Goal: Task Accomplishment & Management: Manage account settings

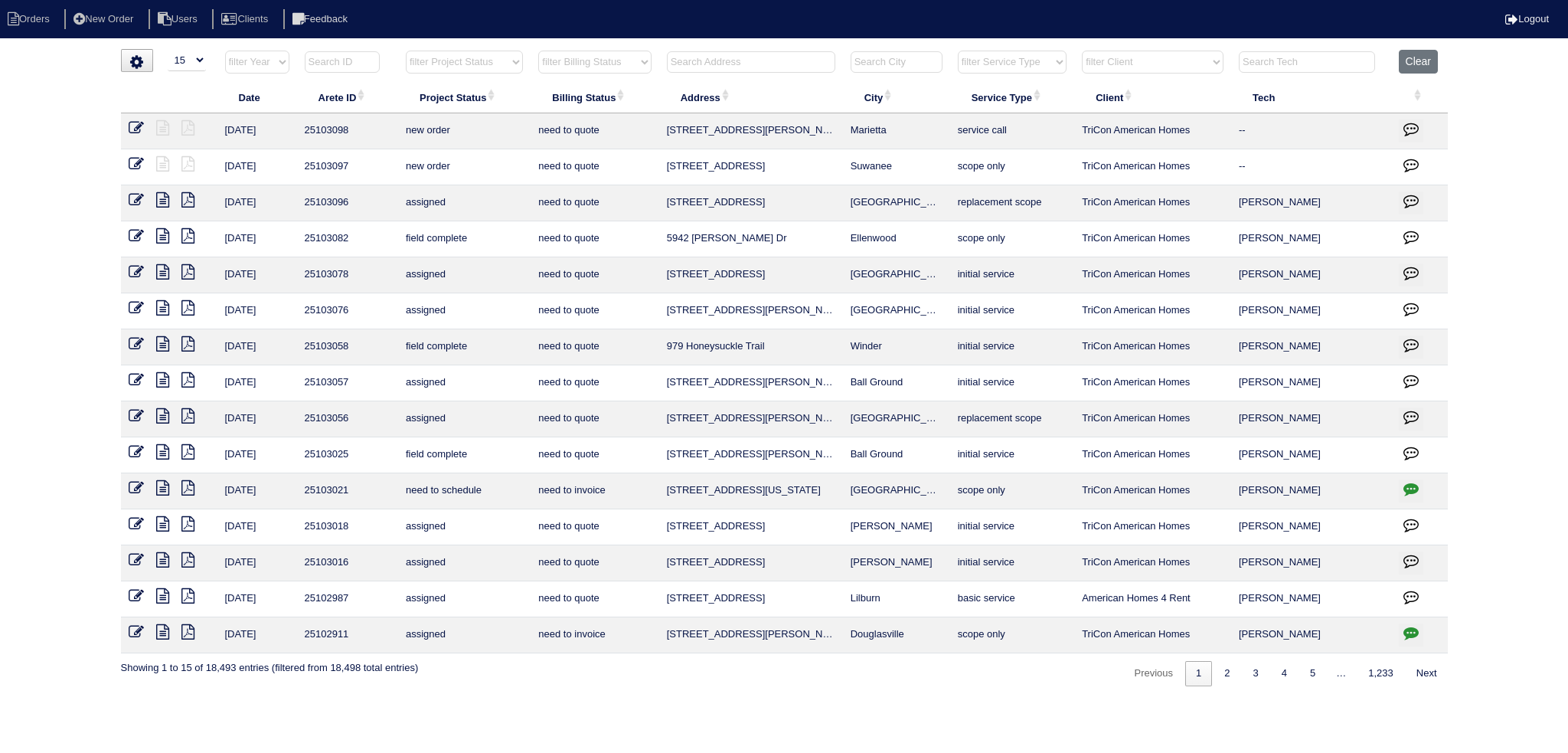
select select "15"
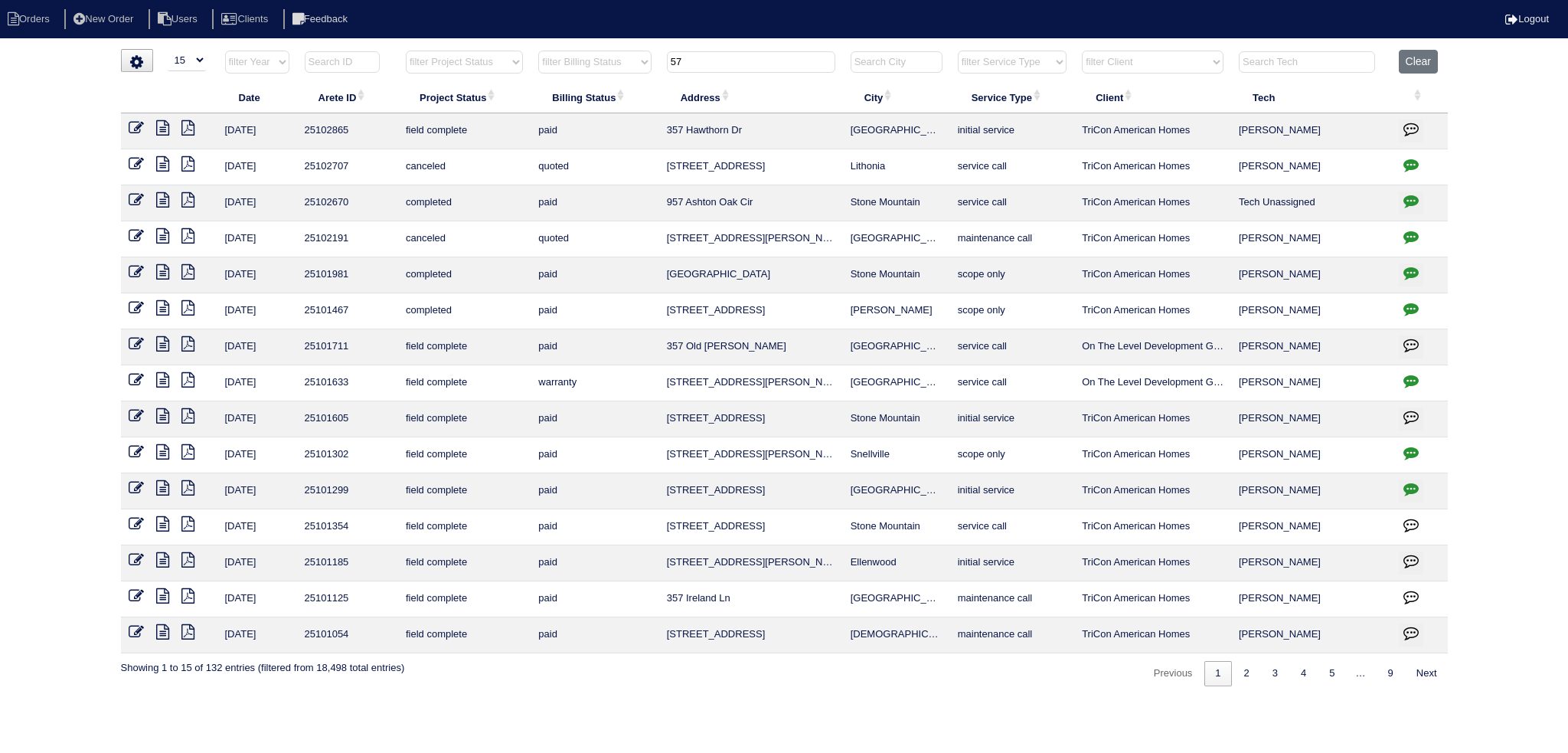
click at [777, 59] on input "57" at bounding box center [750, 62] width 169 height 22
type input "5"
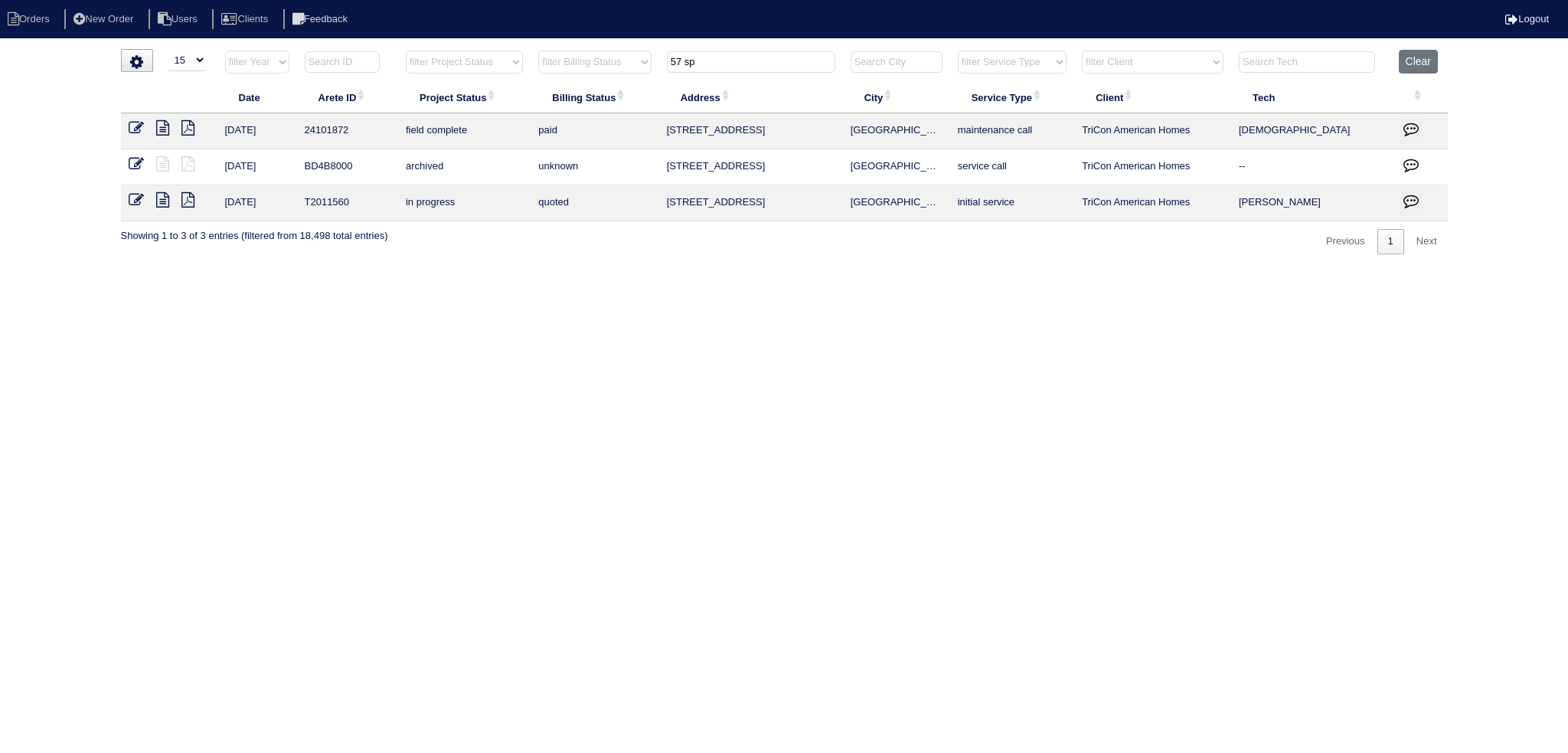
type input "57 sp"
click at [163, 136] on td at bounding box center [169, 131] width 96 height 36
click at [163, 133] on icon at bounding box center [163, 128] width 13 height 15
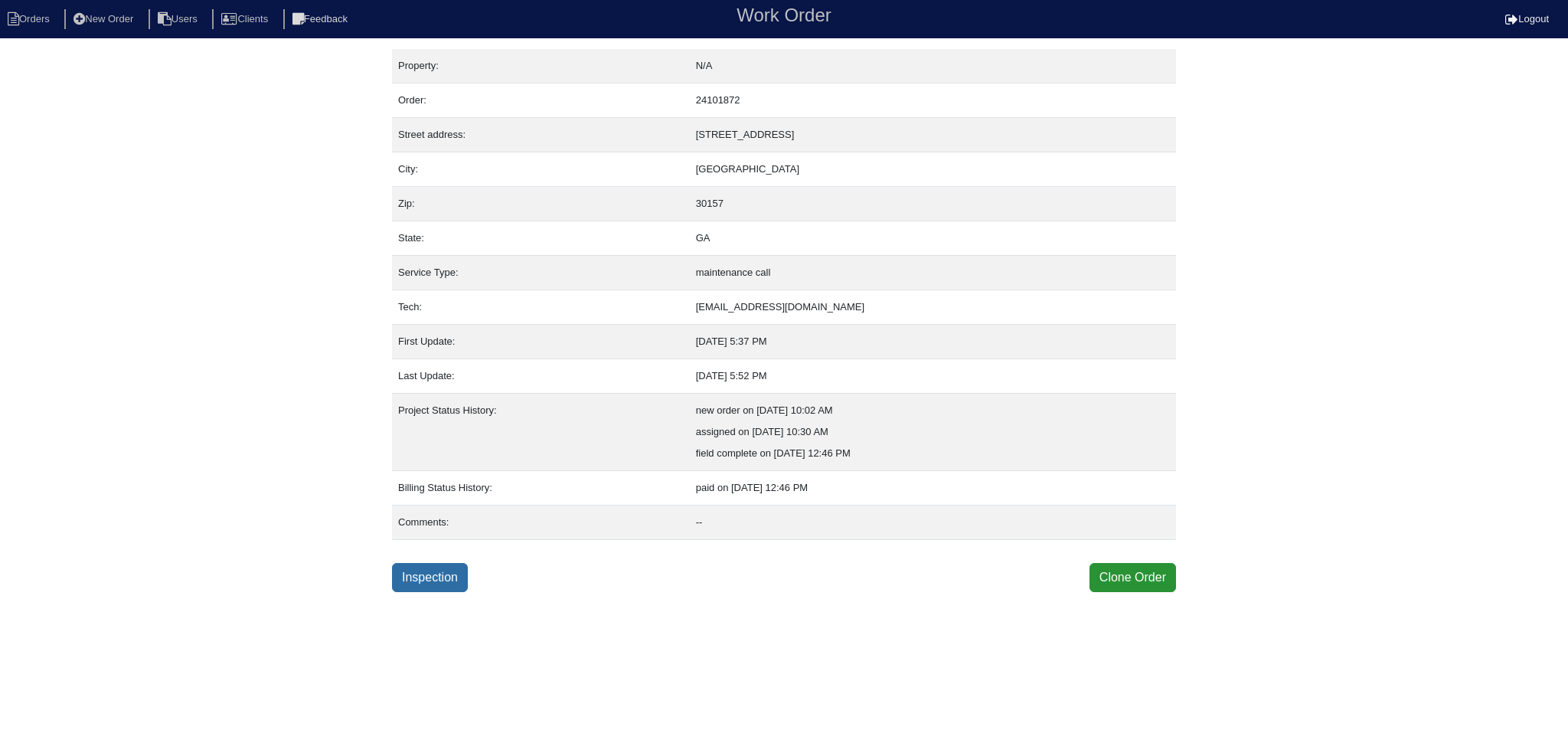
click at [448, 577] on link "Inspection" at bounding box center [430, 577] width 76 height 29
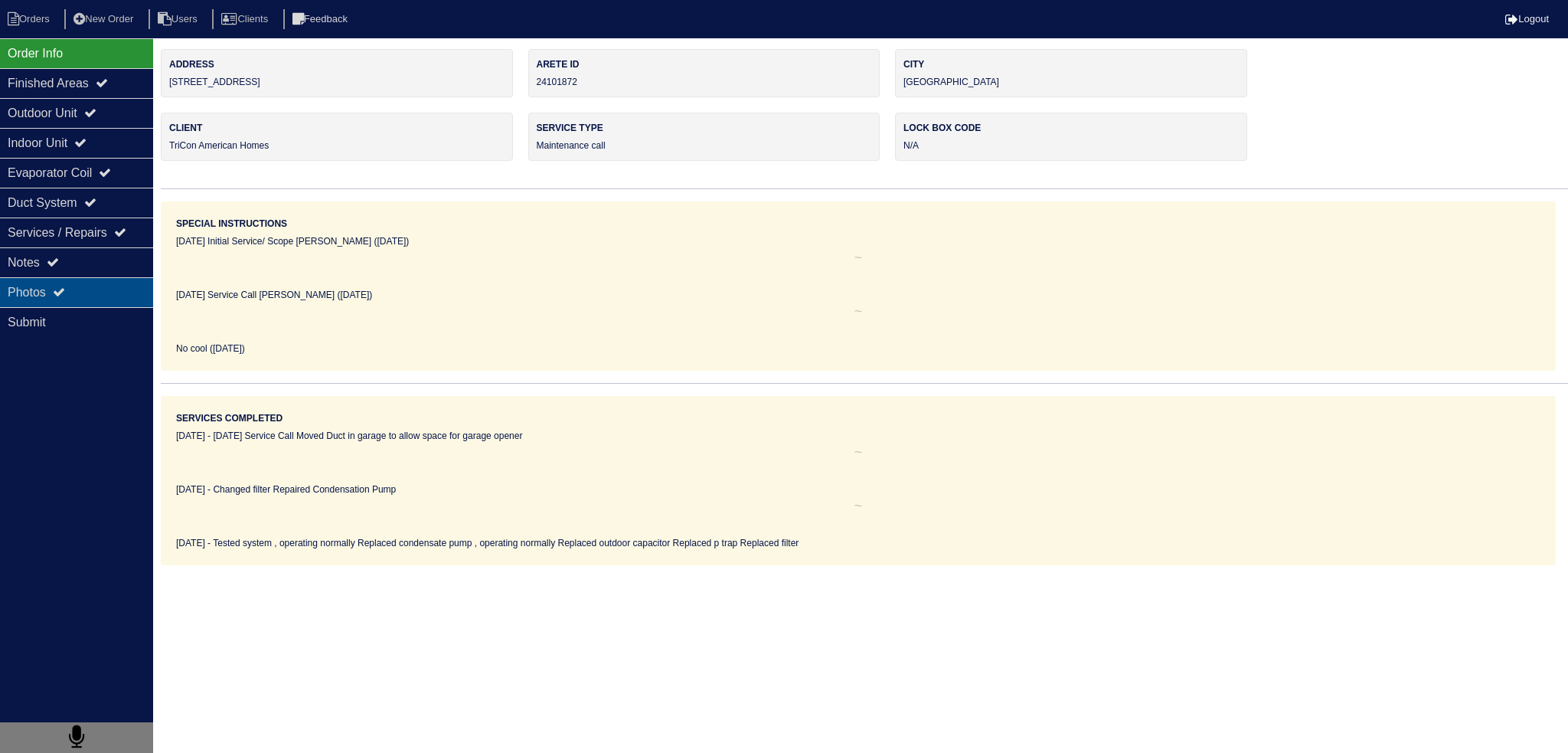
click at [85, 278] on div "Photos" at bounding box center [76, 292] width 153 height 30
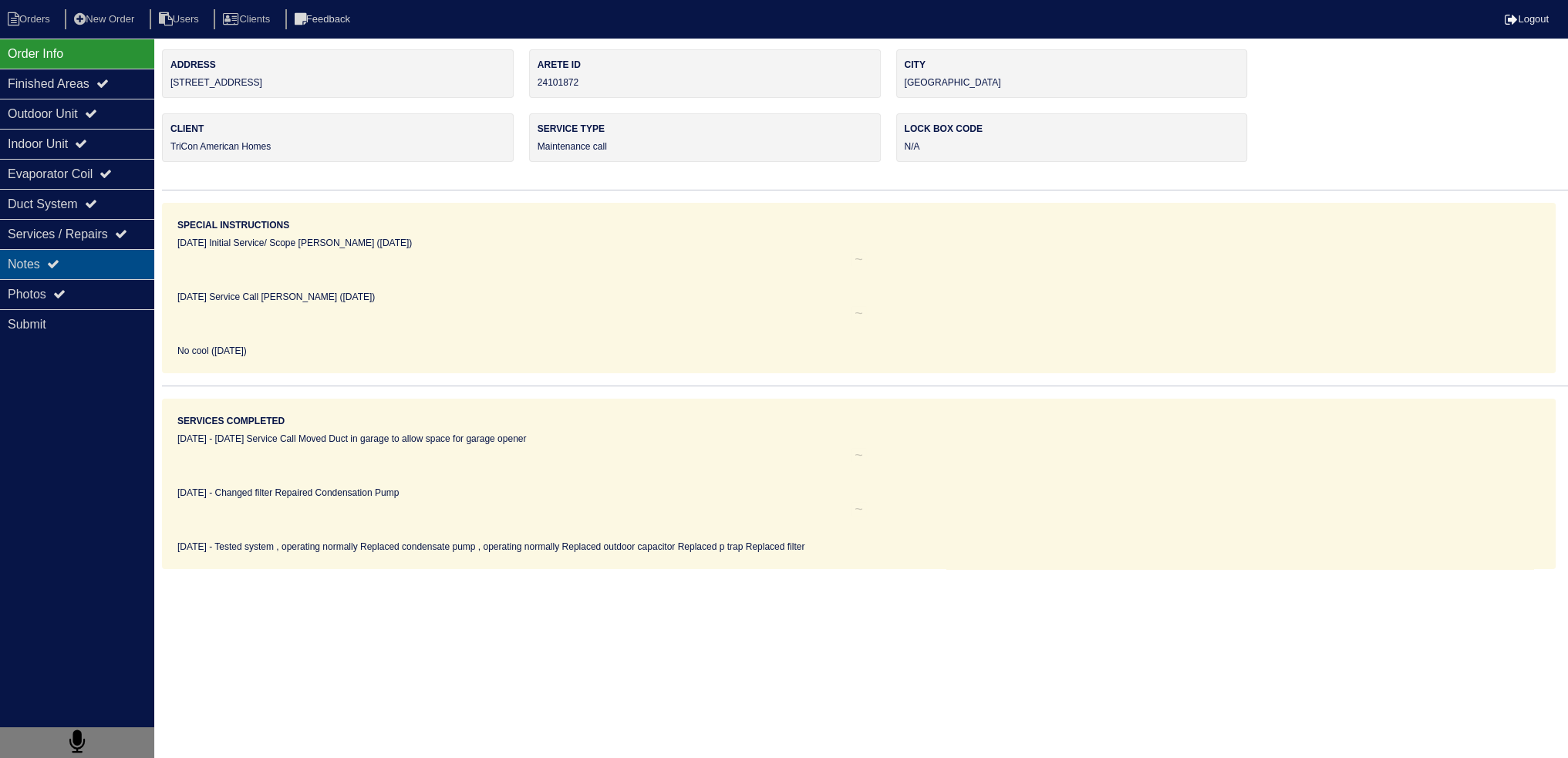
click at [87, 264] on div "Notes" at bounding box center [77, 264] width 154 height 30
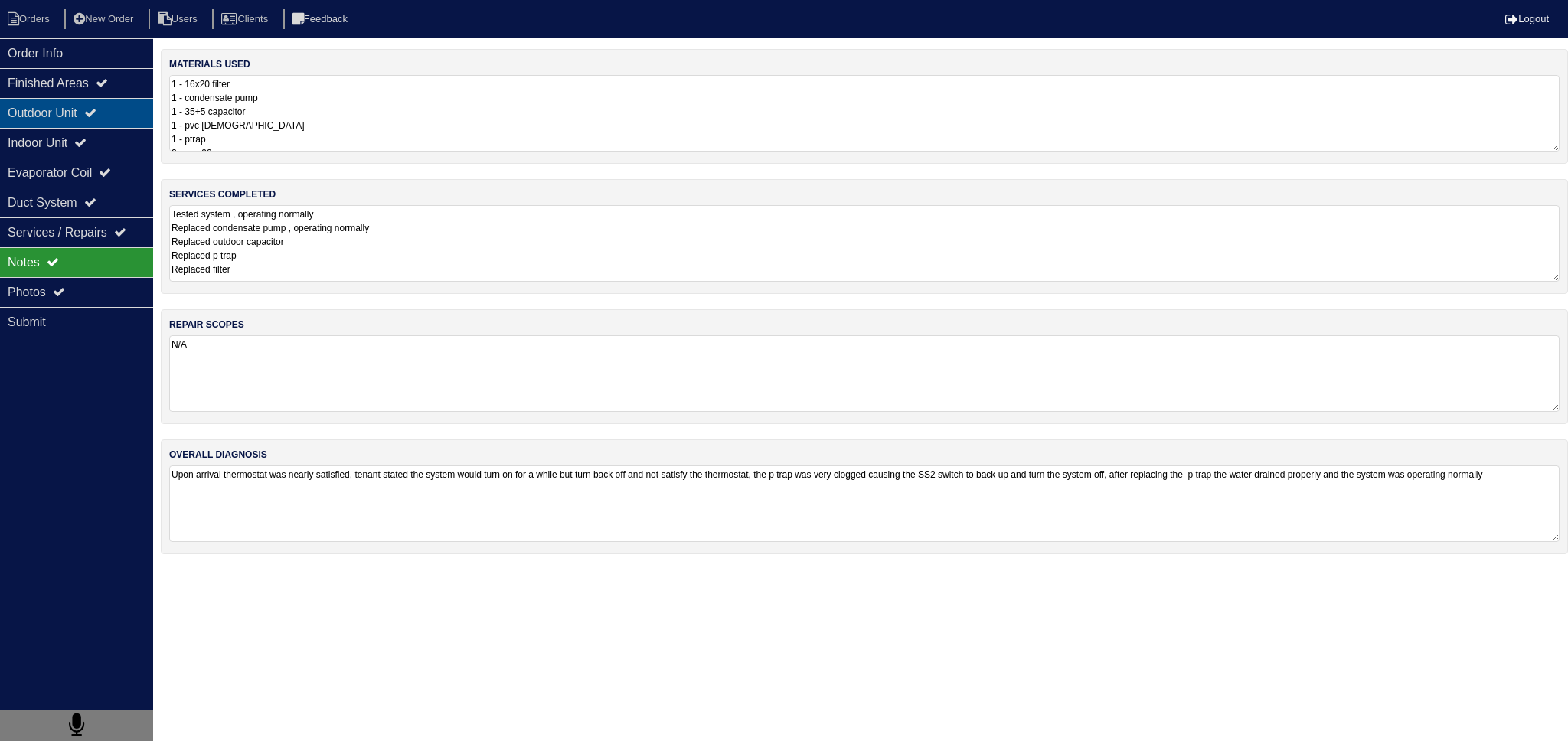
click at [107, 116] on div "Outdoor Unit" at bounding box center [76, 112] width 153 height 30
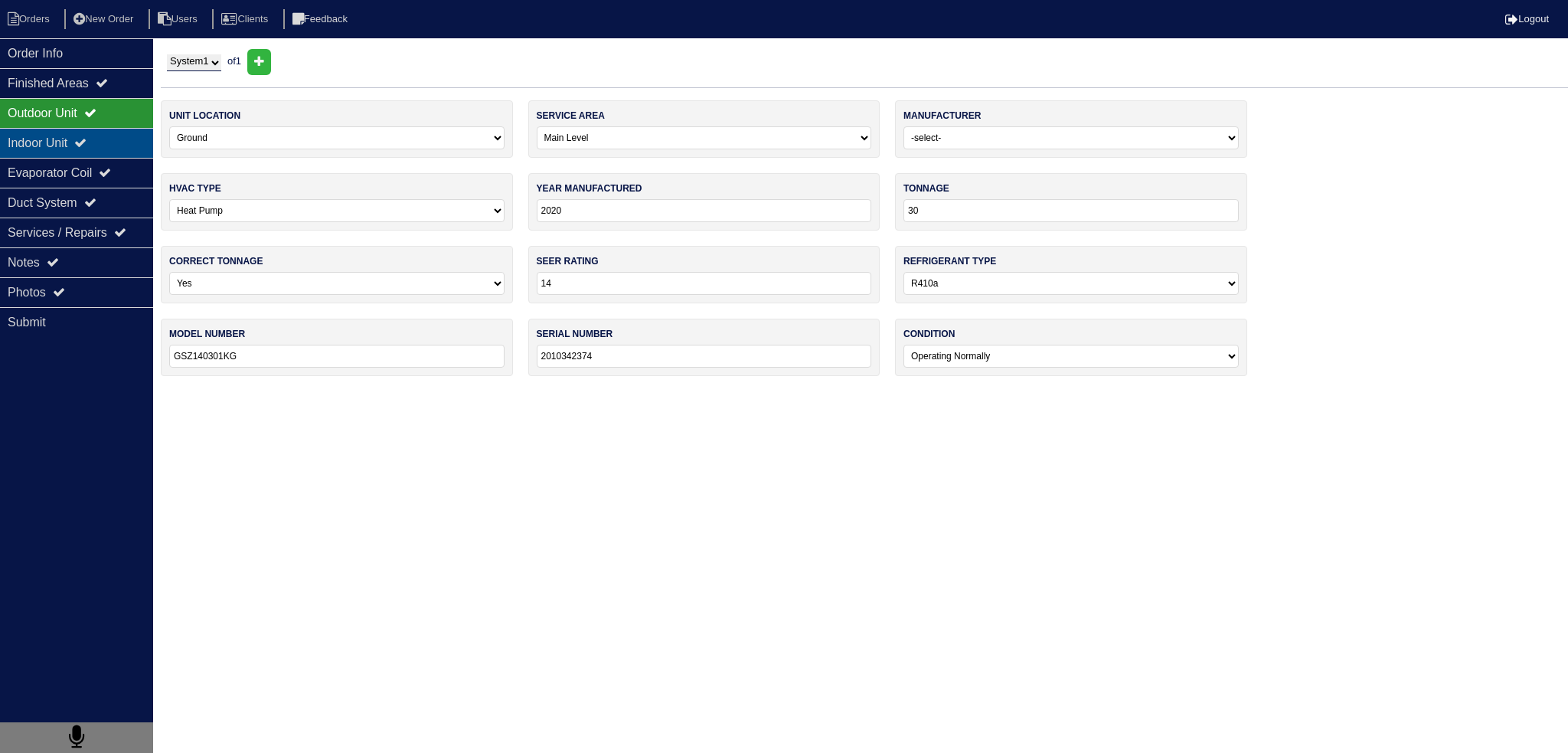
click at [86, 136] on icon at bounding box center [80, 143] width 12 height 12
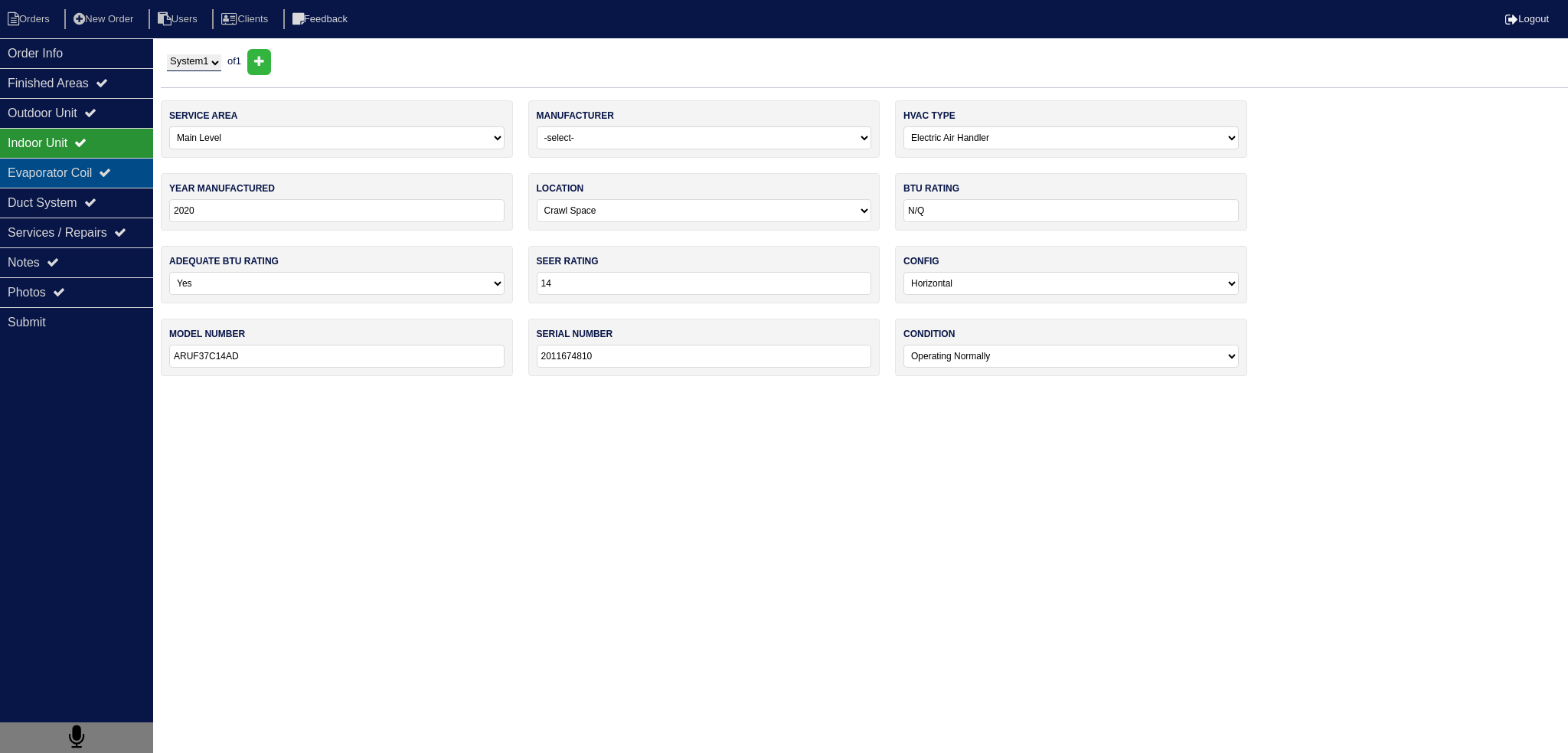
click at [80, 168] on div "Evaporator Coil" at bounding box center [76, 173] width 153 height 30
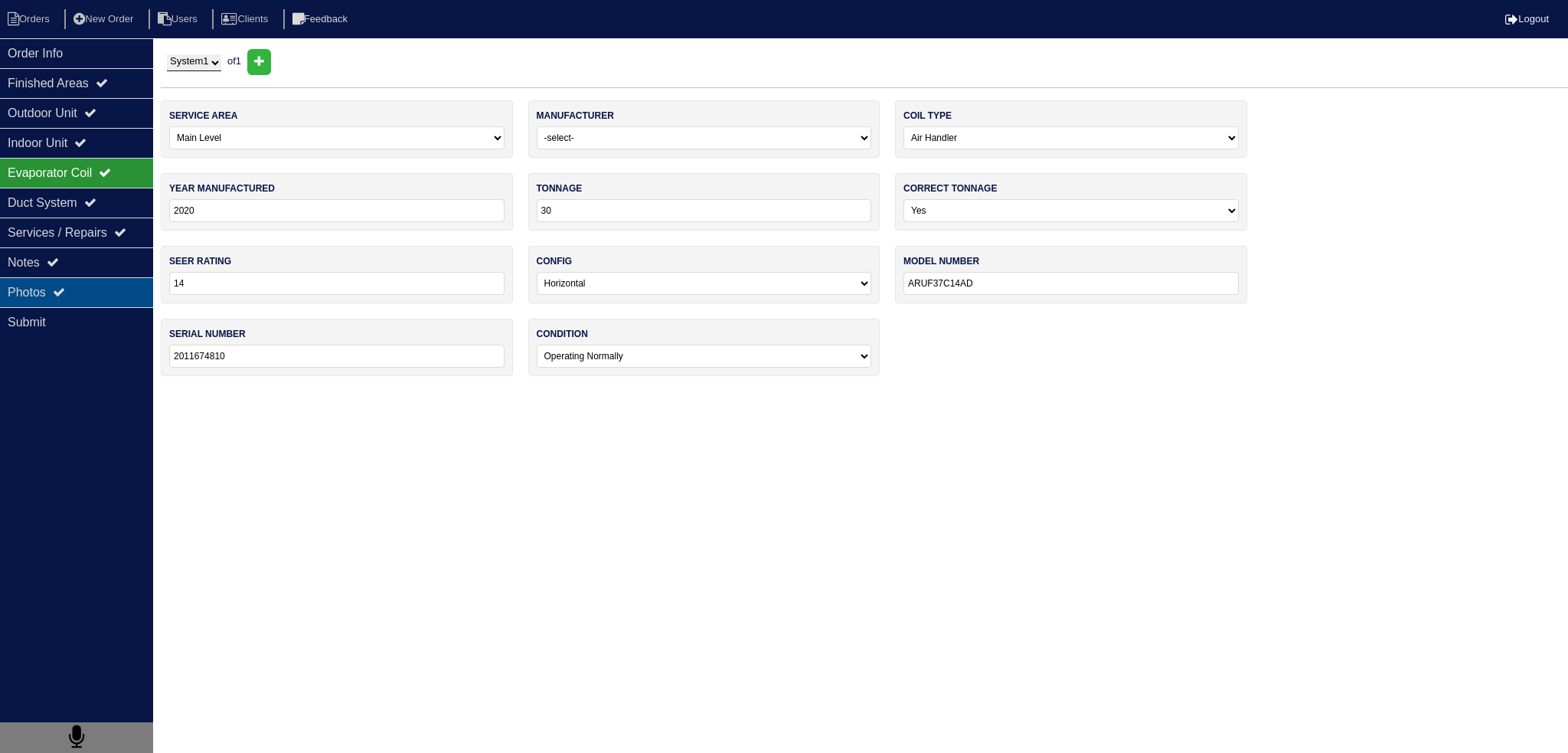
drag, startPoint x: 71, startPoint y: 265, endPoint x: 91, endPoint y: 278, distance: 23.9
click at [71, 266] on div "Notes" at bounding box center [76, 262] width 153 height 30
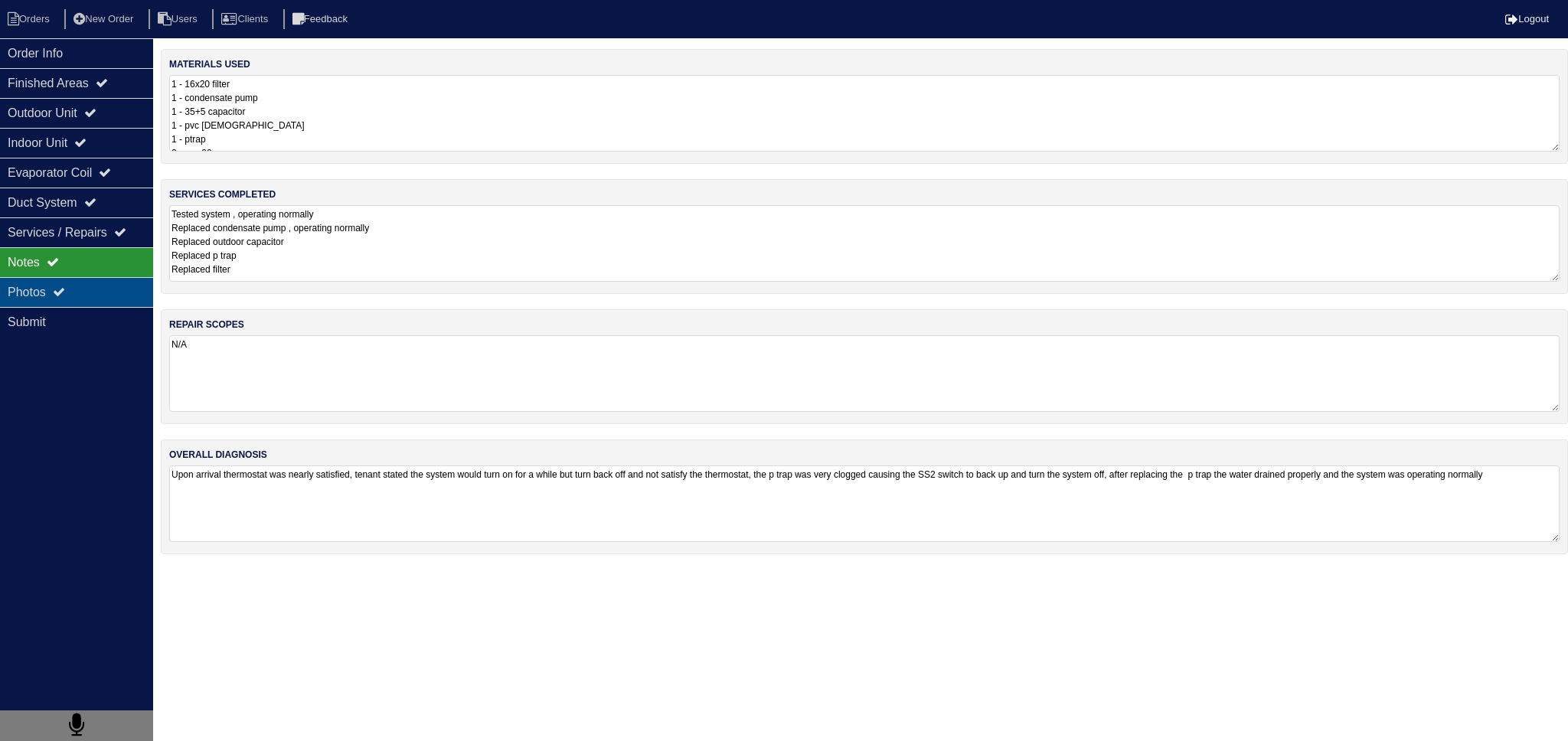
click at [119, 286] on div "Photos" at bounding box center [76, 292] width 153 height 30
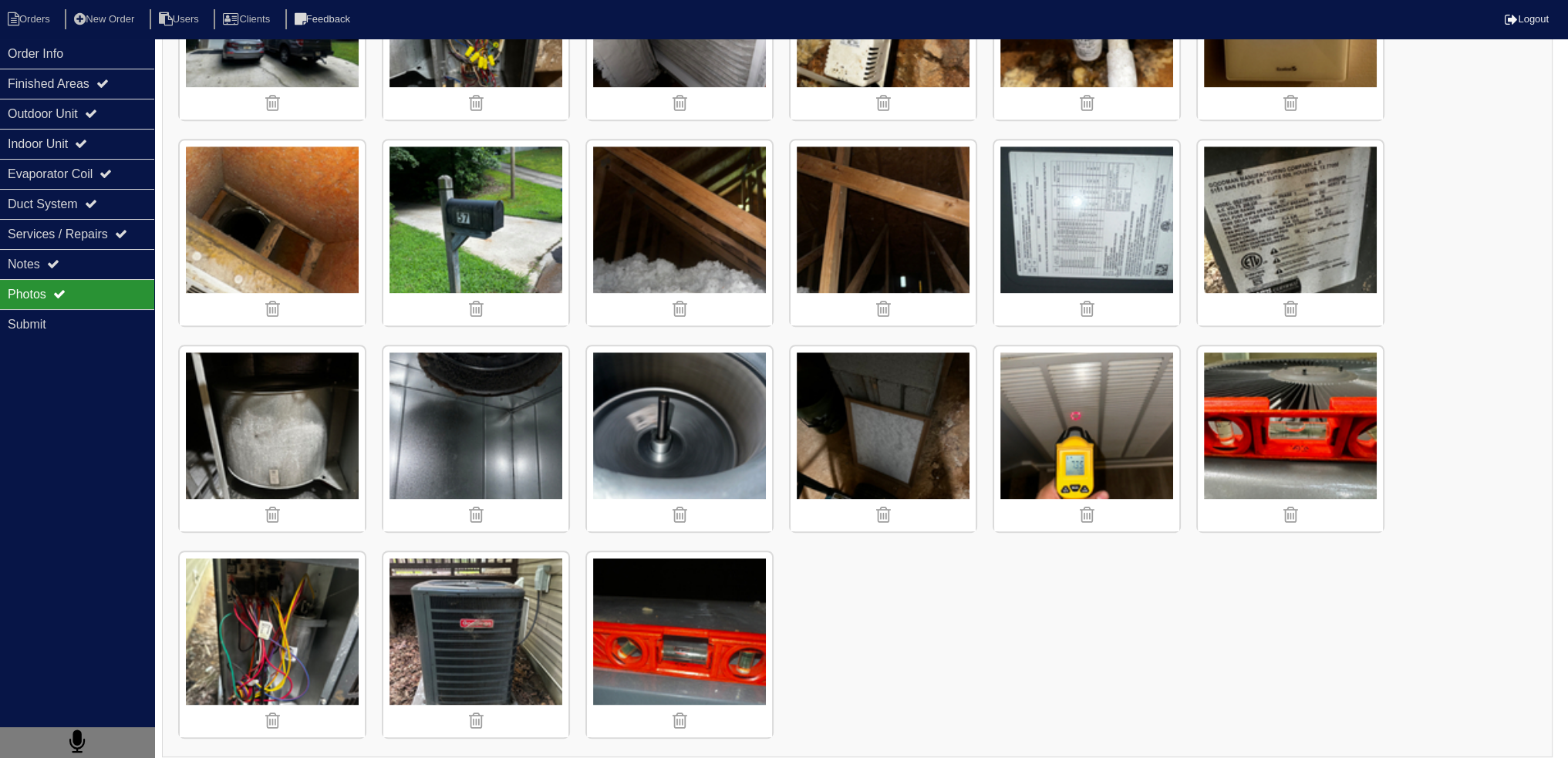
scroll to position [974, 0]
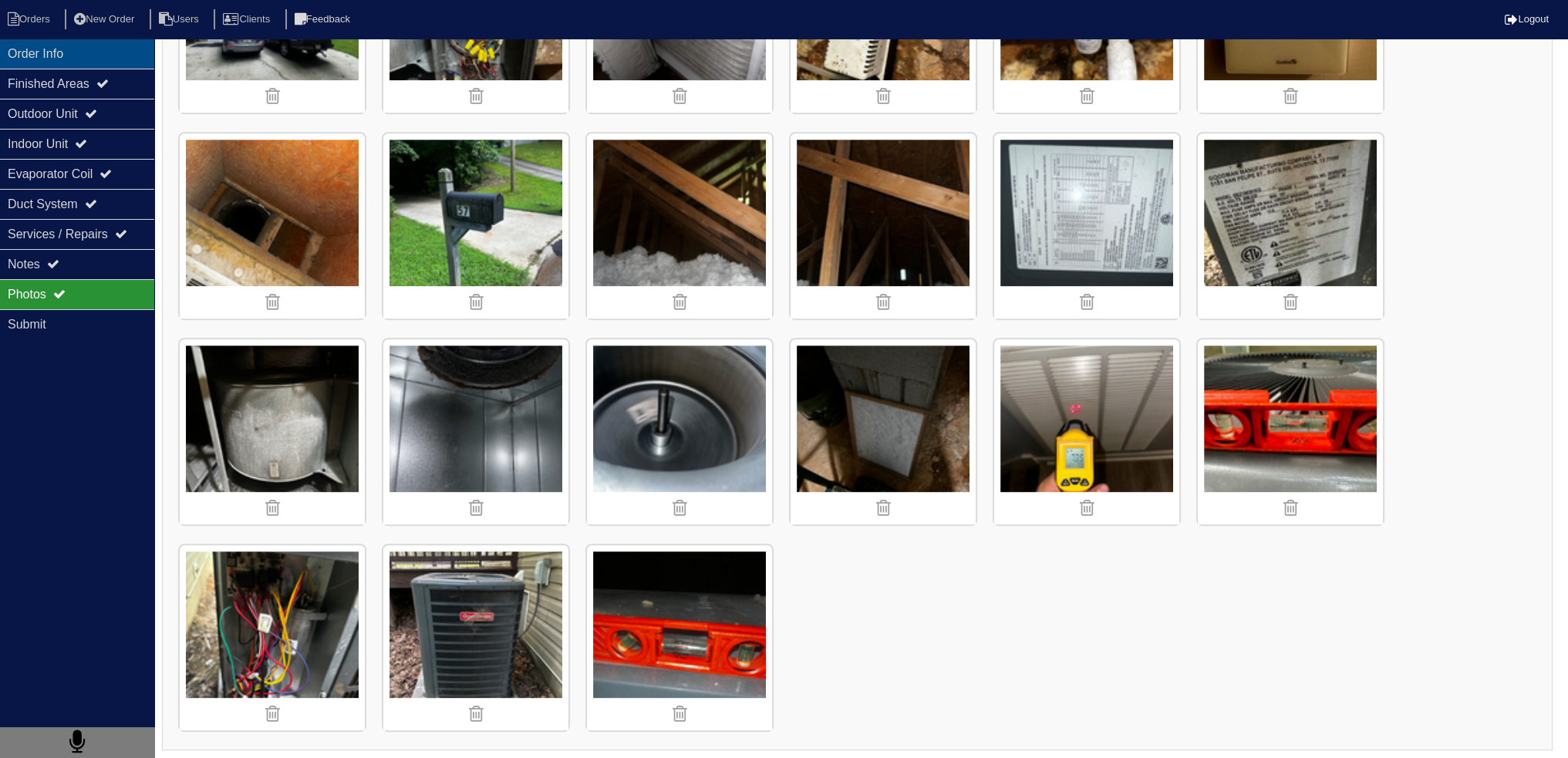
click at [87, 60] on div "Order Info" at bounding box center [77, 54] width 154 height 30
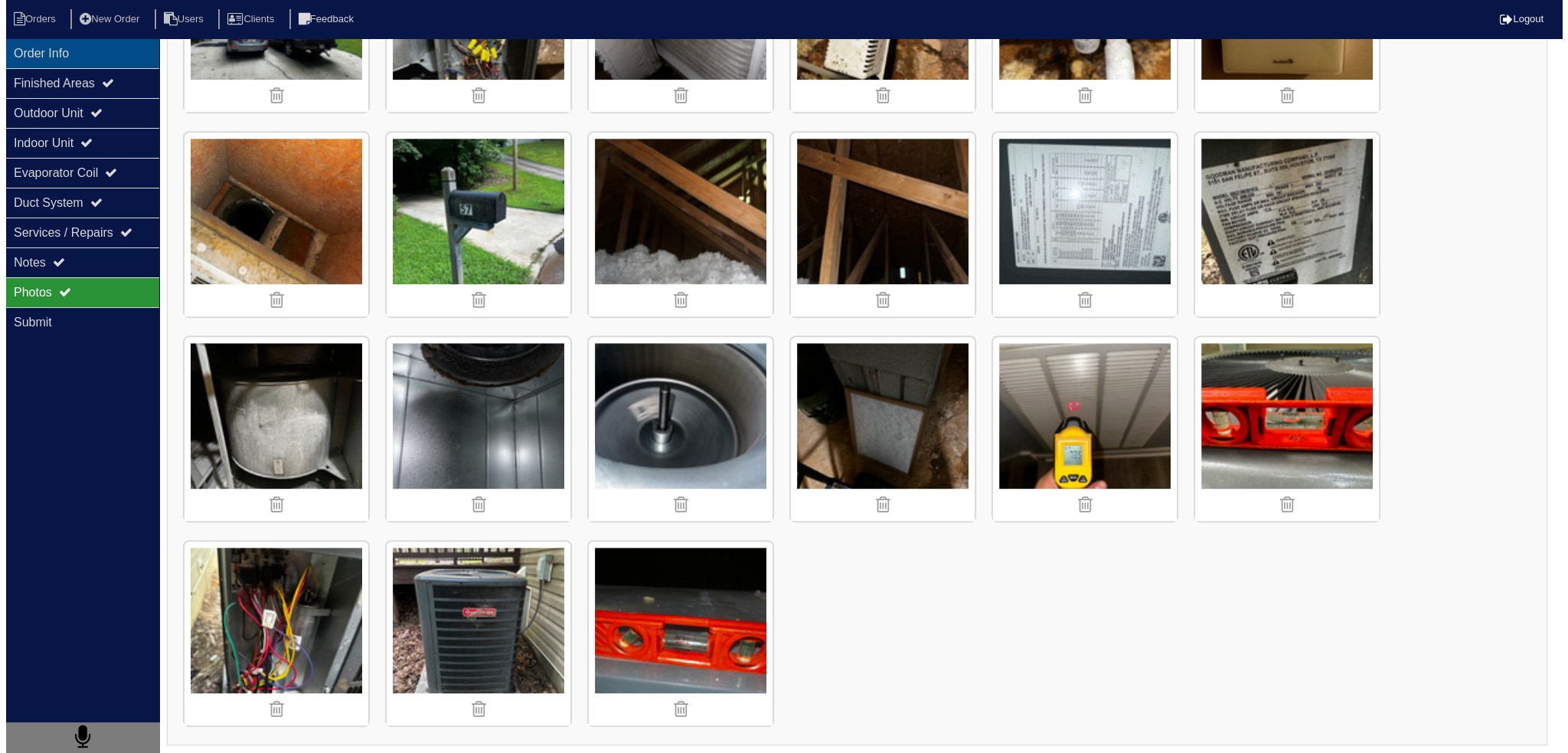
scroll to position [0, 0]
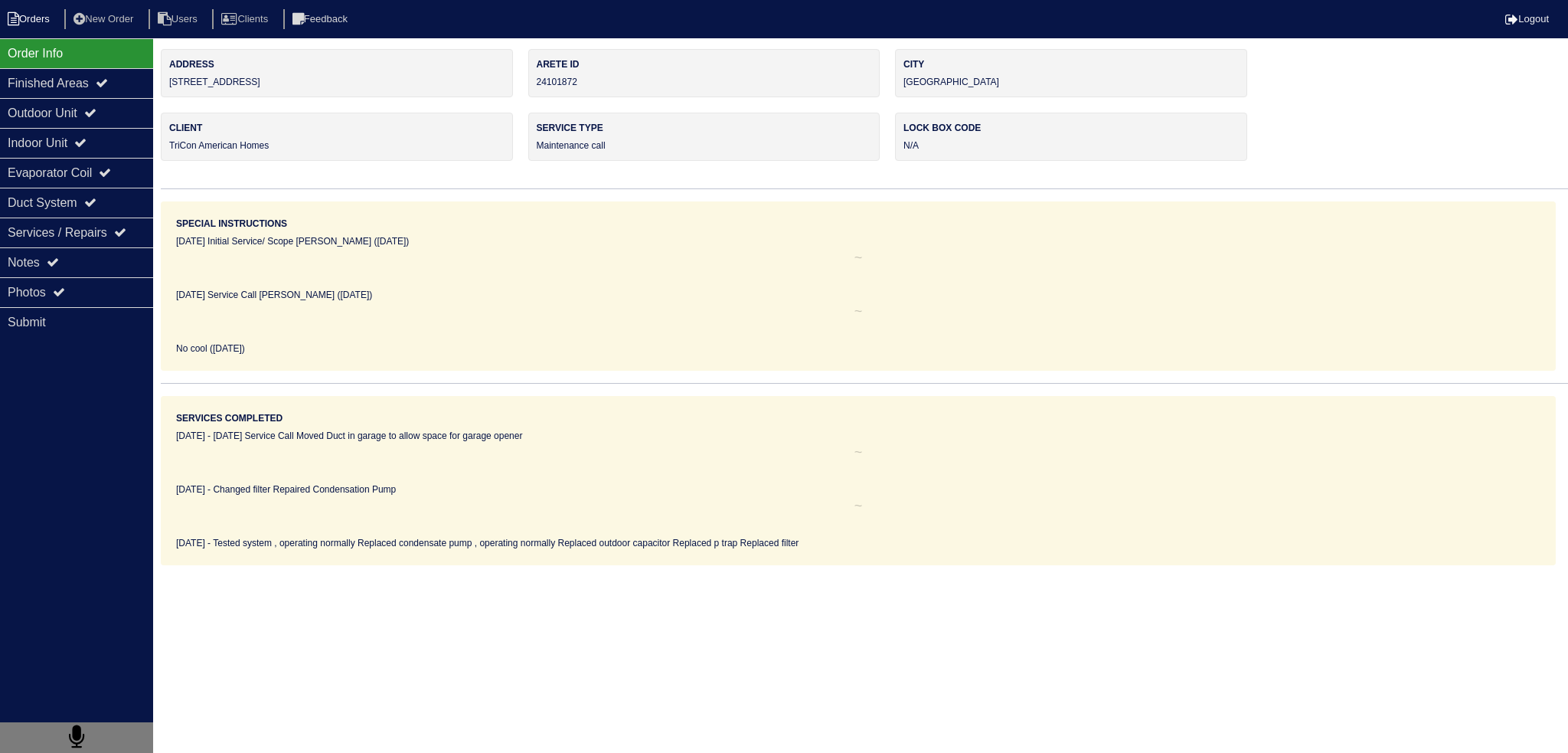
click at [35, 18] on li "Orders" at bounding box center [31, 19] width 62 height 21
select select "15"
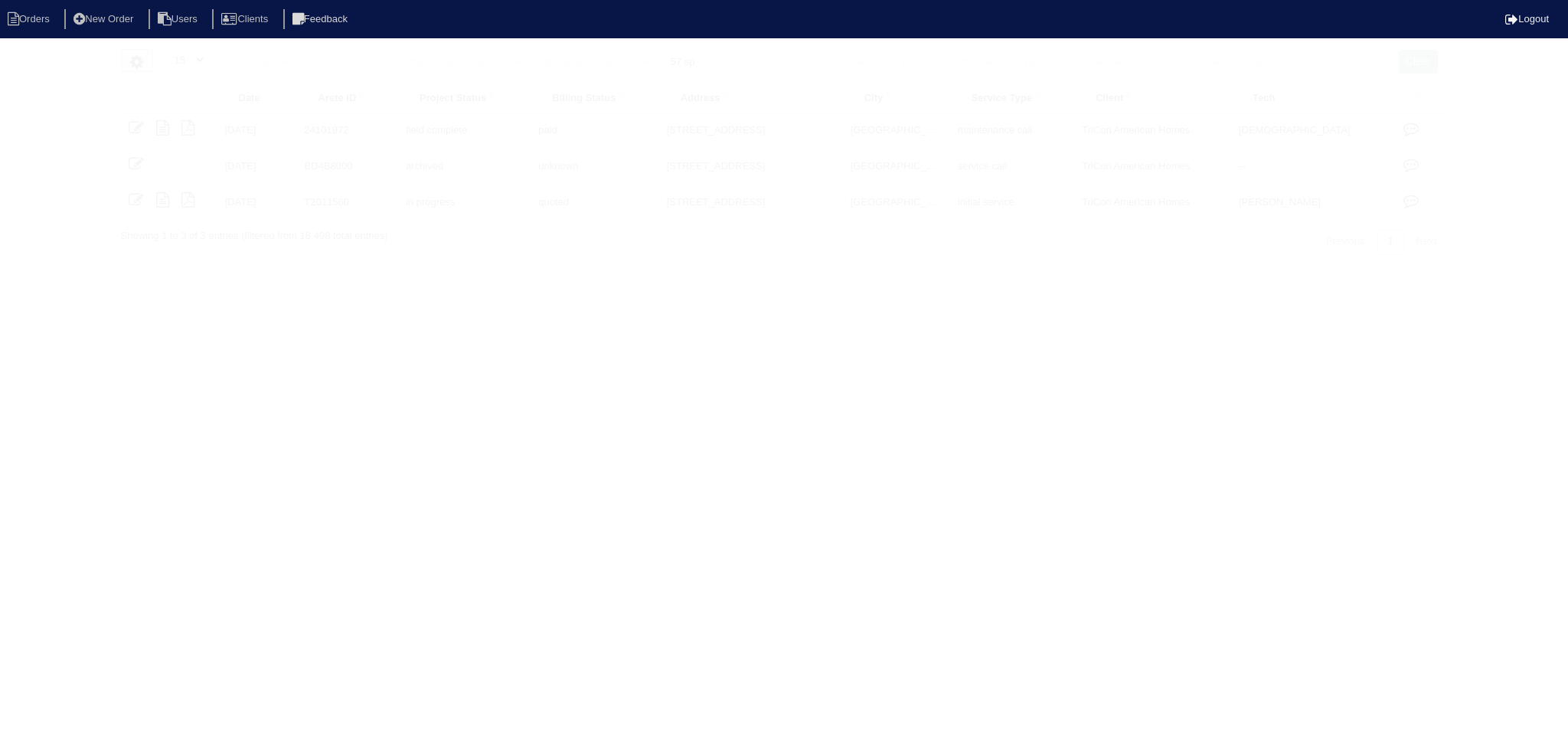
click at [774, 64] on input "57 sp" at bounding box center [750, 62] width 169 height 22
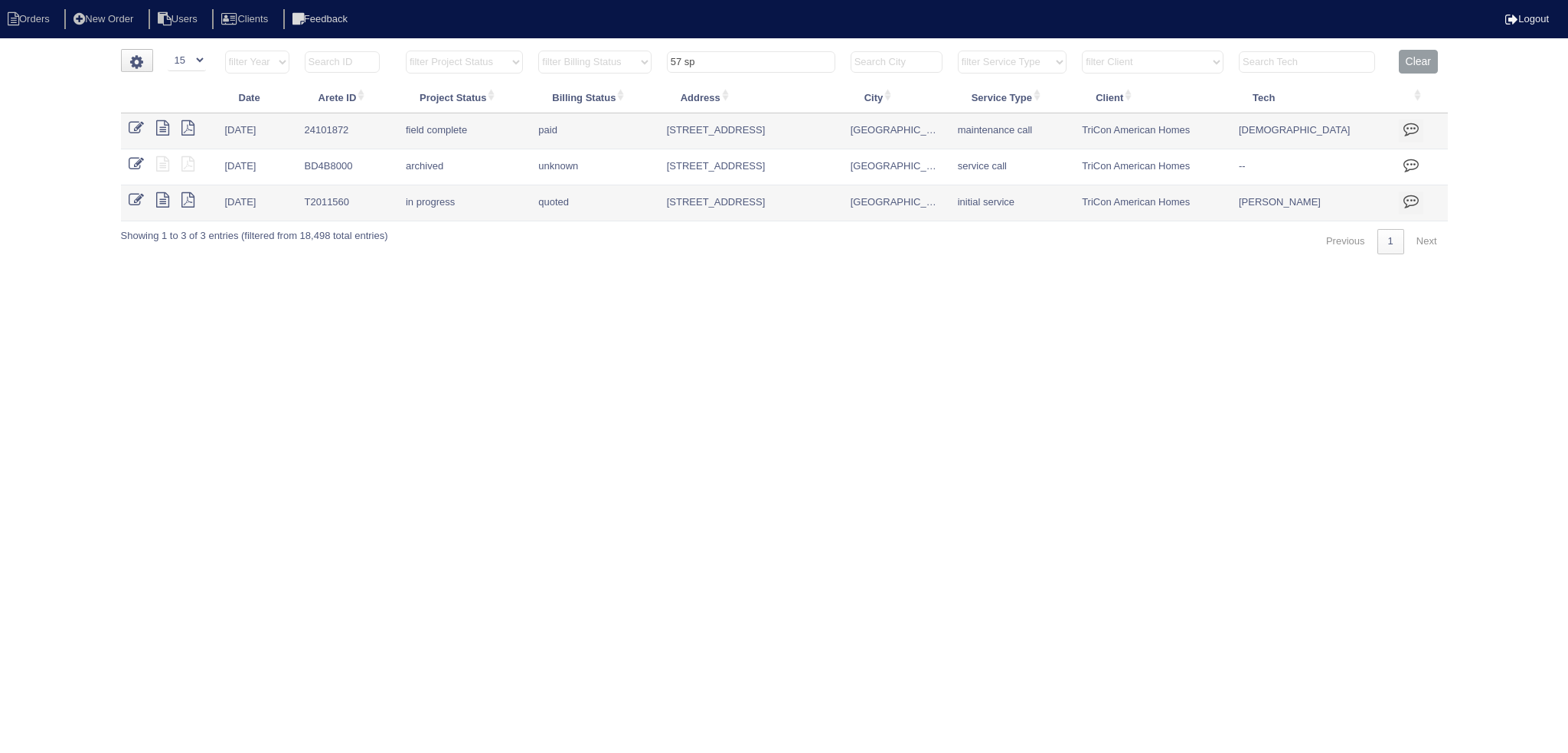
click at [774, 63] on input "57 sp" at bounding box center [750, 62] width 169 height 22
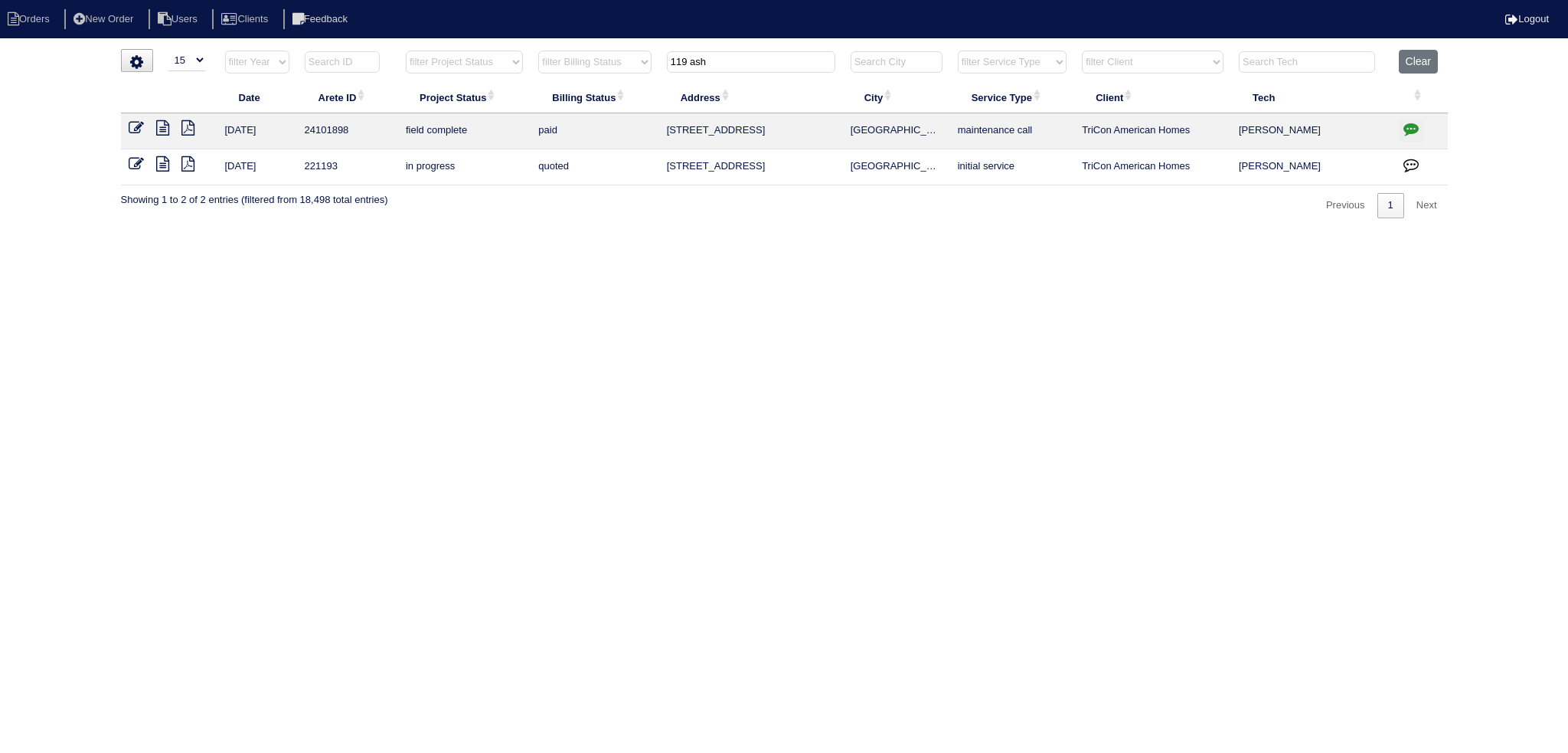
type input "119 ash"
click at [165, 123] on icon at bounding box center [163, 128] width 13 height 15
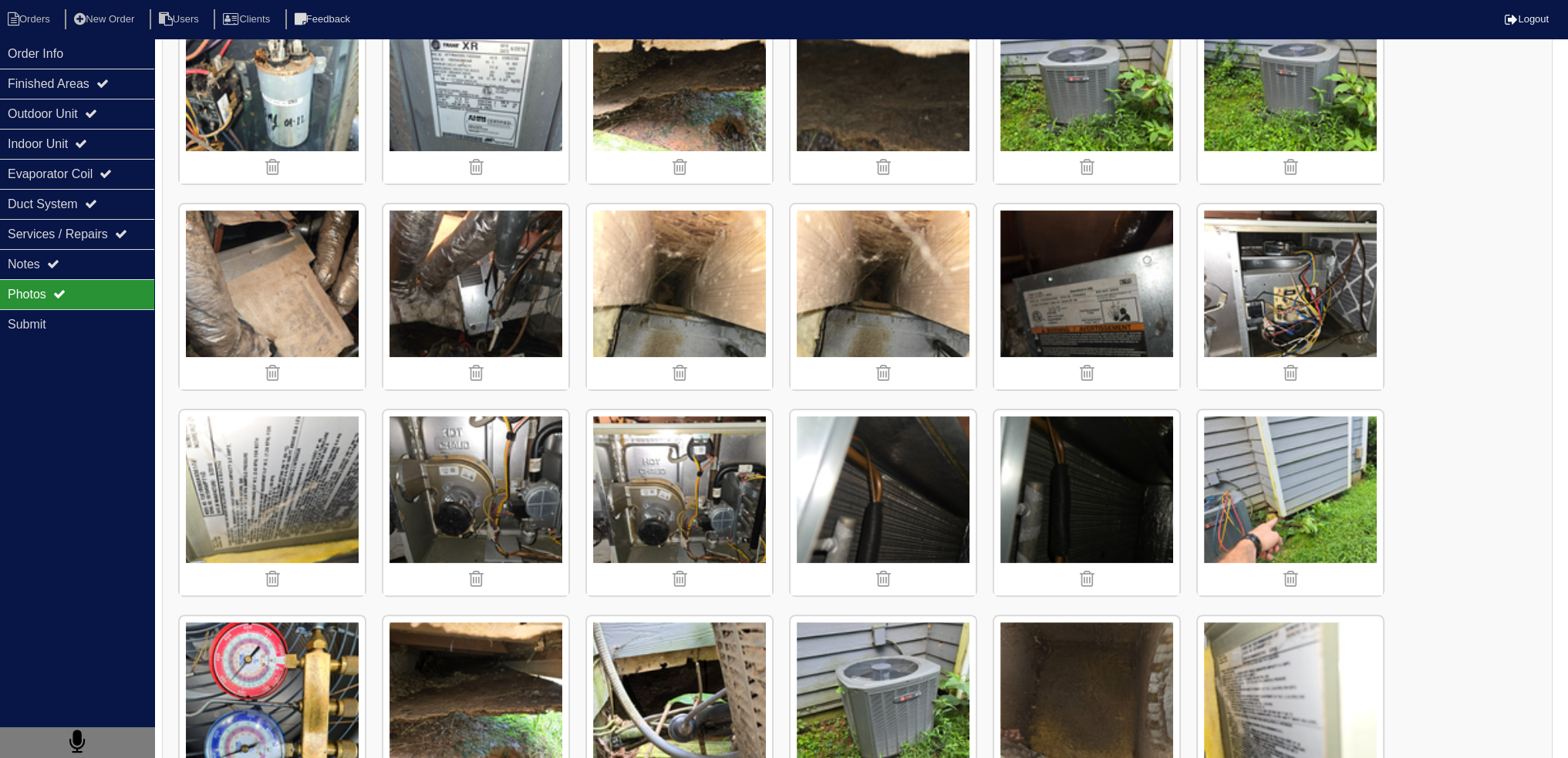
scroll to position [617, 0]
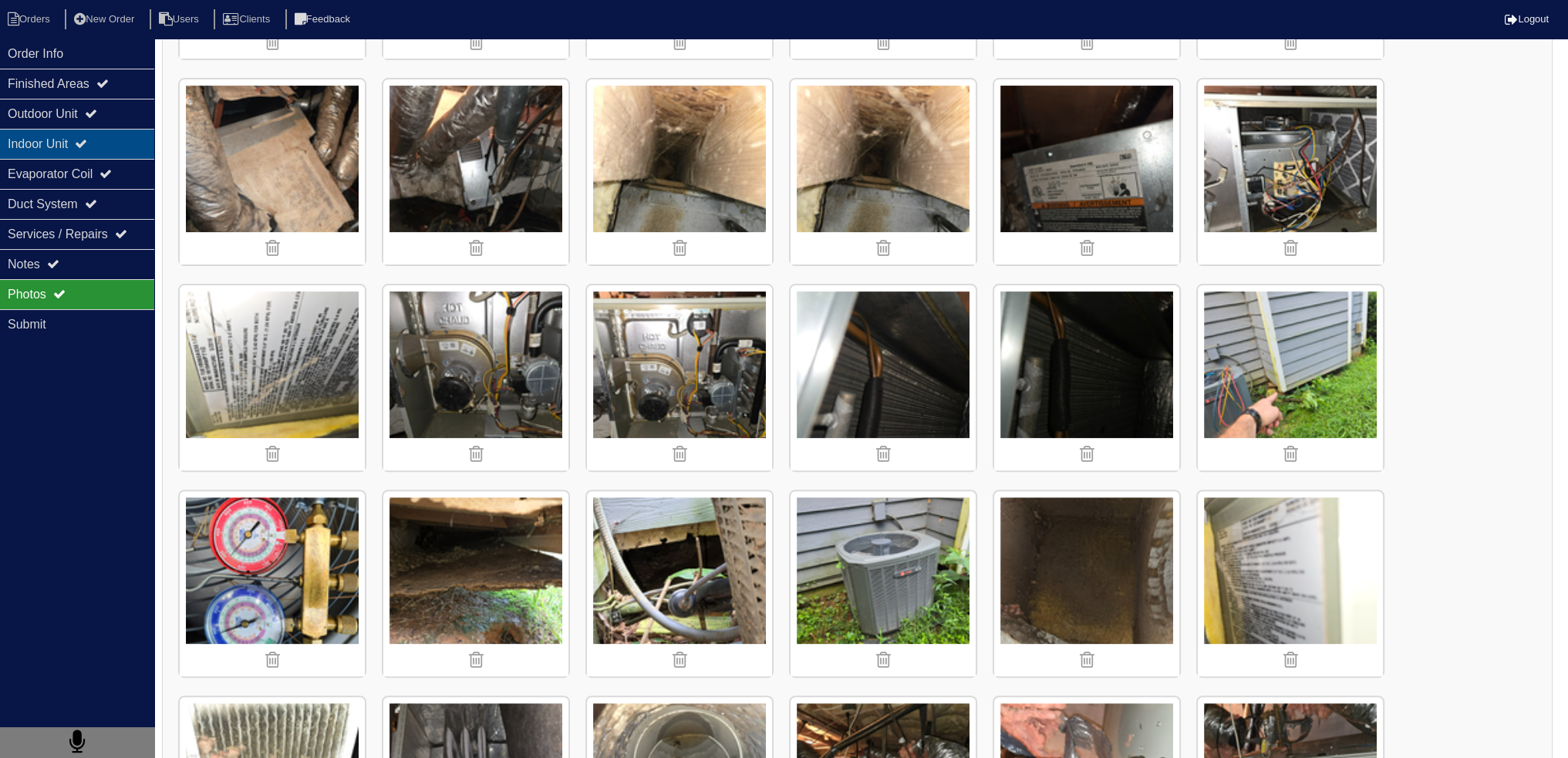
drag, startPoint x: 95, startPoint y: 115, endPoint x: 94, endPoint y: 128, distance: 13.0
click at [95, 117] on icon at bounding box center [91, 113] width 12 height 12
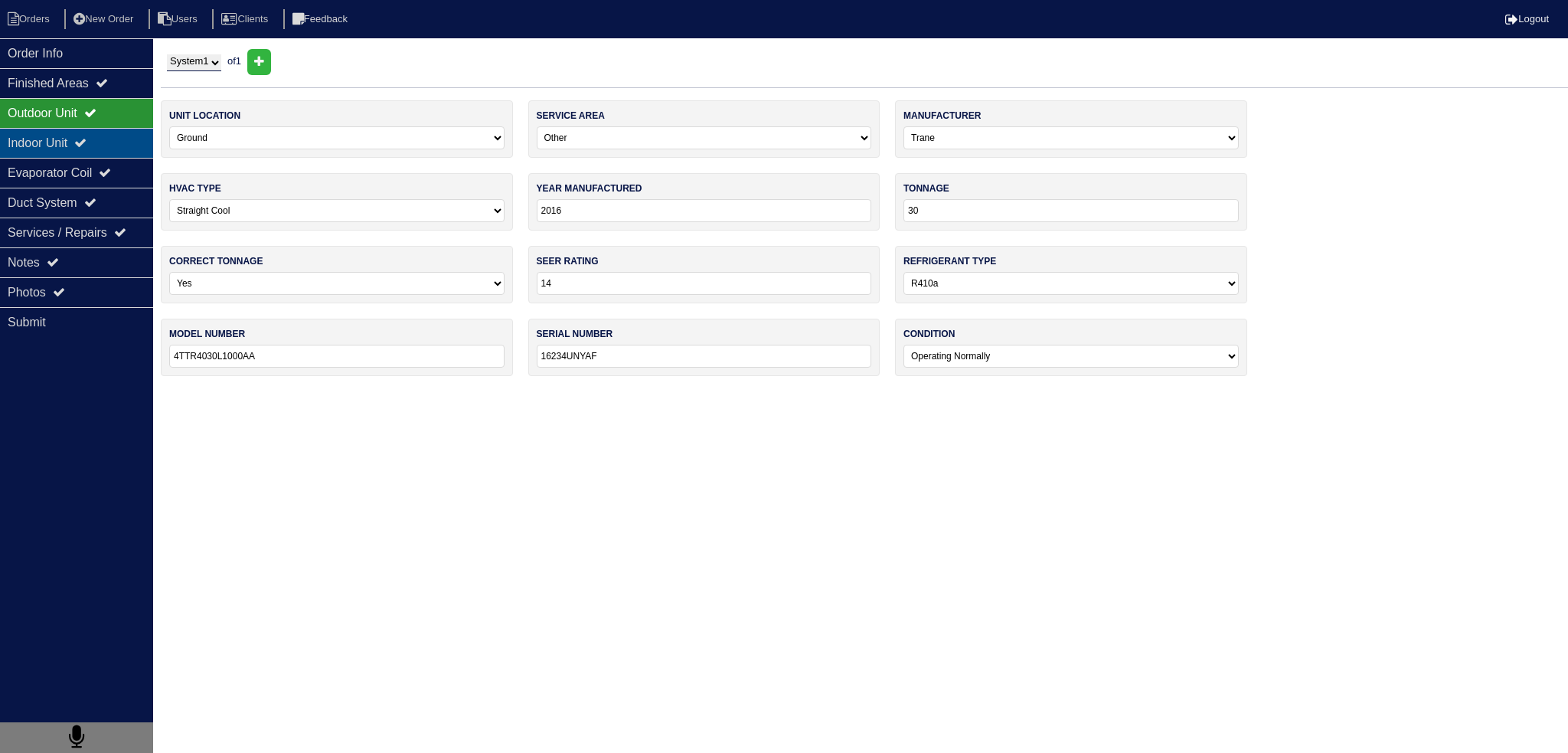
click at [86, 134] on div "Indoor Unit" at bounding box center [76, 143] width 153 height 30
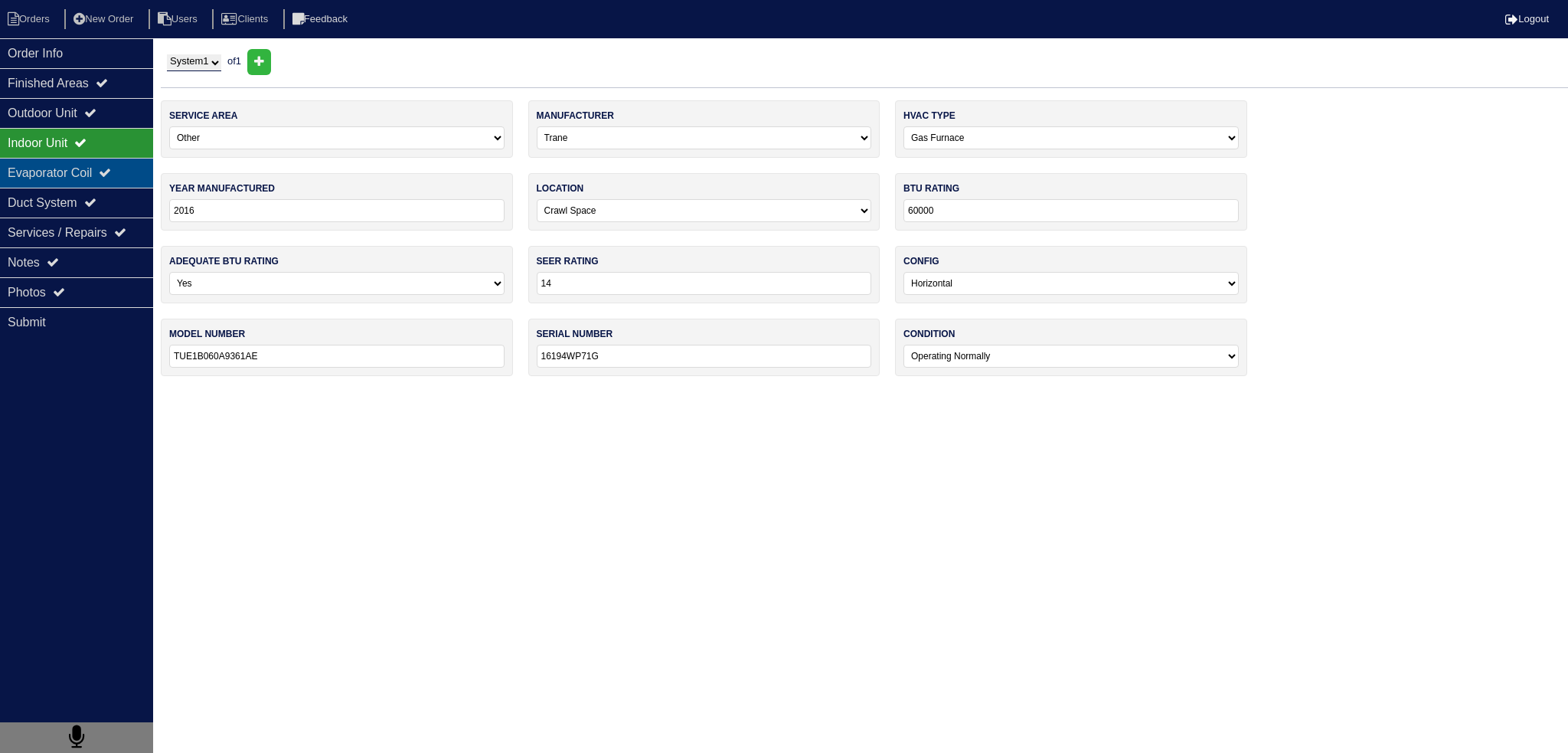
click at [87, 174] on div "Evaporator Coil" at bounding box center [76, 173] width 153 height 30
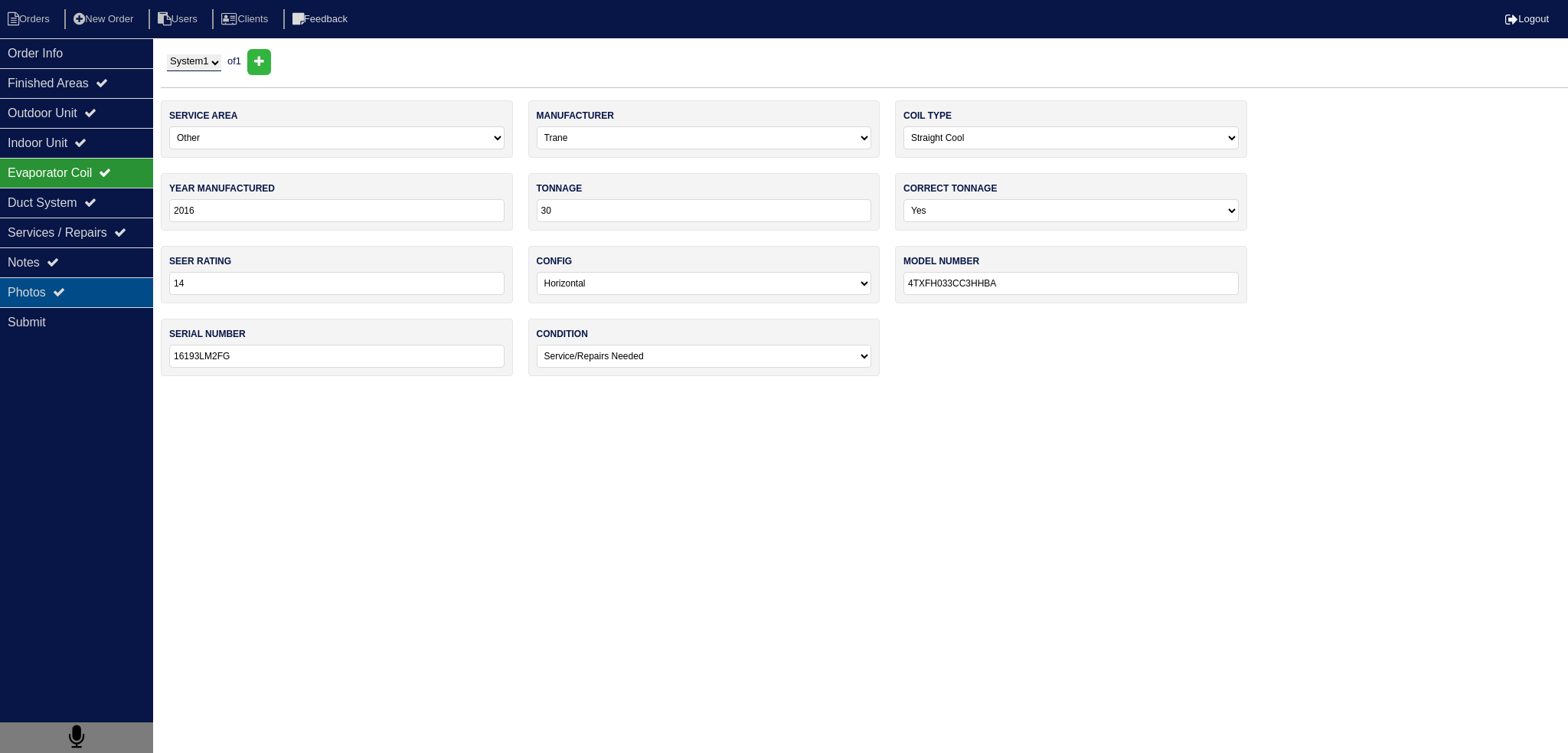
click at [100, 278] on div "Photos" at bounding box center [76, 292] width 153 height 30
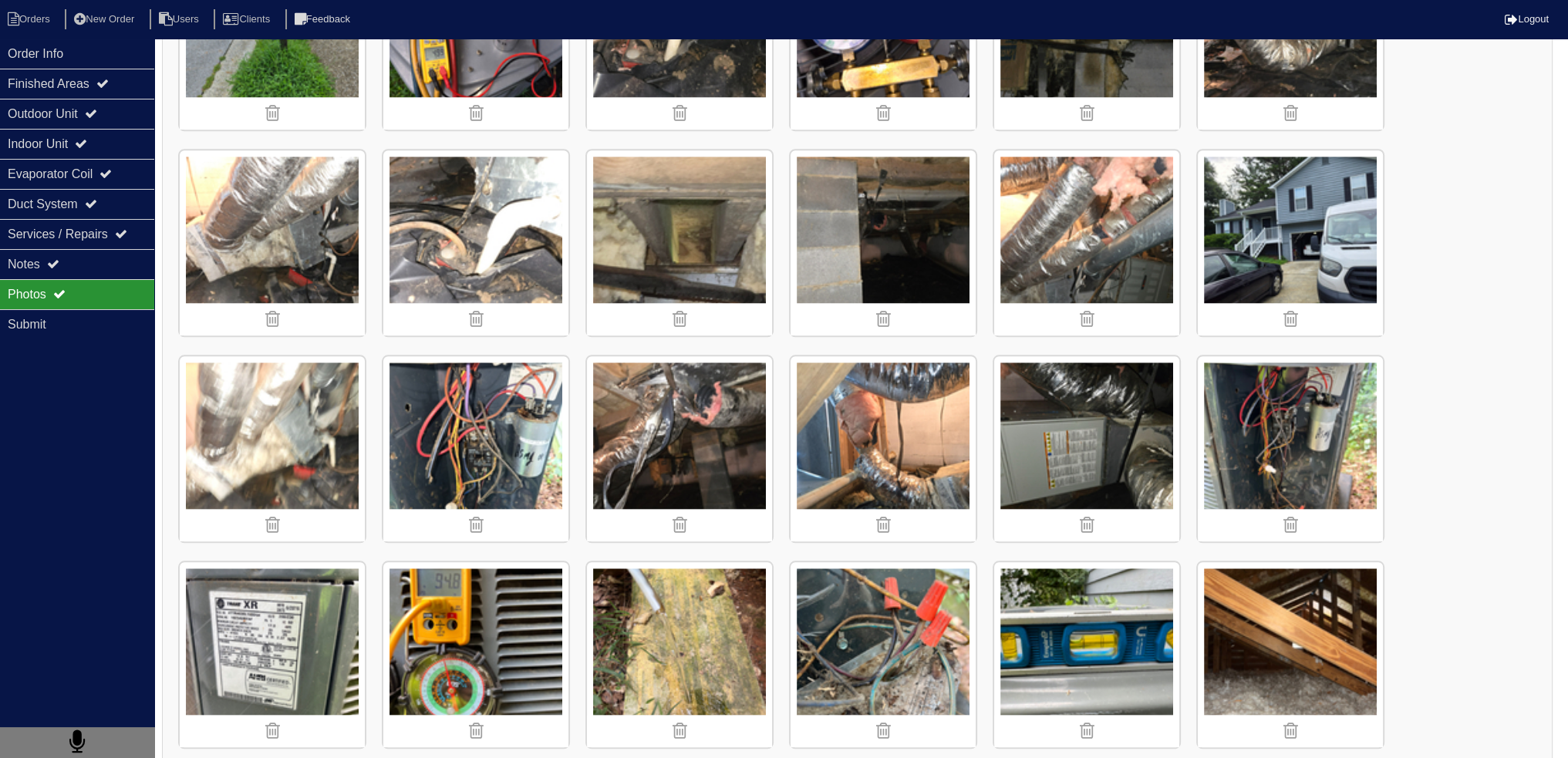
scroll to position [2004, 0]
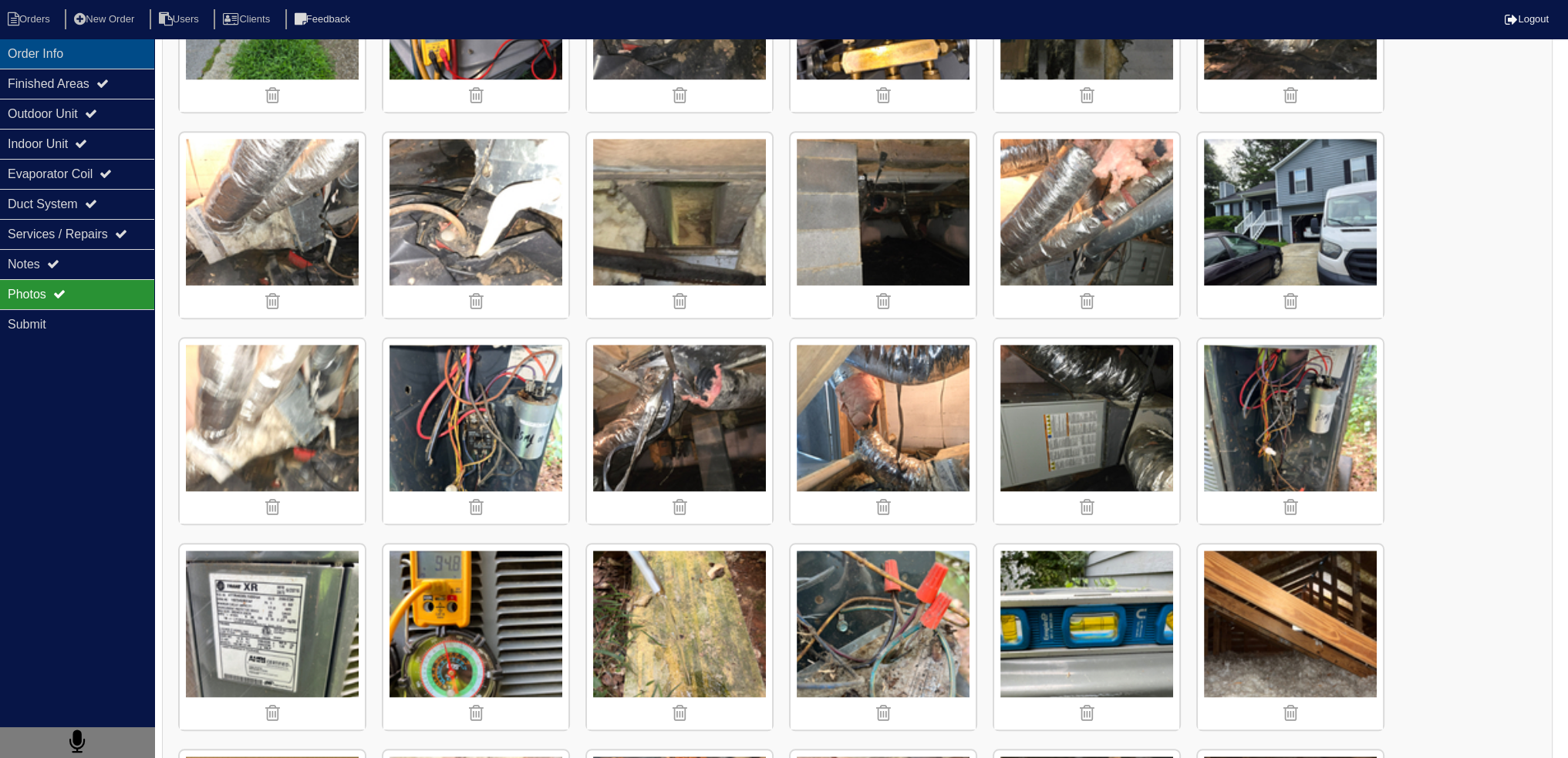
click at [89, 50] on div "Order Info" at bounding box center [77, 54] width 154 height 30
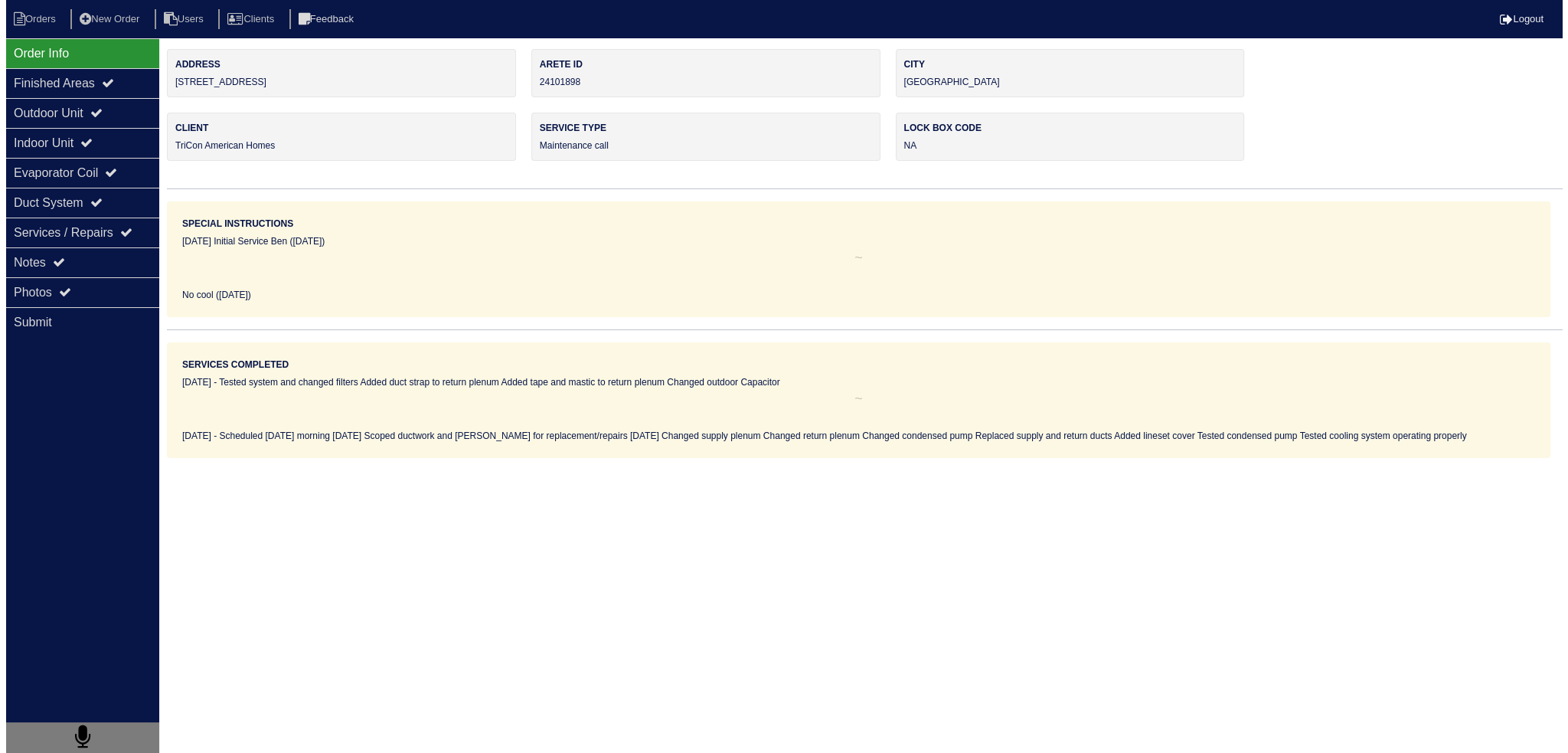
scroll to position [0, 0]
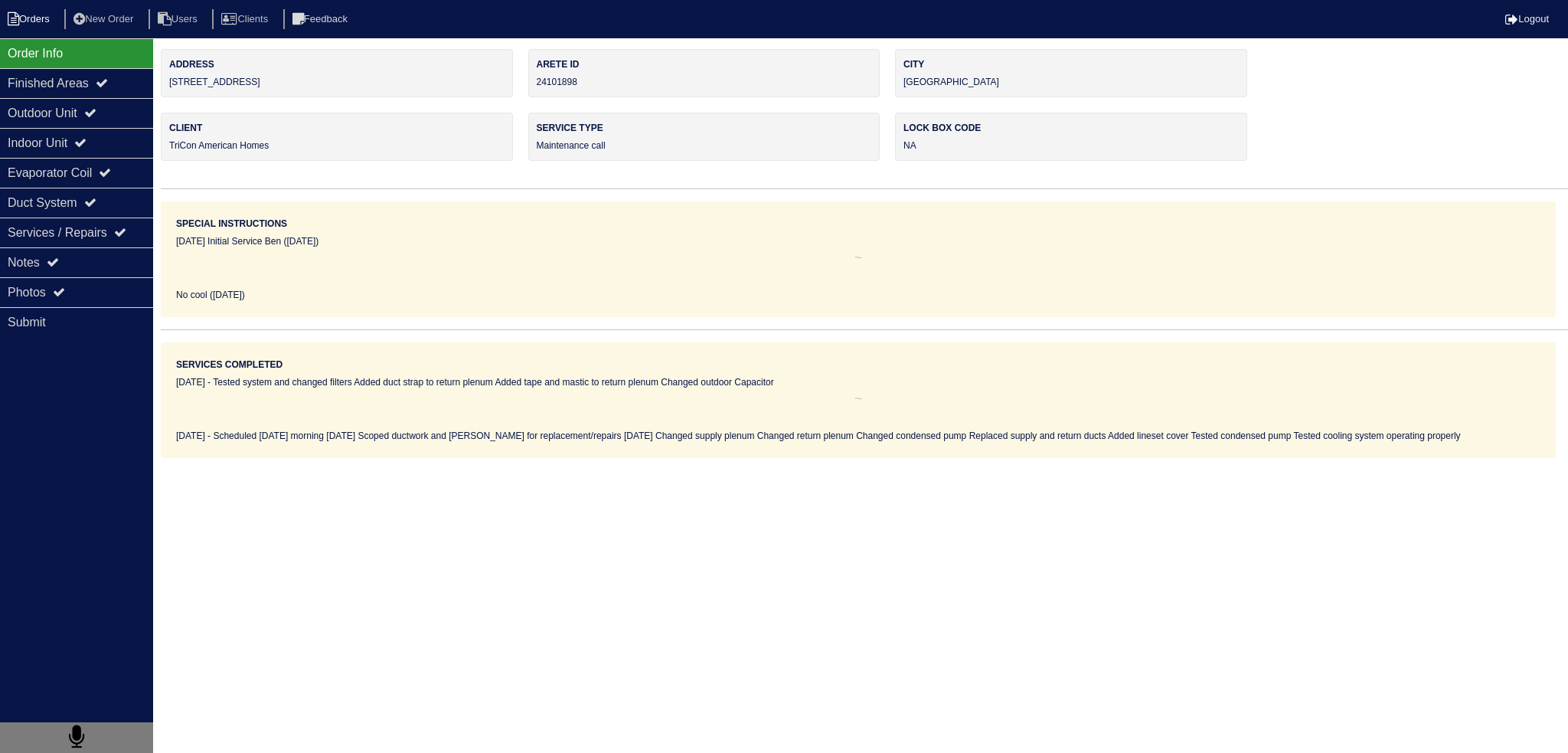
click at [35, 22] on li "Orders" at bounding box center [31, 19] width 62 height 21
select select "15"
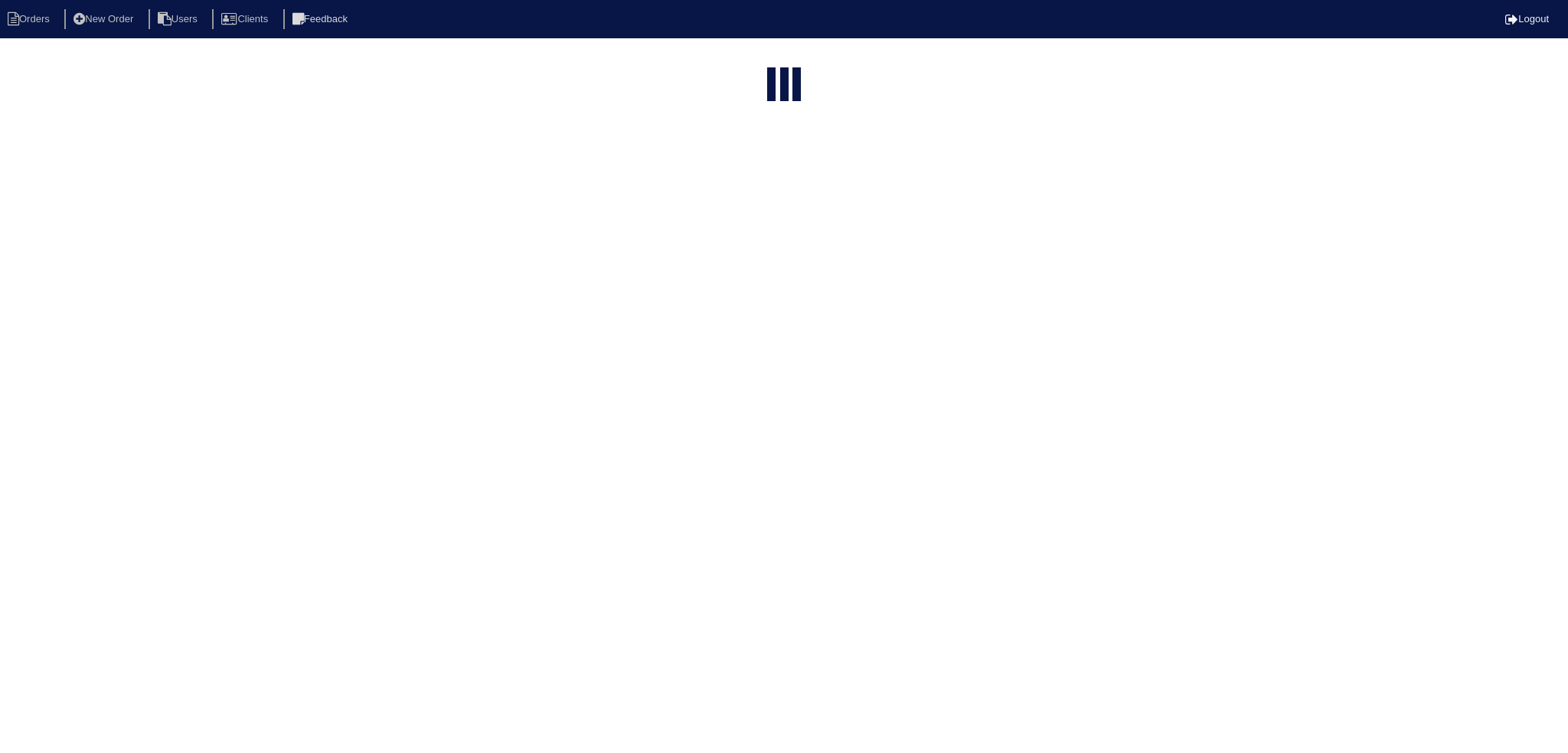
type input "119 ash"
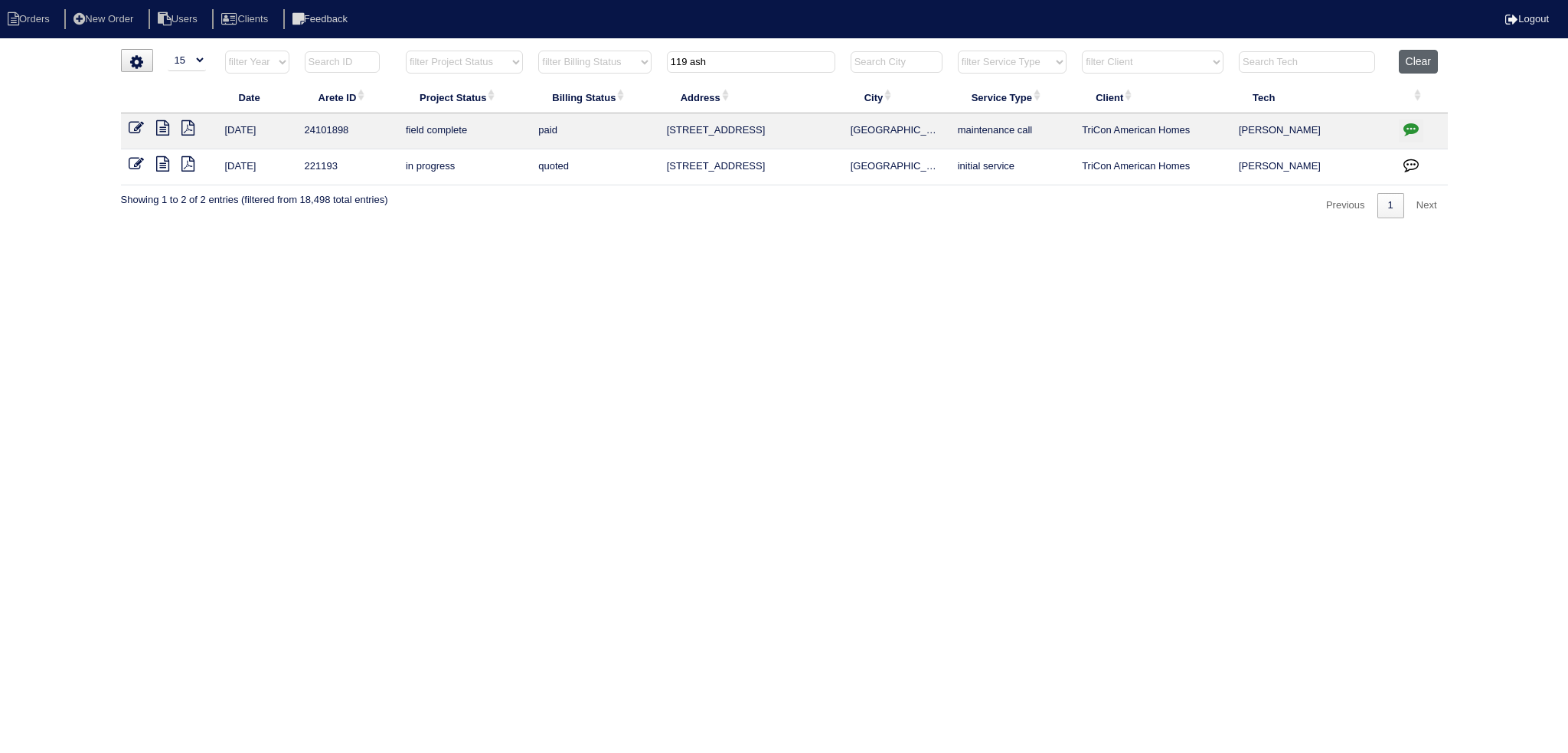
click at [1432, 64] on button "Clear" at bounding box center [1418, 62] width 39 height 24
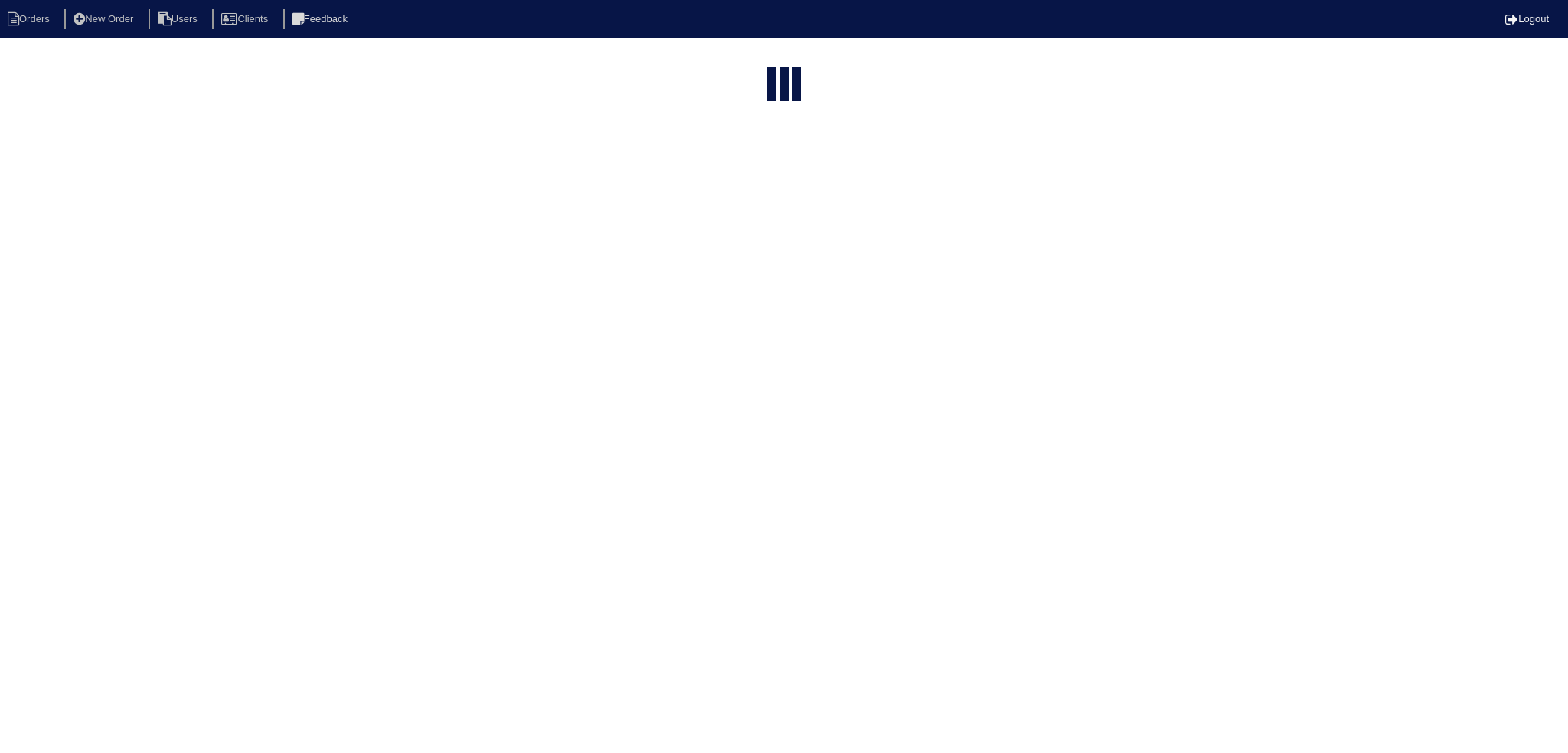
select select "15"
click at [459, 63] on select "filter Project Status -- Any Project Status -- new order assigned in progress f…" at bounding box center [465, 62] width 117 height 23
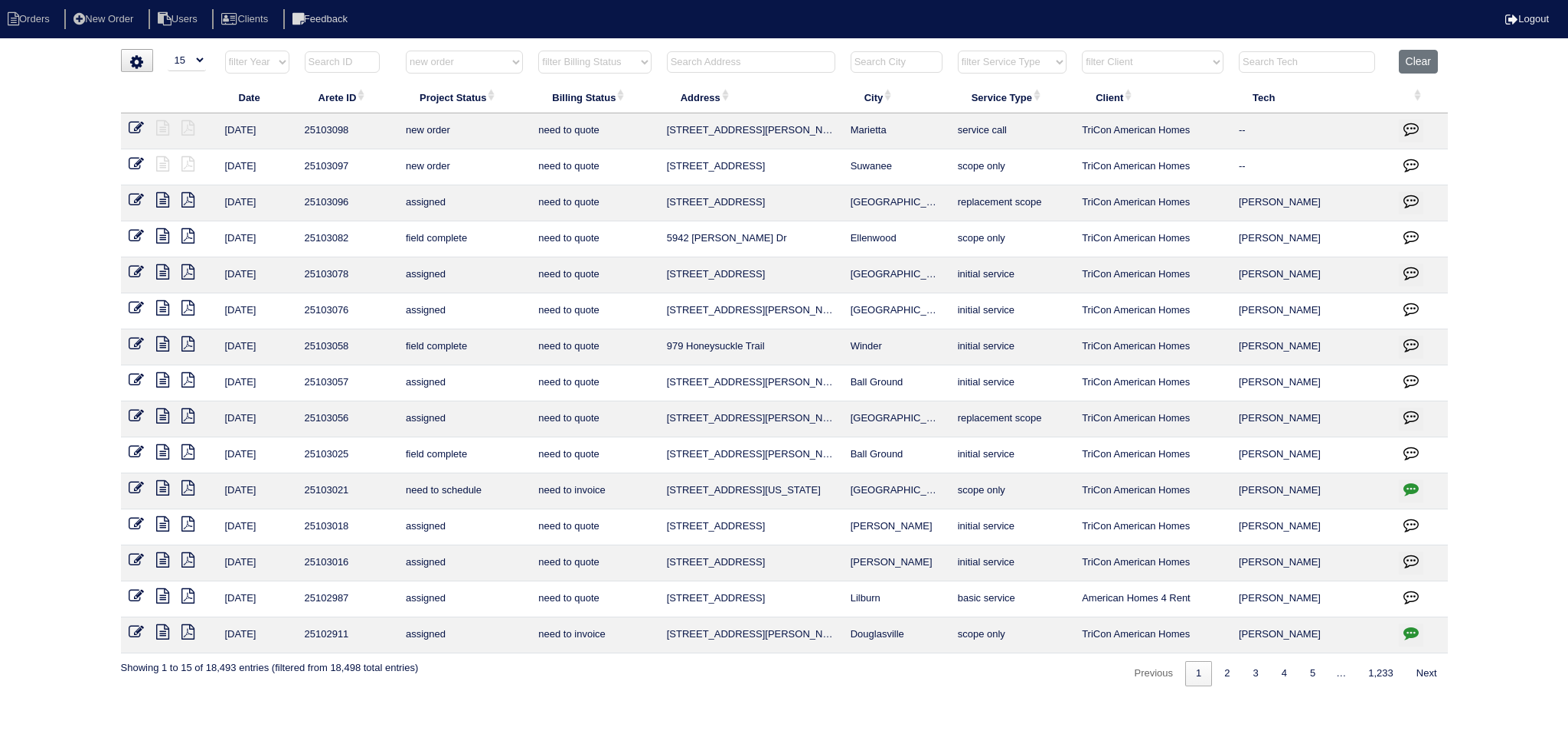
click at [406, 51] on select "filter Project Status -- Any Project Status -- new order assigned in progress f…" at bounding box center [465, 62] width 117 height 23
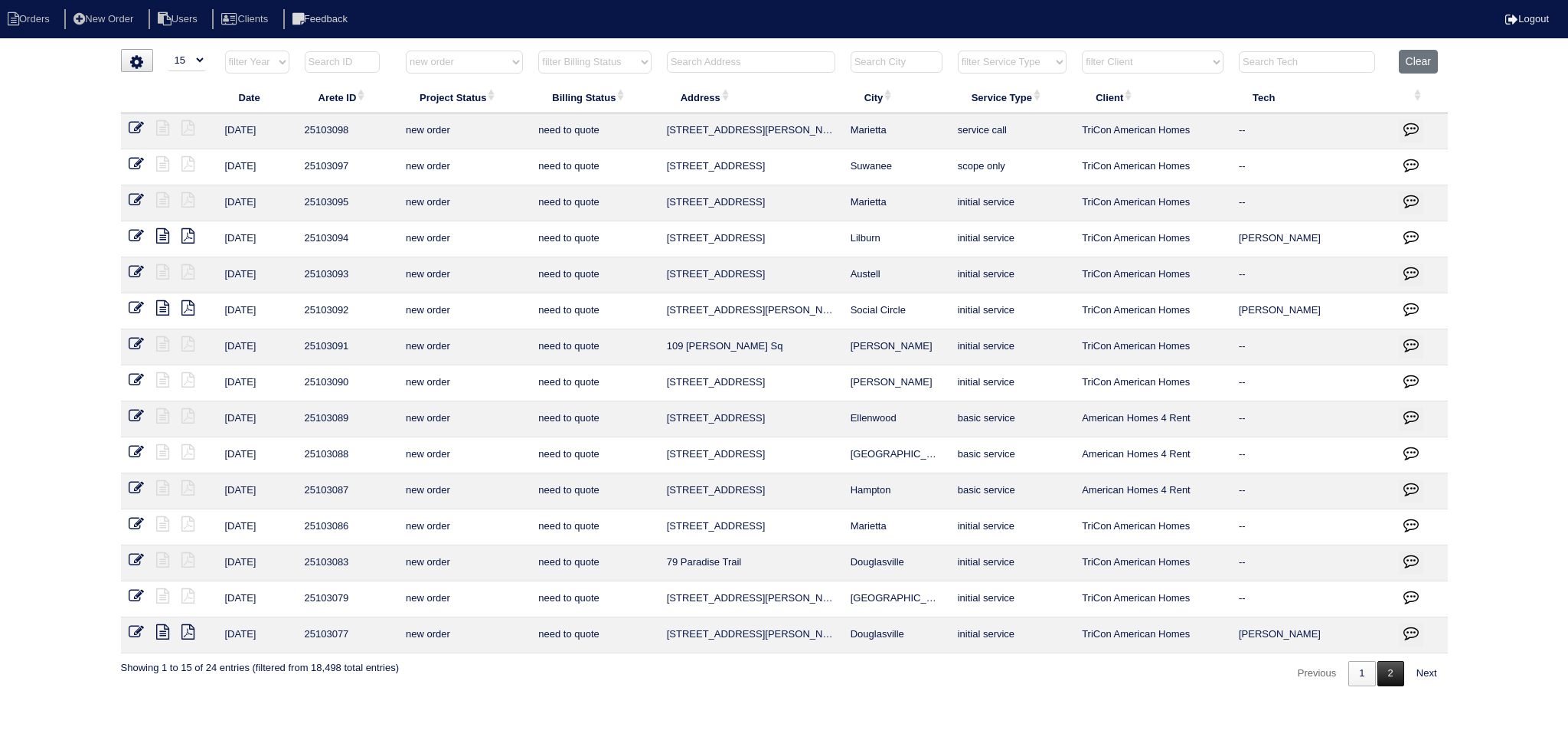
click at [1383, 664] on link "2" at bounding box center [1390, 673] width 27 height 25
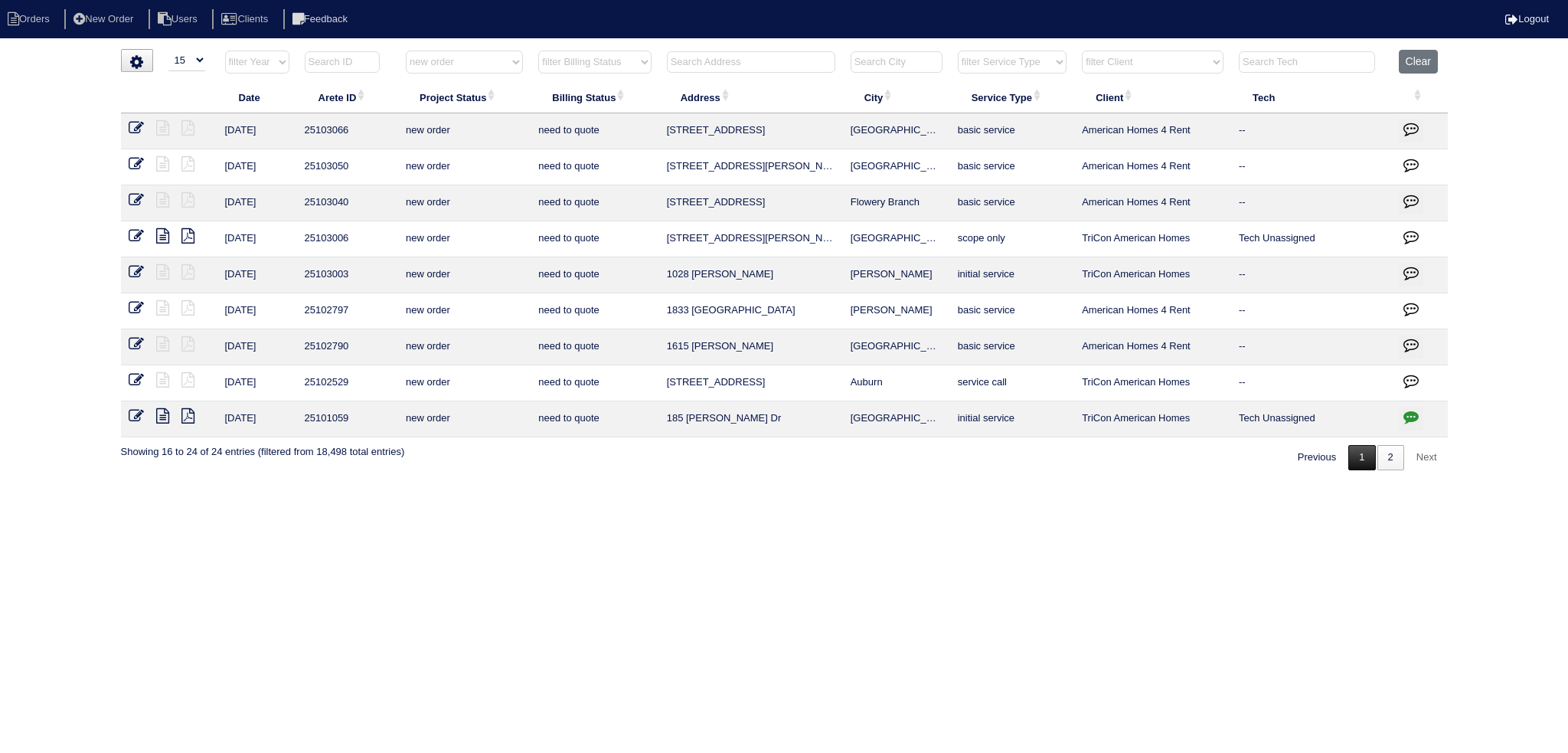
click at [1362, 458] on link "1" at bounding box center [1361, 457] width 27 height 25
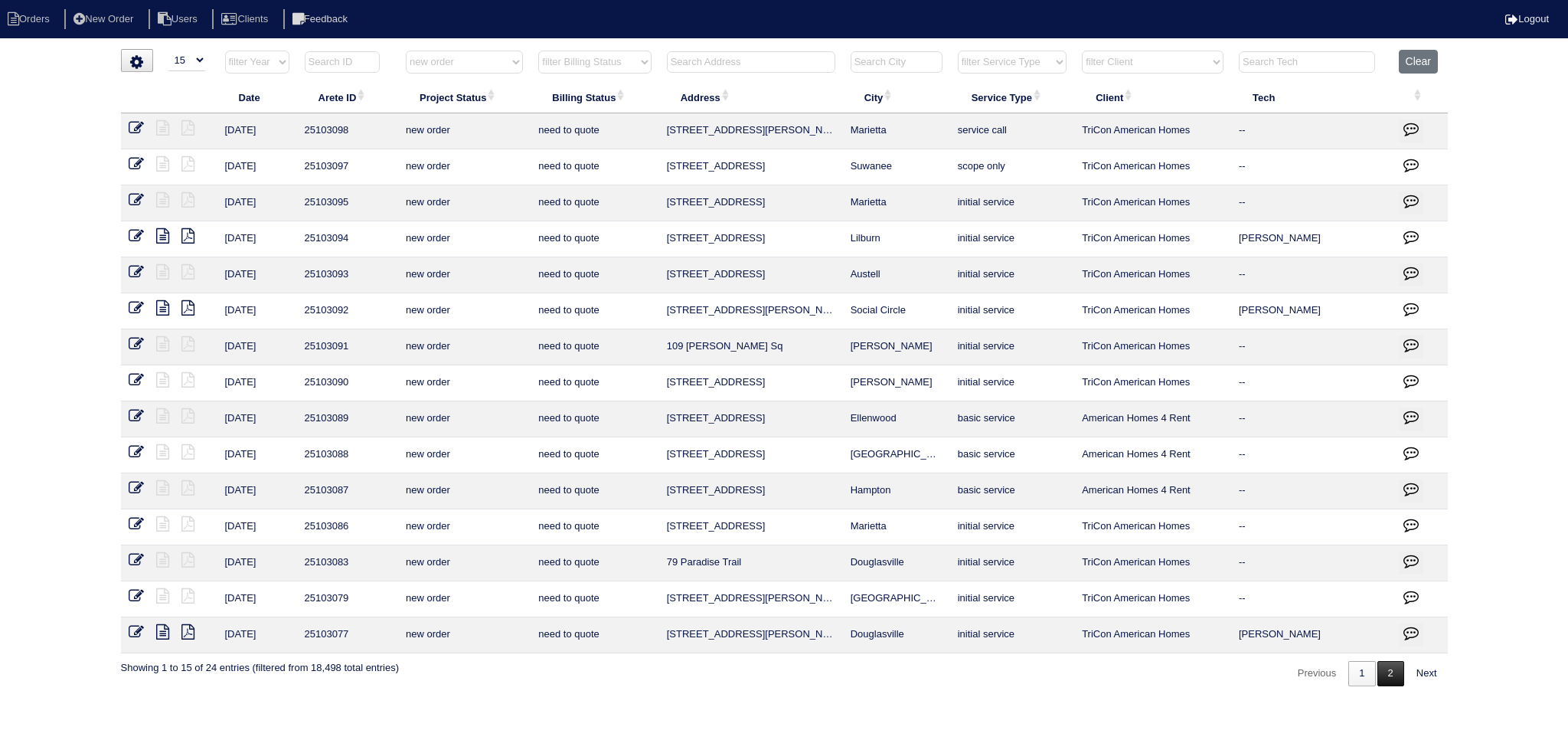
click at [1400, 664] on link "2" at bounding box center [1390, 673] width 27 height 25
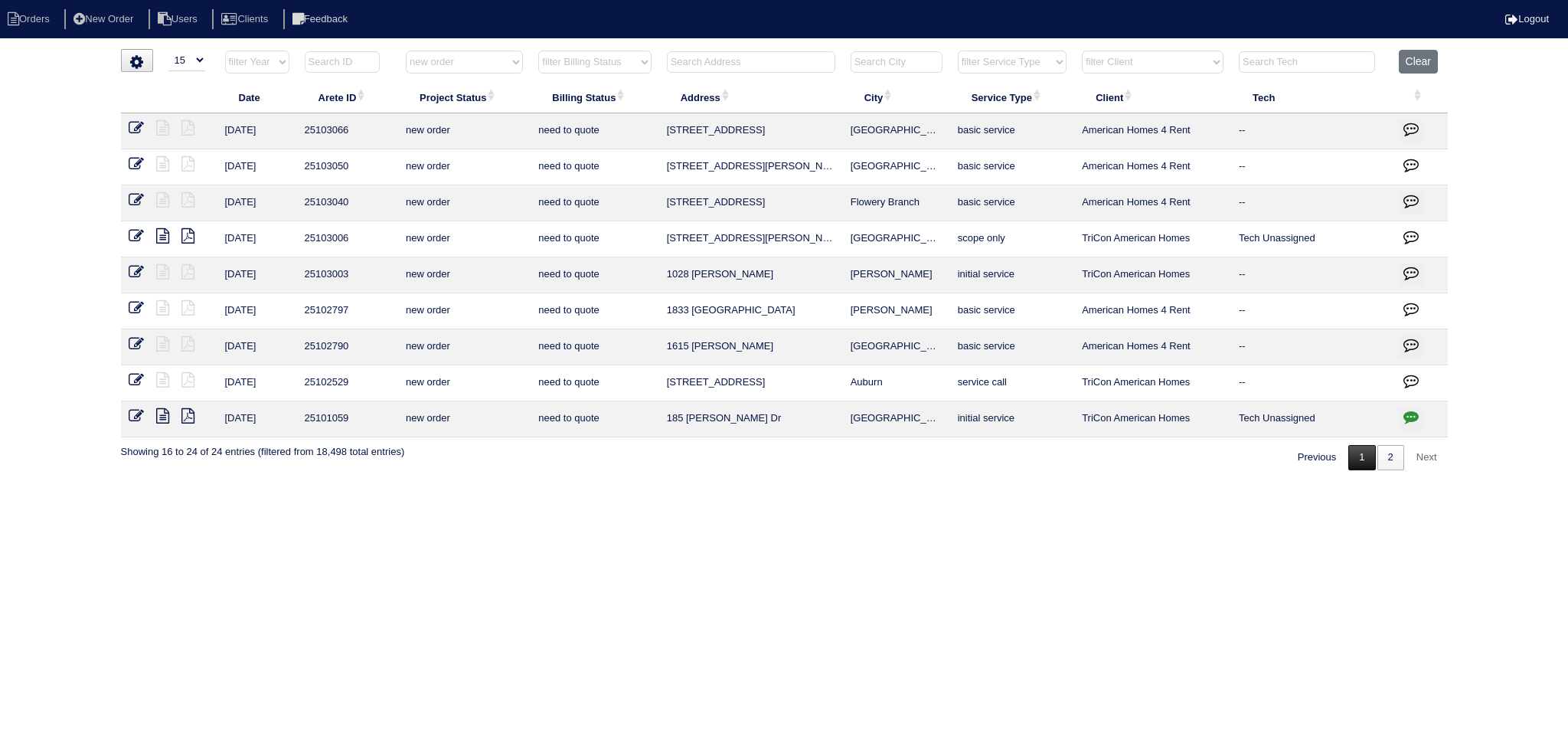
drag, startPoint x: 1362, startPoint y: 459, endPoint x: 1369, endPoint y: 465, distance: 9.2
click at [1362, 463] on link "1" at bounding box center [1361, 457] width 27 height 25
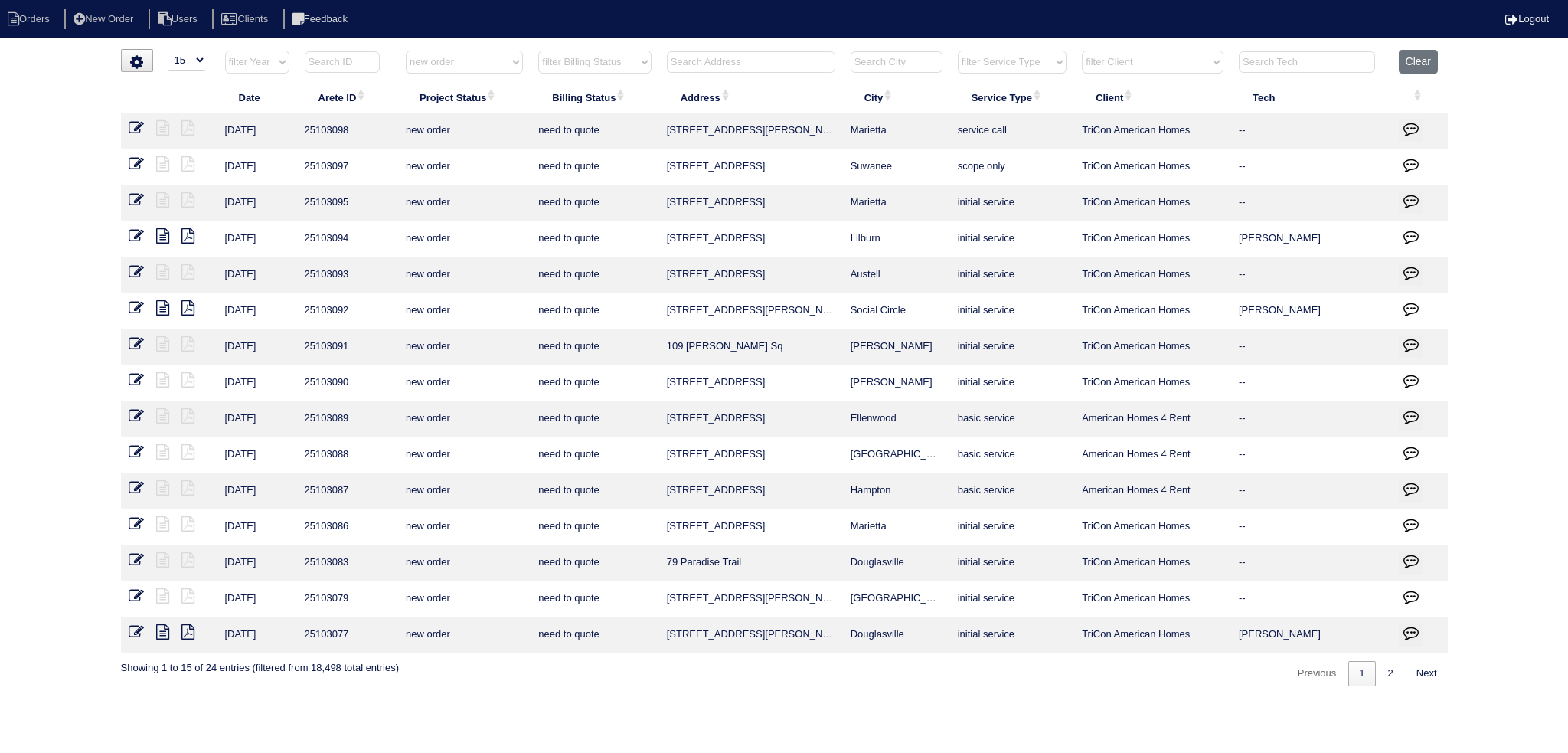
click at [509, 67] on select "filter Project Status -- Any Project Status -- new order assigned in progress f…" at bounding box center [465, 62] width 117 height 23
click at [406, 51] on select "filter Project Status -- Any Project Status -- new order assigned in progress f…" at bounding box center [465, 62] width 117 height 23
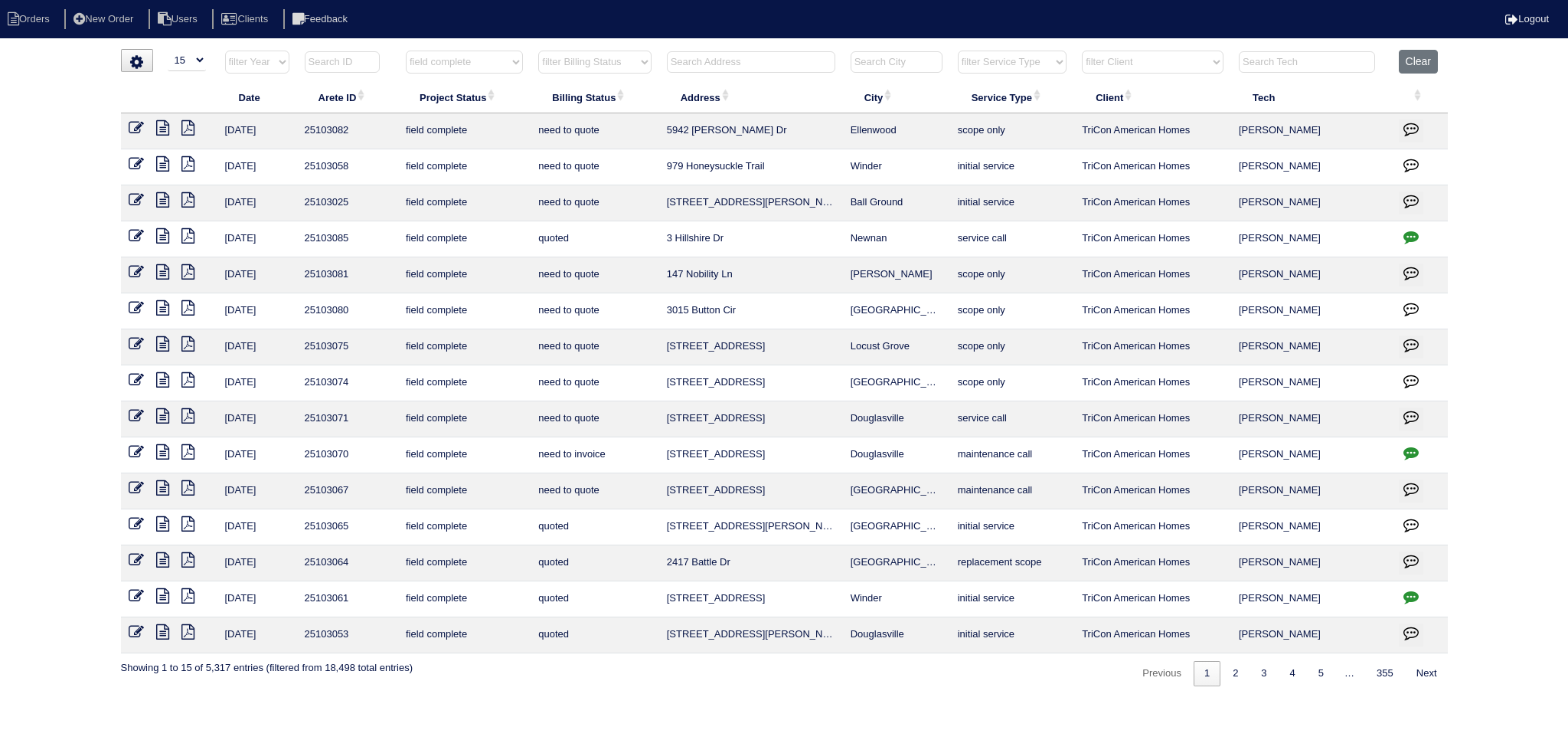
click at [507, 59] on select "filter Project Status -- Any Project Status -- new order assigned in progress f…" at bounding box center [465, 62] width 117 height 23
click at [406, 51] on select "filter Project Status -- Any Project Status -- new order assigned in progress f…" at bounding box center [465, 62] width 117 height 23
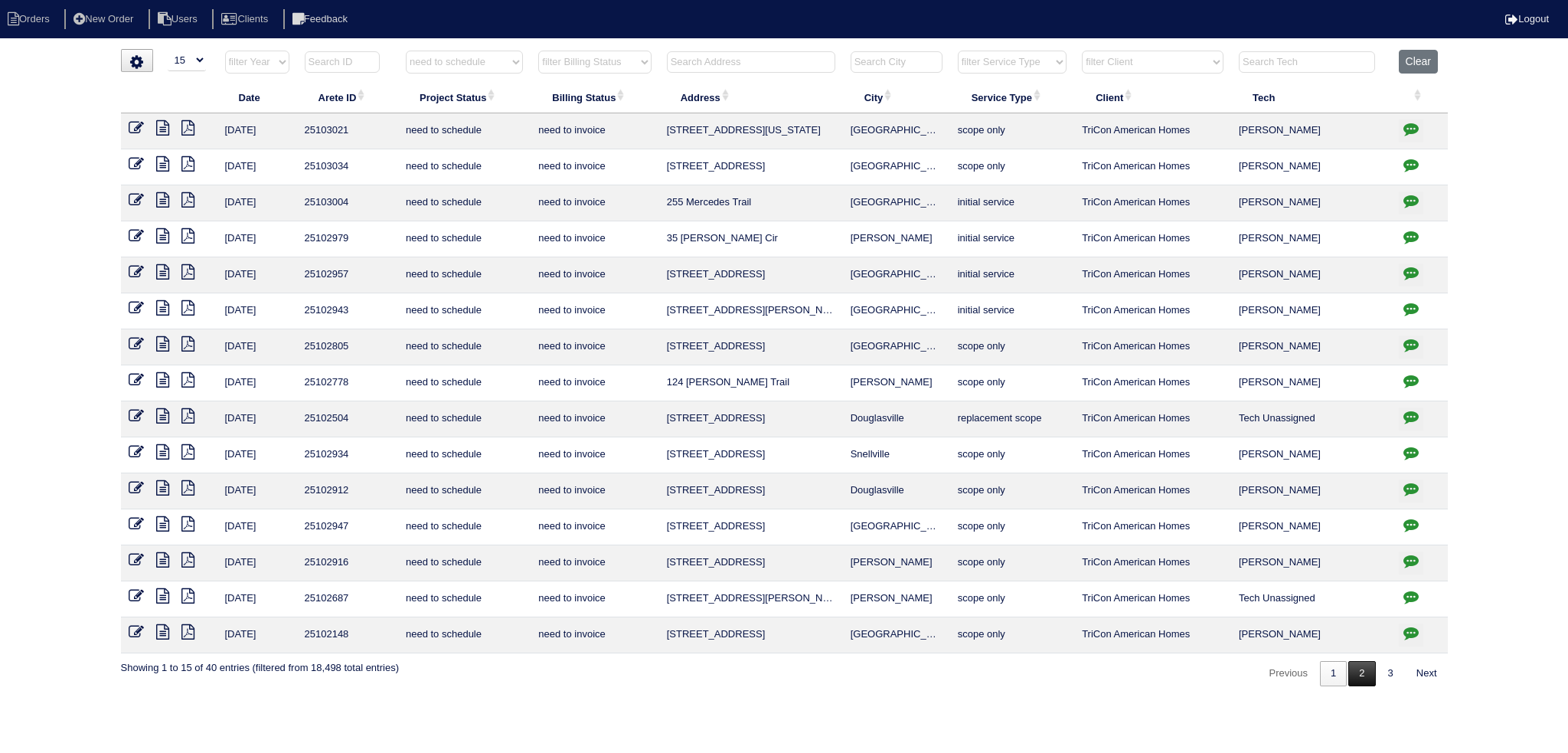
click at [1361, 667] on link "2" at bounding box center [1361, 673] width 27 height 25
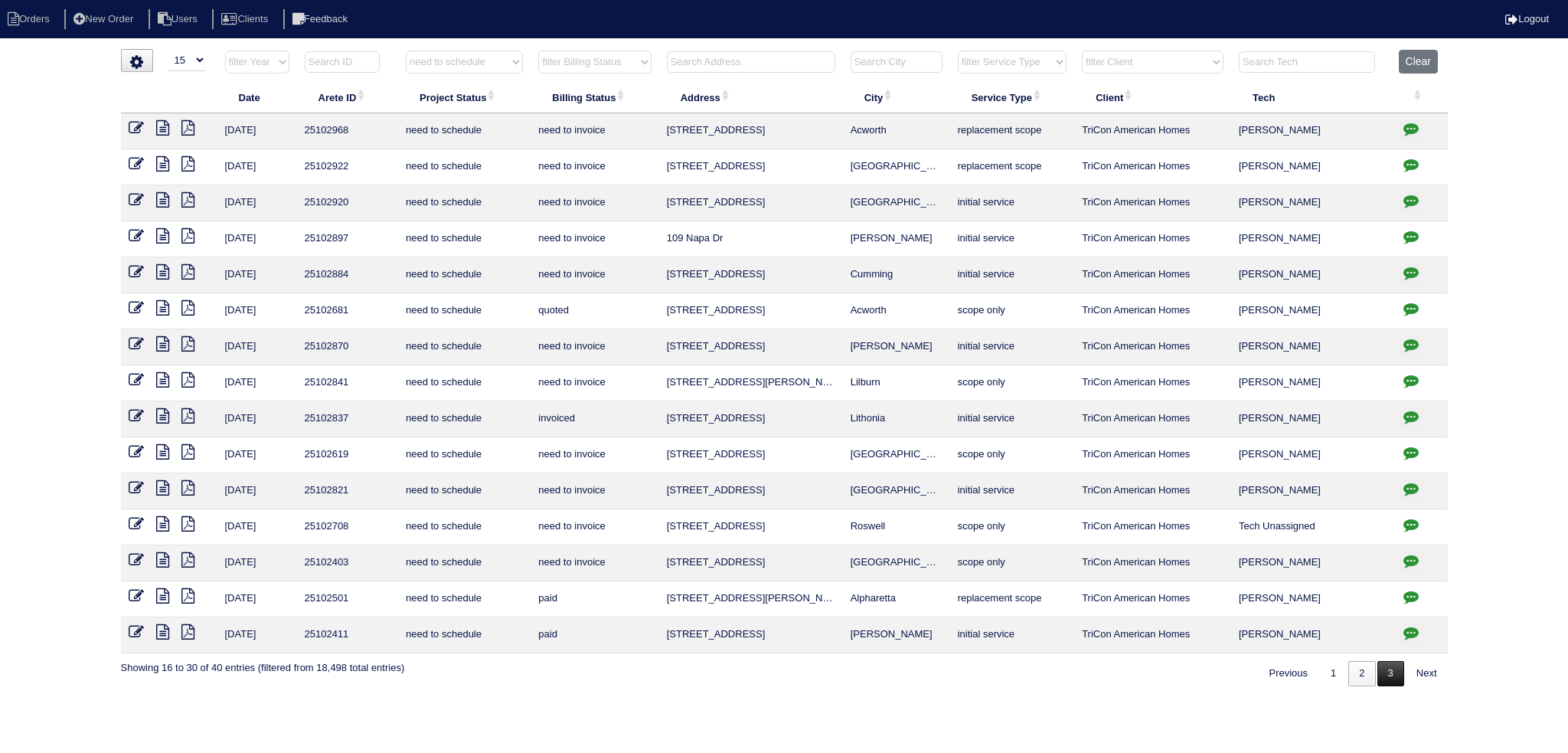
click at [1383, 661] on link "3" at bounding box center [1390, 673] width 27 height 25
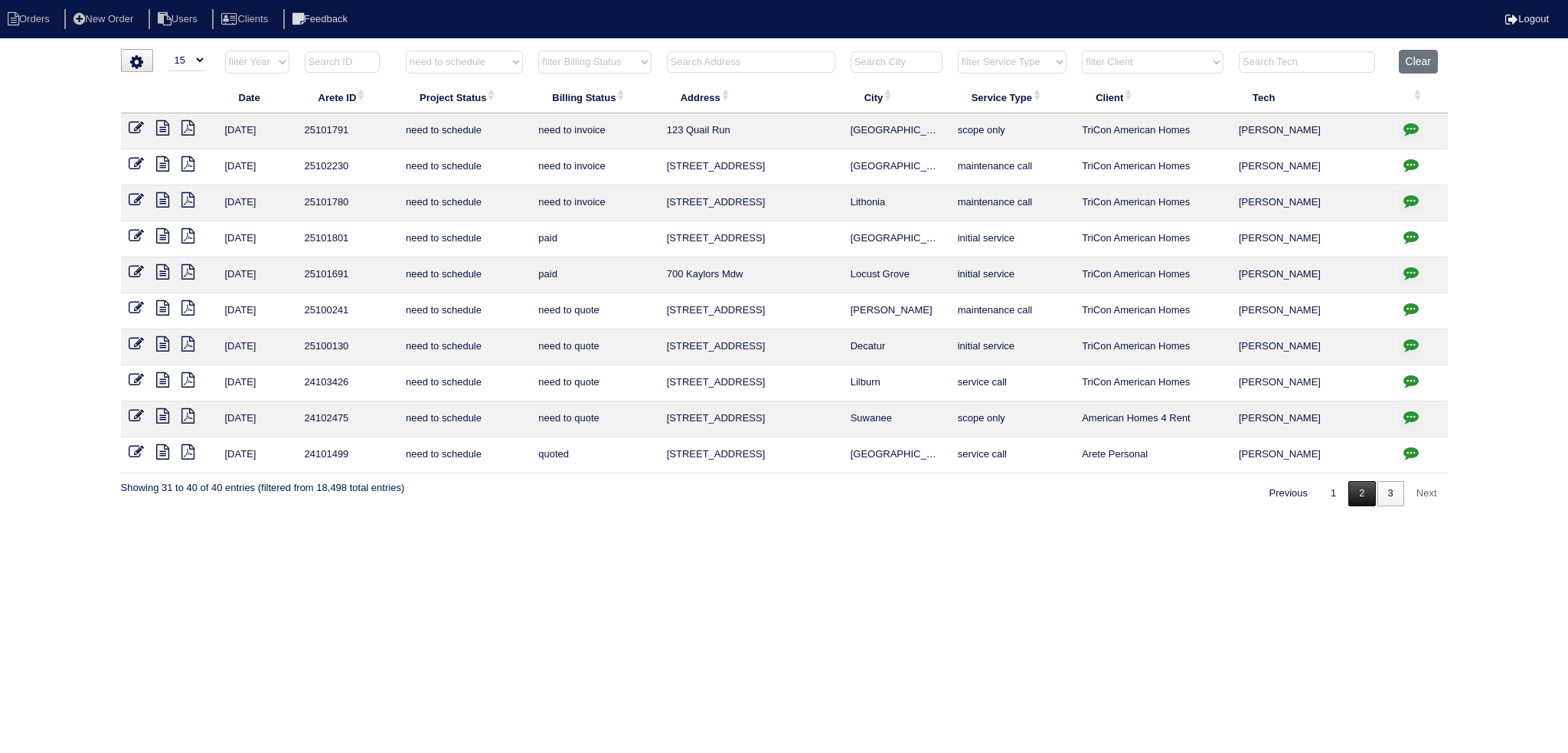
click at [1356, 491] on link "2" at bounding box center [1361, 493] width 27 height 25
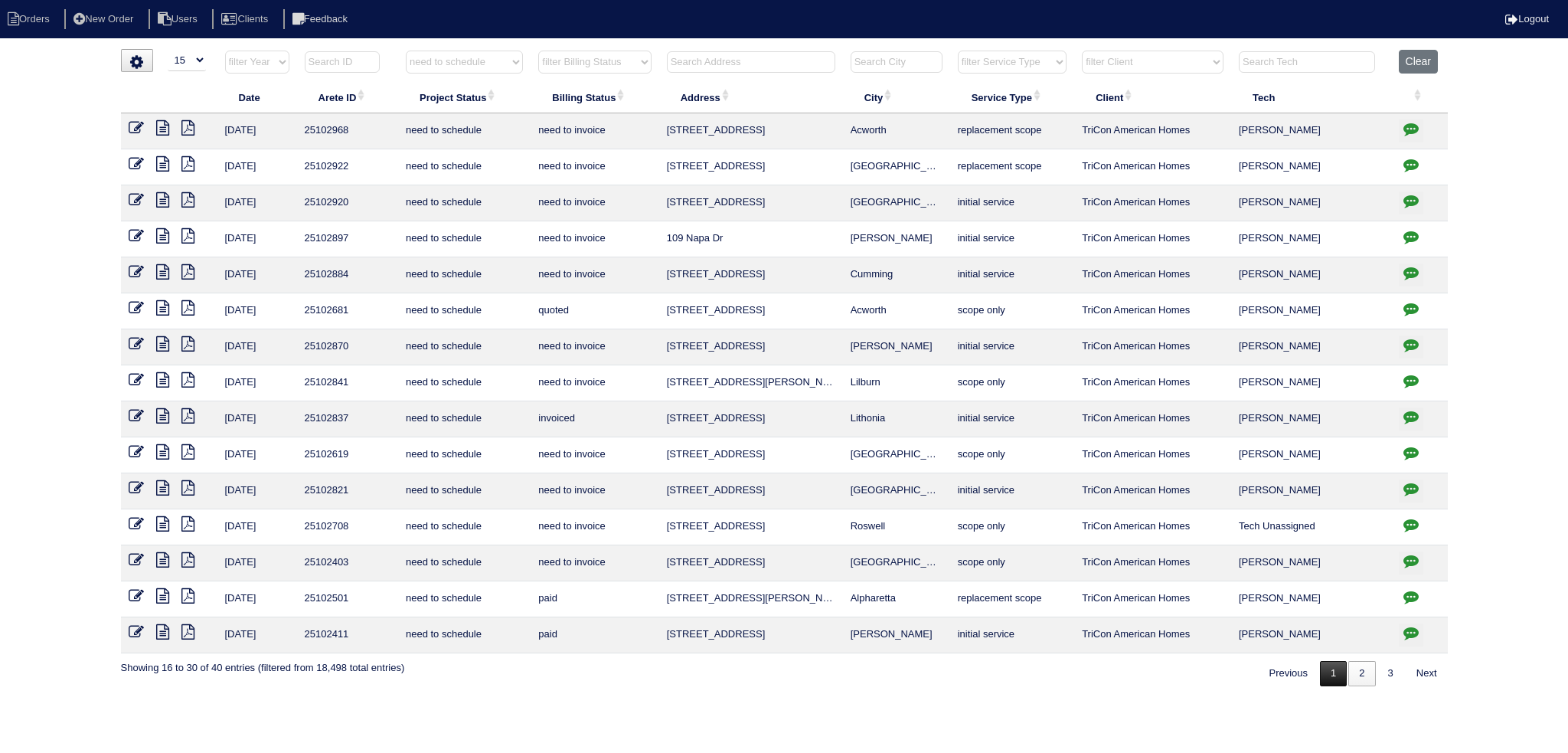
click at [1337, 669] on link "1" at bounding box center [1333, 673] width 27 height 25
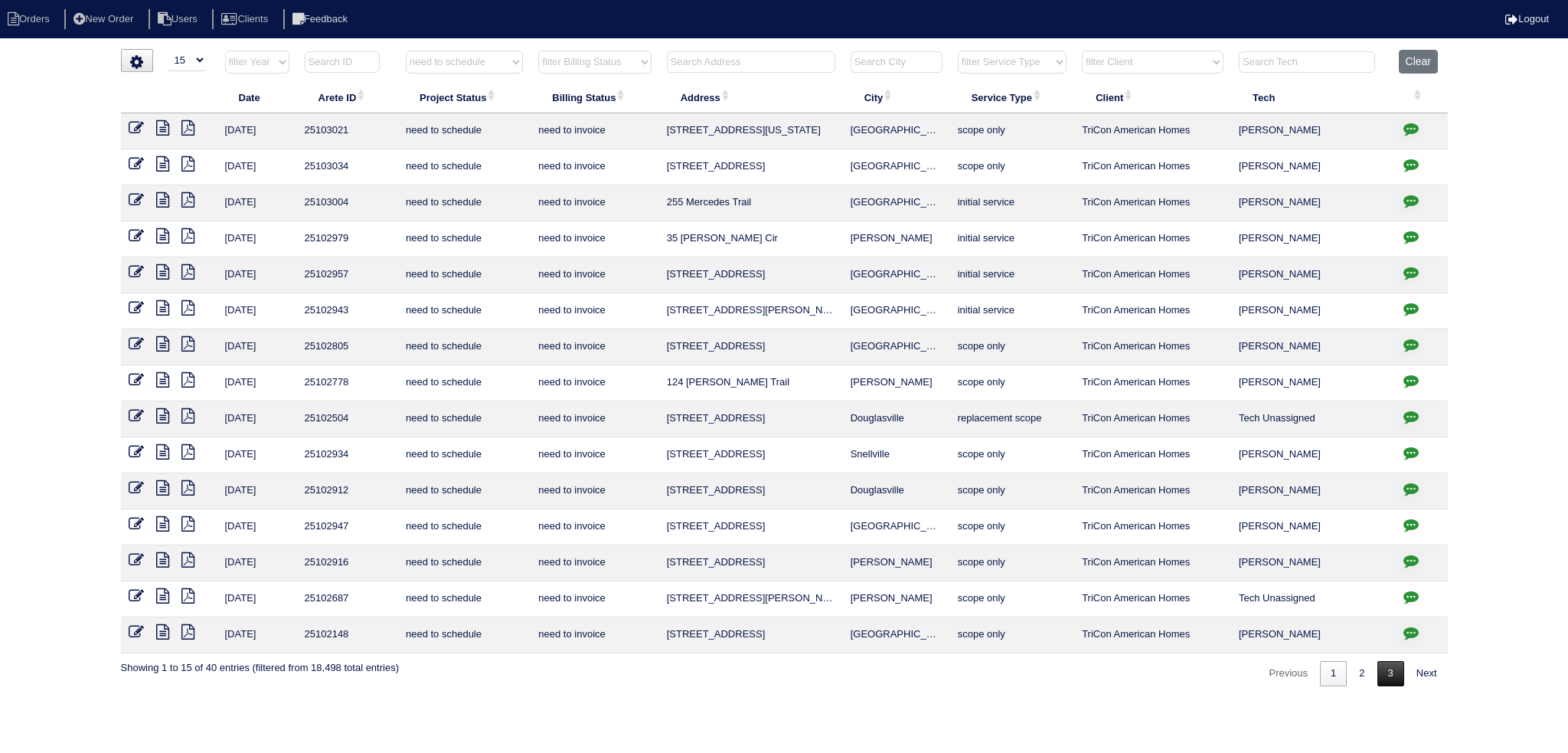
click at [1396, 673] on link "3" at bounding box center [1390, 673] width 27 height 25
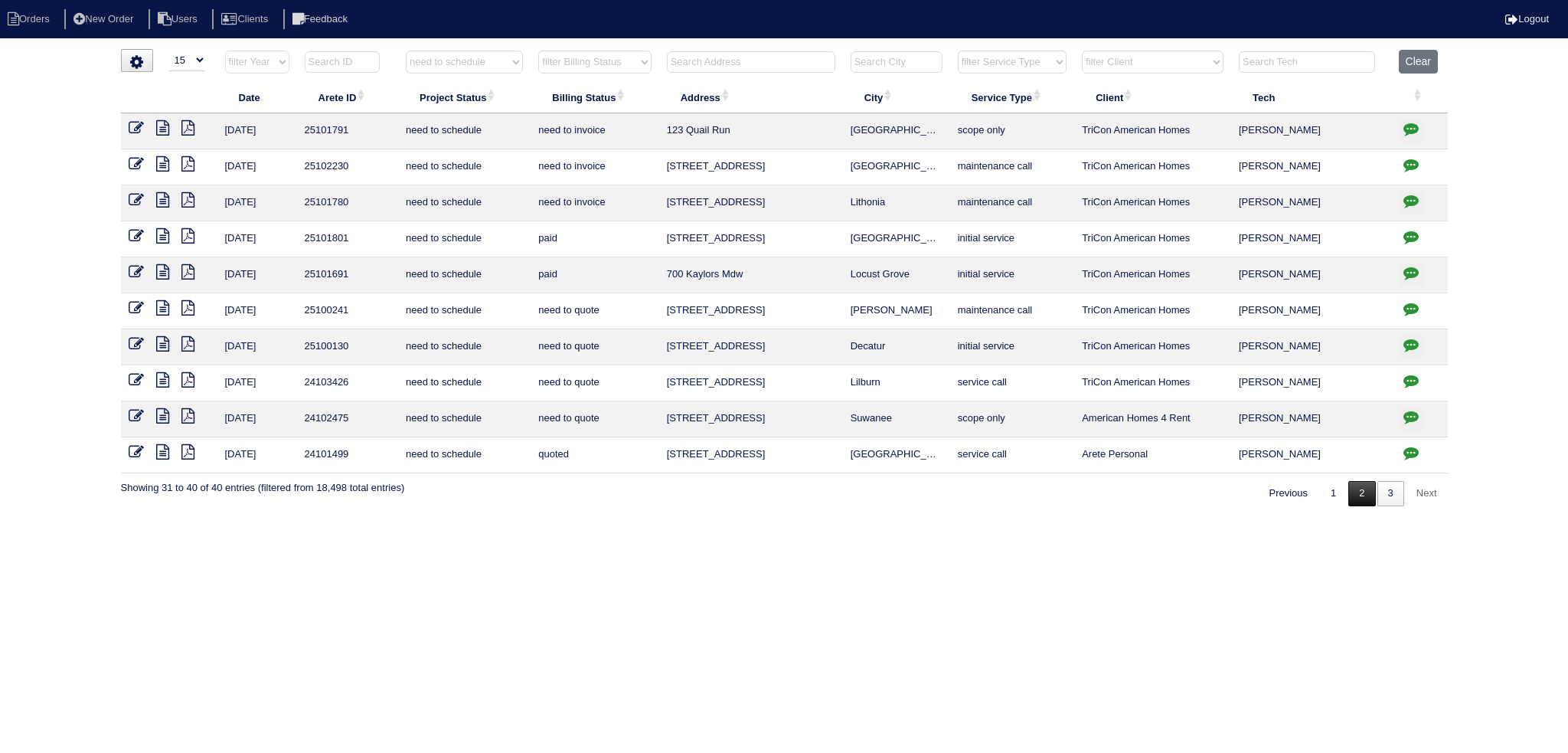
click at [1363, 482] on link "2" at bounding box center [1361, 493] width 27 height 25
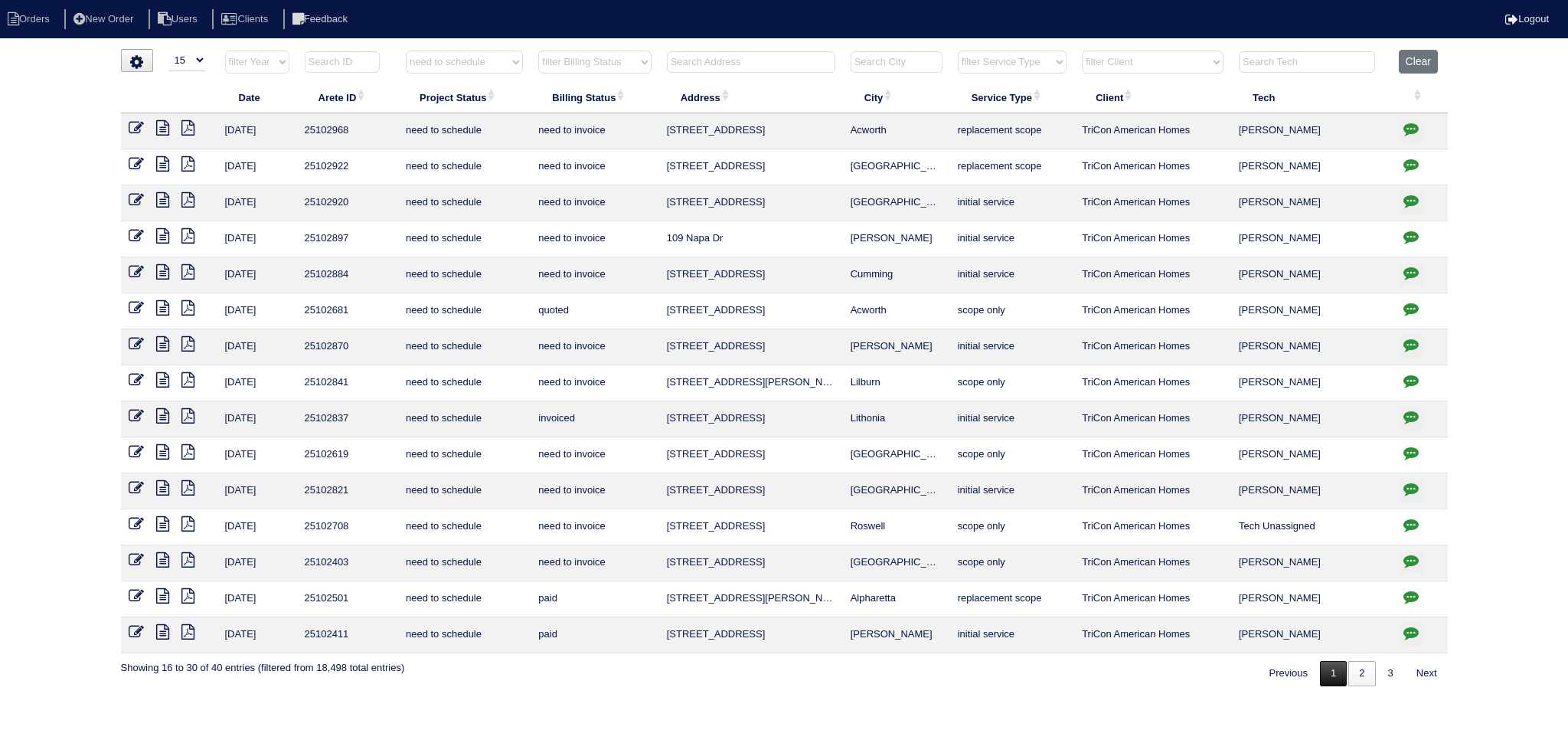
click at [1332, 661] on link "1" at bounding box center [1333, 673] width 27 height 25
select select "need to schedule"
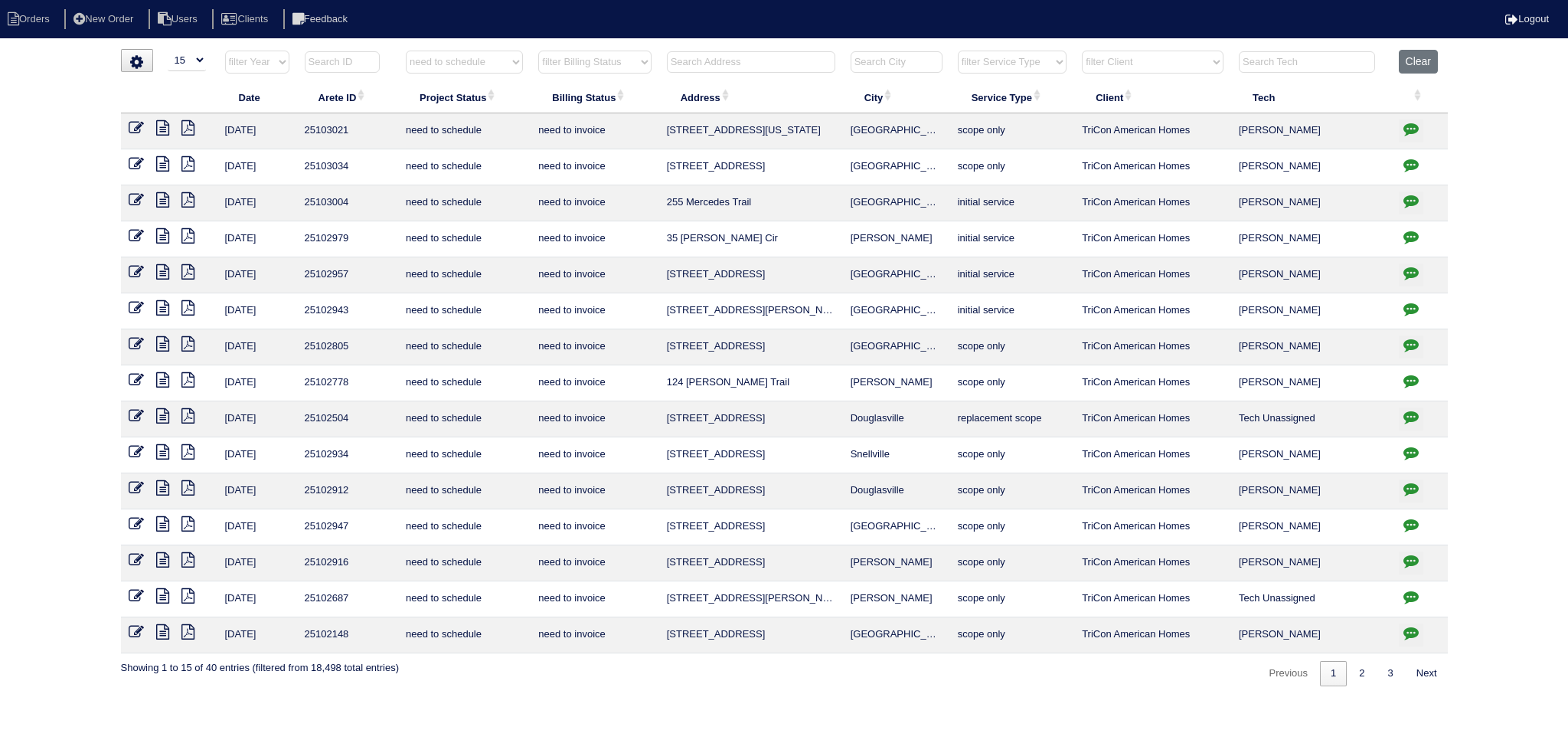
click at [718, 55] on input "text" at bounding box center [750, 62] width 169 height 22
type input "264"
select select "need to schedule"
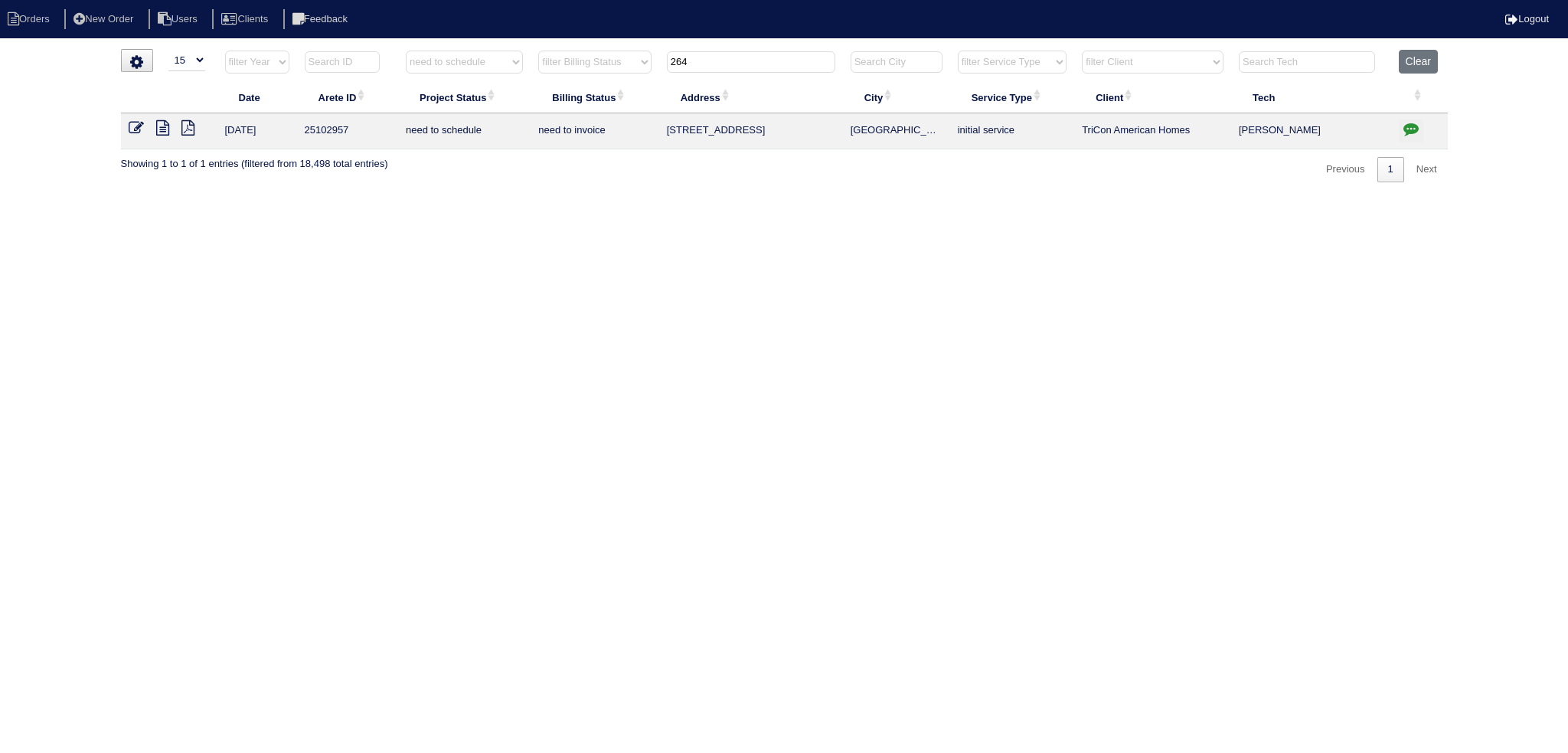
type input "264"
click at [139, 119] on td at bounding box center [169, 131] width 96 height 36
click at [138, 127] on icon at bounding box center [136, 128] width 15 height 15
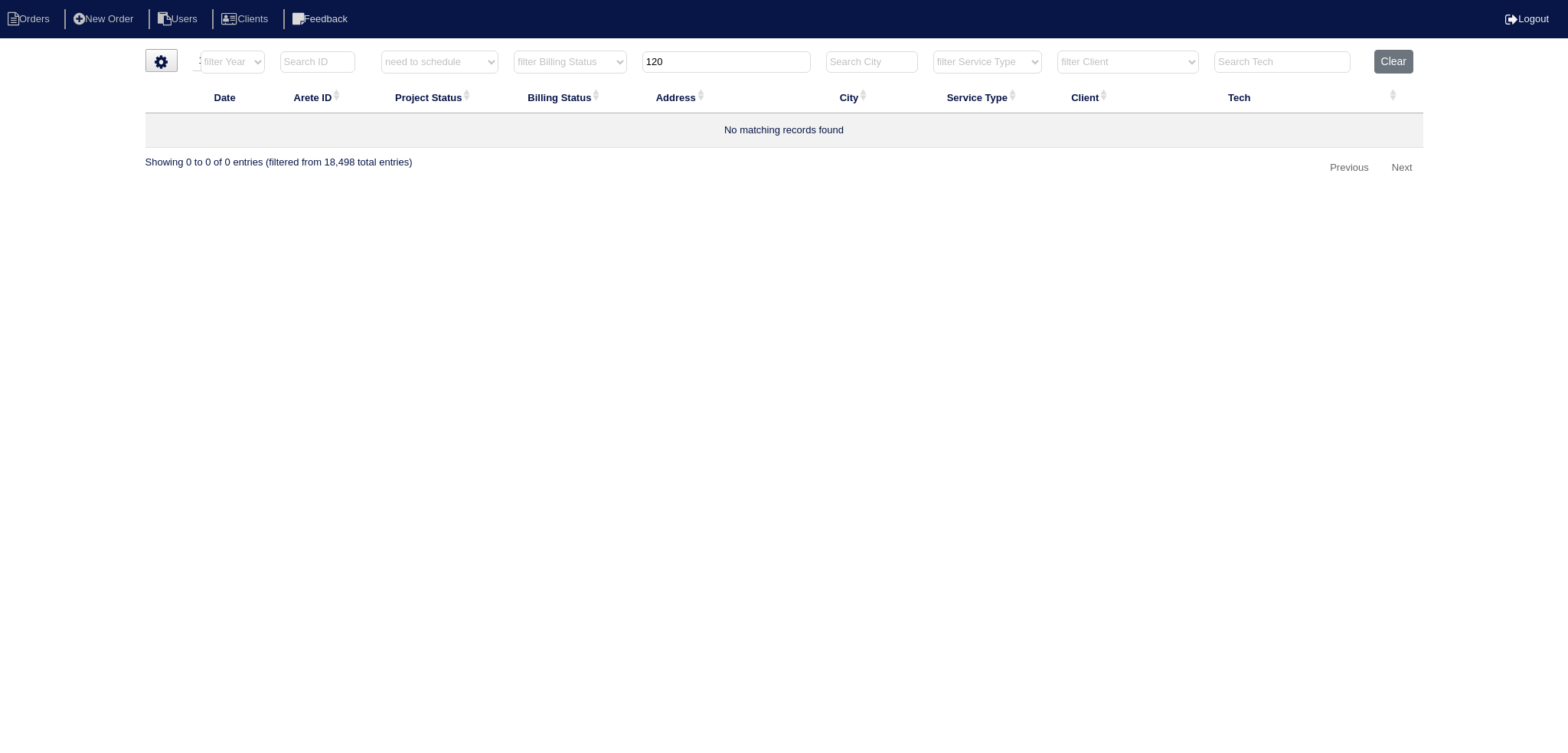
select select "15"
select select "need to schedule"
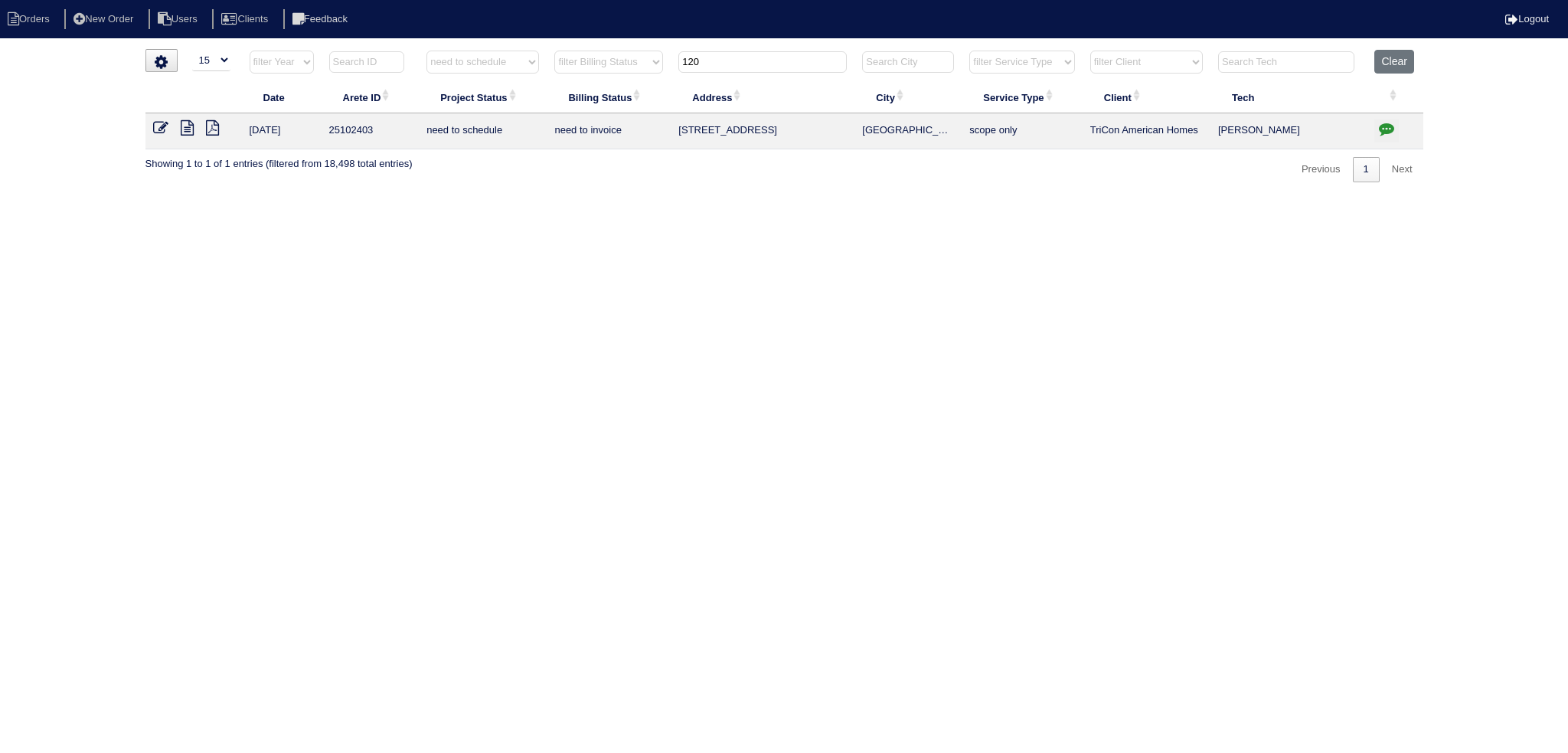
type input "120"
click at [156, 126] on icon at bounding box center [161, 128] width 15 height 15
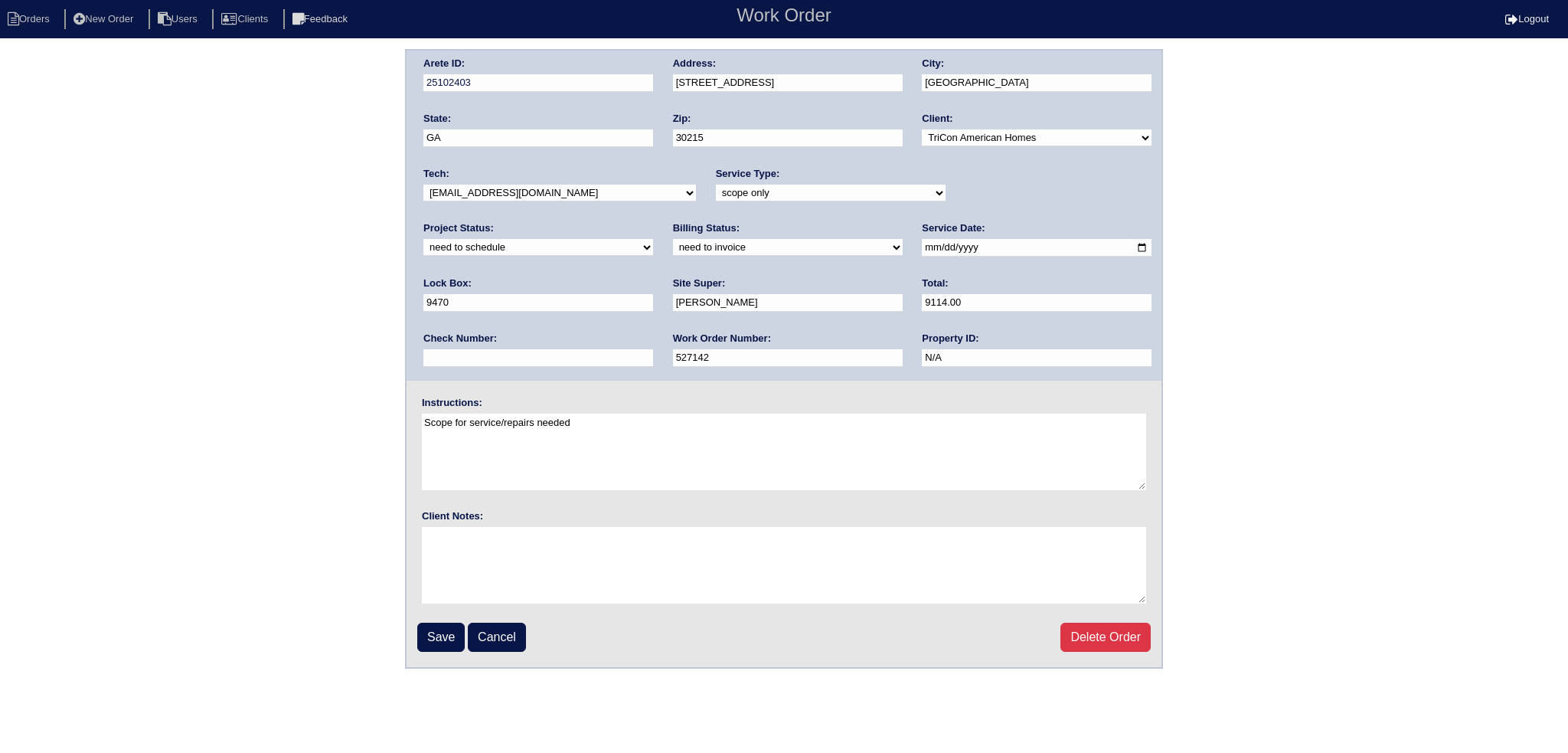
drag, startPoint x: 992, startPoint y: 188, endPoint x: 992, endPoint y: 197, distance: 9.0
click at [653, 239] on select "new order assigned in progress field complete need to schedule admin review arc…" at bounding box center [538, 247] width 230 height 17
select select "completed"
click at [653, 239] on select "new order assigned in progress field complete need to schedule admin review arc…" at bounding box center [538, 247] width 230 height 17
click at [453, 623] on input "Save" at bounding box center [441, 637] width 48 height 29
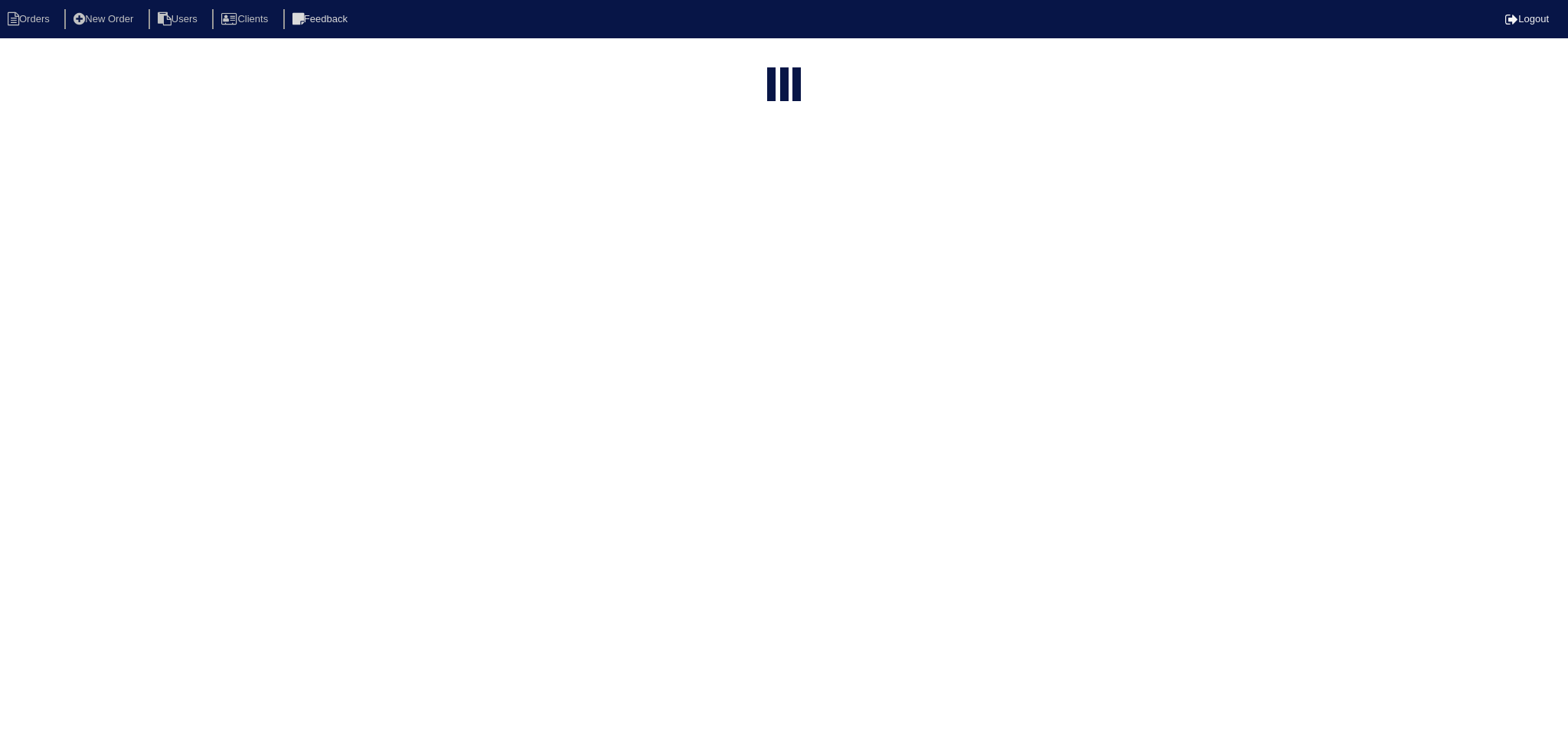
select select "15"
select select "need to schedule"
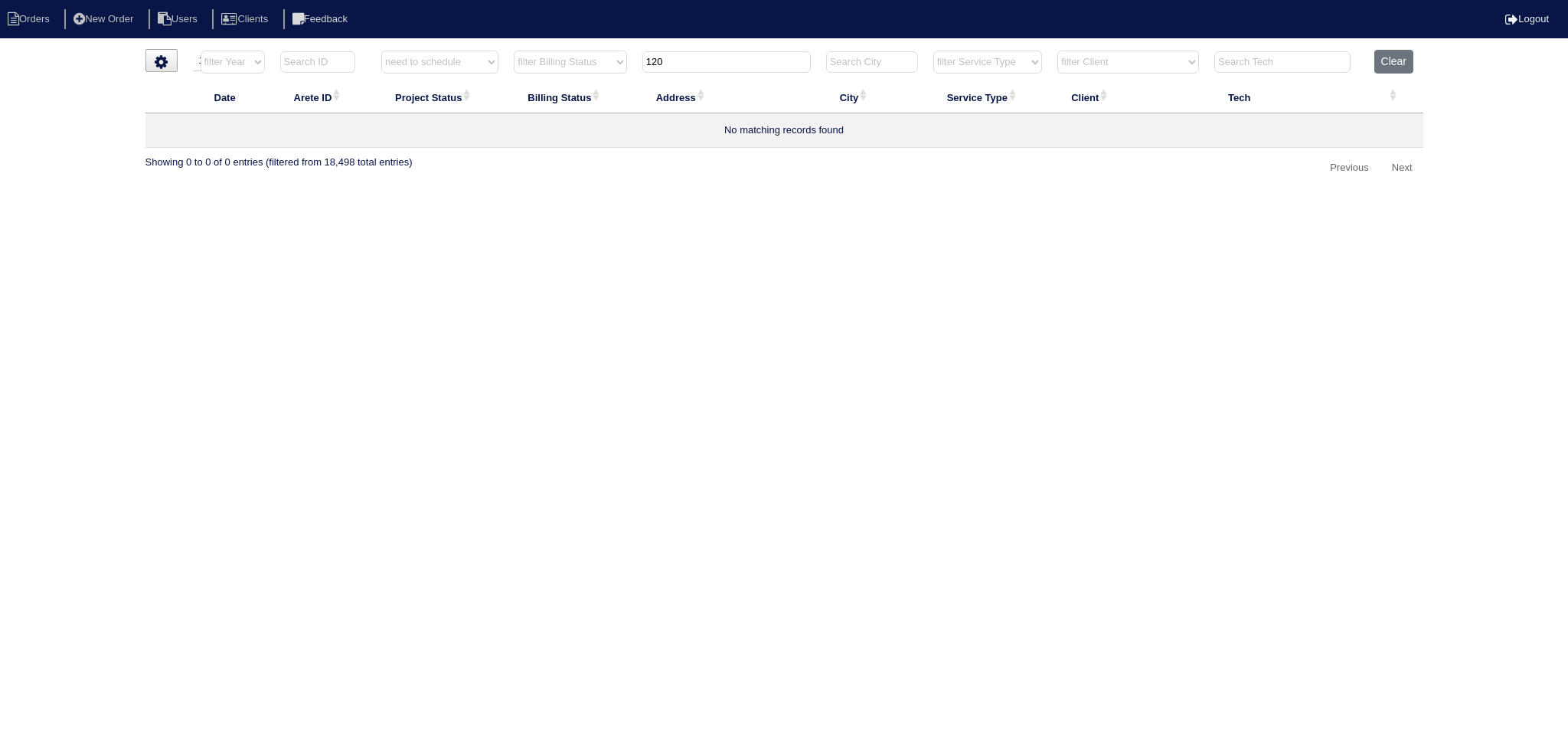
drag, startPoint x: 642, startPoint y: 61, endPoint x: 582, endPoint y: 48, distance: 61.4
click at [569, 62] on tr "filter Year -- Any Year -- 2025 2024 2023 2022 2021 2020 2019 filter Project St…" at bounding box center [784, 66] width 1278 height 32
type input "69"
select select "need to schedule"
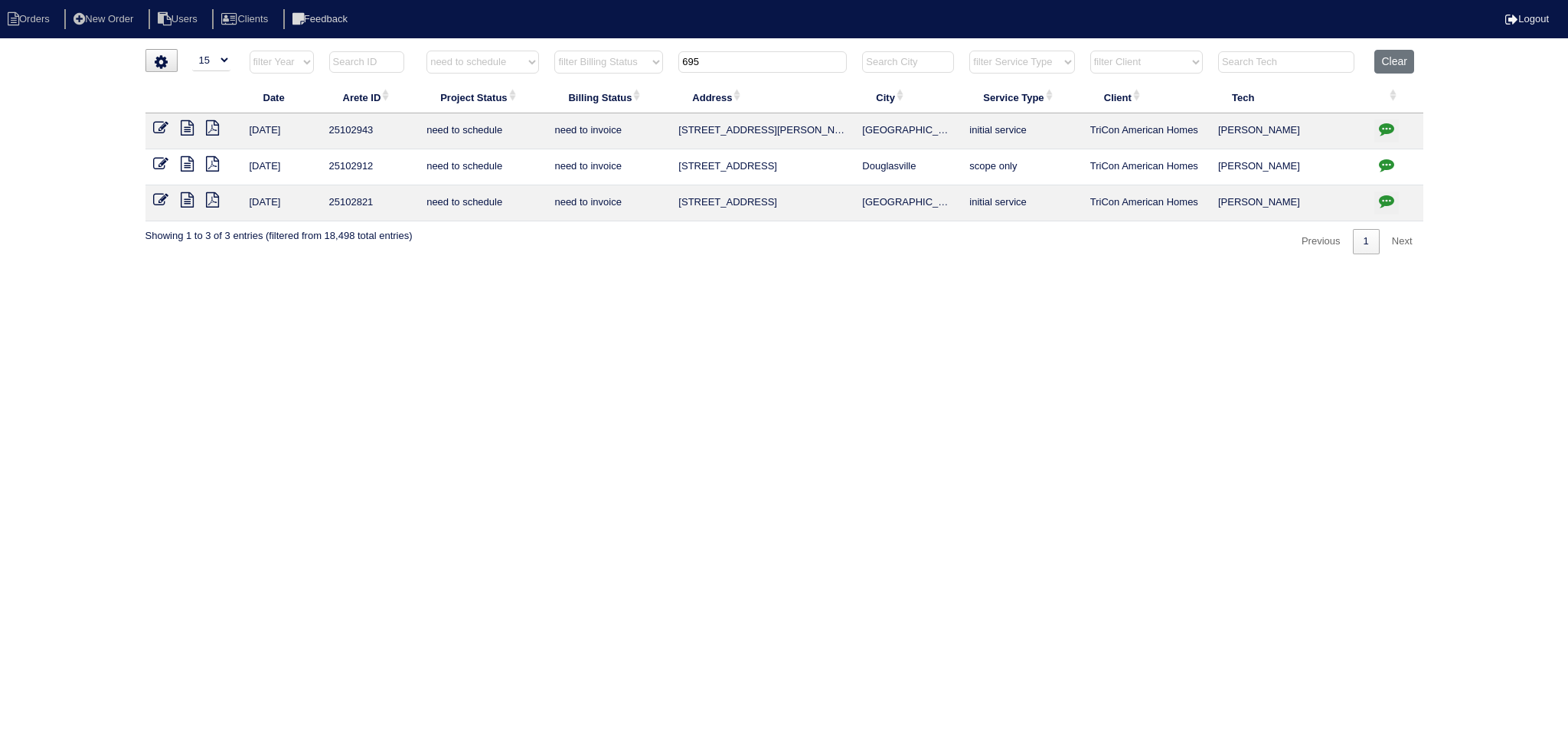
type input "6955"
select select "need to schedule"
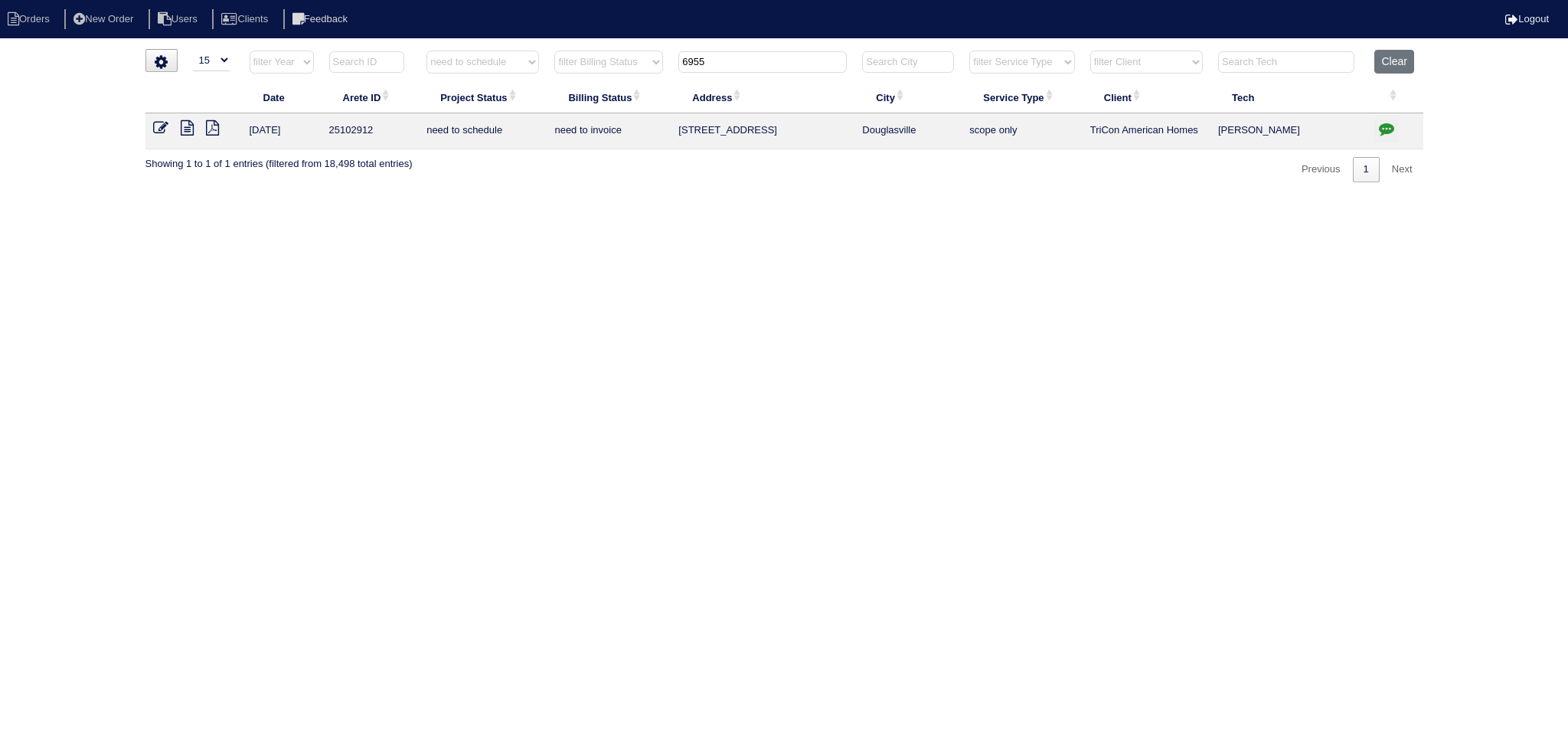
type input "6955"
click at [168, 127] on icon at bounding box center [161, 128] width 15 height 15
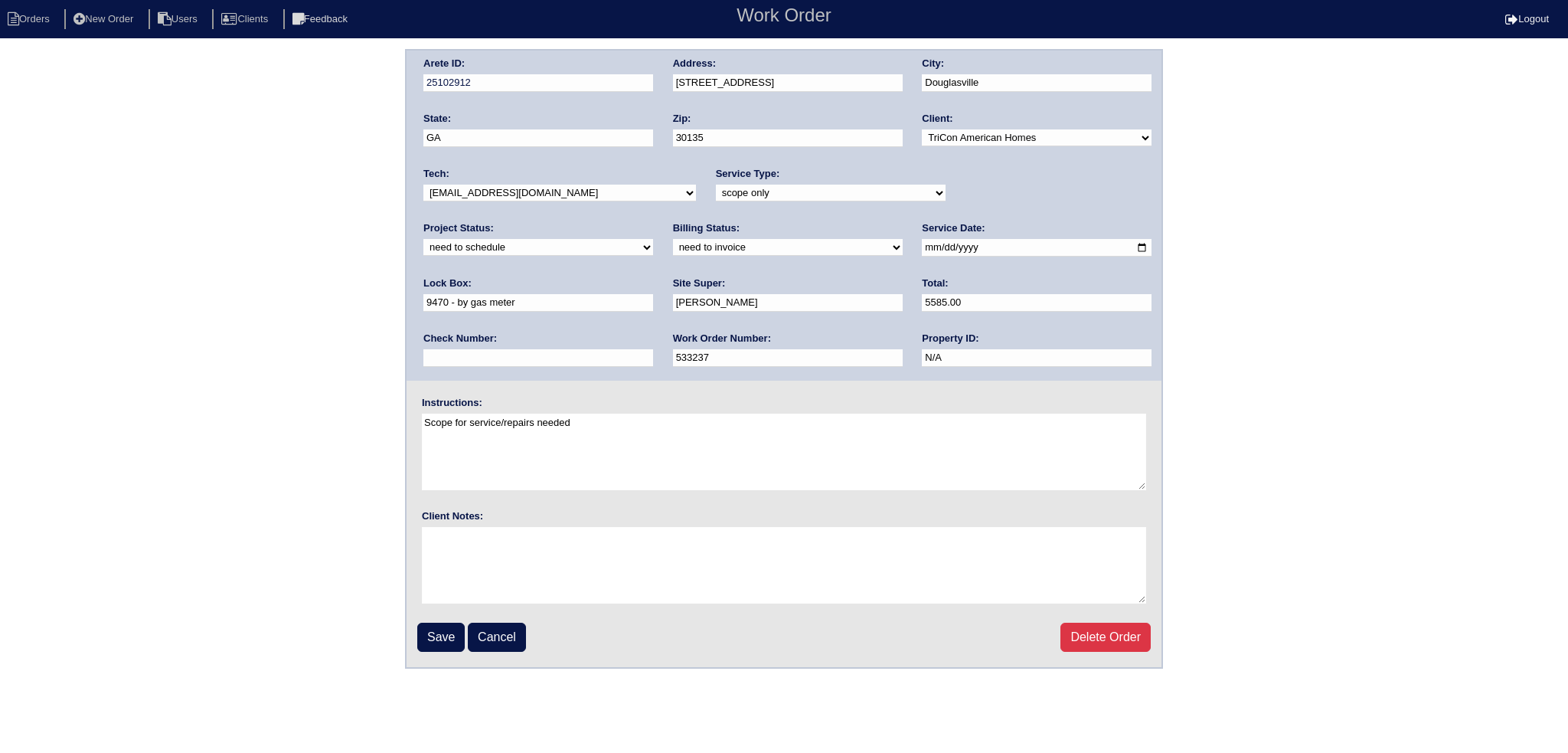
click at [653, 239] on select "new order assigned in progress field complete need to schedule admin review arc…" at bounding box center [538, 247] width 230 height 17
select select "completed"
click at [653, 239] on select "new order assigned in progress field complete need to schedule admin review arc…" at bounding box center [538, 247] width 230 height 17
click at [452, 640] on input "Save" at bounding box center [441, 637] width 48 height 29
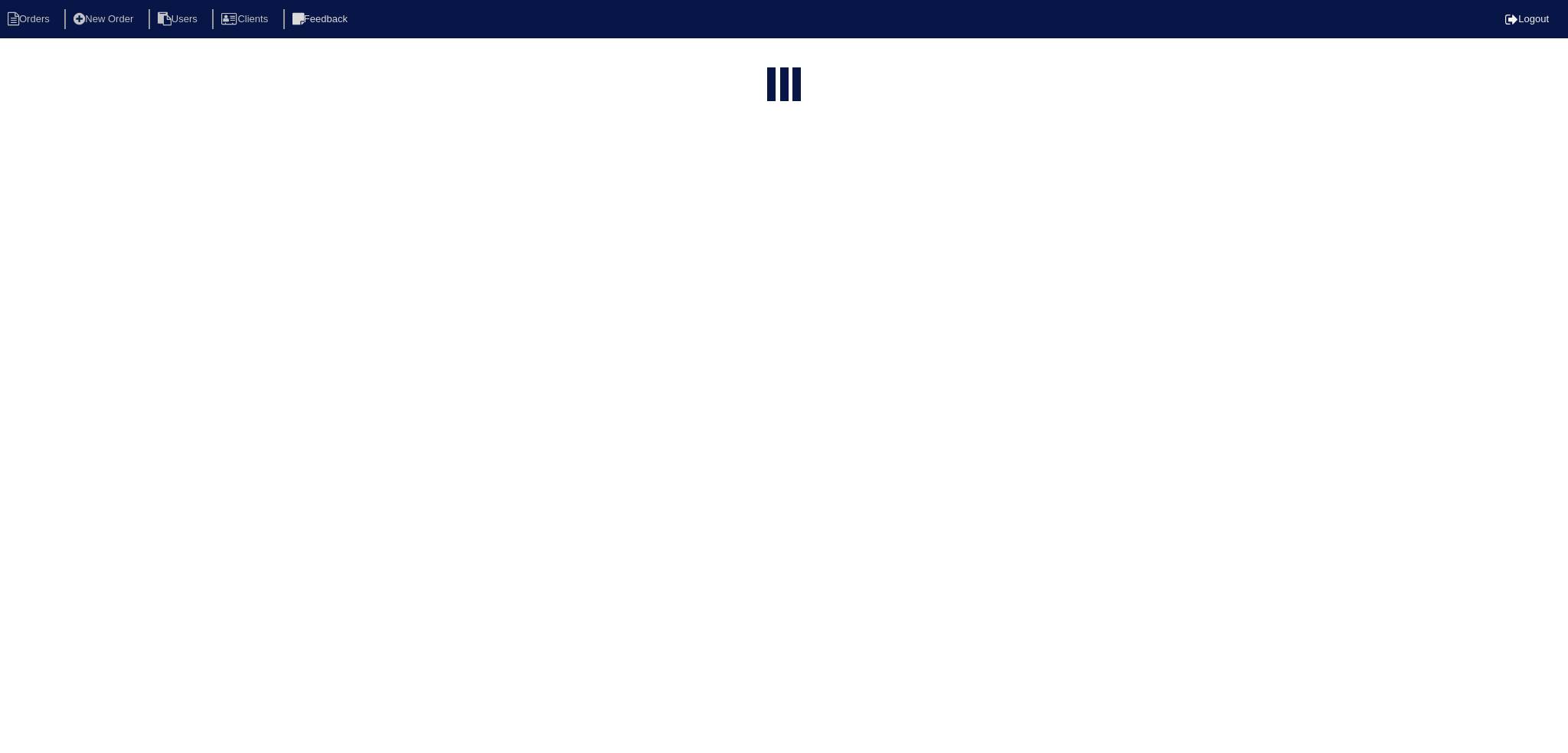
select select "15"
type input "6955"
select select "need to schedule"
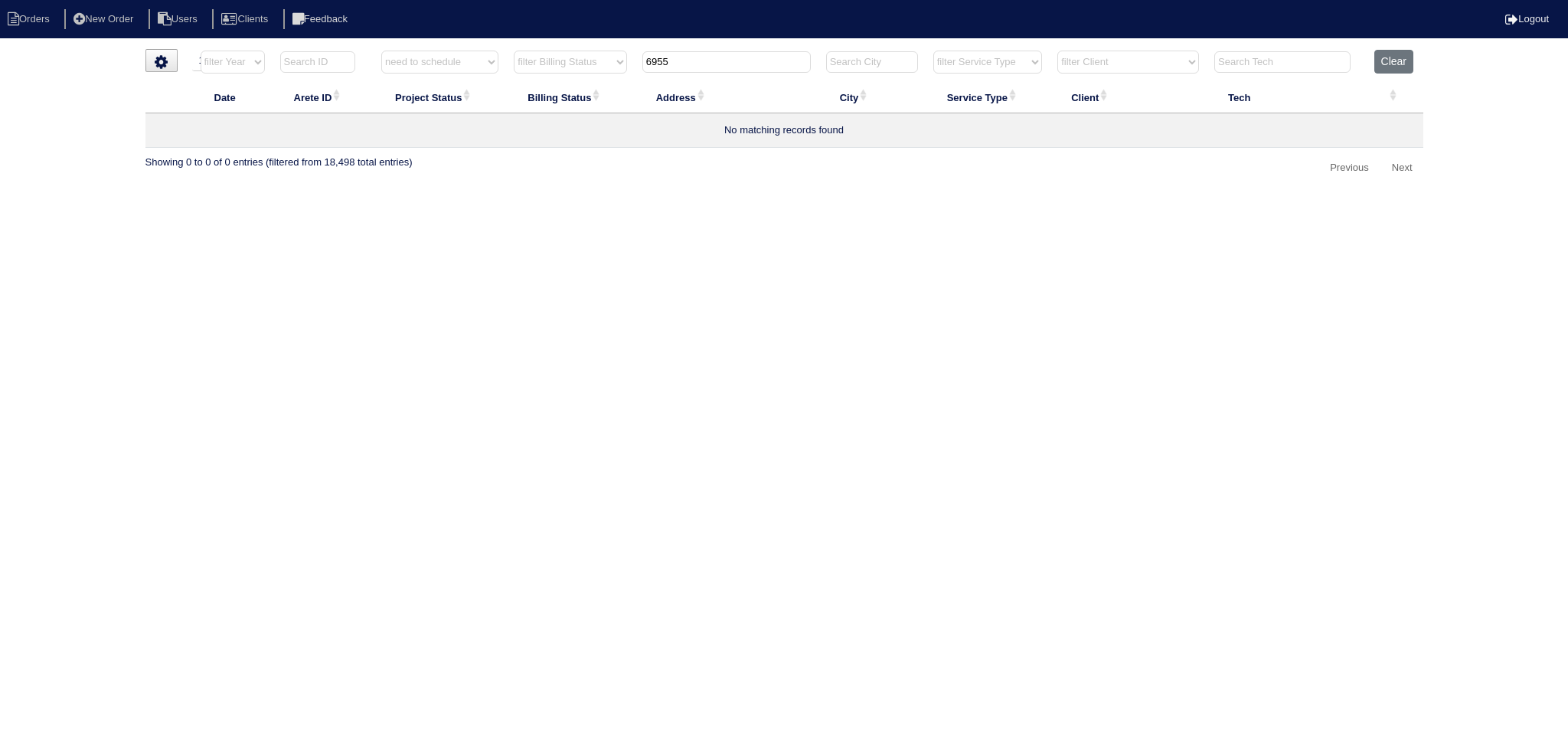
click at [492, 66] on tr "filter Year -- Any Year -- 2025 2024 2023 2022 2021 2020 2019 filter Project St…" at bounding box center [784, 66] width 1278 height 32
type input "125"
select select "need to schedule"
type input "125"
drag, startPoint x: 433, startPoint y: 65, endPoint x: 439, endPoint y: 72, distance: 9.2
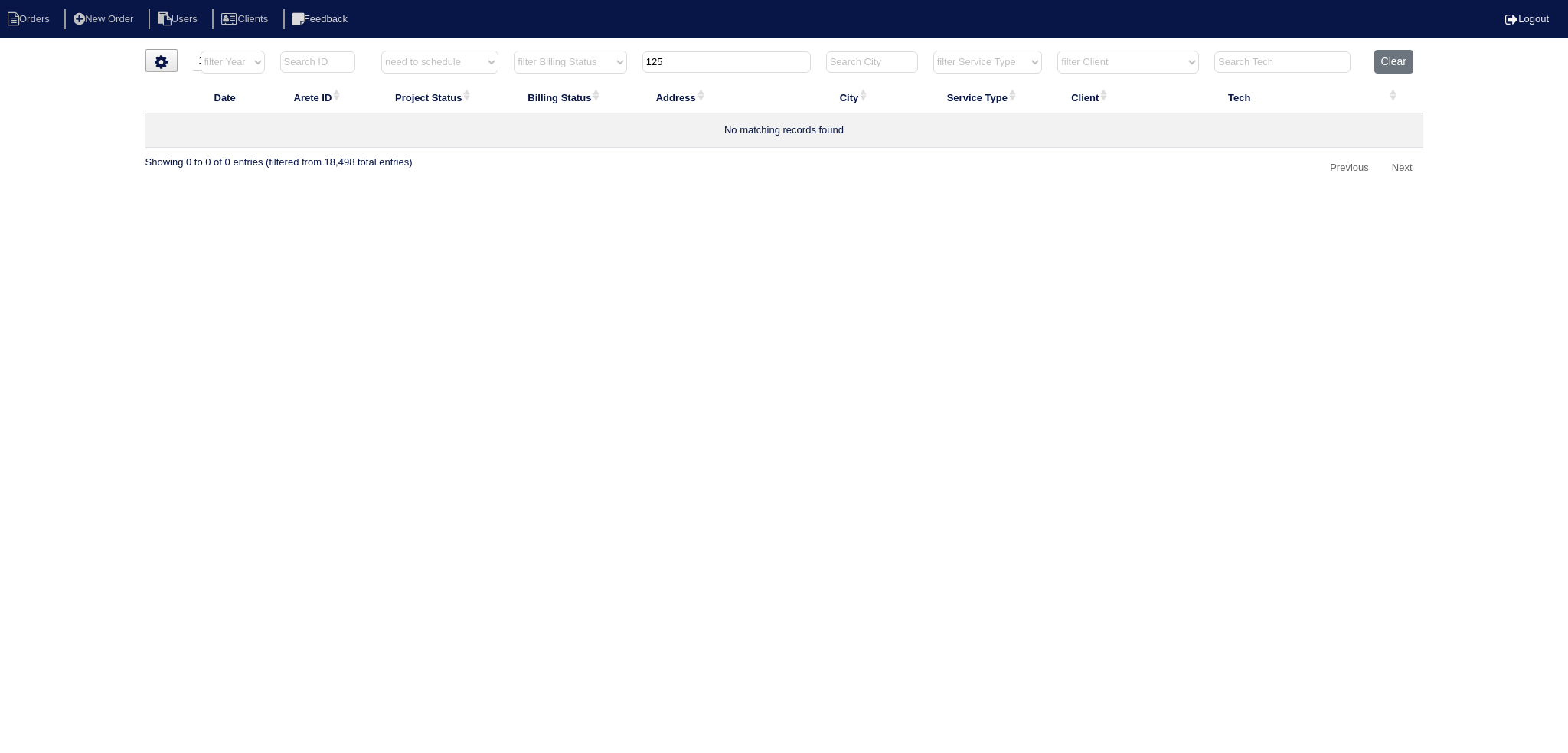
click at [435, 66] on select "filter Project Status -- Any Project Status -- new order assigned in progress f…" at bounding box center [440, 62] width 117 height 23
select select "new order"
click at [381, 51] on select "filter Project Status -- Any Project Status -- new order assigned in progress f…" at bounding box center [440, 62] width 117 height 23
type input "125"
select select "new order"
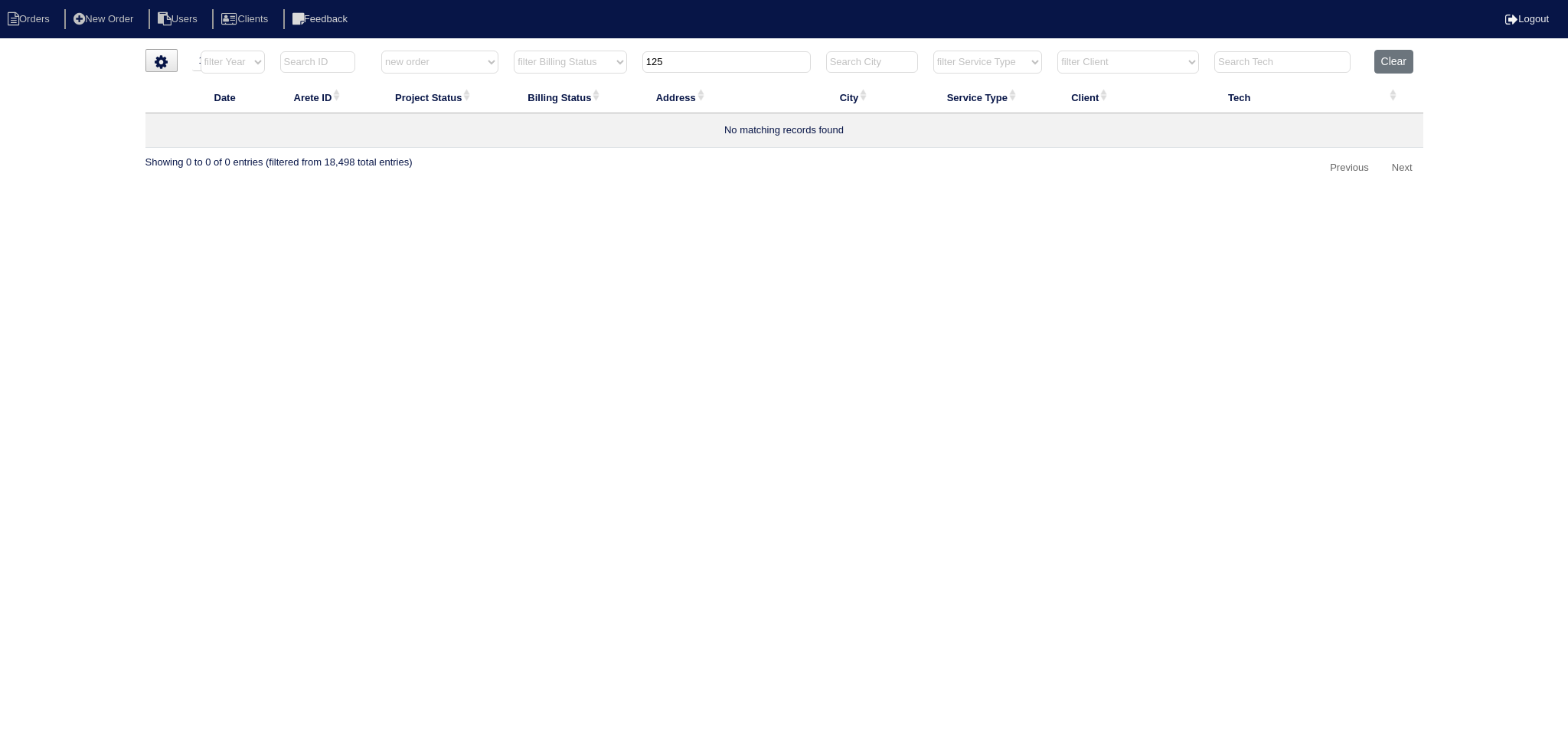
click at [459, 62] on select "filter Project Status -- Any Project Status -- new order assigned in progress f…" at bounding box center [440, 62] width 117 height 23
select select
click at [381, 51] on select "filter Project Status -- Any Project Status -- new order assigned in progress f…" at bounding box center [440, 62] width 117 height 23
type input "125"
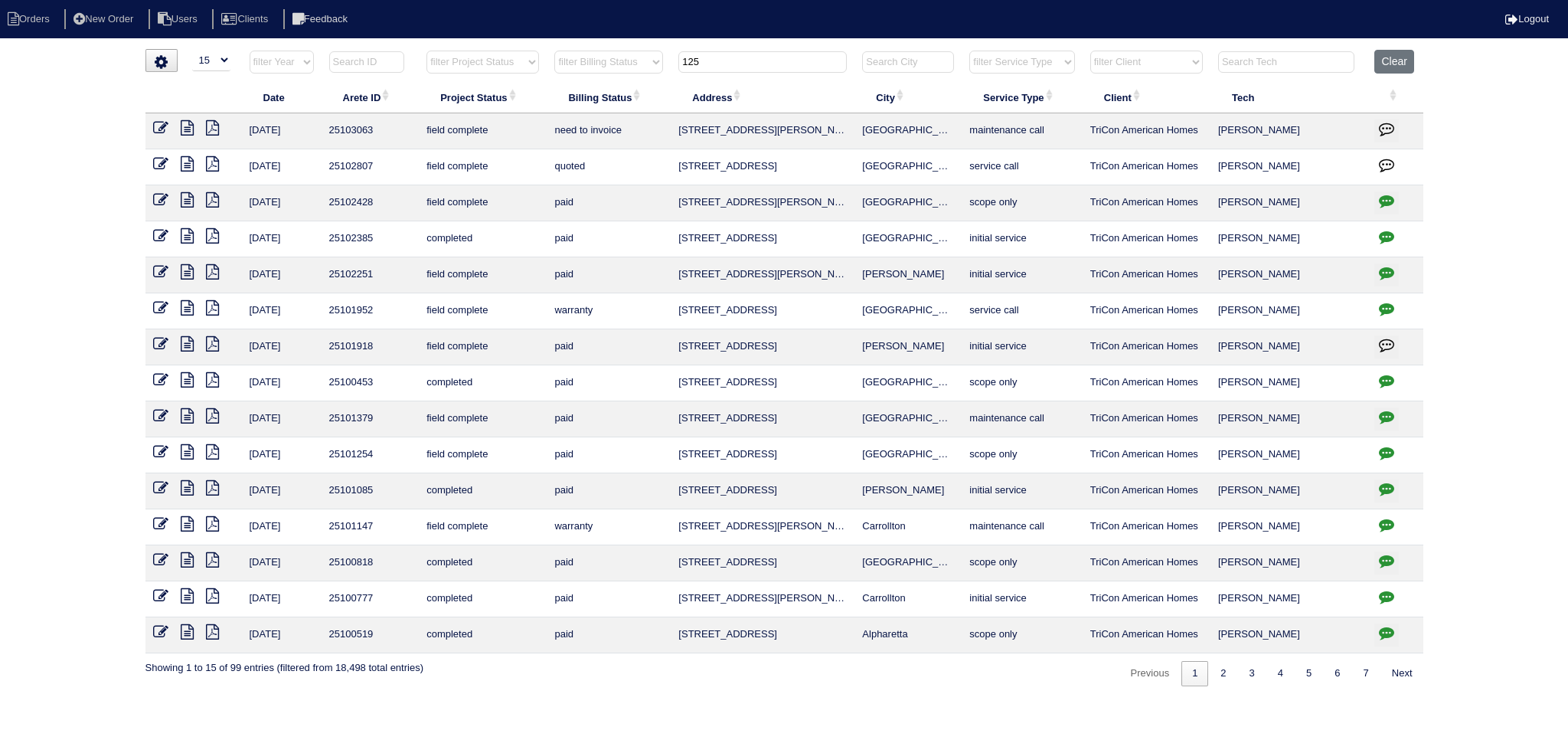
drag, startPoint x: 746, startPoint y: 58, endPoint x: 623, endPoint y: 72, distance: 123.8
click at [587, 72] on tr "filter Year -- Any Year -- 2025 2024 2023 2022 2021 2020 2019 filter Project St…" at bounding box center [784, 66] width 1278 height 32
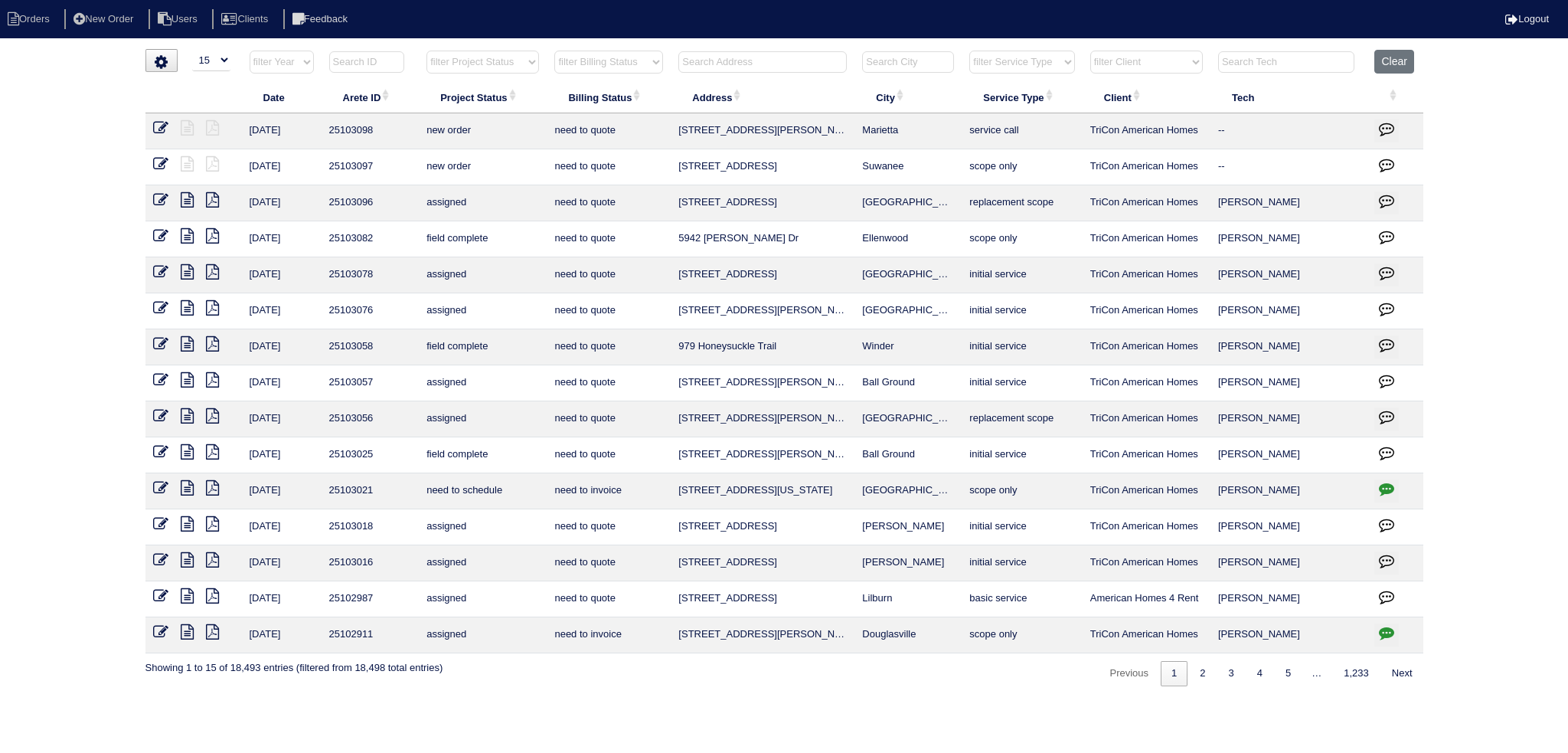
click at [487, 59] on select "filter Project Status -- Any Project Status -- new order assigned in progress f…" at bounding box center [482, 62] width 112 height 23
click at [429, 51] on select "filter Project Status -- Any Project Status -- new order assigned in progress f…" at bounding box center [482, 62] width 112 height 23
select select "need to schedule"
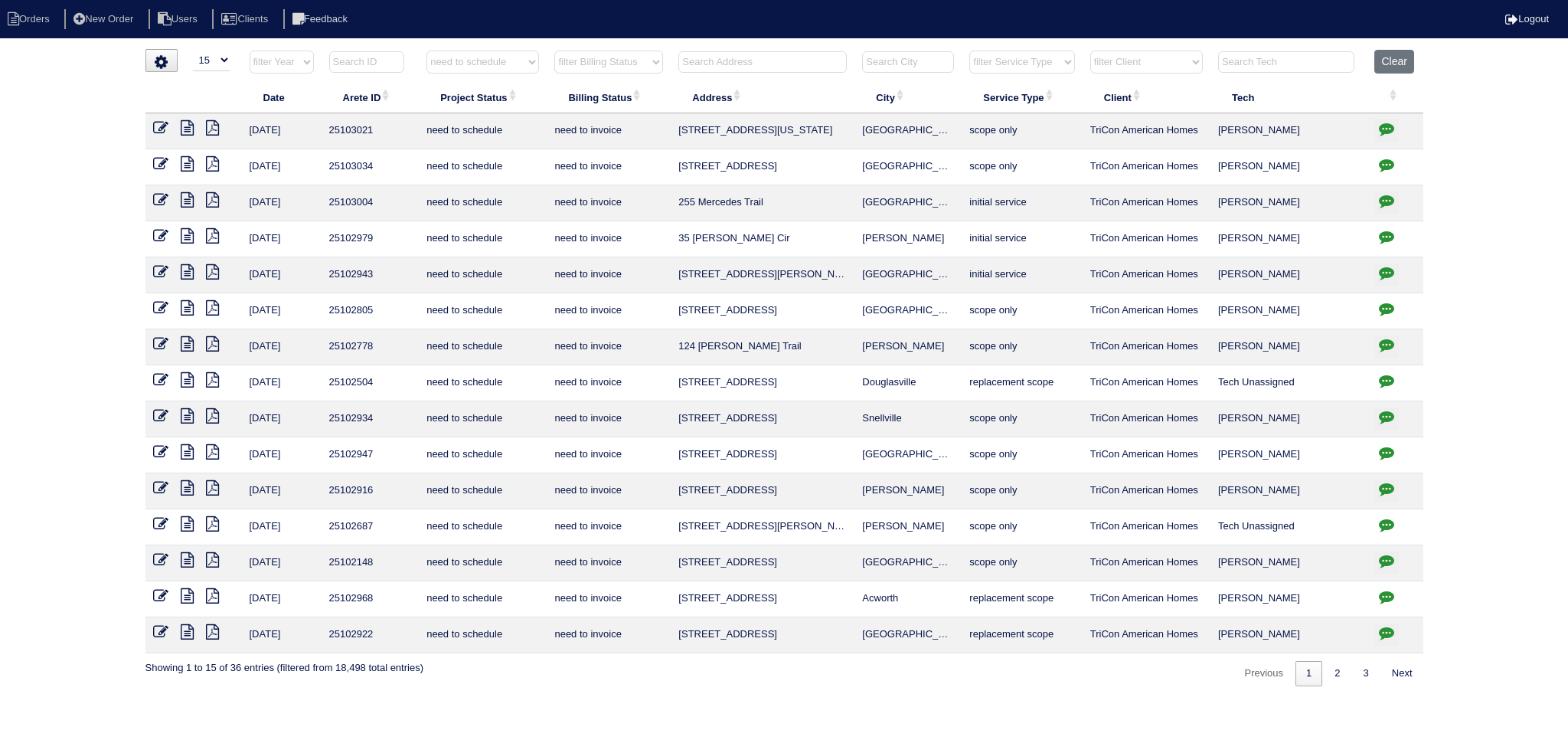
click at [727, 62] on input "text" at bounding box center [762, 62] width 169 height 22
type input "2467"
select select "need to schedule"
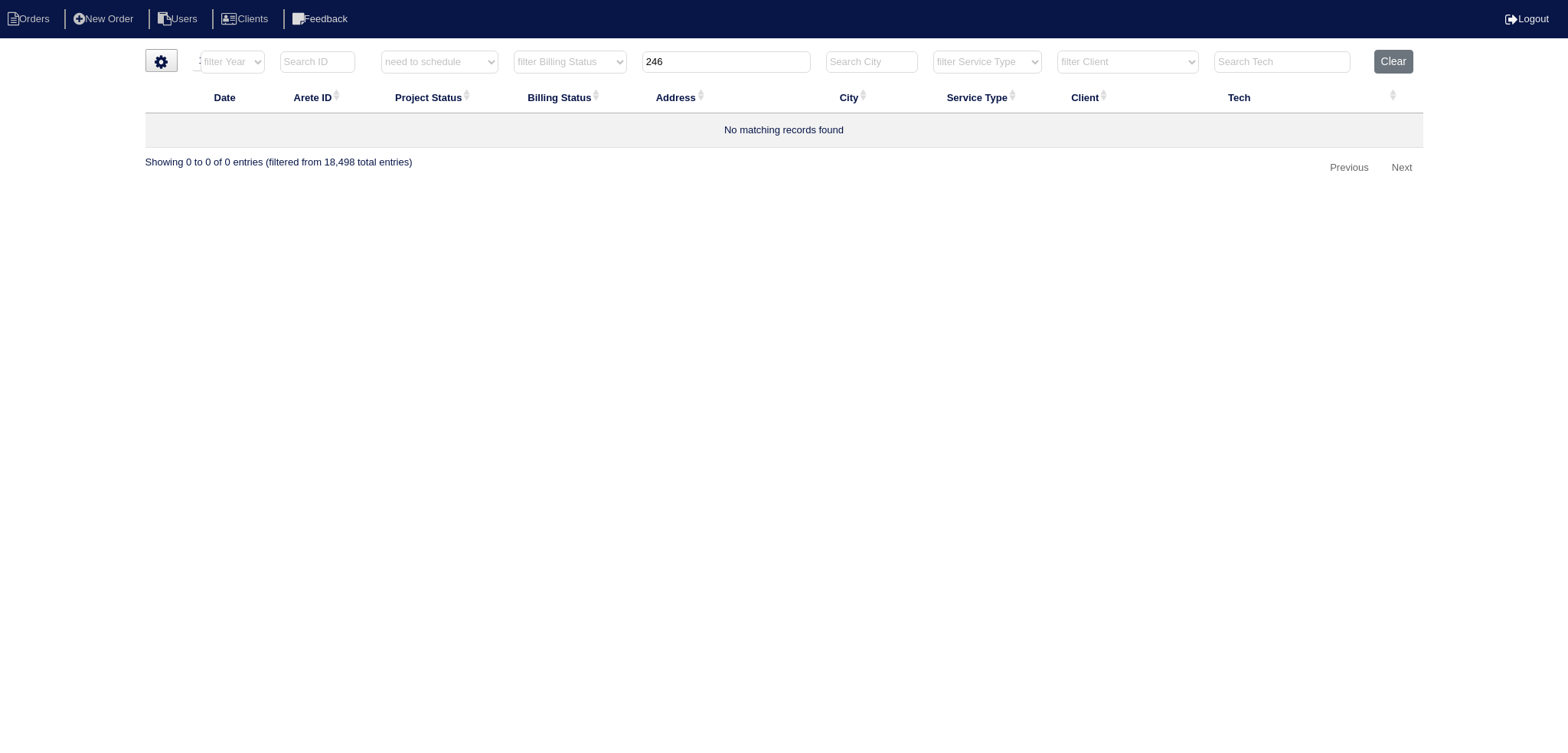
type input "246"
select select "need to schedule"
type input "246"
select select "need to schedule"
drag, startPoint x: 695, startPoint y: 62, endPoint x: 557, endPoint y: 62, distance: 138.0
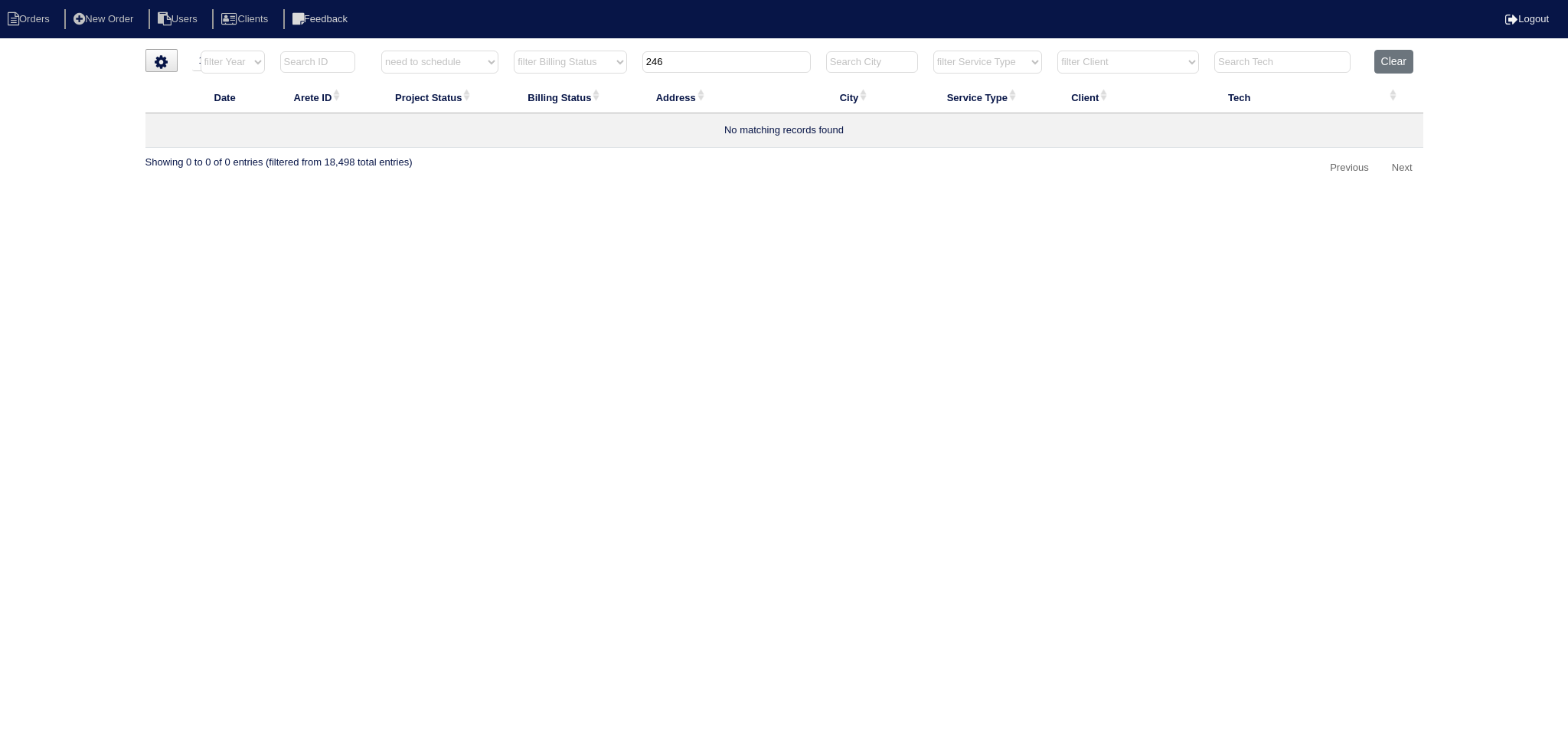
click at [554, 62] on tr "filter Year -- Any Year -- 2025 2024 2023 2022 2021 2020 2019 filter Project St…" at bounding box center [784, 66] width 1278 height 32
type input "120"
select select "need to schedule"
type input "120"
select select "need to schedule"
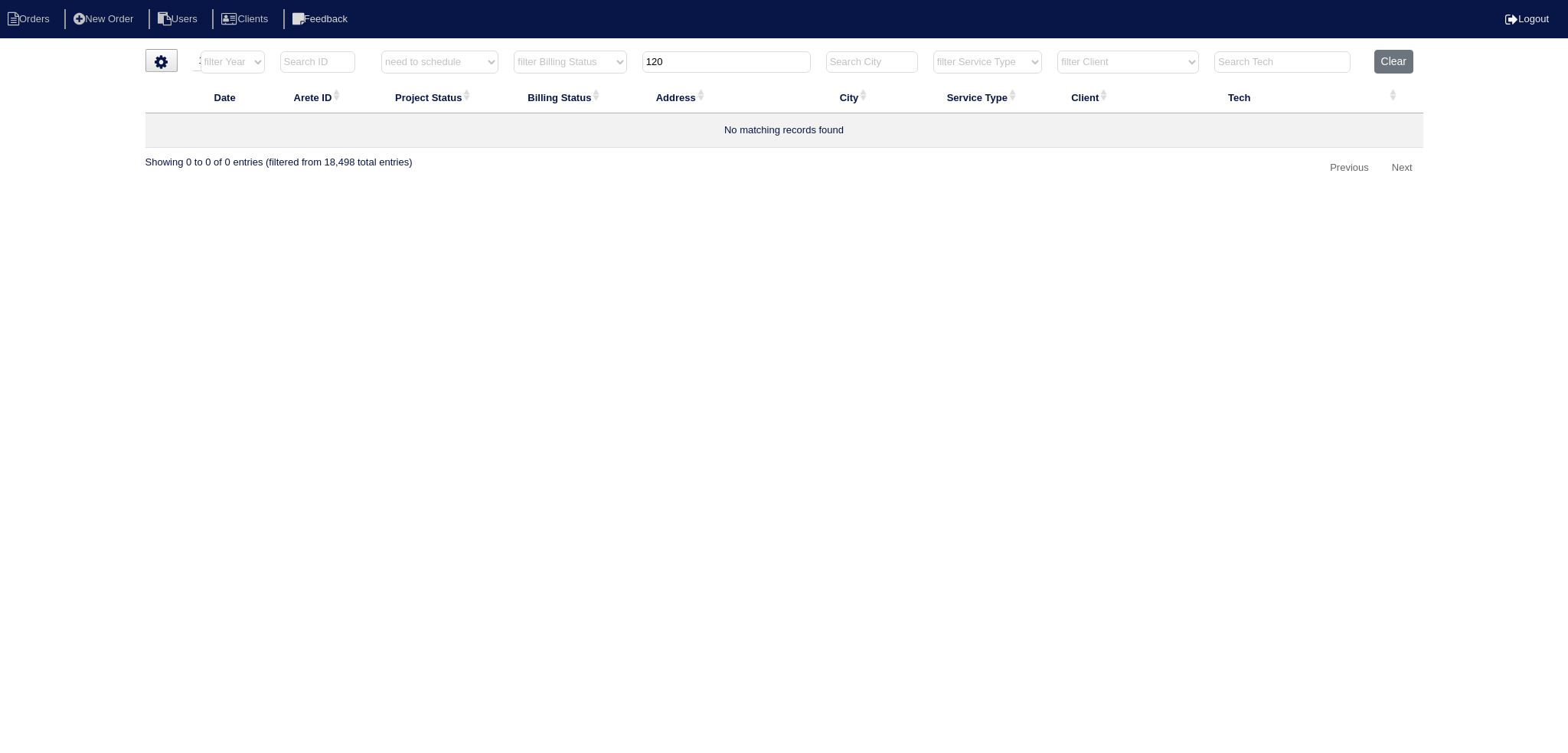
drag, startPoint x: 683, startPoint y: 64, endPoint x: 595, endPoint y: 61, distance: 88.1
click at [591, 60] on tr "filter Year -- Any Year -- 2025 2024 2023 2022 2021 2020 2019 filter Project St…" at bounding box center [784, 66] width 1278 height 32
type input "331"
select select "need to schedule"
type input "3321"
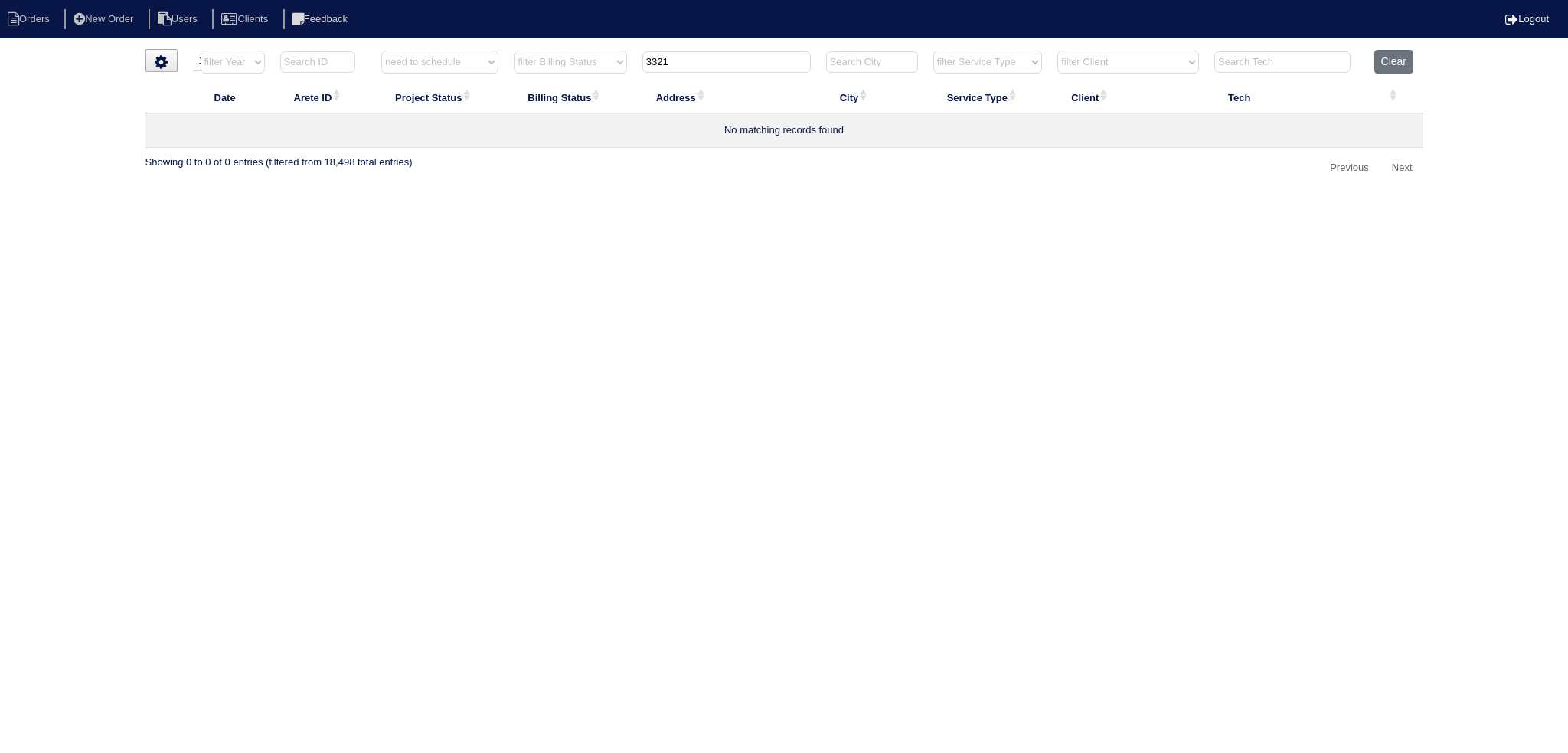
select select "need to schedule"
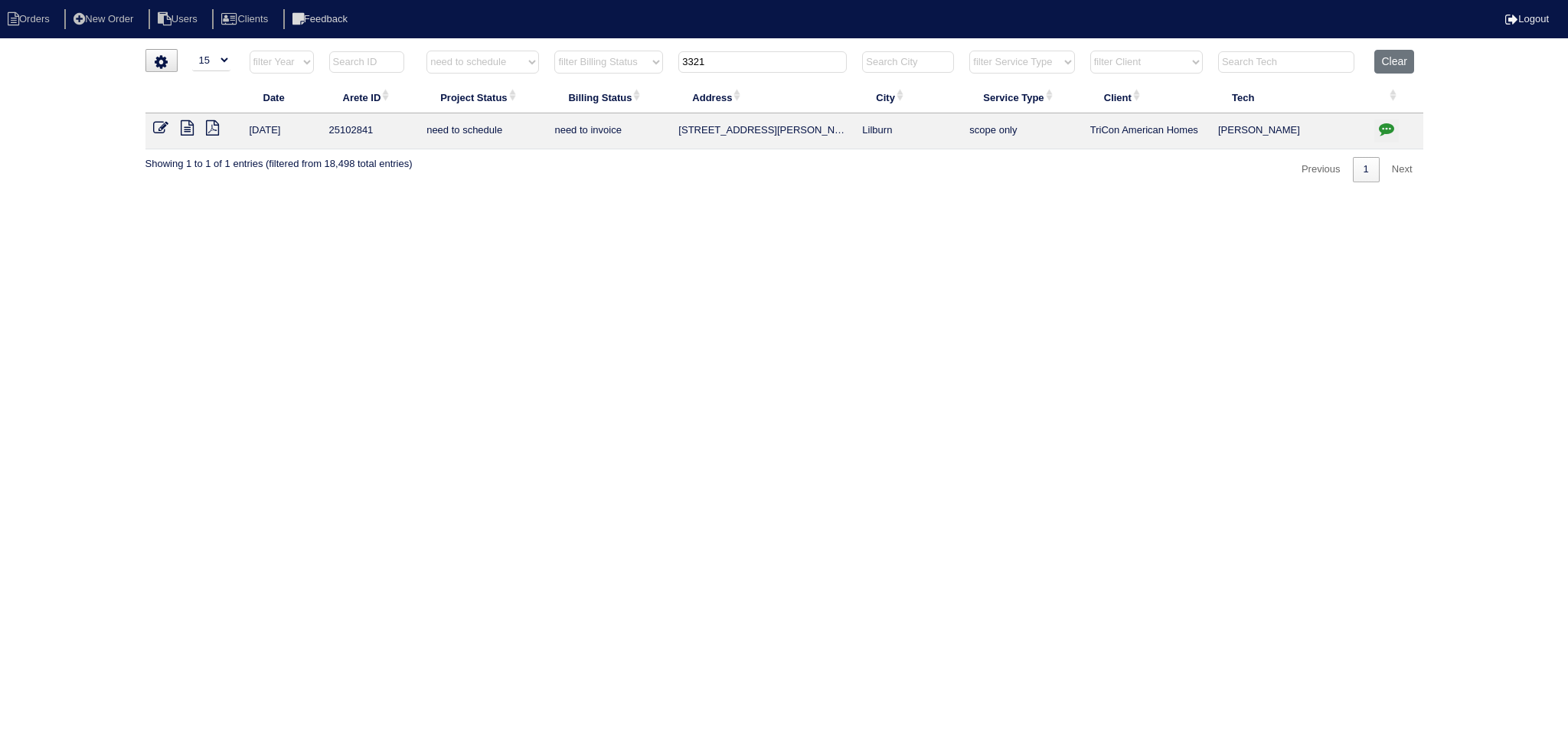
type input "3321"
click at [156, 128] on icon at bounding box center [161, 128] width 15 height 15
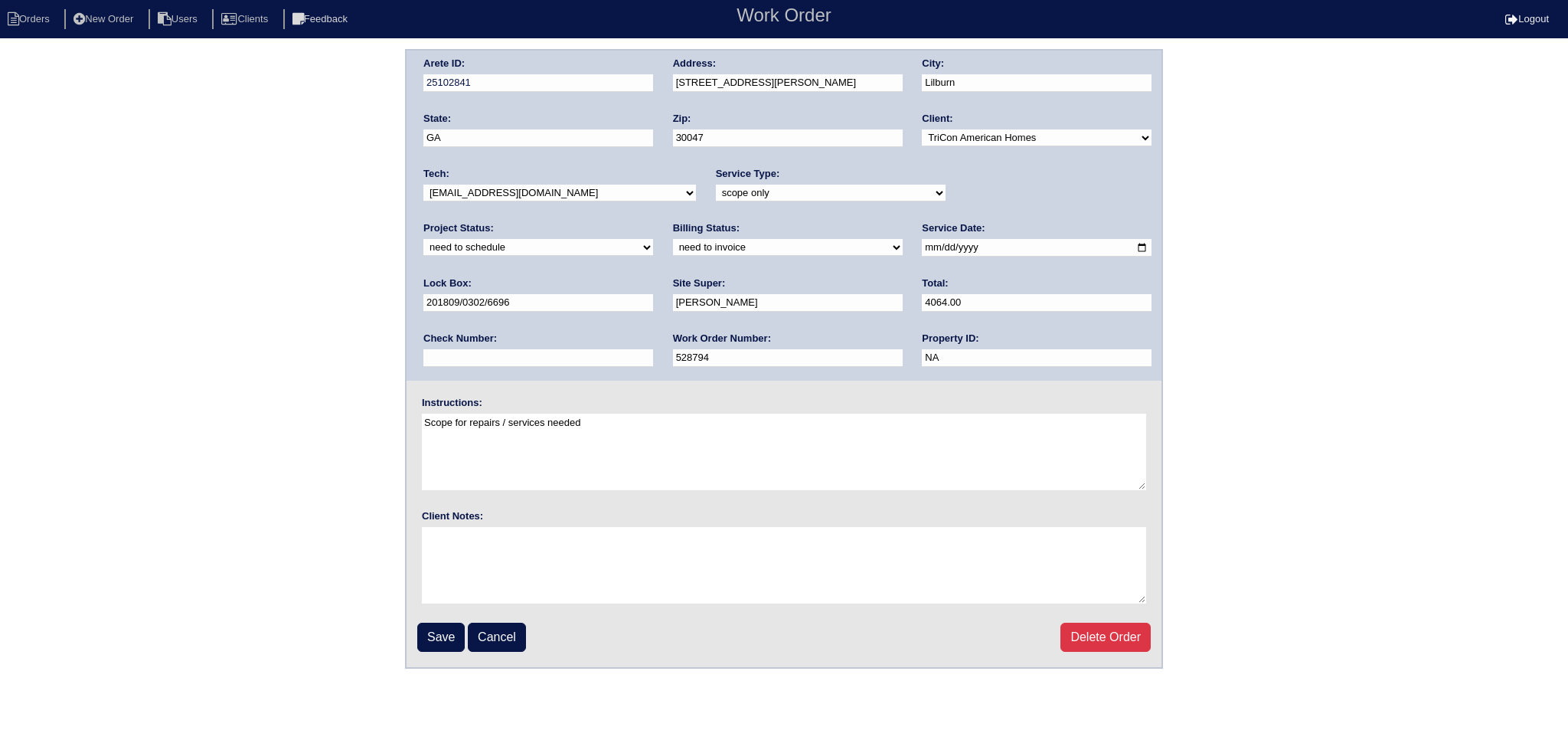
click at [653, 239] on select "new order assigned in progress field complete need to schedule admin review arc…" at bounding box center [538, 247] width 230 height 17
select select "completed"
click at [653, 239] on select "new order assigned in progress field complete need to schedule admin review arc…" at bounding box center [538, 247] width 230 height 17
click at [443, 632] on input "Save" at bounding box center [441, 637] width 48 height 29
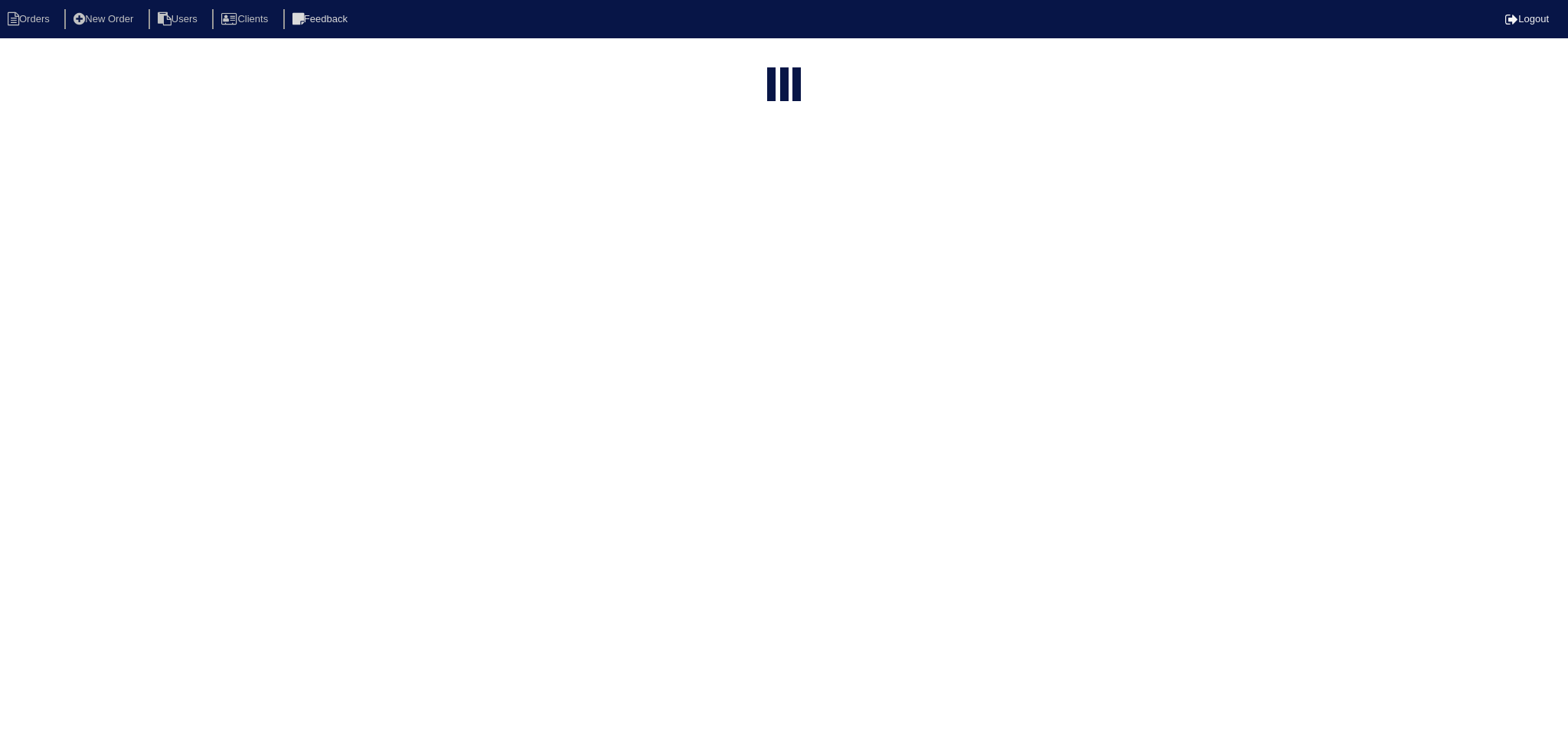
select select "15"
select select "need to schedule"
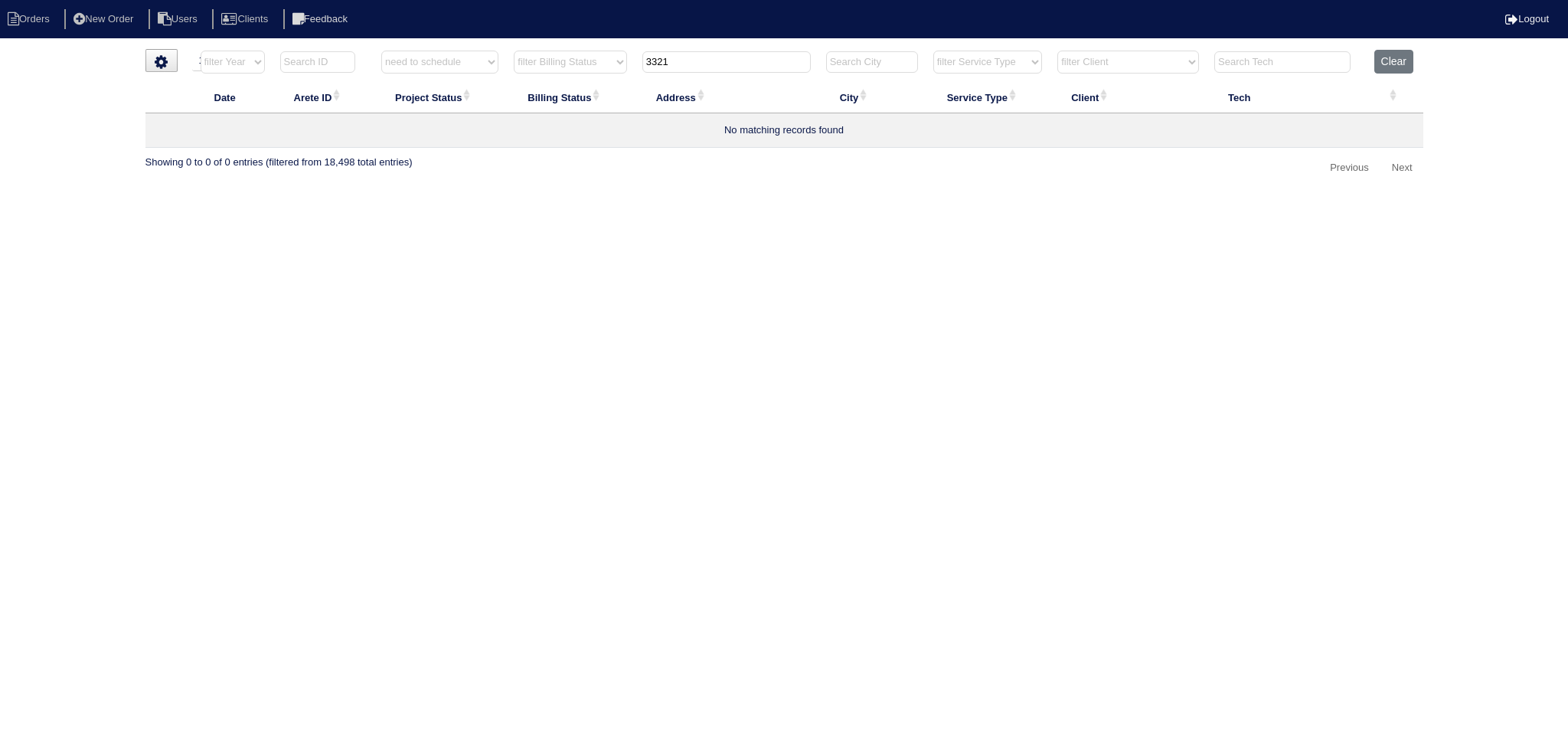
drag, startPoint x: 550, startPoint y: 69, endPoint x: 574, endPoint y: 63, distance: 24.7
click at [566, 64] on tr "filter Year -- Any Year -- 2025 2024 2023 2022 2021 2020 2019 filter Project St…" at bounding box center [784, 66] width 1278 height 32
type input "2615"
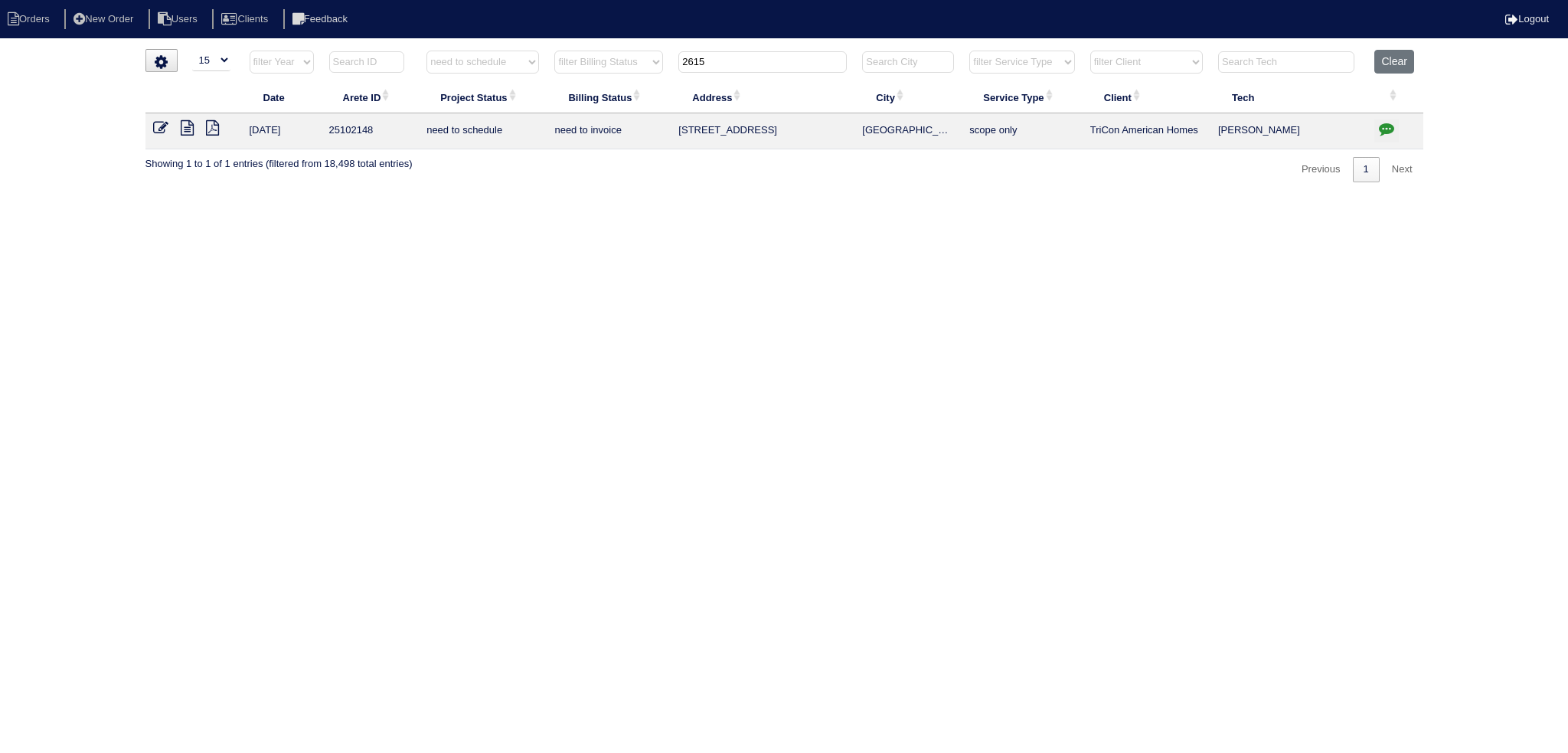
select select "need to schedule"
type input "2615"
click at [159, 130] on icon at bounding box center [161, 128] width 15 height 15
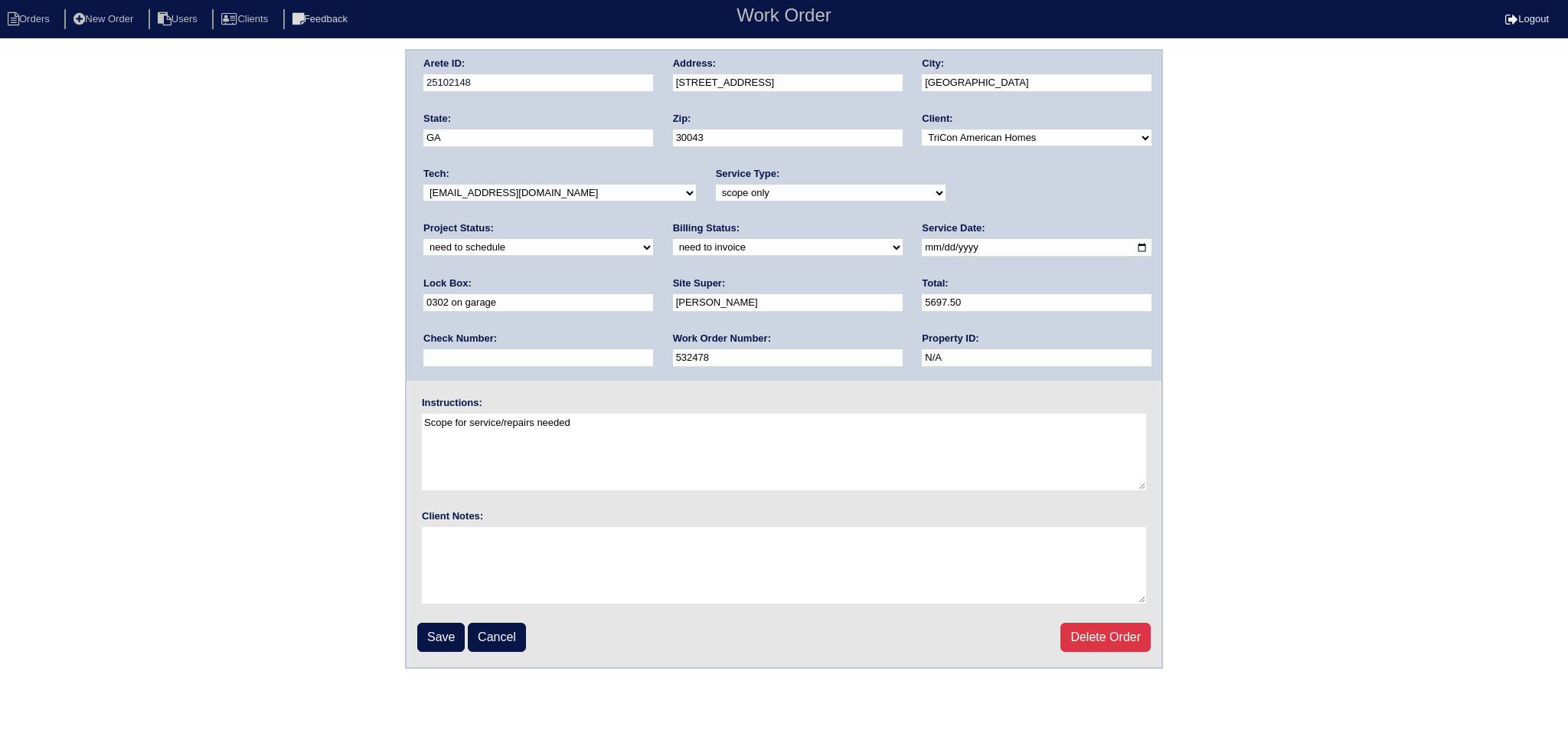
click at [653, 239] on select "new order assigned in progress field complete need to schedule admin review arc…" at bounding box center [538, 247] width 230 height 17
select select "completed"
click at [653, 239] on select "new order assigned in progress field complete need to schedule admin review arc…" at bounding box center [538, 247] width 230 height 17
click at [446, 634] on input "Save" at bounding box center [441, 637] width 48 height 29
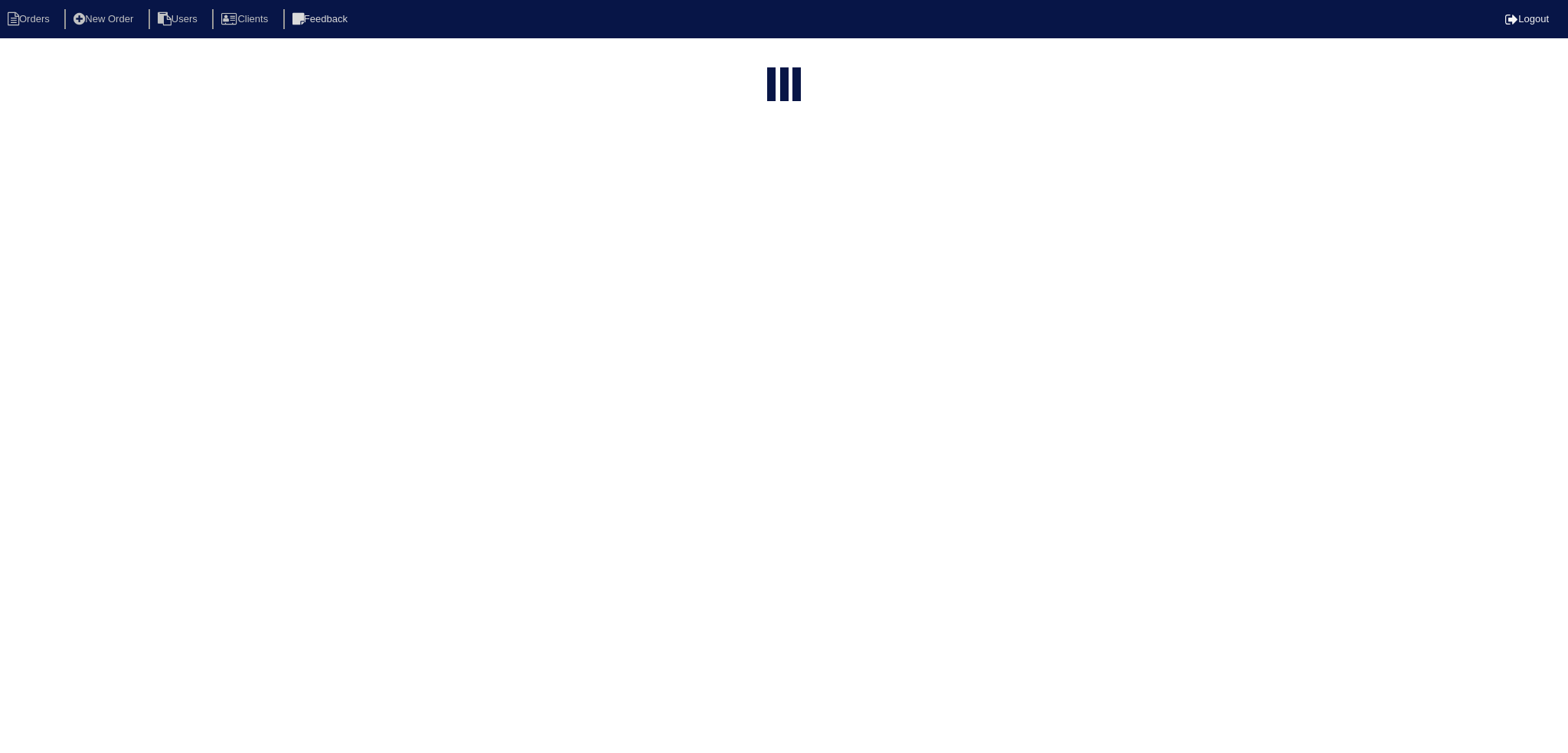
select select "15"
type input "2615"
select select "need to schedule"
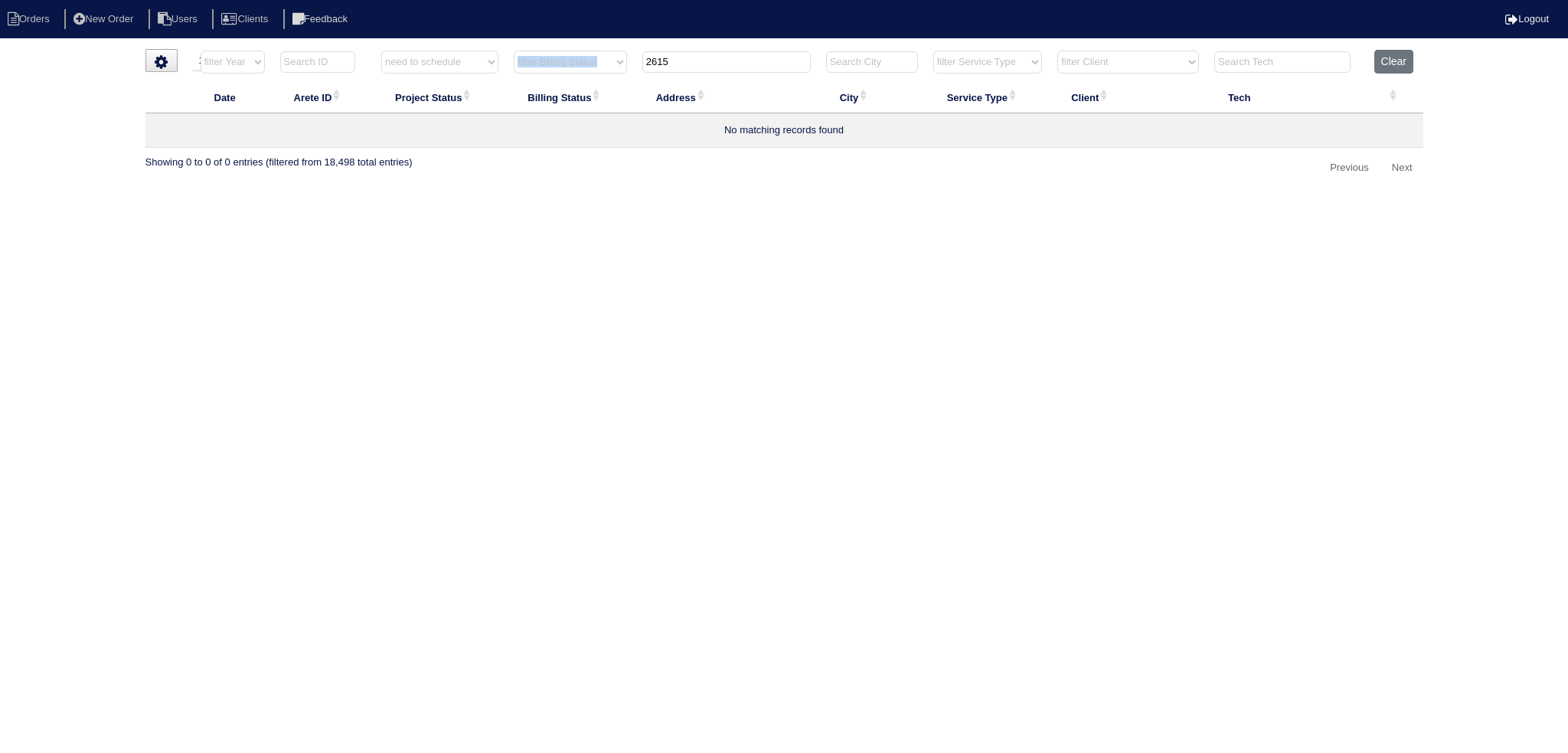
drag, startPoint x: 693, startPoint y: 75, endPoint x: 670, endPoint y: 71, distance: 23.3
click at [633, 72] on tr "filter Year -- Any Year -- 2025 2024 2023 2022 2021 2020 2019 filter Project St…" at bounding box center [784, 66] width 1278 height 32
click at [737, 59] on input "2615" at bounding box center [726, 62] width 169 height 22
drag, startPoint x: 737, startPoint y: 59, endPoint x: 750, endPoint y: 49, distance: 16.4
click at [750, 49] on html "Orders New Order Users Clients Feedback Logout Orders New Order Users Clients M…" at bounding box center [784, 98] width 1568 height 196
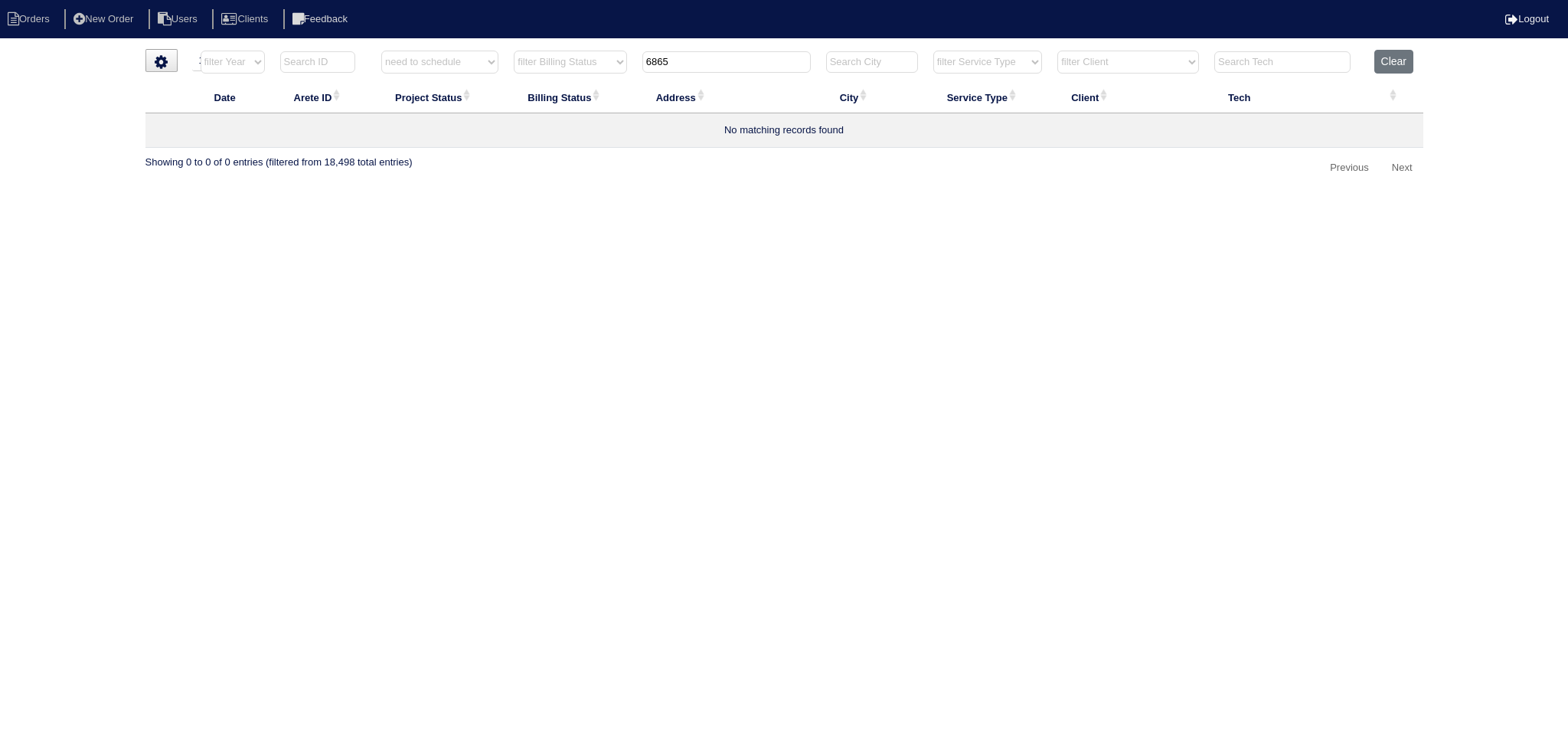
type input "6865"
select select "need to schedule"
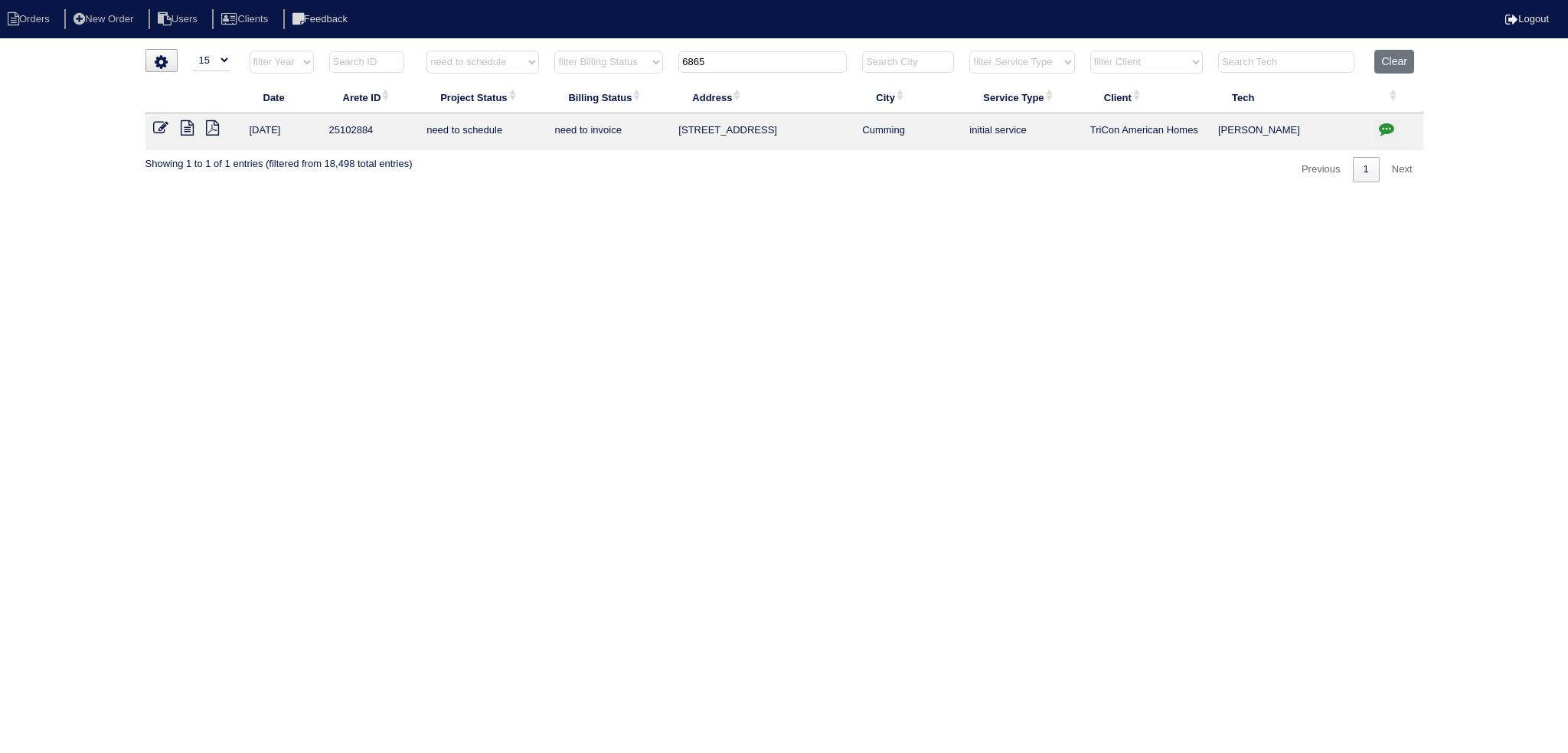
type input "6865"
click at [163, 123] on icon at bounding box center [161, 128] width 15 height 15
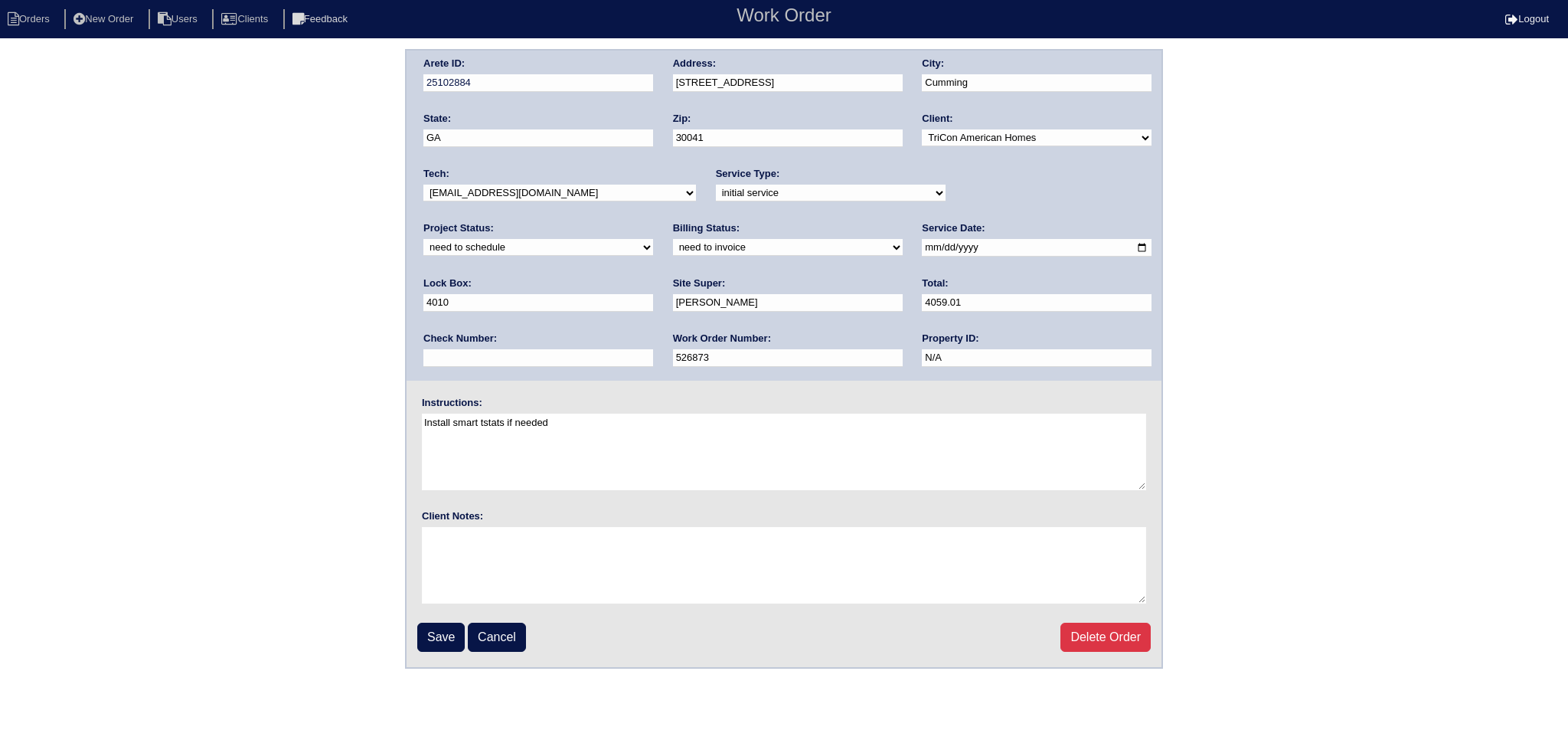
click at [653, 239] on select "new order assigned in progress field complete need to schedule admin review arc…" at bounding box center [538, 247] width 230 height 17
select select "completed"
click at [653, 239] on select "new order assigned in progress field complete need to schedule admin review arc…" at bounding box center [538, 247] width 230 height 17
click at [431, 633] on input "Save" at bounding box center [441, 637] width 48 height 29
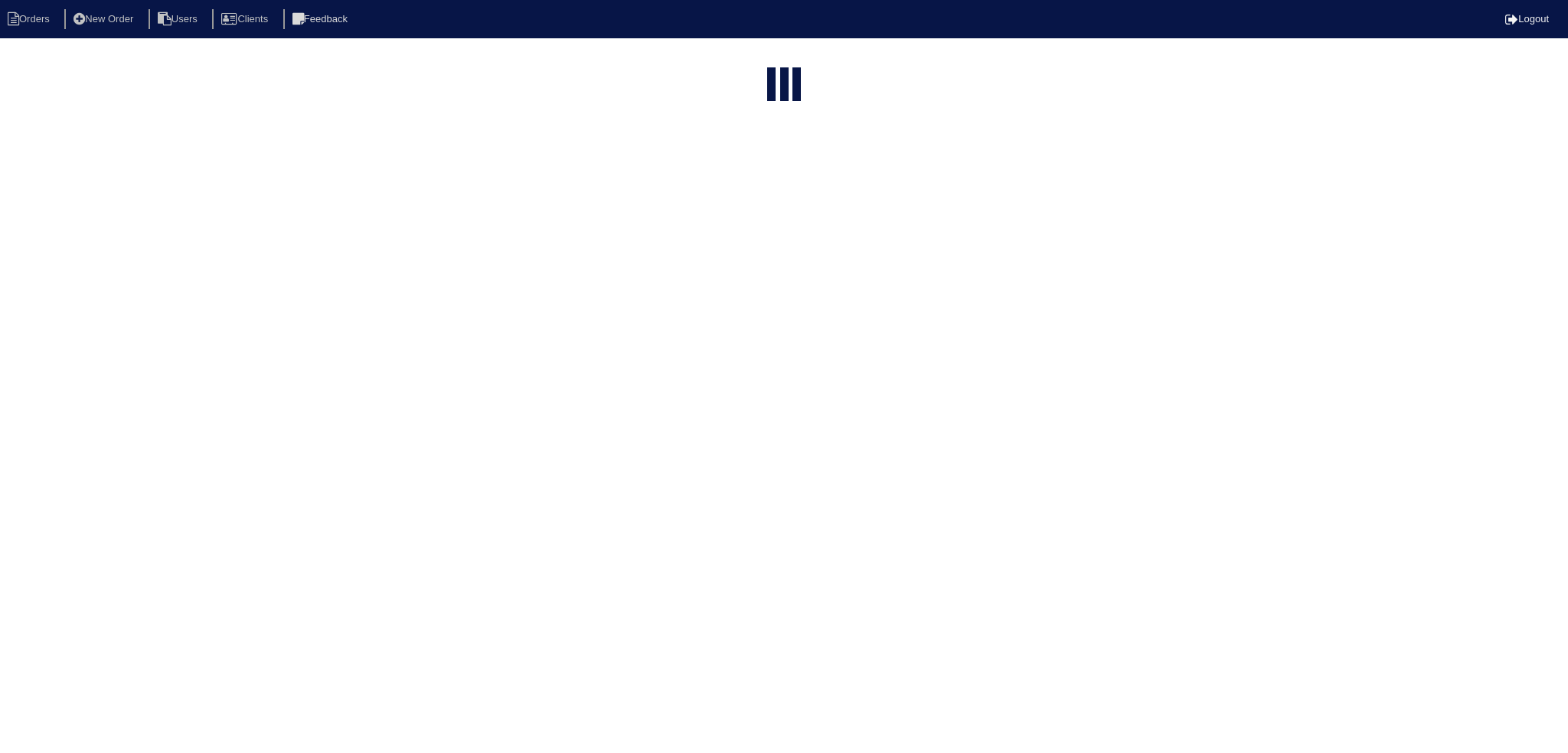
select select "15"
type input "6865"
select select "need to schedule"
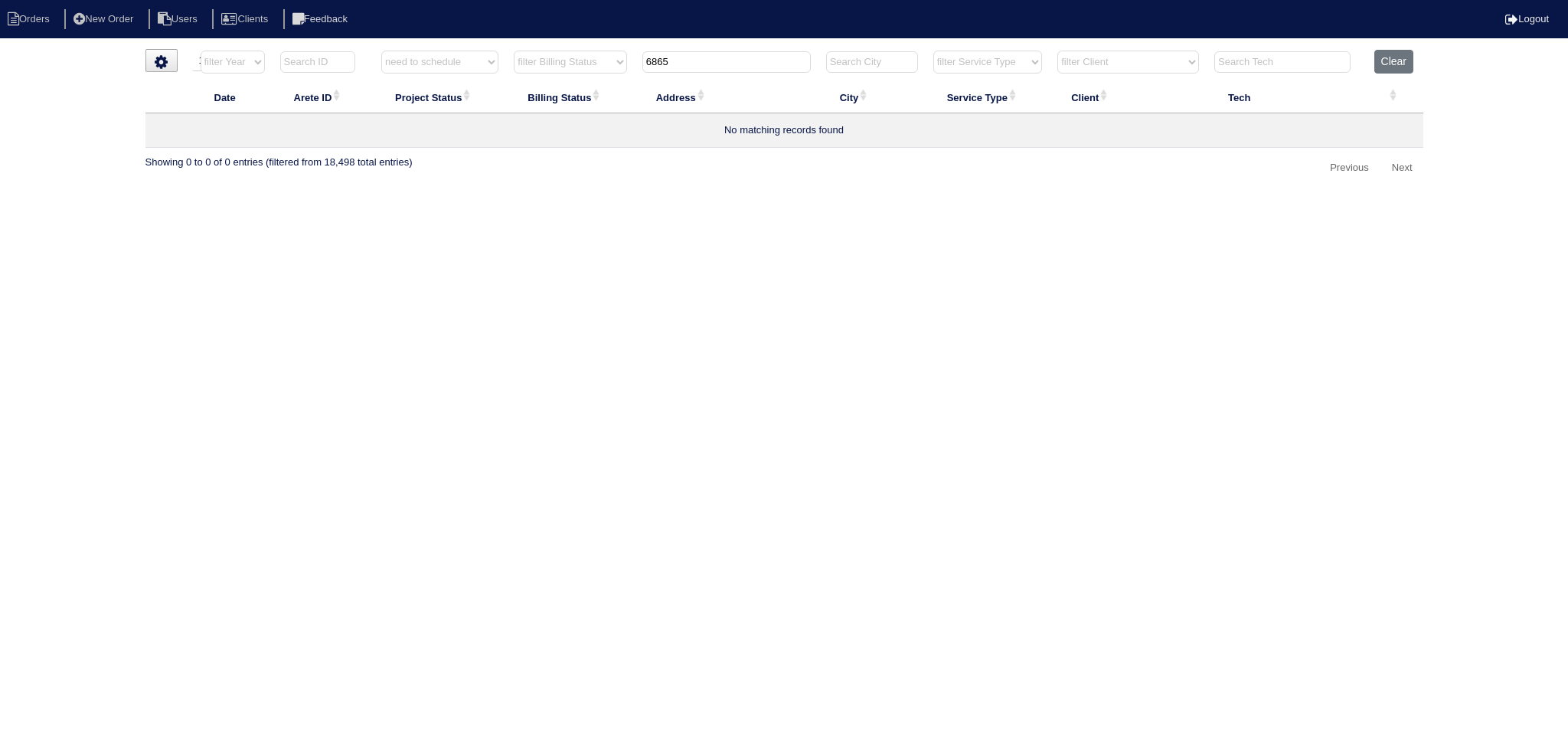
drag, startPoint x: 687, startPoint y: 56, endPoint x: 605, endPoint y: 63, distance: 82.3
click at [596, 63] on tr "filter Year -- Any Year -- 2025 2024 2023 2022 2021 2020 2019 filter Project St…" at bounding box center [784, 66] width 1278 height 32
type input "31"
select select "need to schedule"
type input "325"
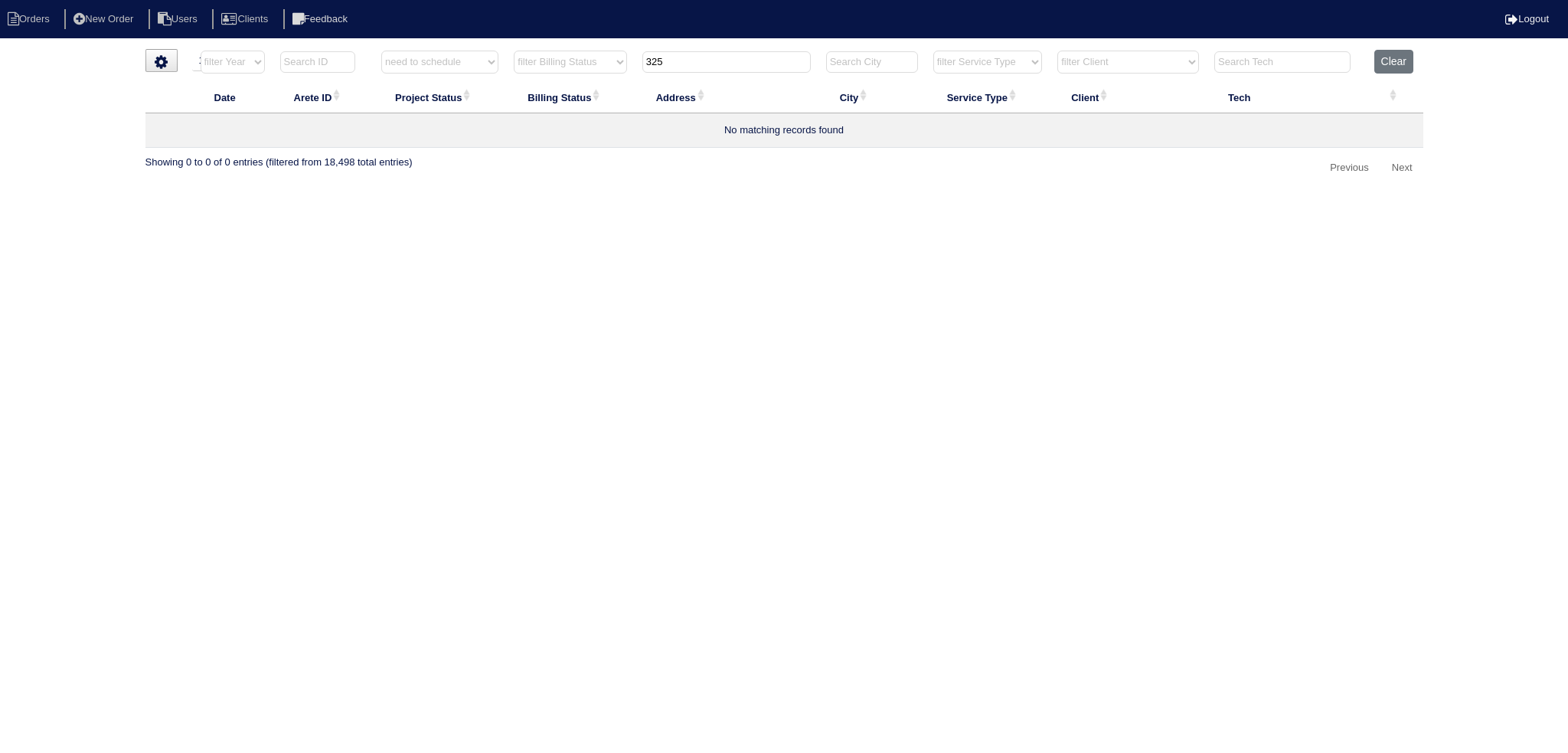
select select "need to schedule"
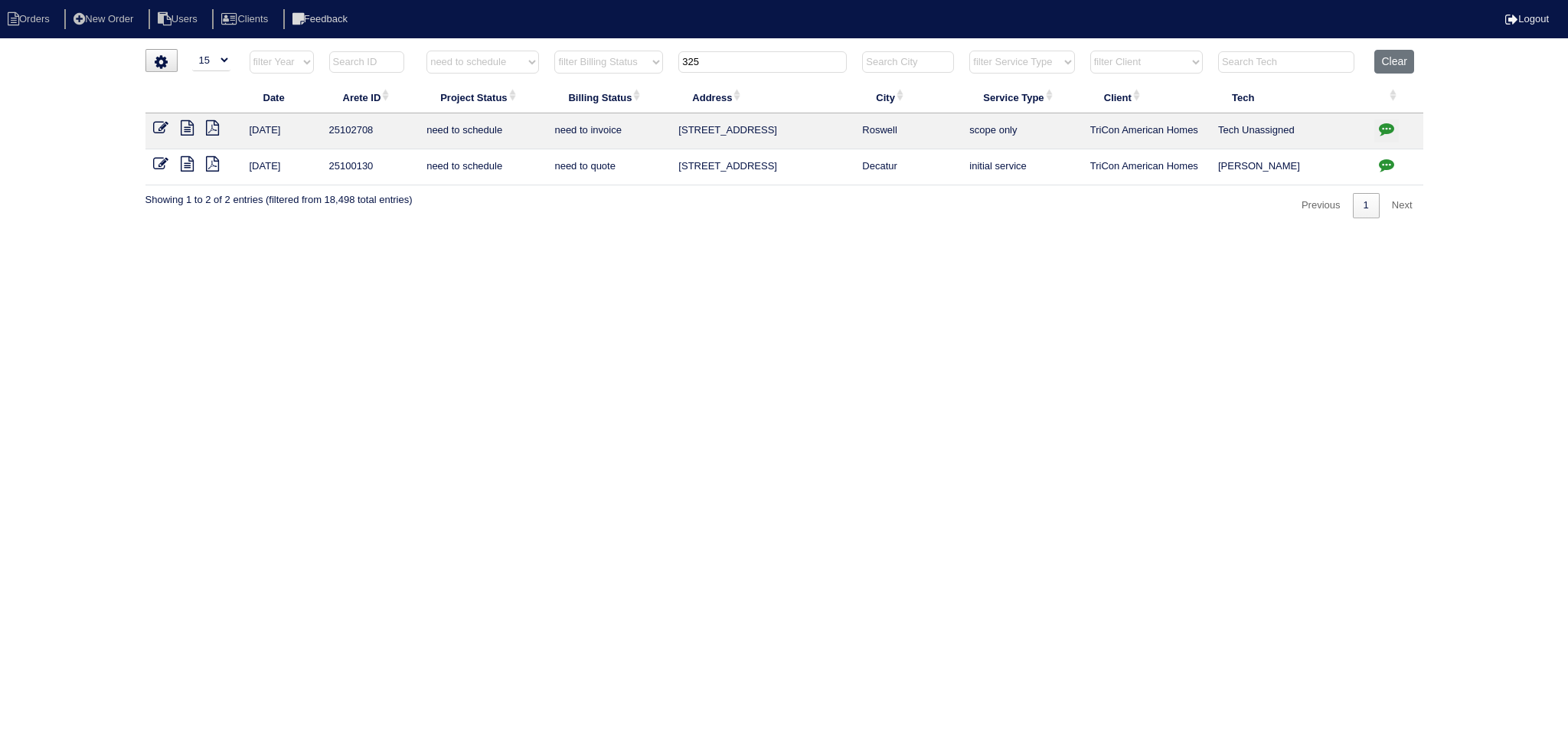
type input "325"
click at [158, 129] on icon at bounding box center [161, 128] width 15 height 15
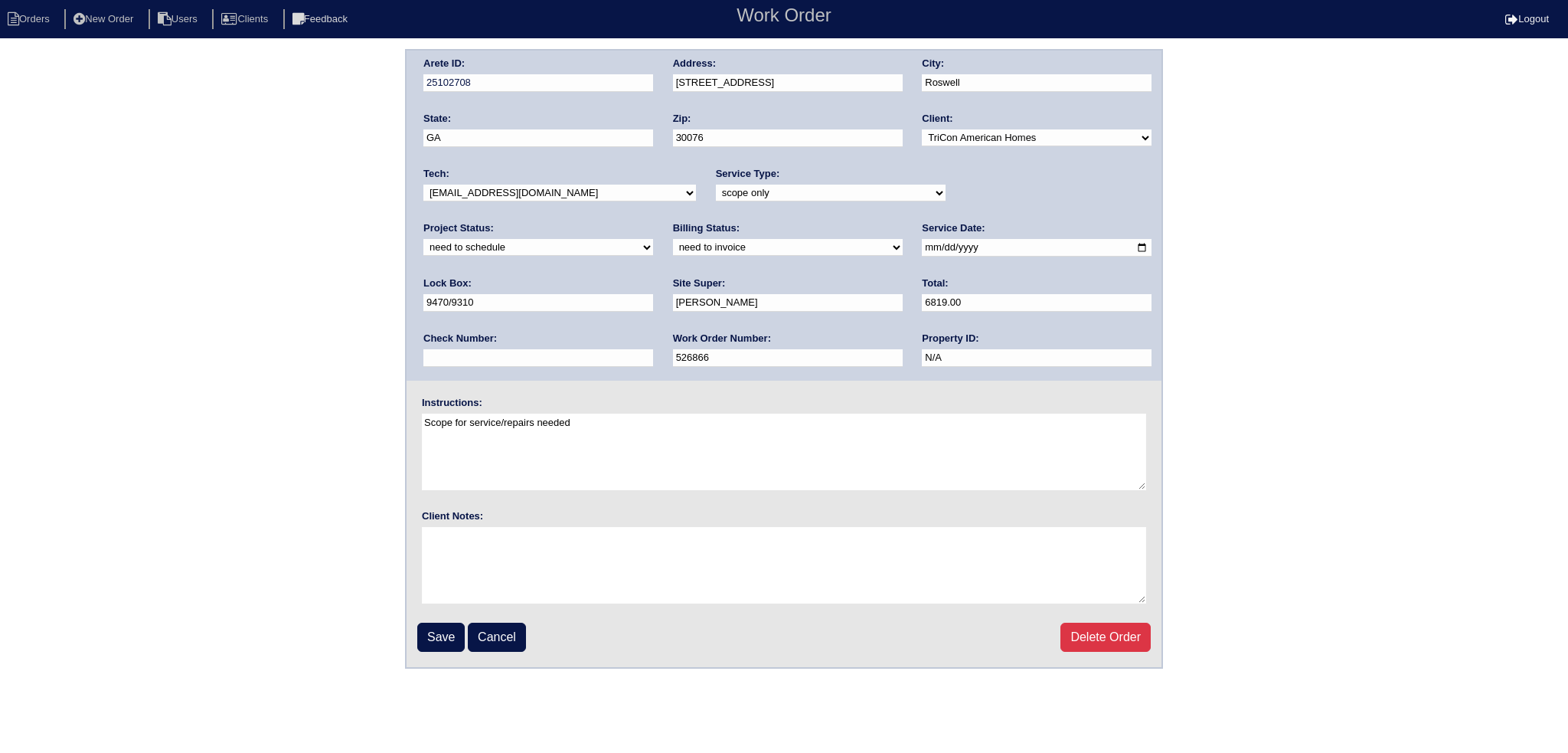
drag, startPoint x: 1081, startPoint y: 190, endPoint x: 1075, endPoint y: 198, distance: 10.0
click at [653, 239] on select "new order assigned in progress field complete need to schedule admin review arc…" at bounding box center [538, 247] width 230 height 17
select select "completed"
click at [653, 239] on select "new order assigned in progress field complete need to schedule admin review arc…" at bounding box center [538, 247] width 230 height 17
drag, startPoint x: 446, startPoint y: 634, endPoint x: 450, endPoint y: 627, distance: 8.1
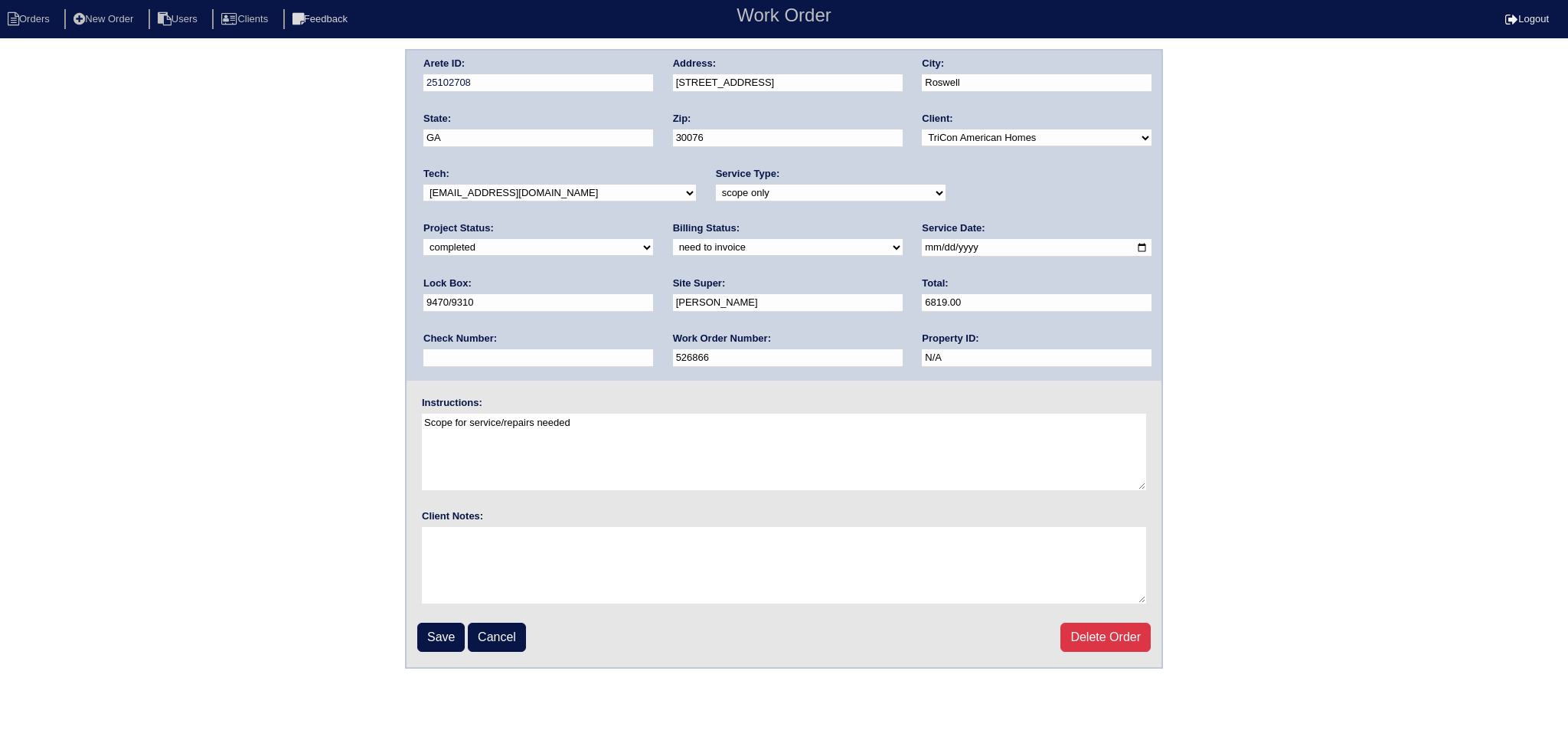
click at [445, 634] on input "Save" at bounding box center [441, 637] width 48 height 29
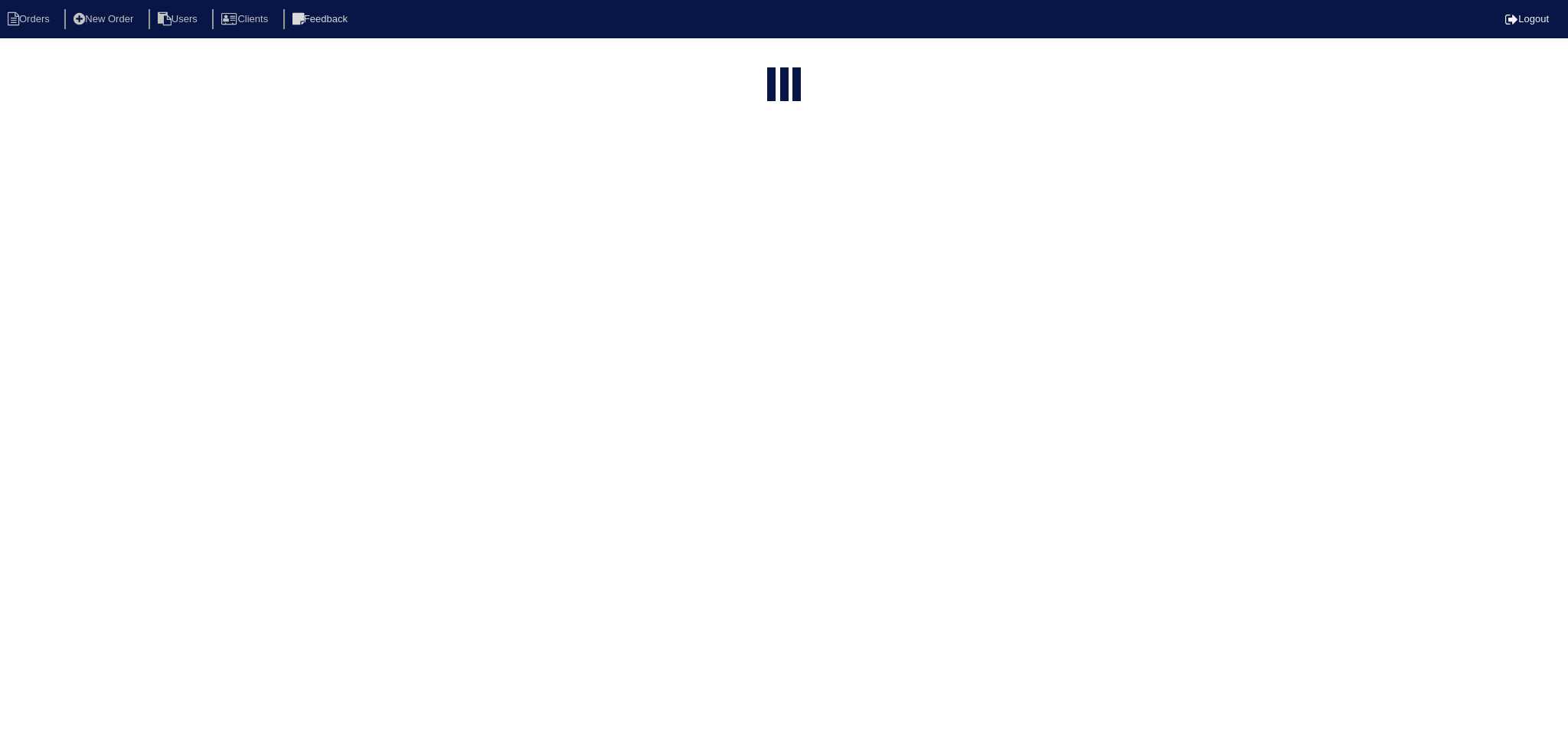
select select "15"
type input "325"
select select "need to schedule"
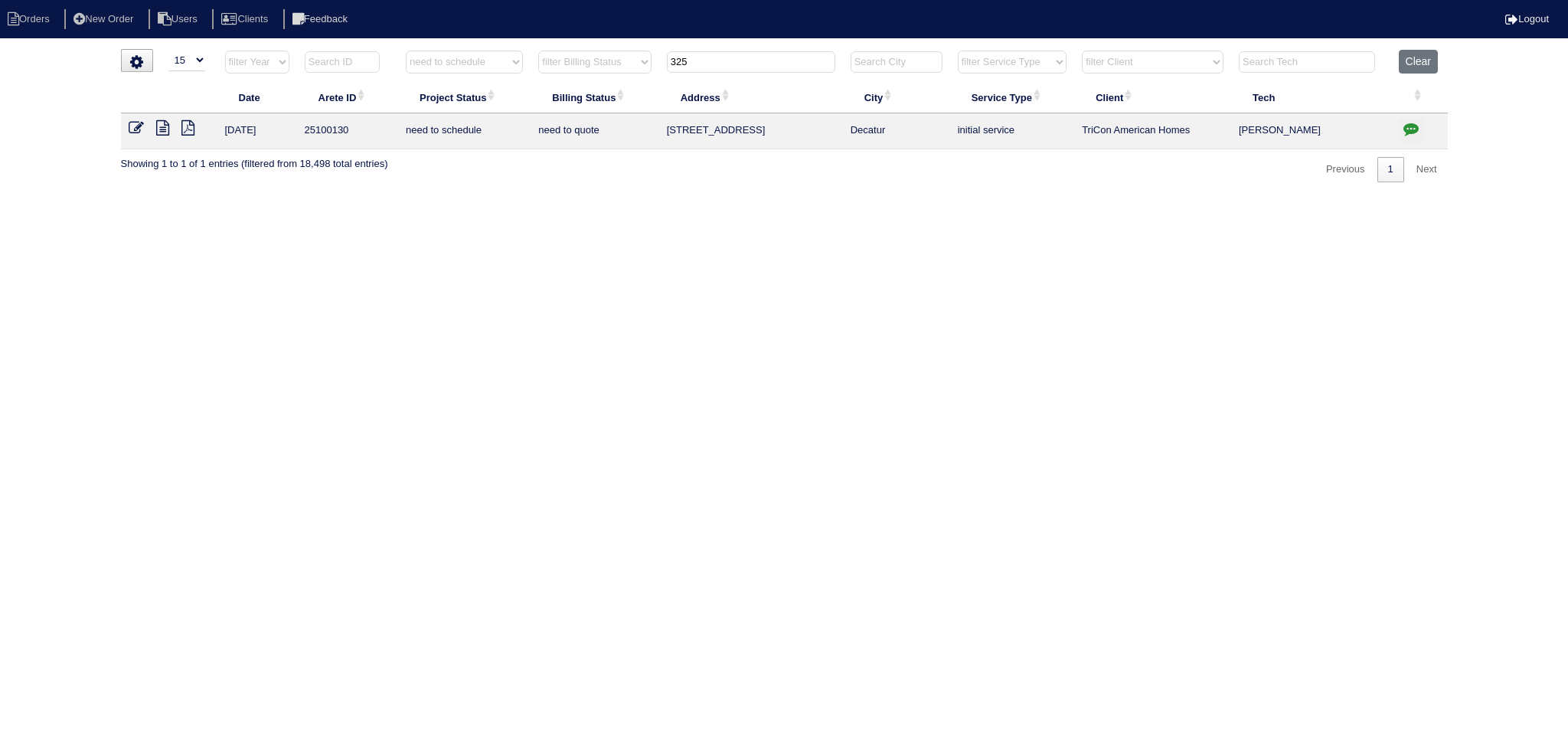
drag, startPoint x: 729, startPoint y: 58, endPoint x: 586, endPoint y: 56, distance: 143.0
click at [566, 58] on tr "filter Year -- Any Year -- 2025 2024 2023 2022 2021 2020 2019 filter Project St…" at bounding box center [784, 66] width 1327 height 32
type input "390"
select select "need to schedule"
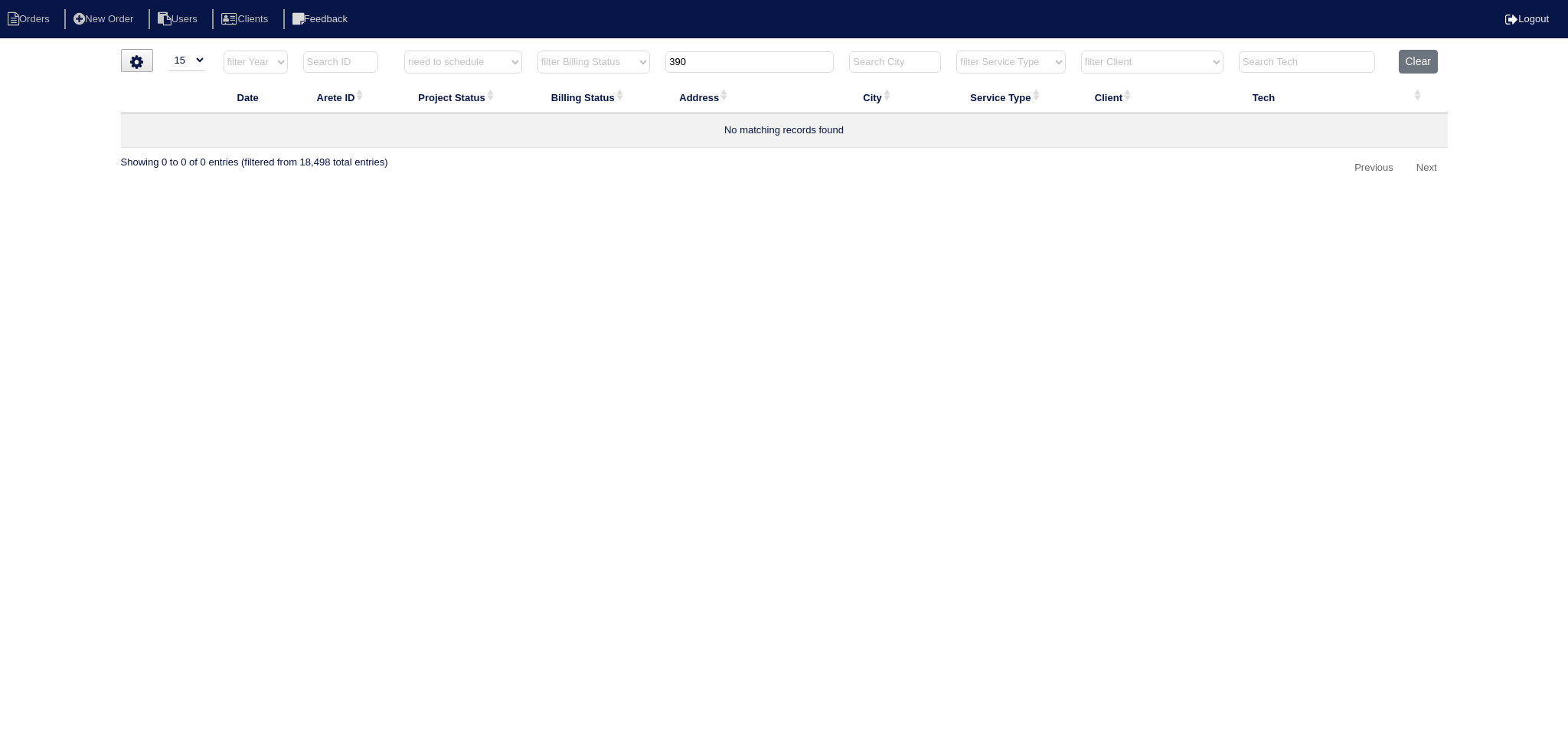
drag, startPoint x: 682, startPoint y: 66, endPoint x: 593, endPoint y: 72, distance: 89.2
click at [593, 72] on tr "filter Year -- Any Year -- 2025 2024 2023 2022 2021 2020 2019 filter Project St…" at bounding box center [784, 66] width 1327 height 32
click at [735, 62] on input "390" at bounding box center [749, 62] width 169 height 22
type input "39"
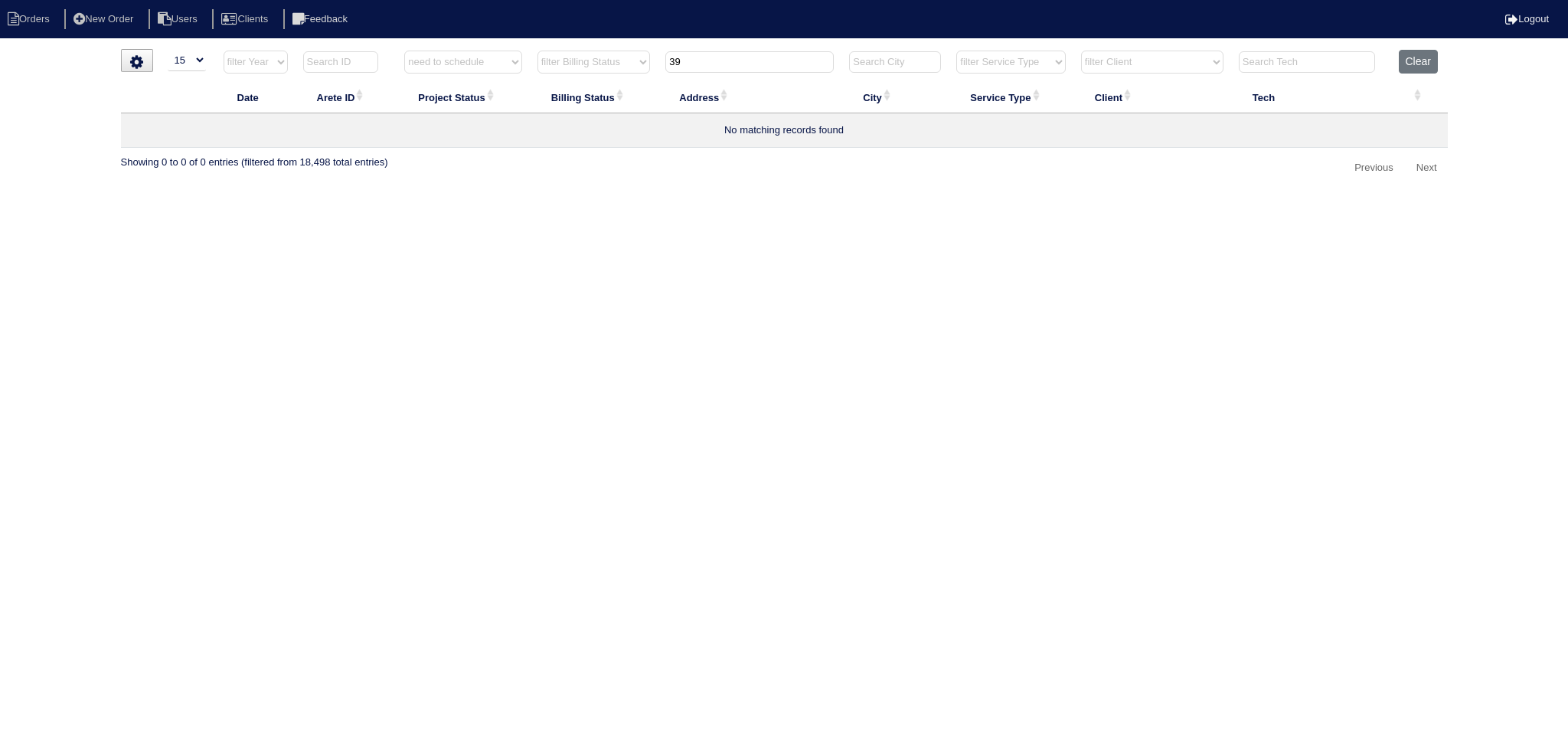
select select "need to schedule"
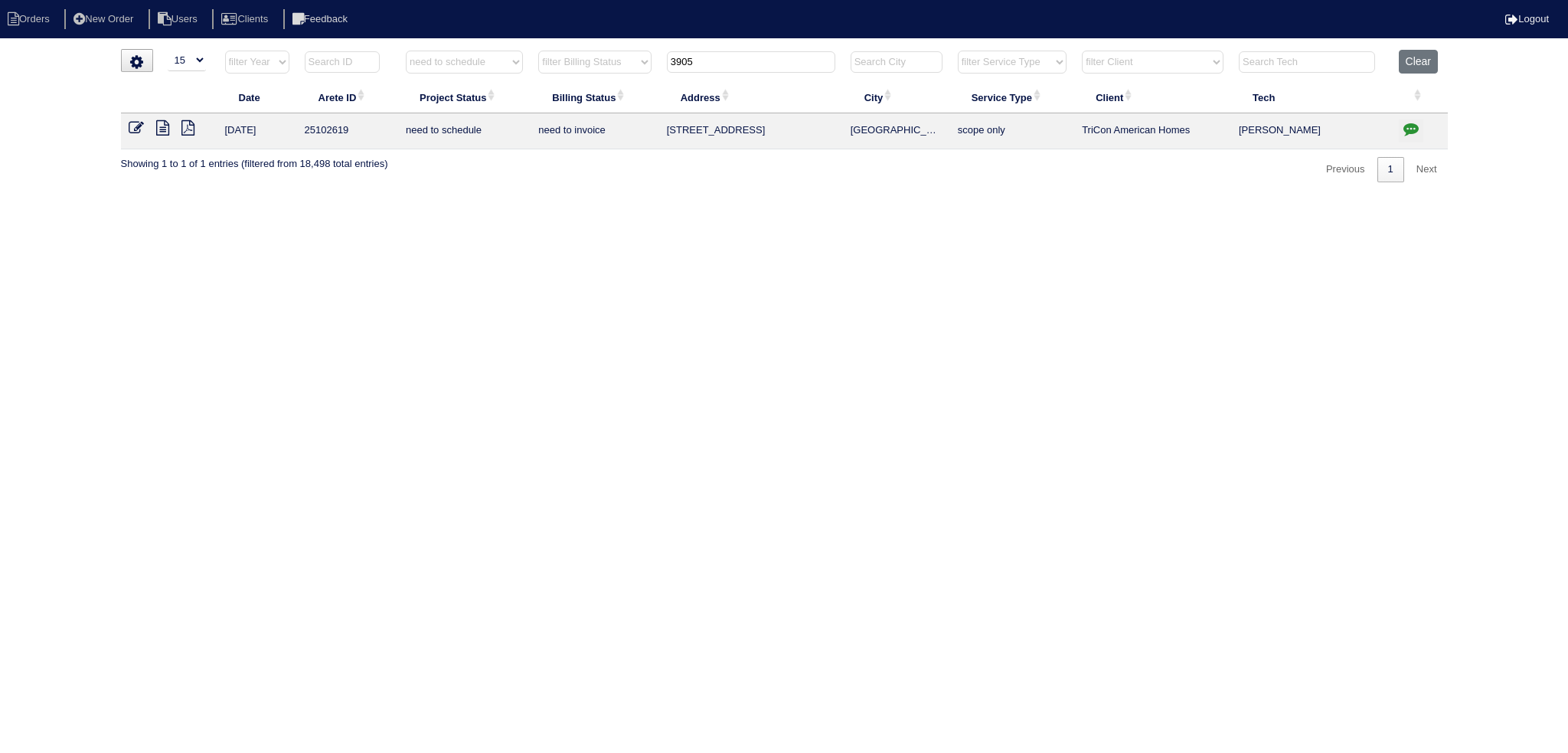
type input "3905"
select select "need to schedule"
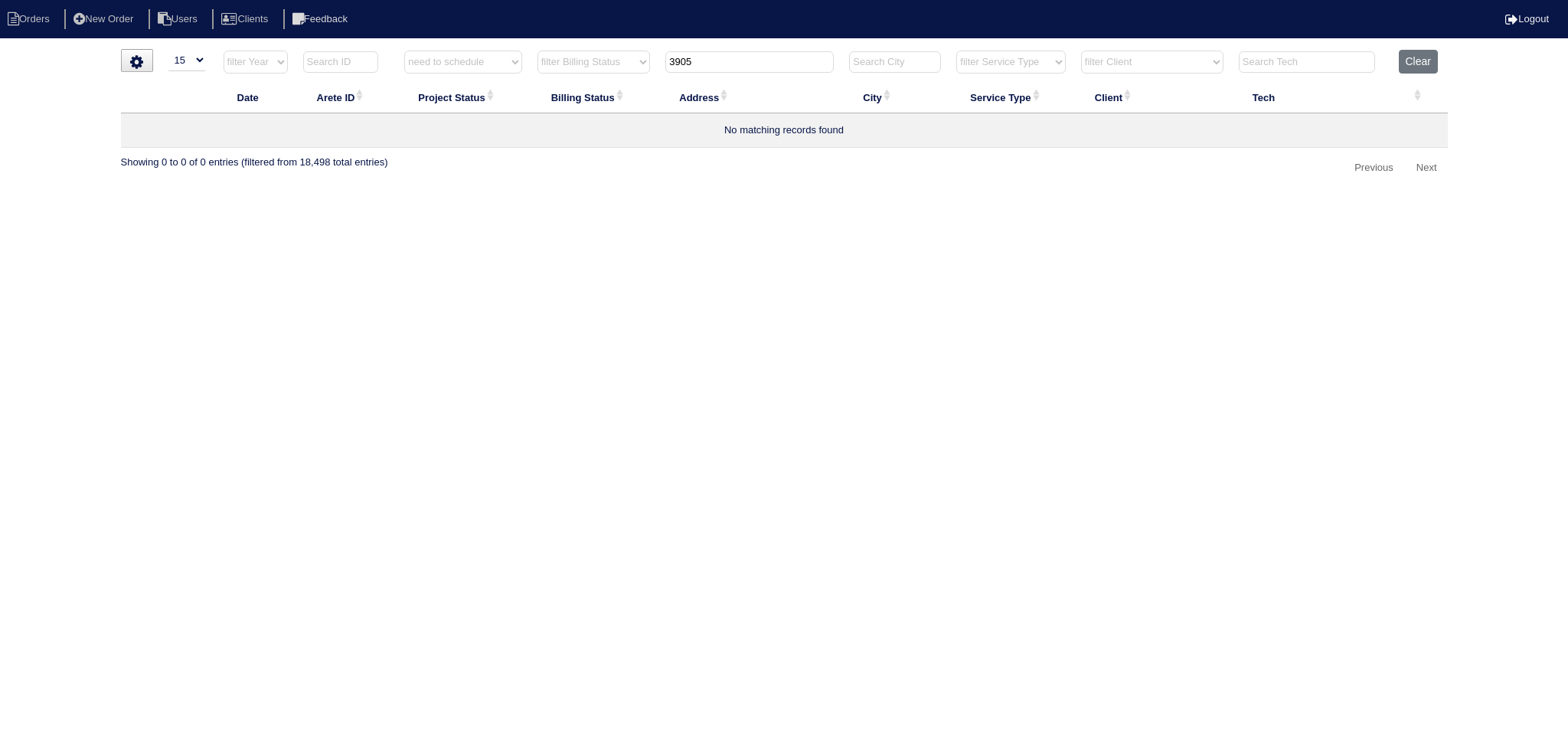
drag, startPoint x: 742, startPoint y: 64, endPoint x: 645, endPoint y: 62, distance: 97.0
click at [643, 62] on tr "filter Year -- Any Year -- 2025 2024 2023 2022 2021 2020 2019 filter Project St…" at bounding box center [784, 66] width 1327 height 32
type input "210"
select select "need to schedule"
click at [745, 58] on input "210" at bounding box center [749, 62] width 169 height 22
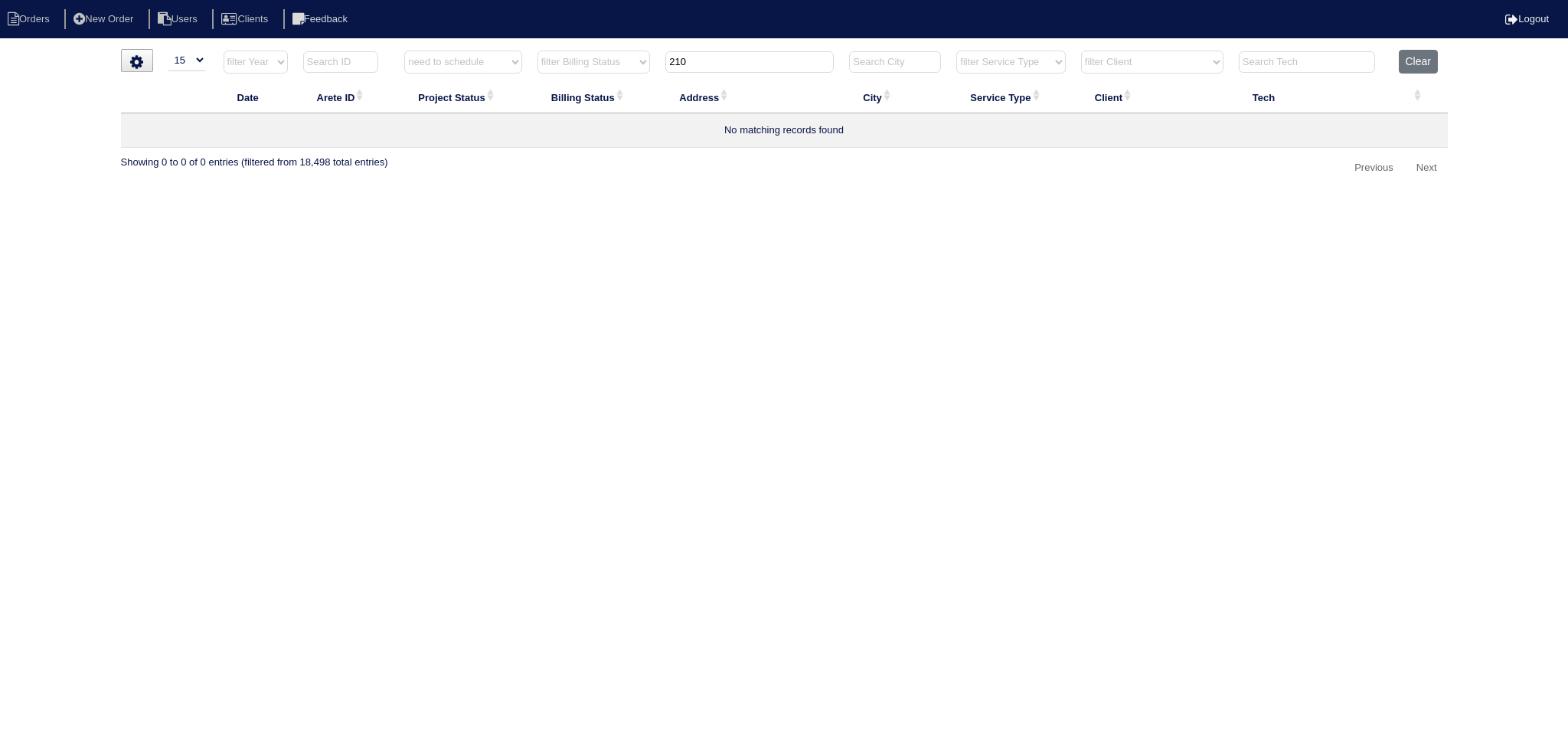
click at [745, 58] on input "210" at bounding box center [749, 62] width 169 height 22
type input "33"
select select "need to schedule"
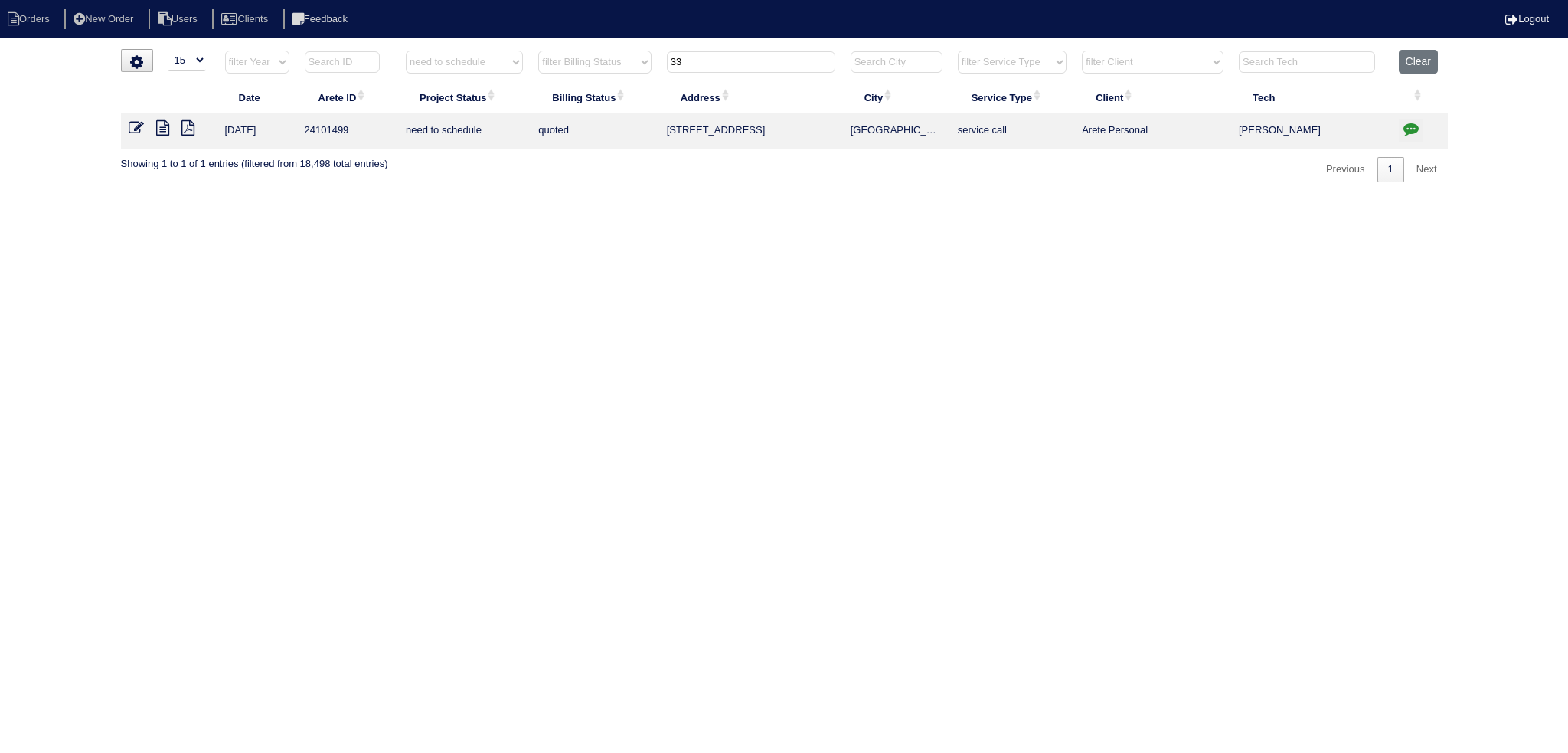
click at [746, 58] on input "33" at bounding box center [750, 62] width 169 height 22
type input "2332"
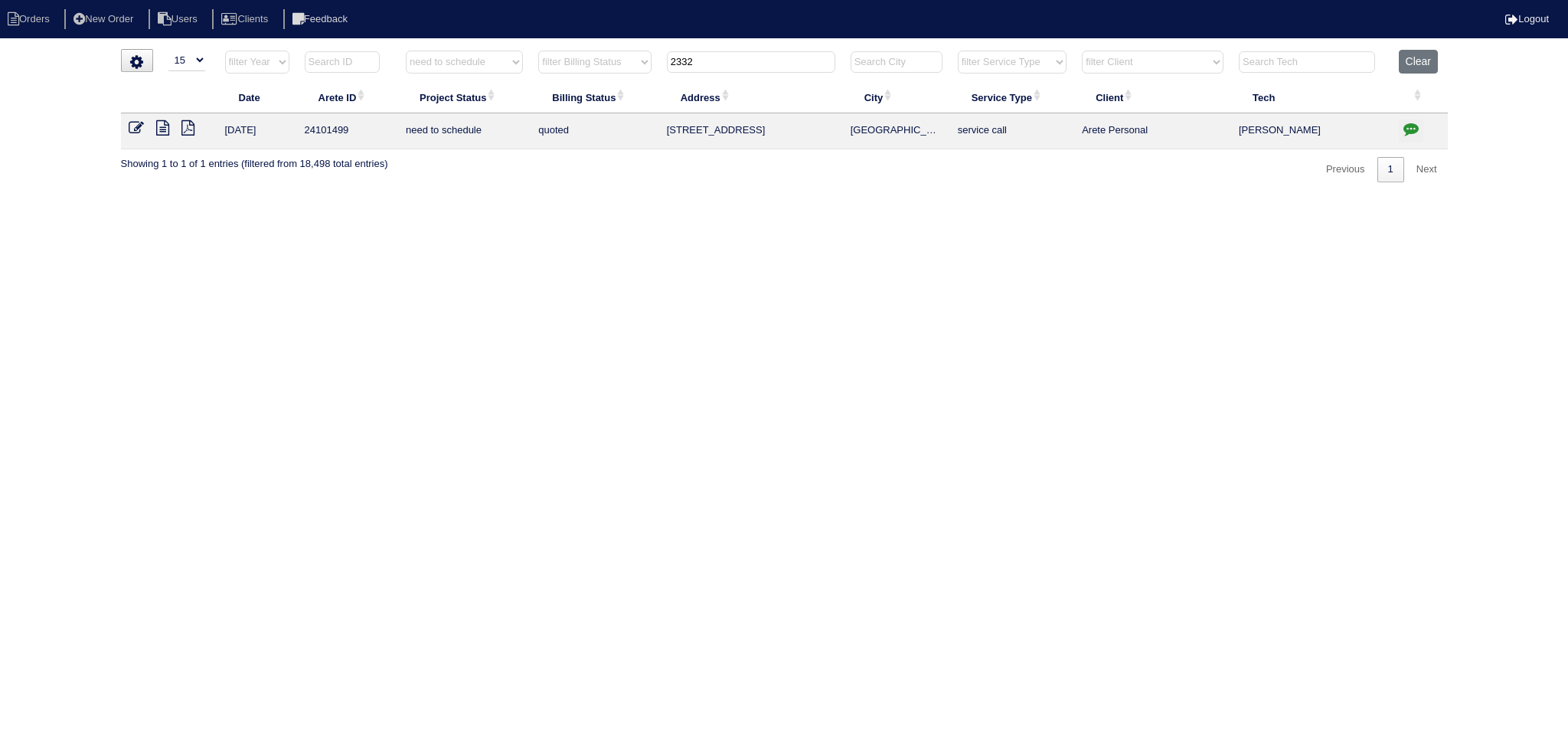
select select "need to schedule"
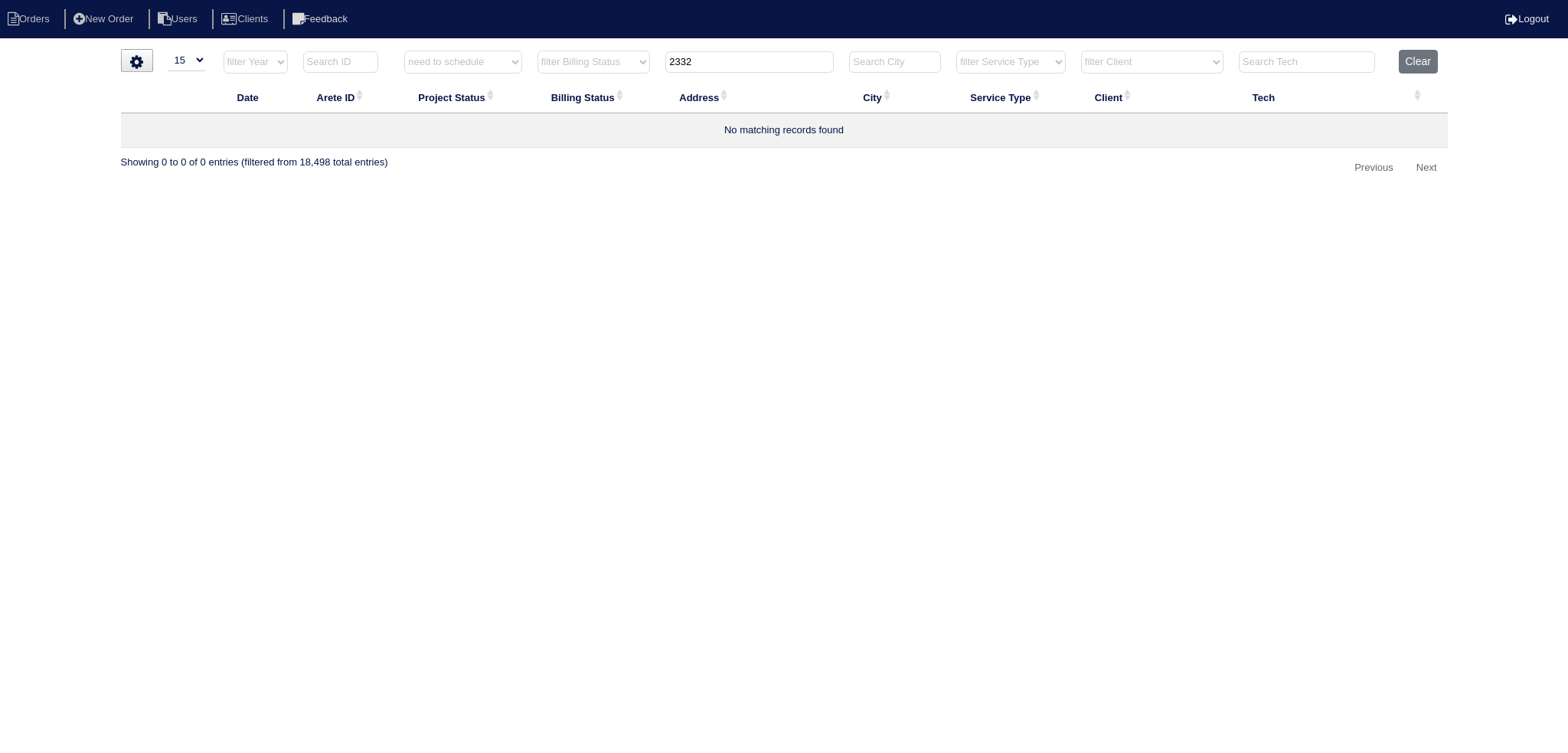
click at [747, 55] on input "2332" at bounding box center [749, 62] width 169 height 22
type input "150"
select select "need to schedule"
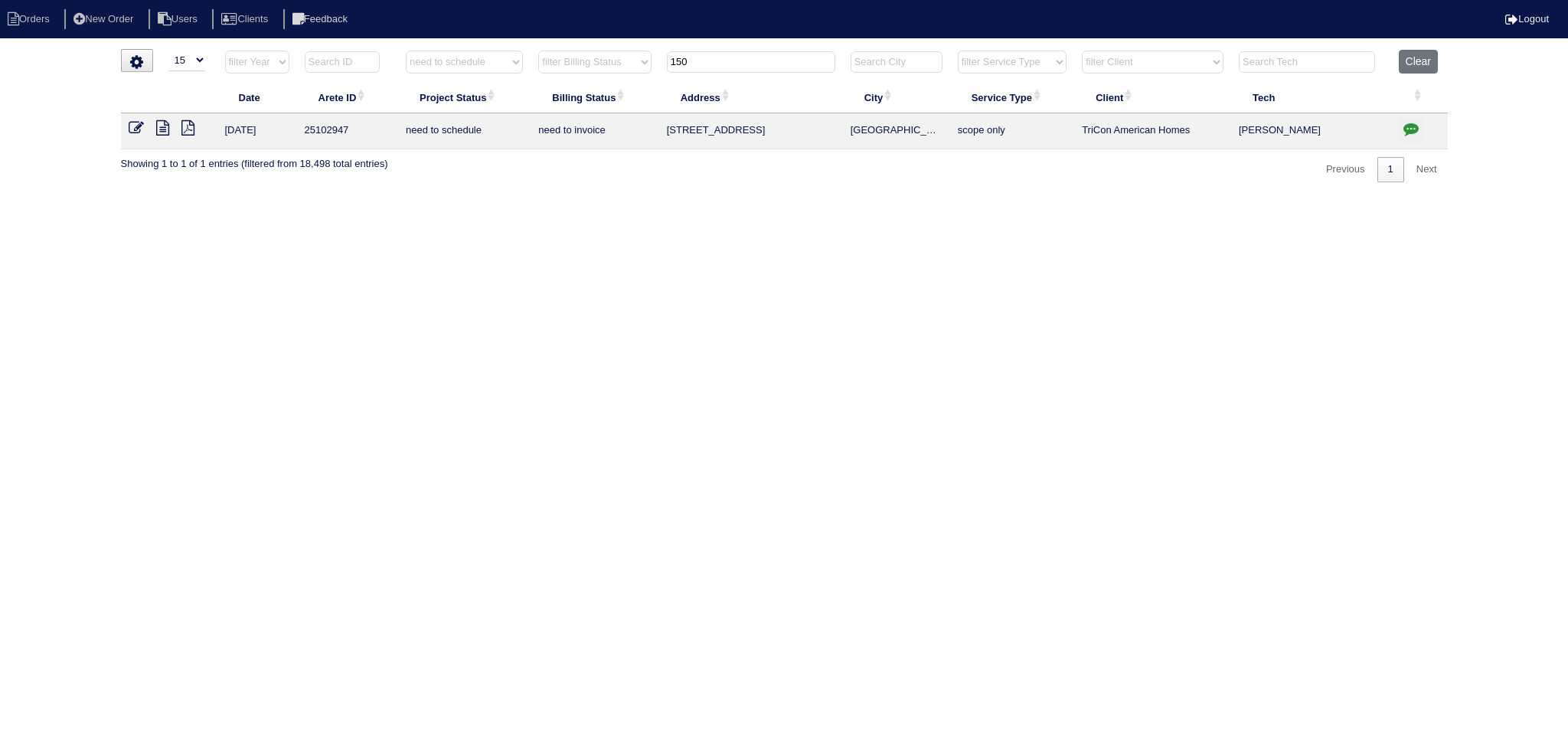
drag, startPoint x: 761, startPoint y: 65, endPoint x: 618, endPoint y: 60, distance: 143.1
click at [618, 60] on tr "filter Year -- Any Year -- 2025 2024 2023 2022 2021 2020 2019 filter Project St…" at bounding box center [784, 66] width 1327 height 32
type input "1800"
select select "need to schedule"
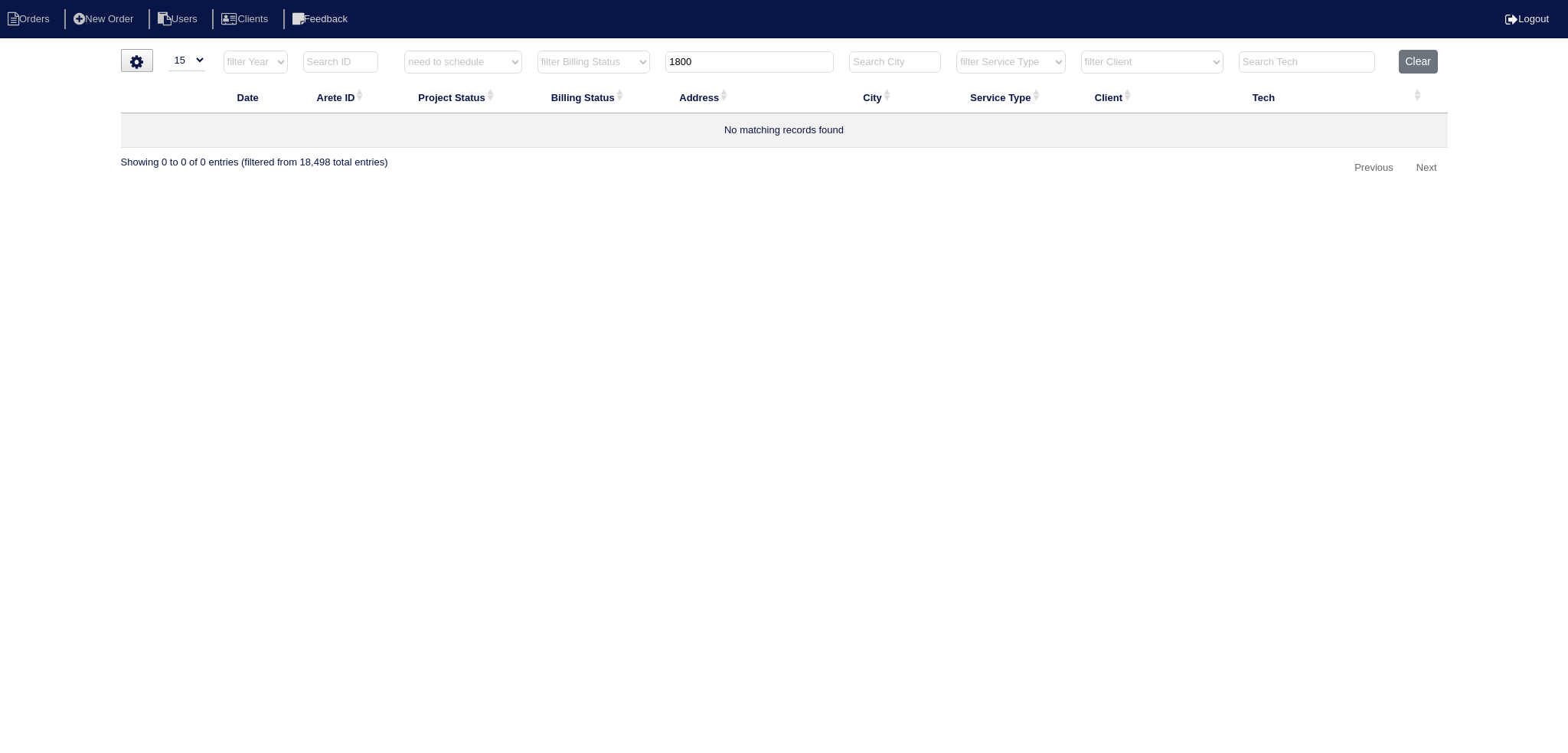
click at [730, 57] on input "1800" at bounding box center [749, 62] width 169 height 22
type input "222"
select select "need to schedule"
click at [734, 56] on input "222" at bounding box center [749, 62] width 169 height 22
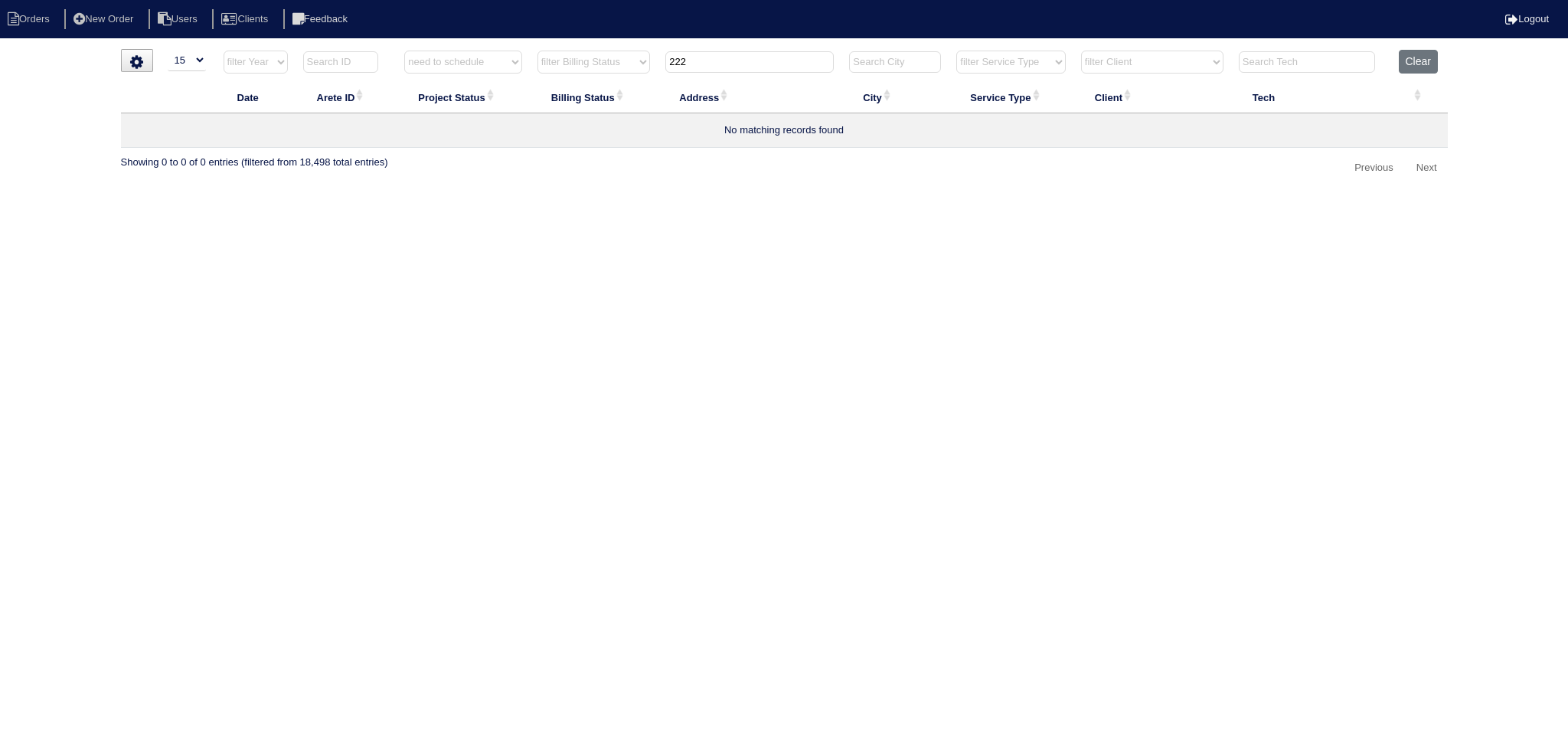
click at [734, 56] on input "222" at bounding box center [749, 62] width 169 height 22
type input "1015"
select select "need to schedule"
click at [741, 55] on input "1015" at bounding box center [749, 62] width 169 height 22
click at [743, 55] on input "1015" at bounding box center [749, 62] width 169 height 22
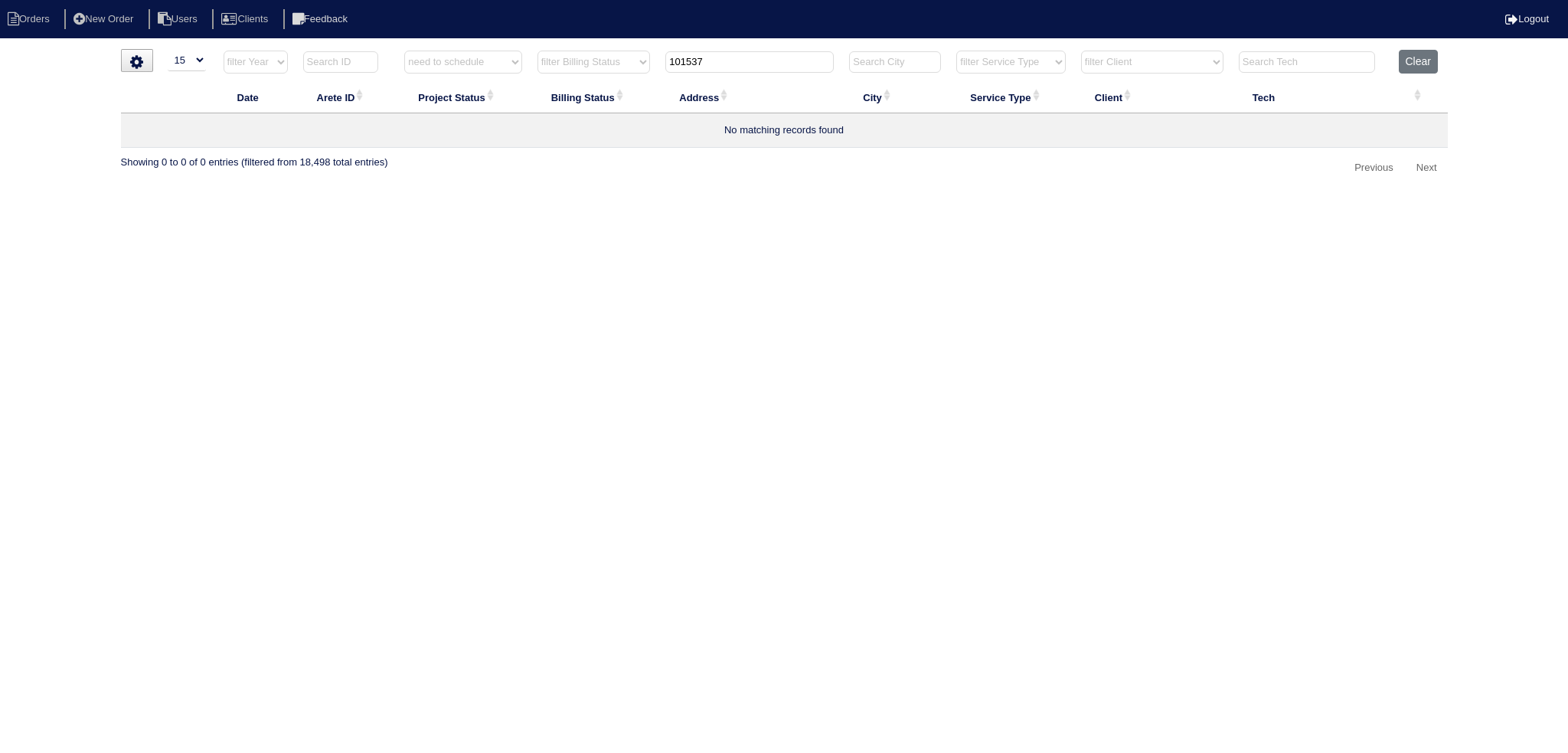
type input "101537"
select select "need to schedule"
type input "10153768"
select select "need to schedule"
type input "1"
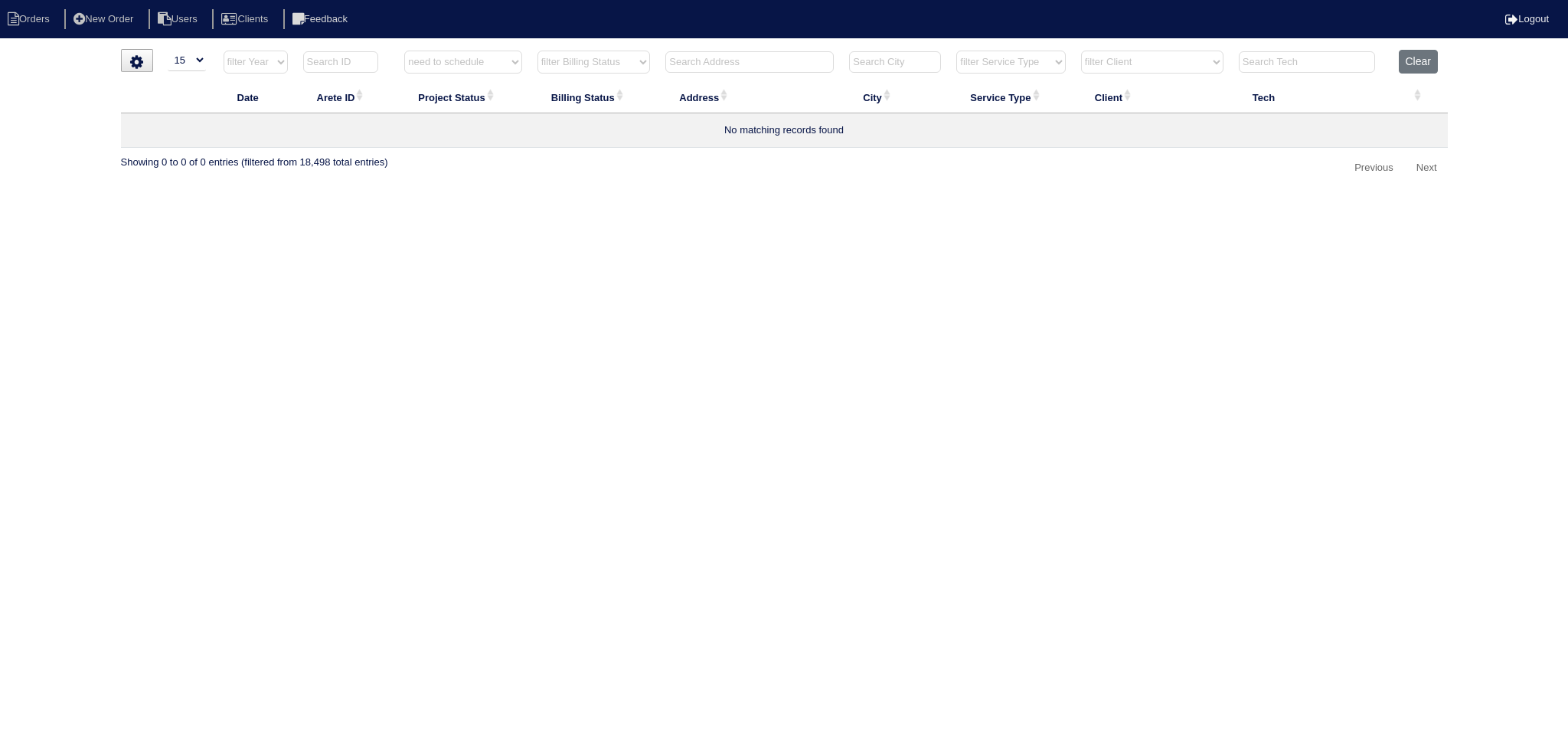
type input "3"
select select "need to schedule"
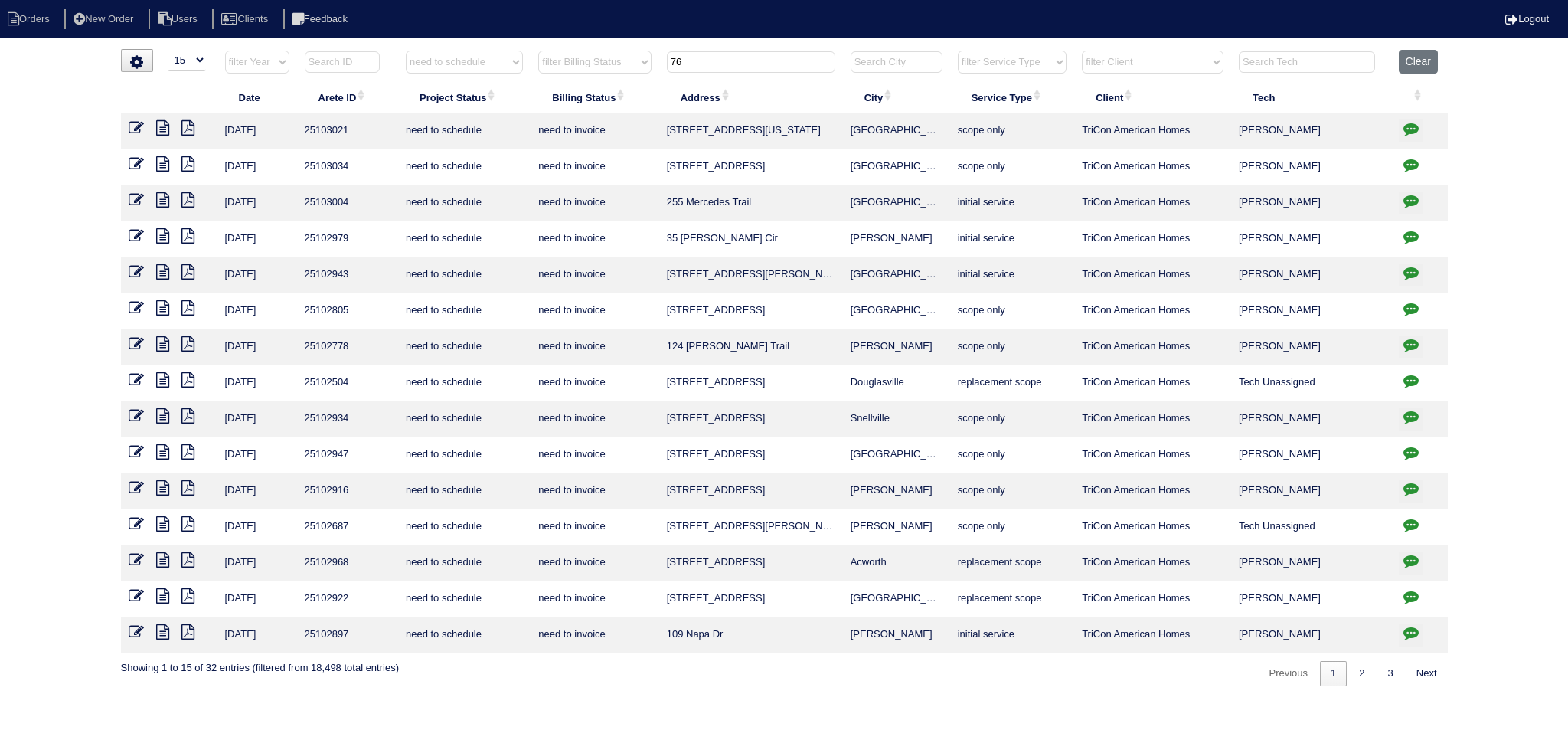
type input "76"
select select "need to schedule"
type input "7"
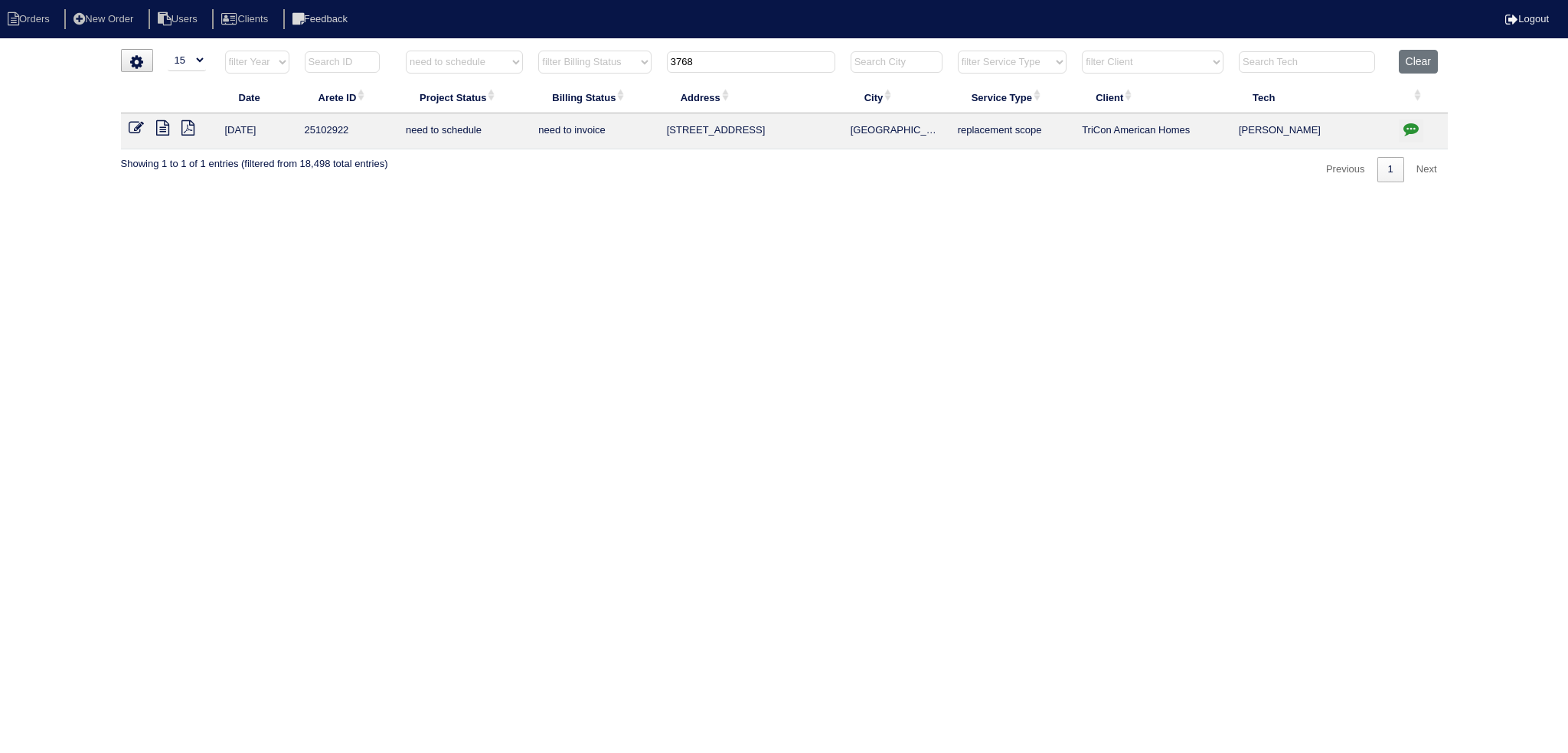
type input "3768"
select select "need to schedule"
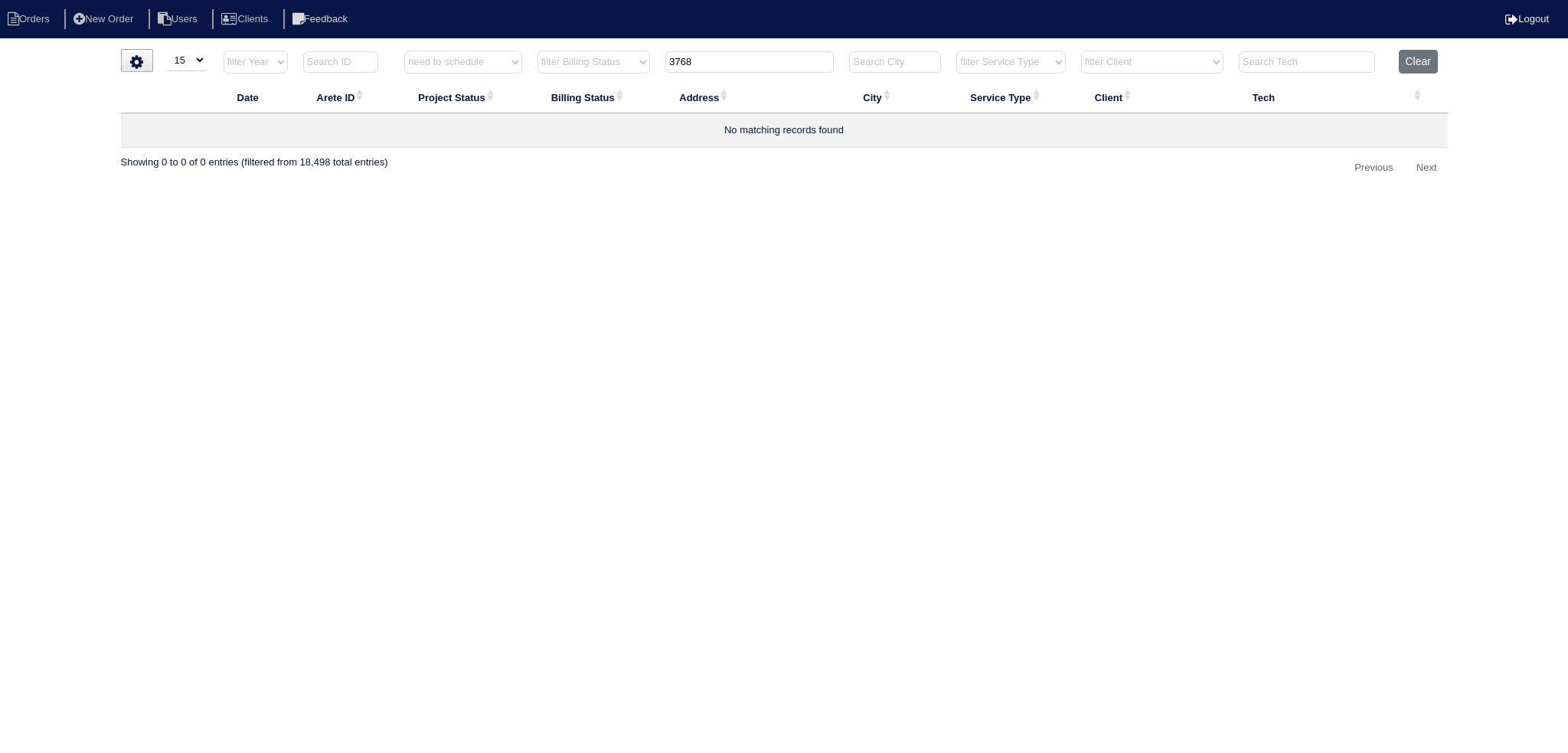
click at [734, 53] on input "3768" at bounding box center [749, 62] width 169 height 22
type input "2"
select select "need to schedule"
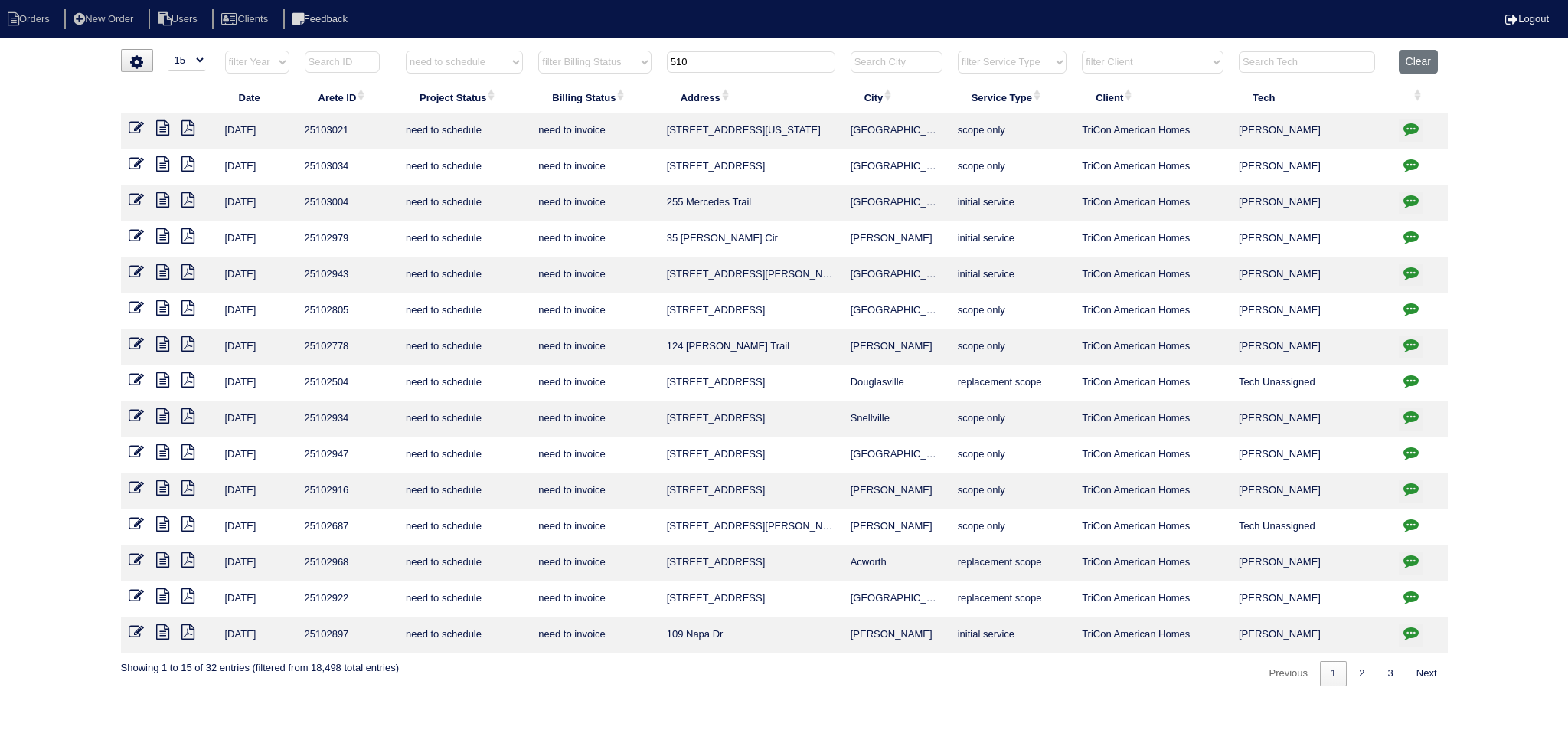
type input "510"
select select "need to schedule"
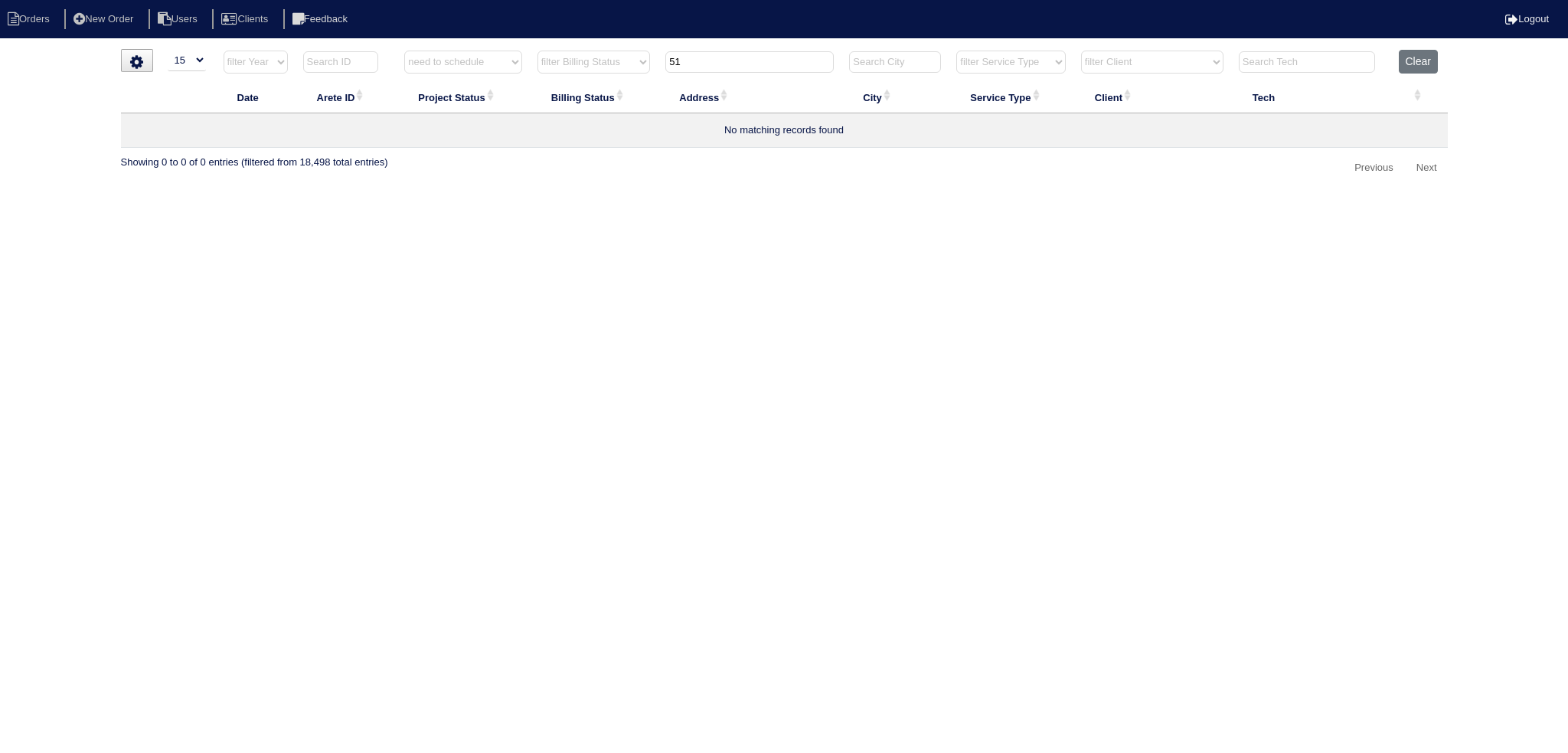
type input "5"
type input "2510"
select select "need to schedule"
click at [808, 67] on input "2510" at bounding box center [749, 62] width 169 height 22
click at [808, 66] on input "2510" at bounding box center [749, 62] width 169 height 22
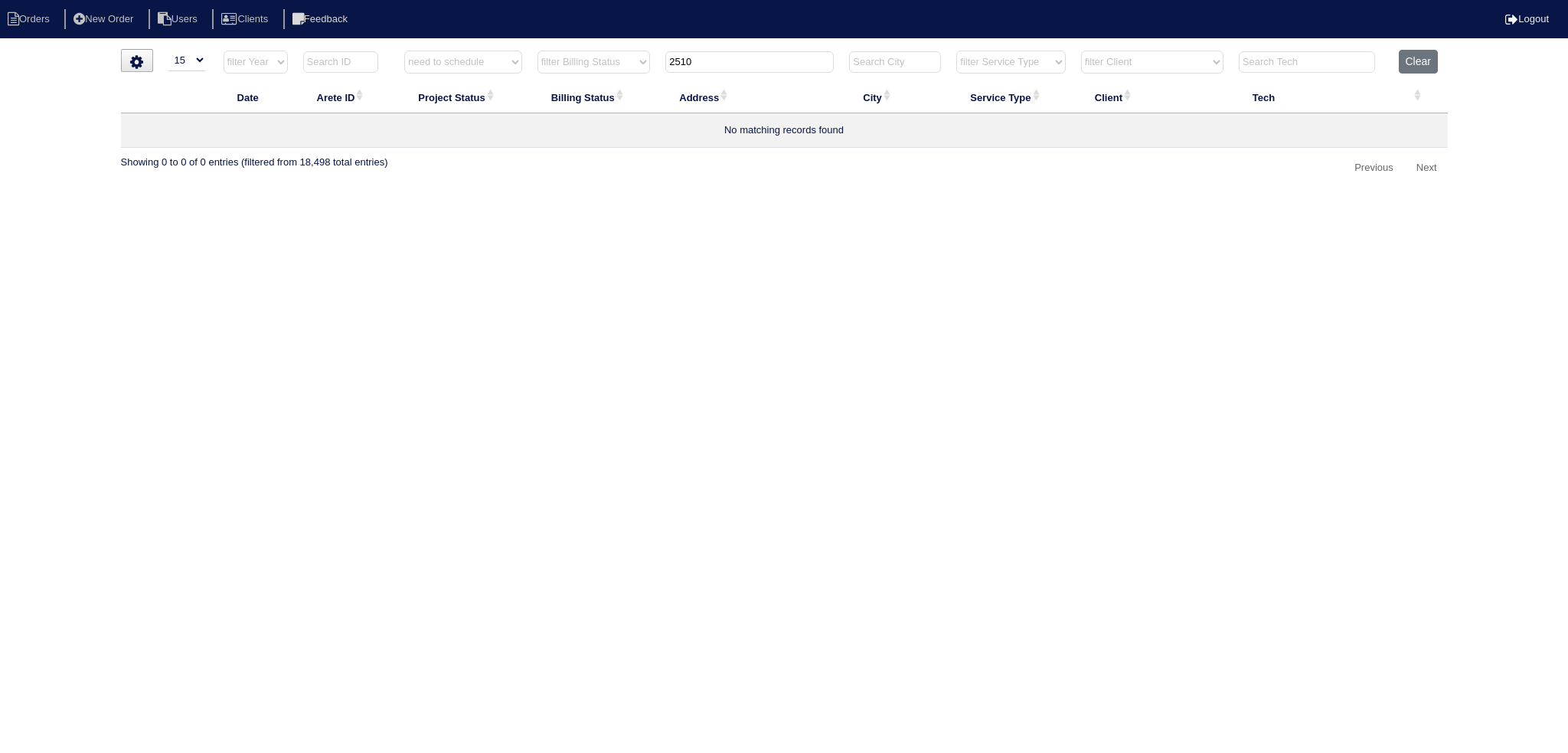
click at [808, 66] on input "2510" at bounding box center [749, 62] width 169 height 22
select select "need to schedule"
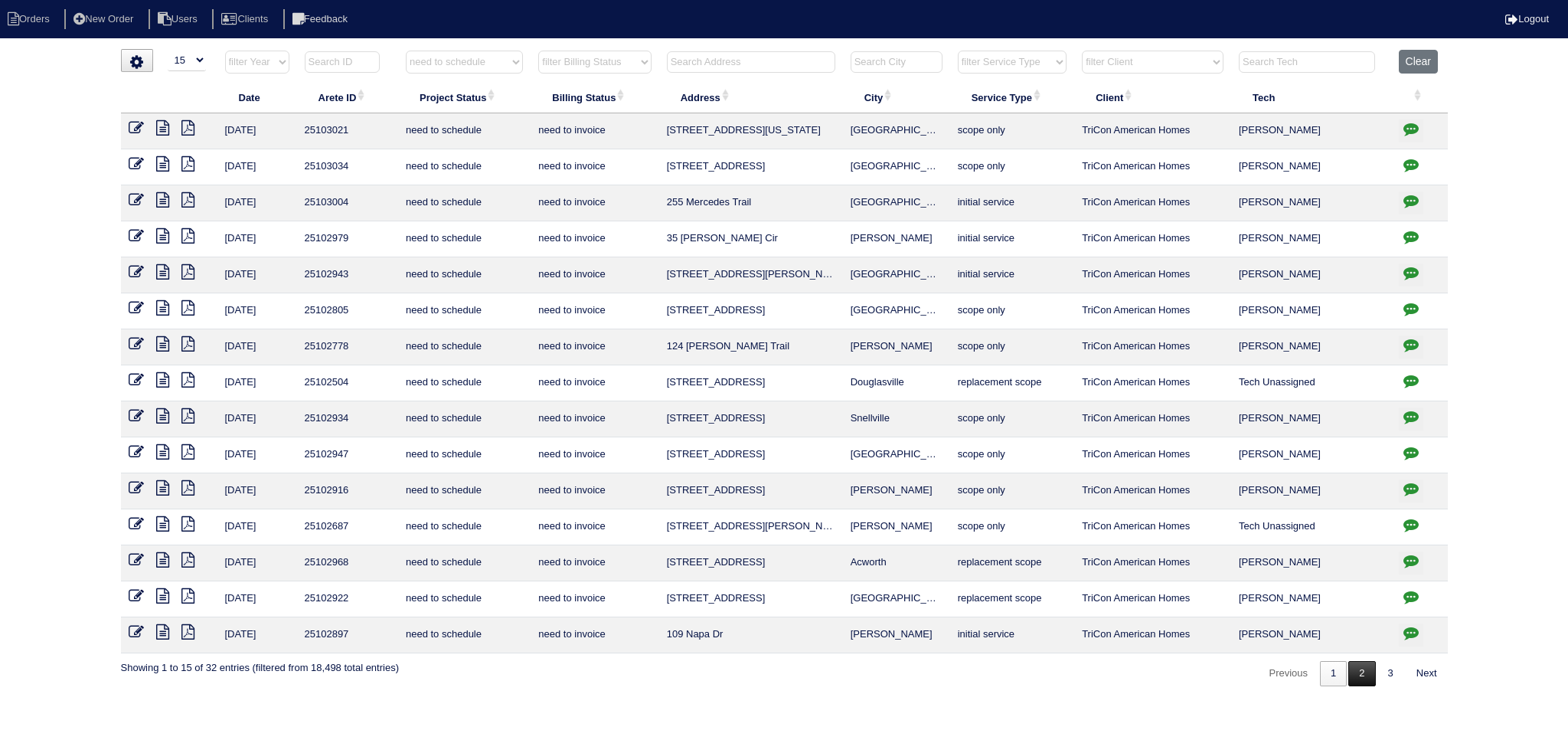
click at [1352, 664] on link "2" at bounding box center [1361, 673] width 27 height 25
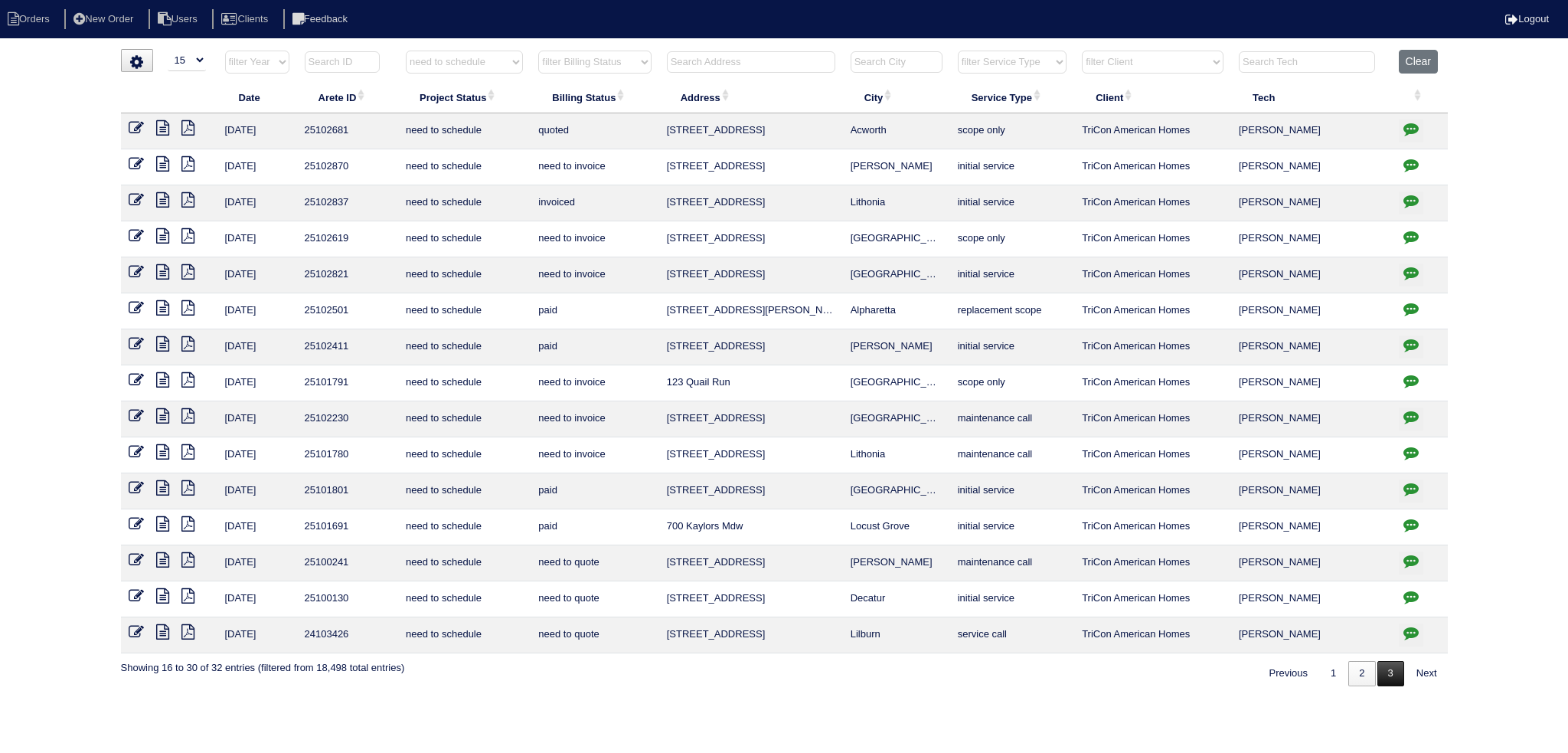
click at [1379, 671] on link "3" at bounding box center [1390, 673] width 27 height 25
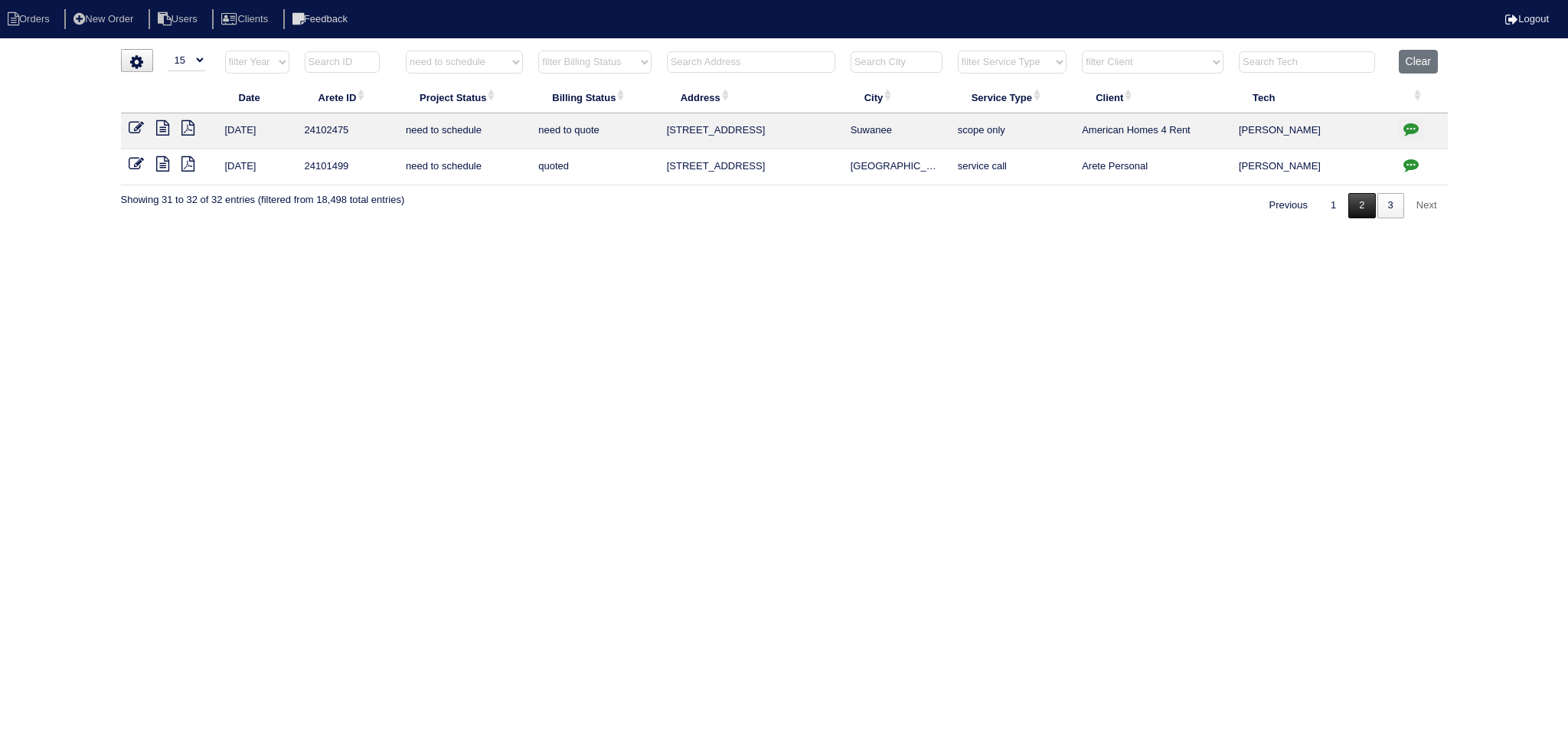
click at [1365, 213] on link "2" at bounding box center [1361, 205] width 27 height 25
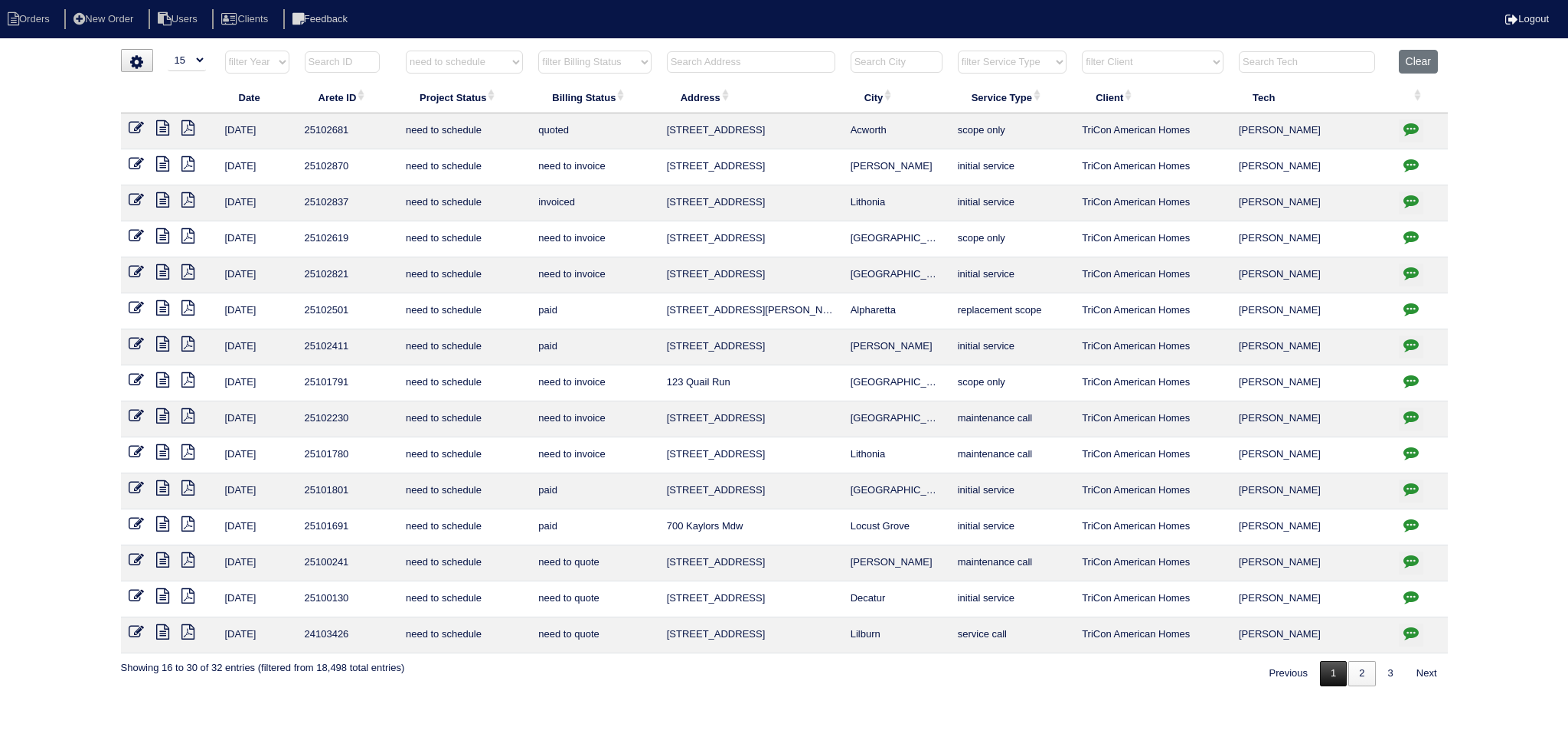
click at [1325, 673] on link "1" at bounding box center [1333, 673] width 27 height 25
select select "need to schedule"
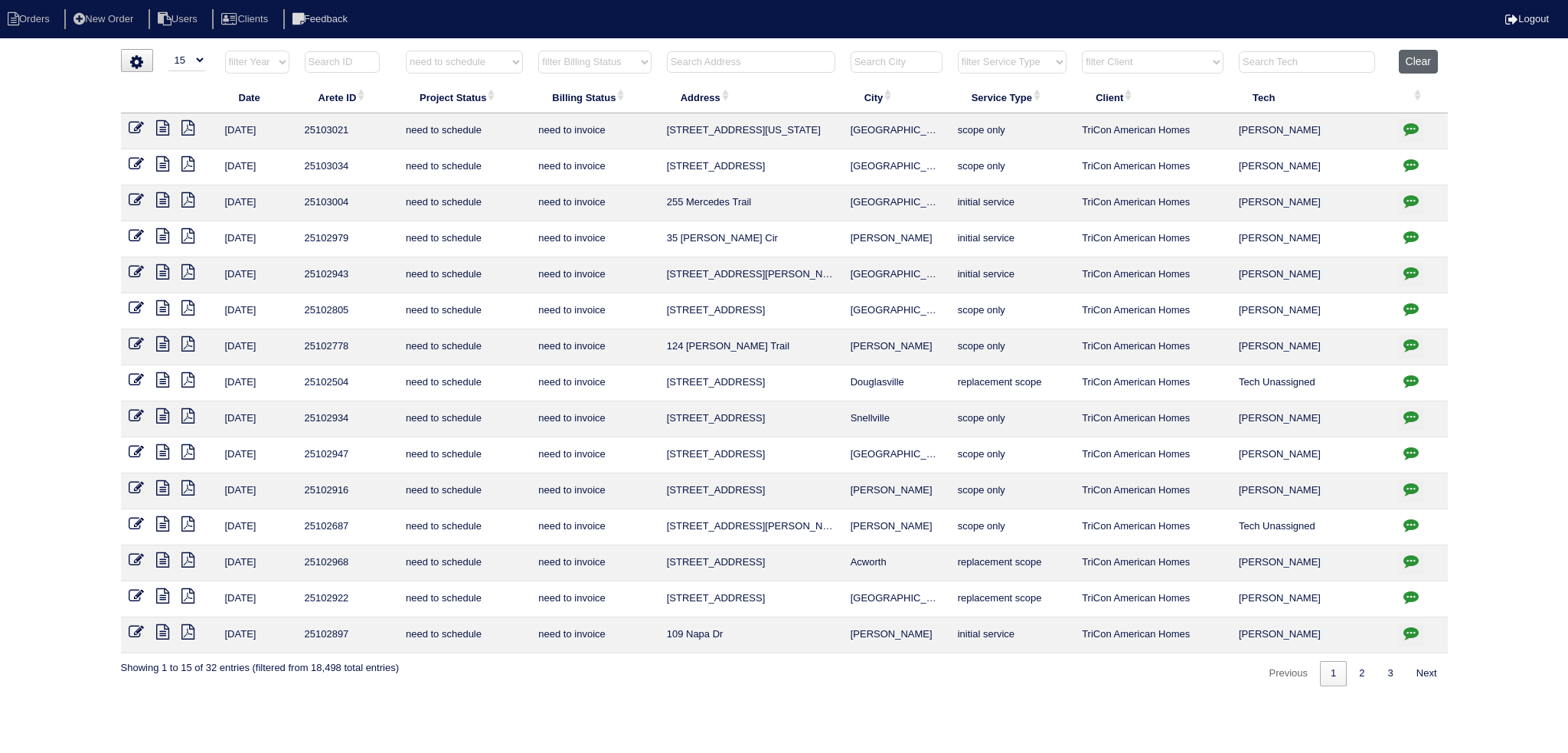
click at [1405, 69] on button "Clear" at bounding box center [1418, 62] width 39 height 24
select select
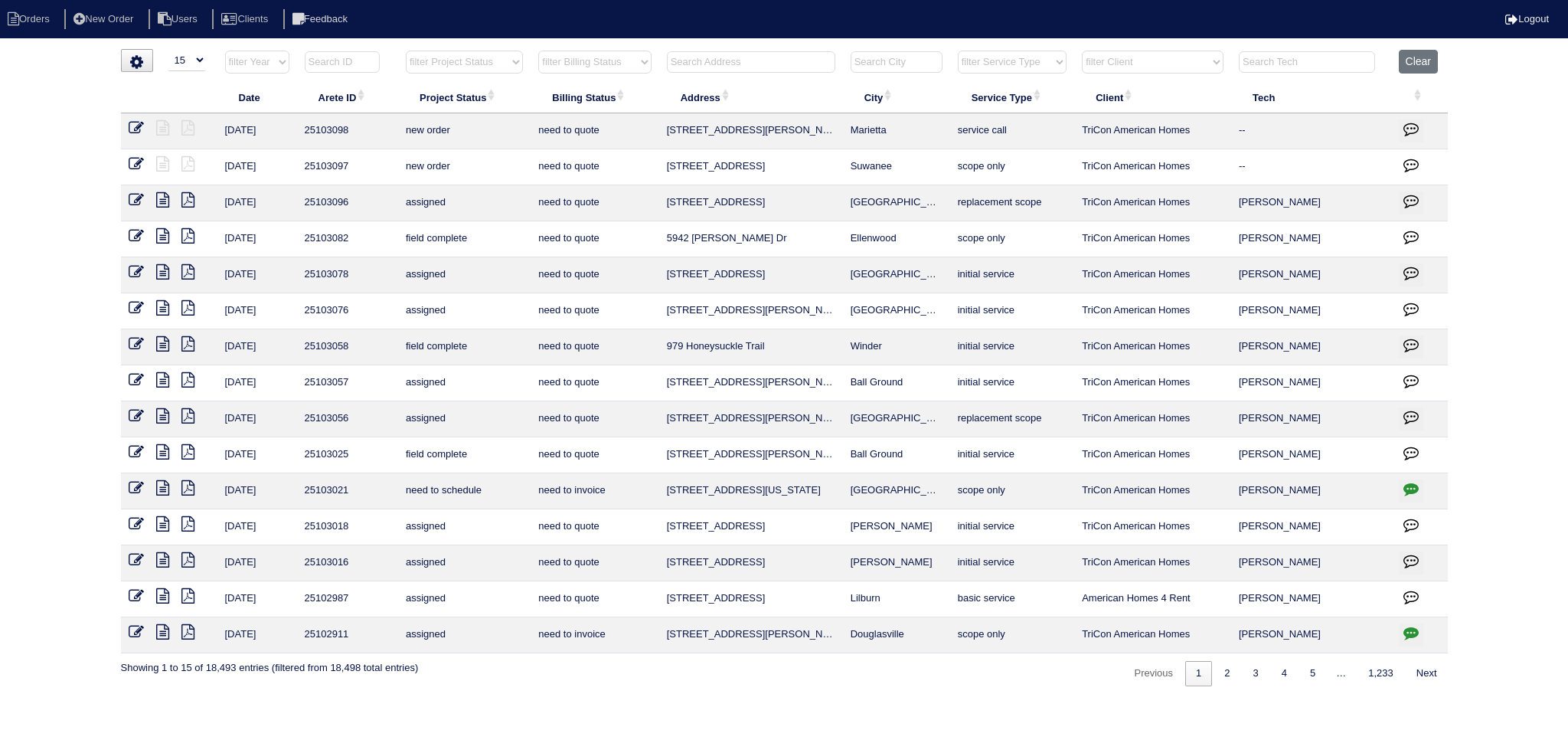
select select "15"
click at [510, 66] on select "filter Project Status -- Any Project Status -- new order assigned in progress f…" at bounding box center [465, 62] width 117 height 23
click at [406, 51] on select "filter Project Status -- Any Project Status -- new order assigned in progress f…" at bounding box center [465, 62] width 117 height 23
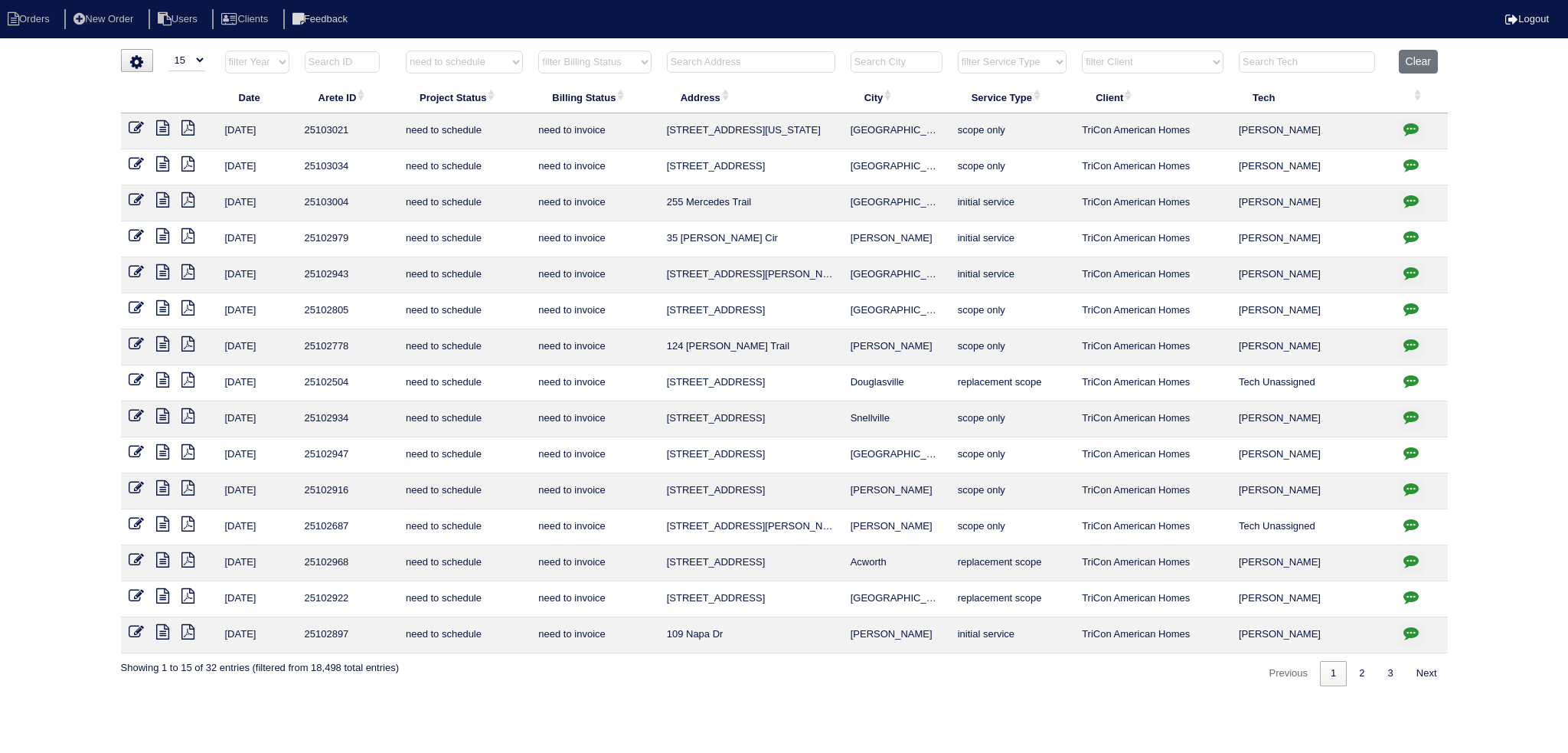
click at [1420, 522] on button "button" at bounding box center [1411, 527] width 25 height 23
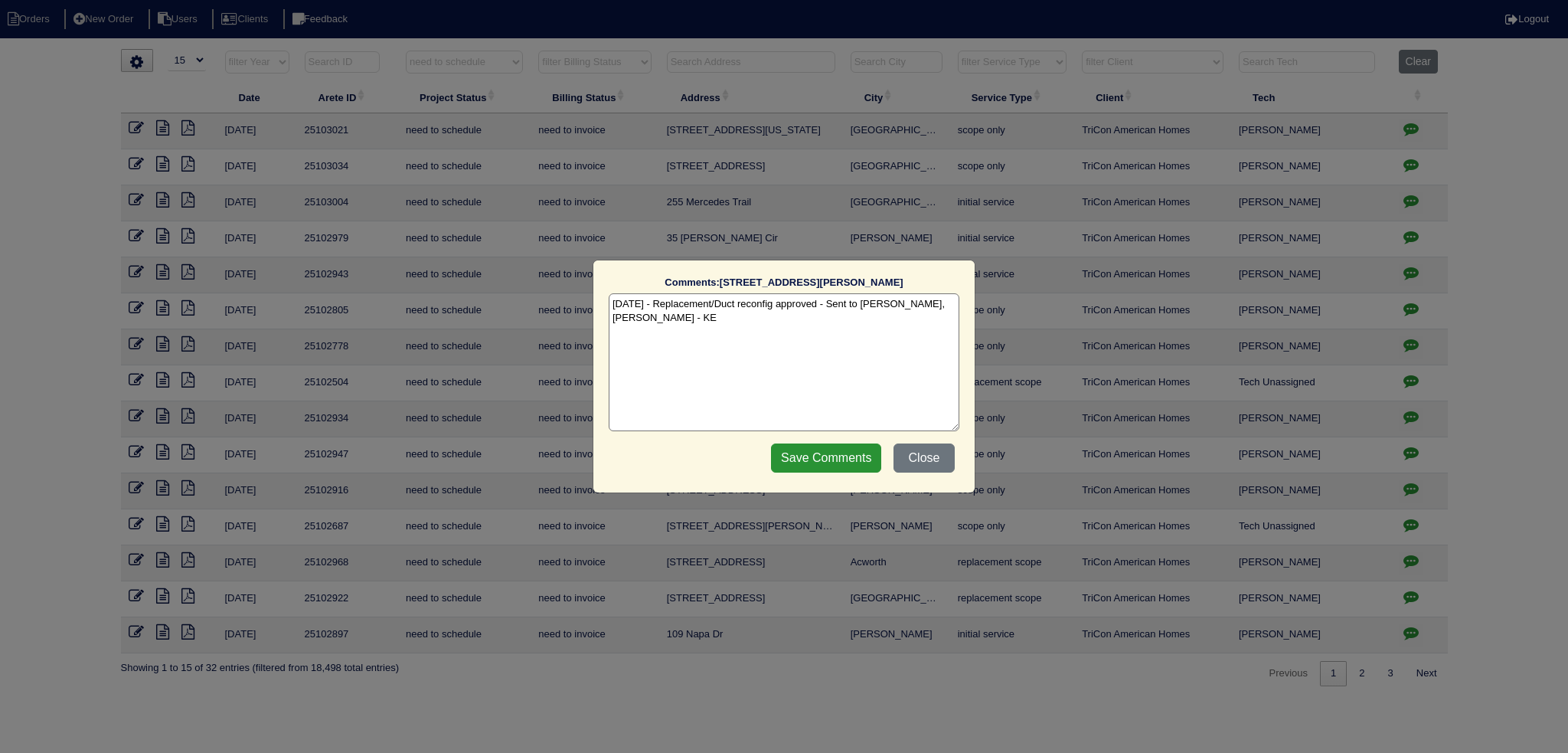
click at [1420, 522] on div "Comments: 103 Old Granger Rd The comments on file have changed since you starte…" at bounding box center [784, 376] width 1568 height 753
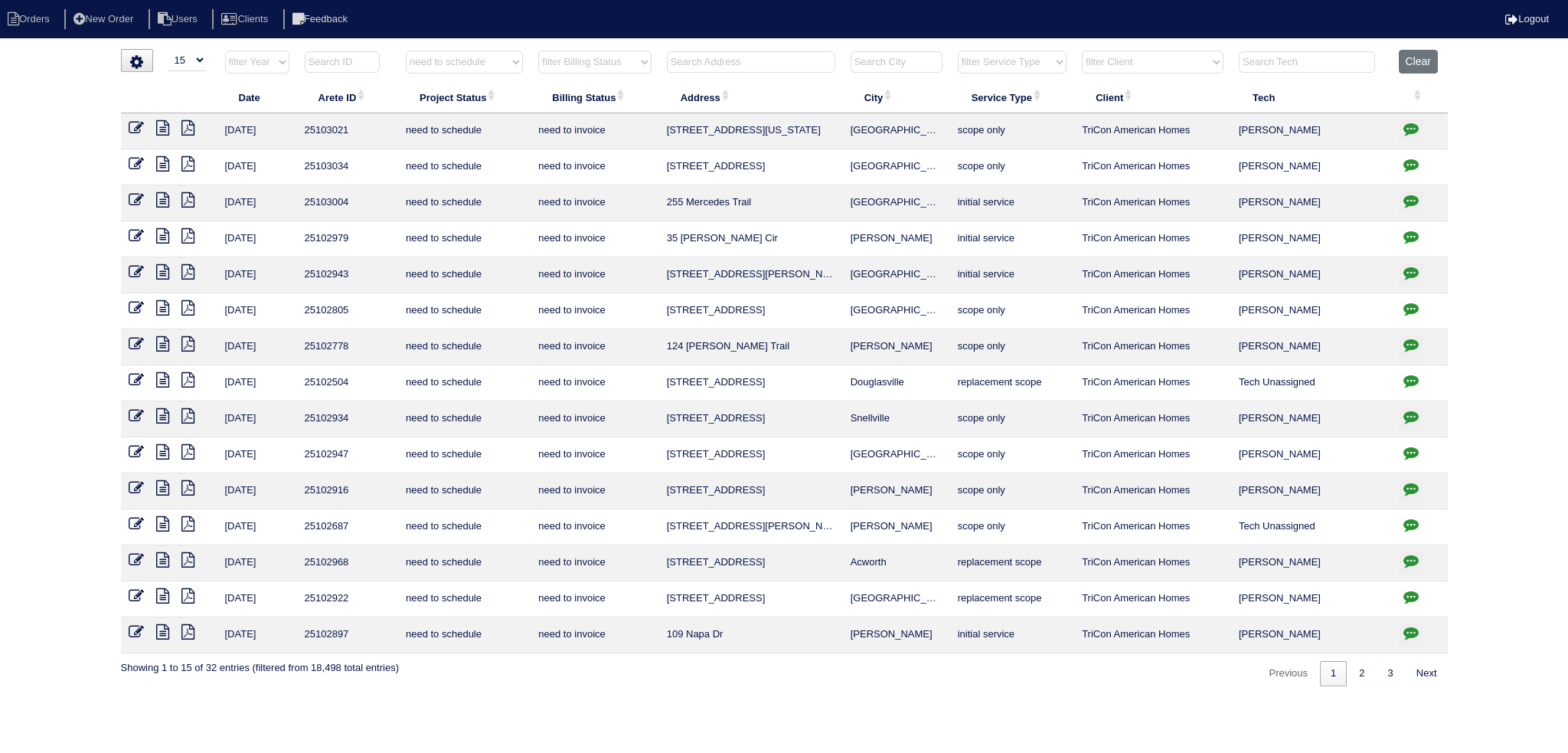
click at [1359, 653] on div "Previous 1 2 3 Next" at bounding box center [1351, 669] width 190 height 33
click at [1358, 661] on link "2" at bounding box center [1361, 673] width 27 height 25
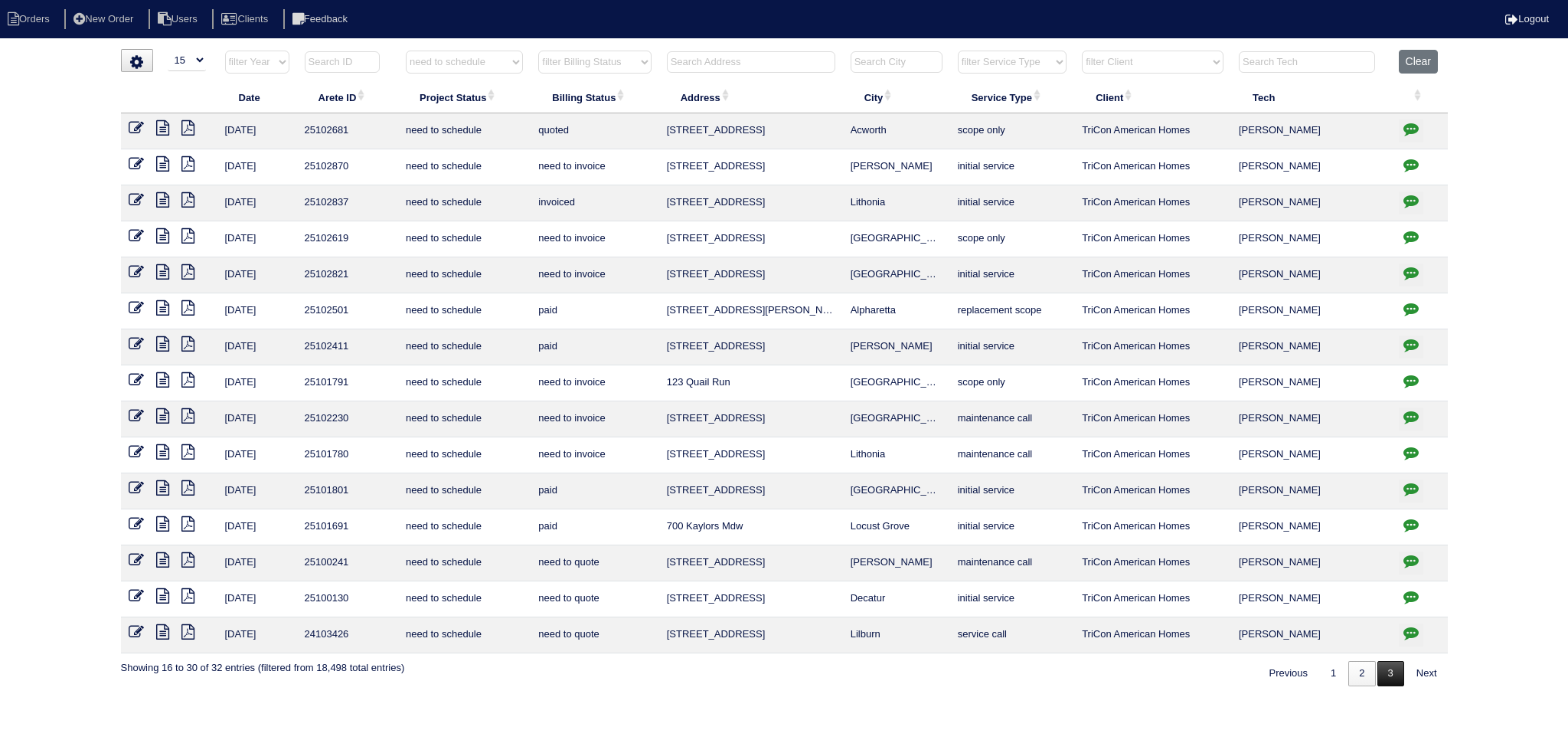
click at [1382, 667] on link "3" at bounding box center [1390, 673] width 27 height 25
select select "need to schedule"
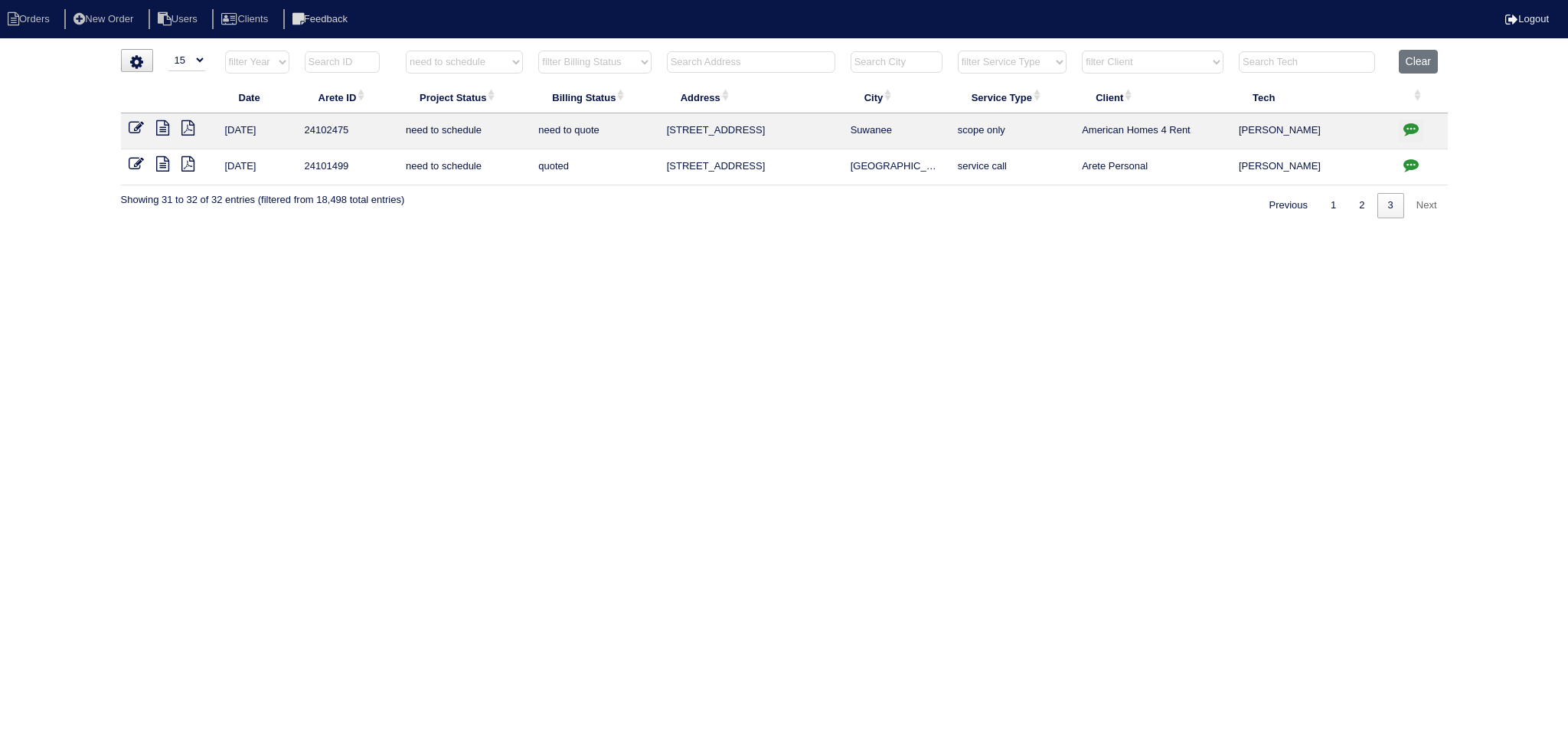
click at [1405, 168] on icon "button" at bounding box center [1411, 165] width 15 height 15
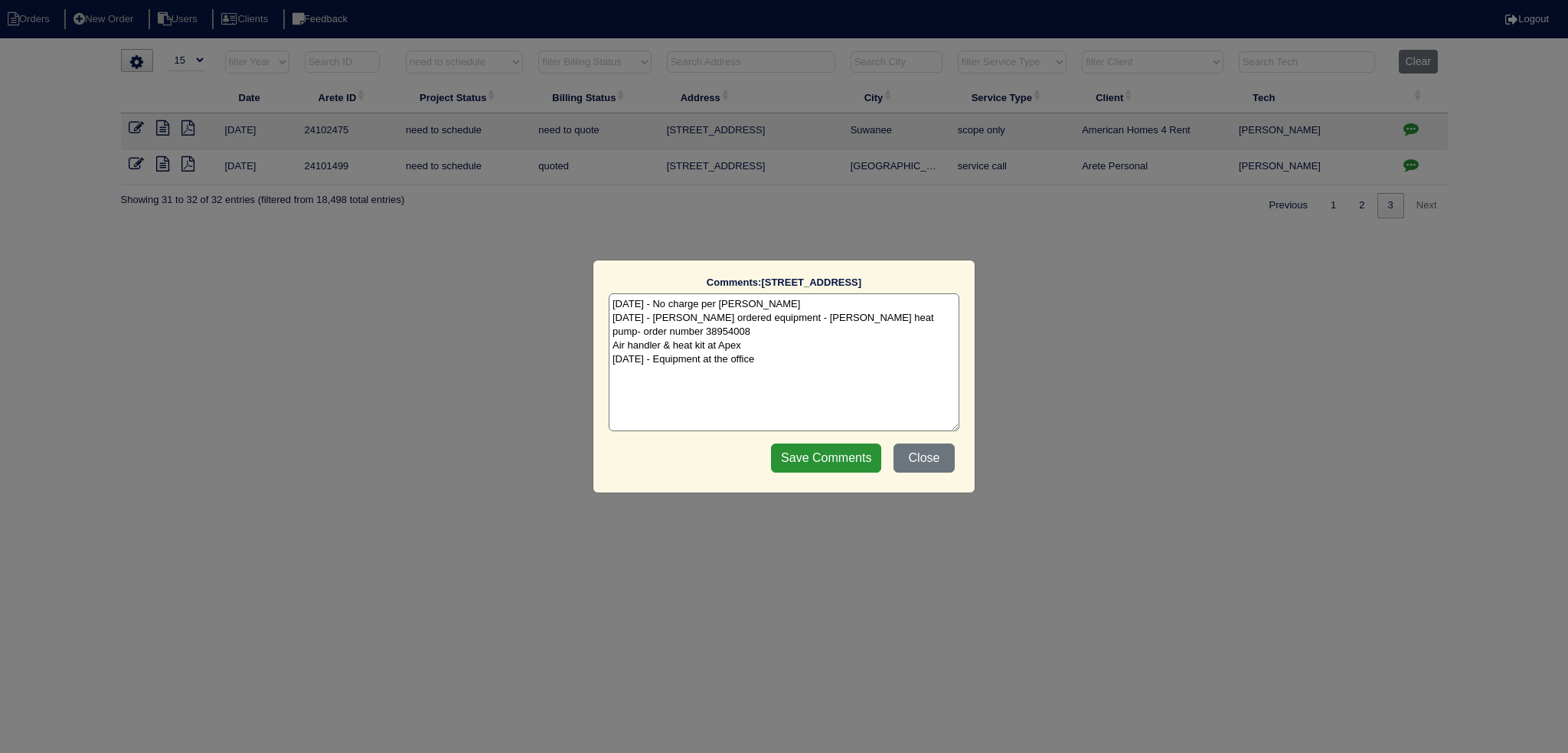
click at [1405, 168] on div "Comments: 4805 W Village Way unit 3308 The comments on file have changed since …" at bounding box center [784, 376] width 1568 height 753
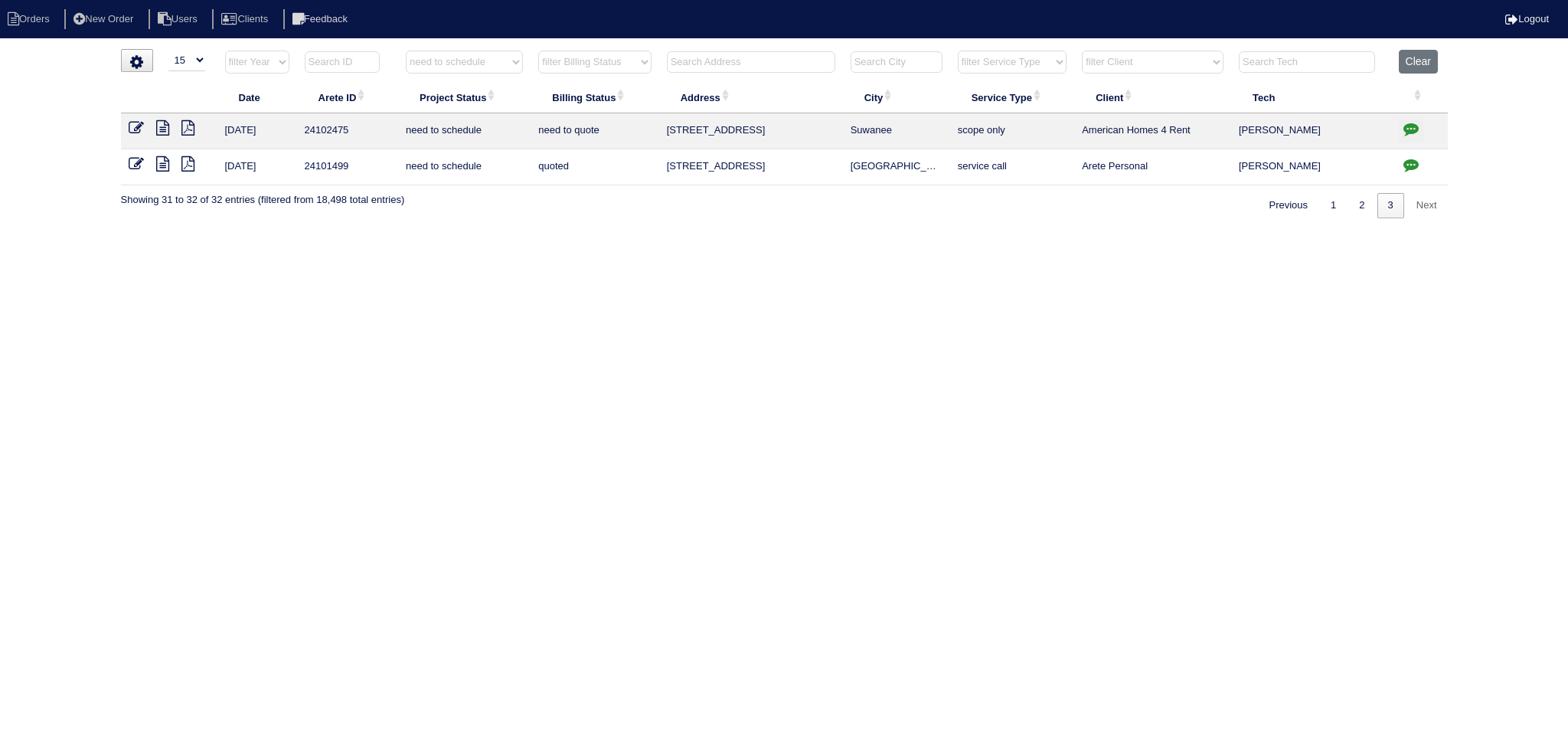
click at [157, 159] on icon at bounding box center [163, 164] width 13 height 15
click at [136, 163] on icon at bounding box center [136, 164] width 15 height 15
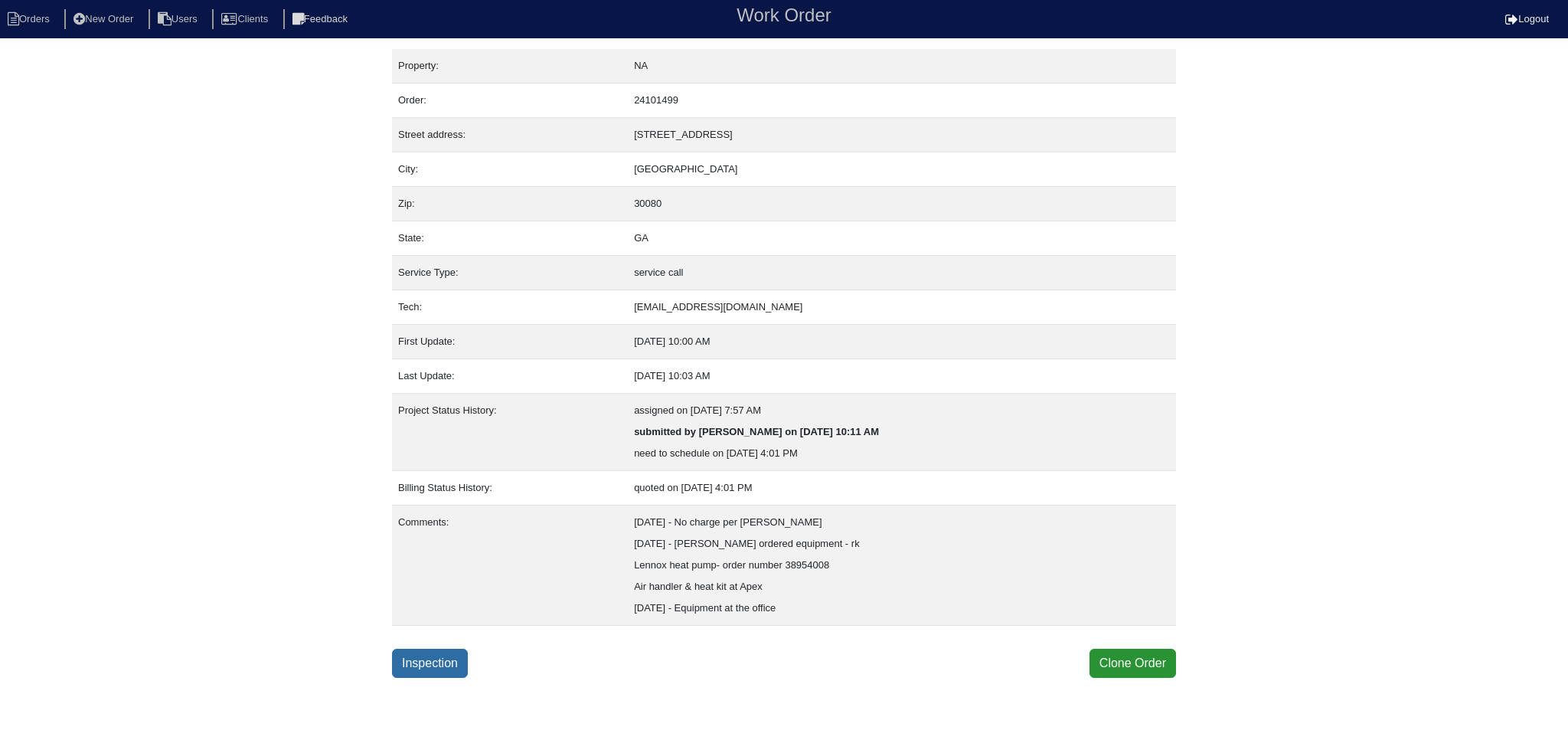
click at [416, 667] on link "Inspection" at bounding box center [430, 663] width 76 height 29
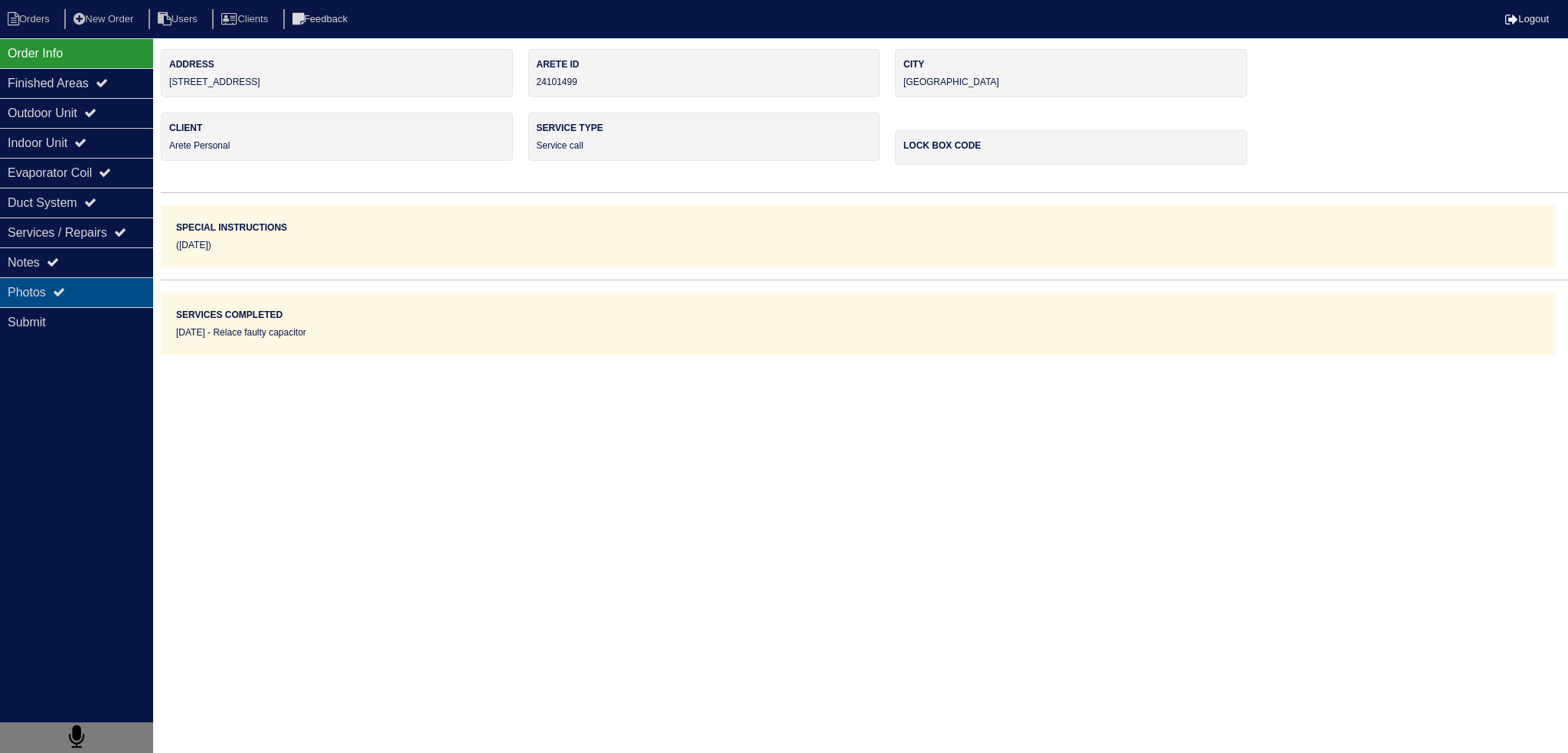
drag, startPoint x: 122, startPoint y: 289, endPoint x: 140, endPoint y: 291, distance: 18.1
click at [123, 287] on div "Photos" at bounding box center [76, 292] width 153 height 30
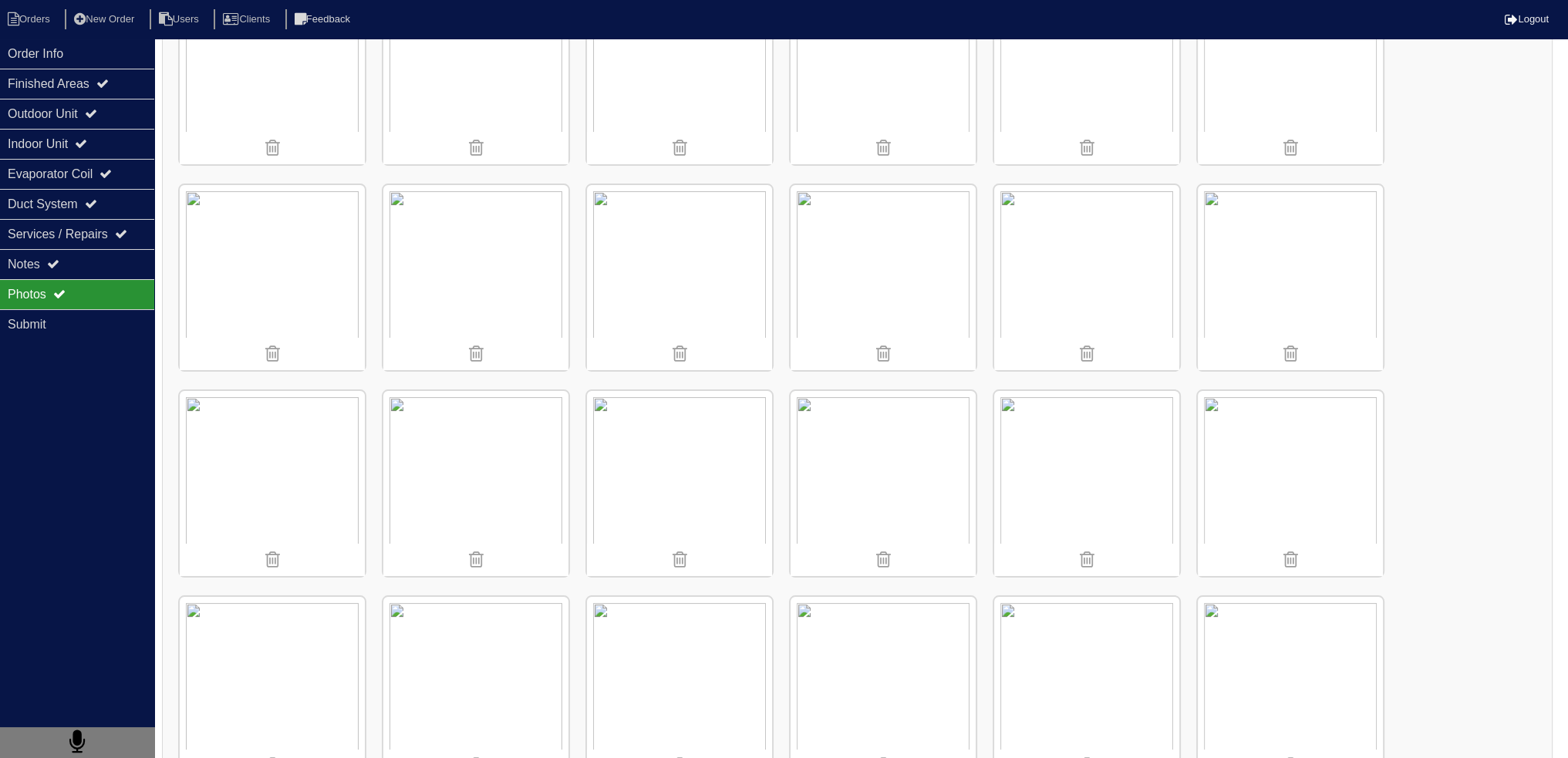
scroll to position [308, 0]
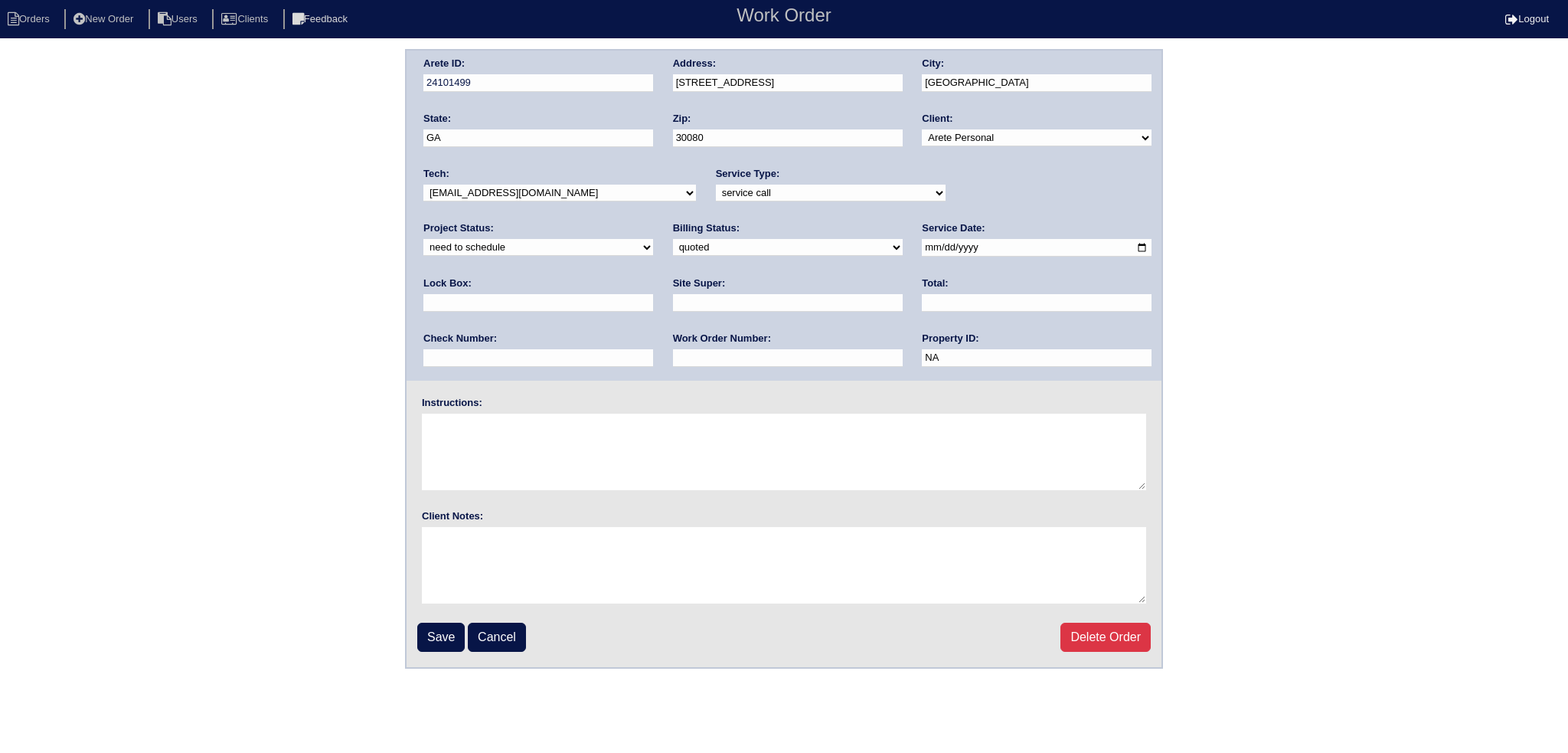
click at [653, 239] on select "new order assigned in progress field complete need to schedule admin review arc…" at bounding box center [538, 247] width 230 height 17
select select "completed"
click at [653, 239] on select "new order assigned in progress field complete need to schedule admin review arc…" at bounding box center [538, 247] width 230 height 17
click at [436, 630] on input "Save" at bounding box center [441, 637] width 48 height 29
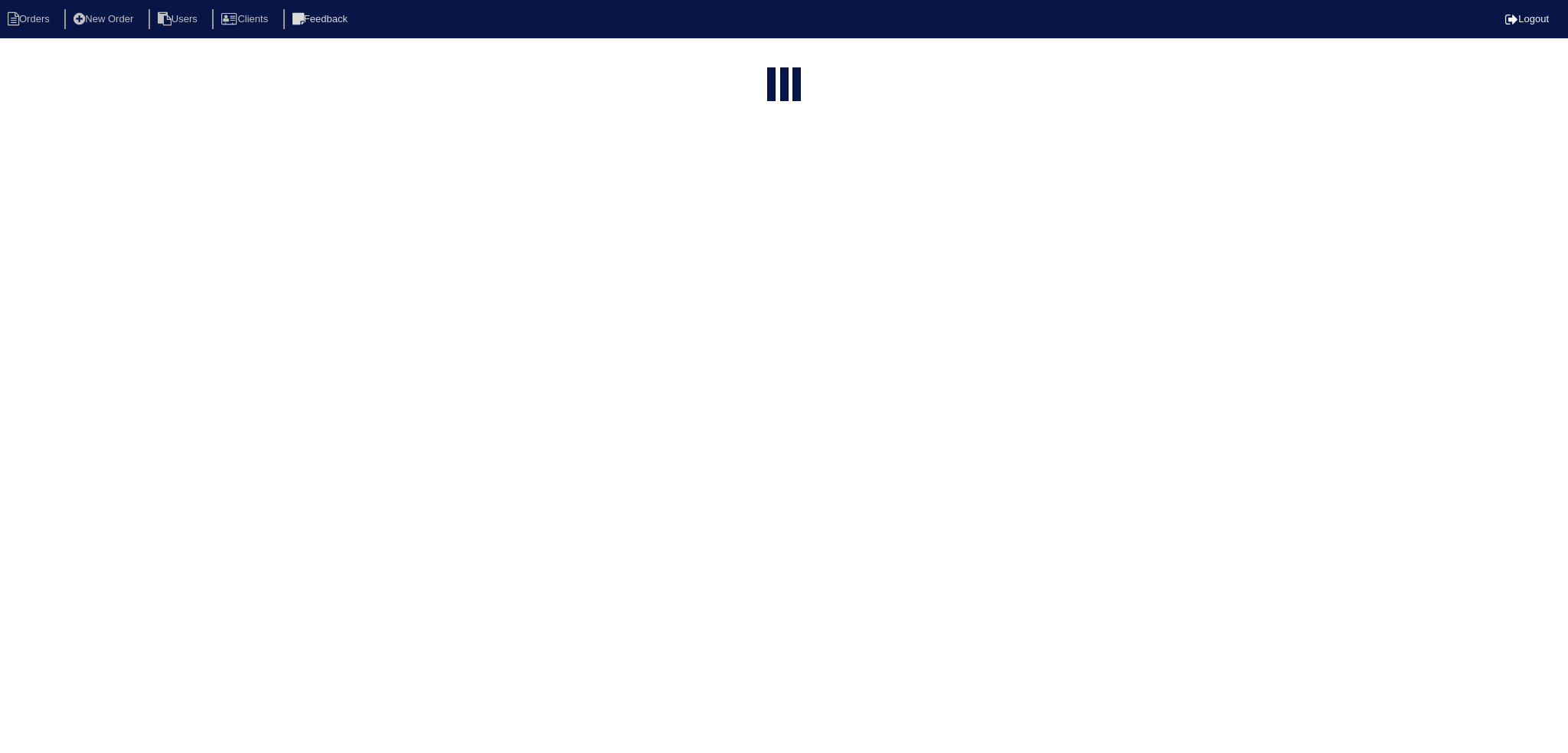
select select "15"
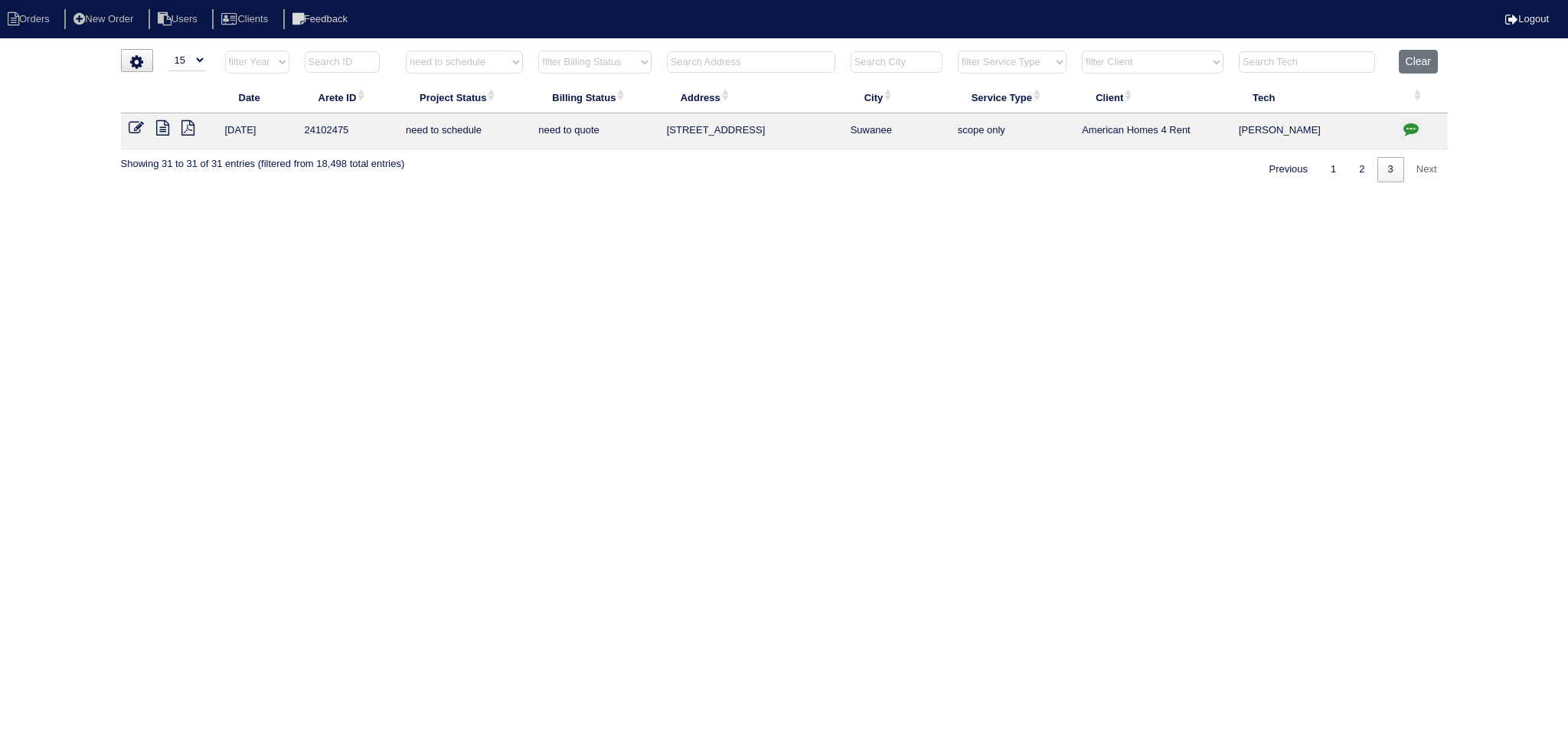
click at [1412, 123] on icon "button" at bounding box center [1411, 129] width 15 height 15
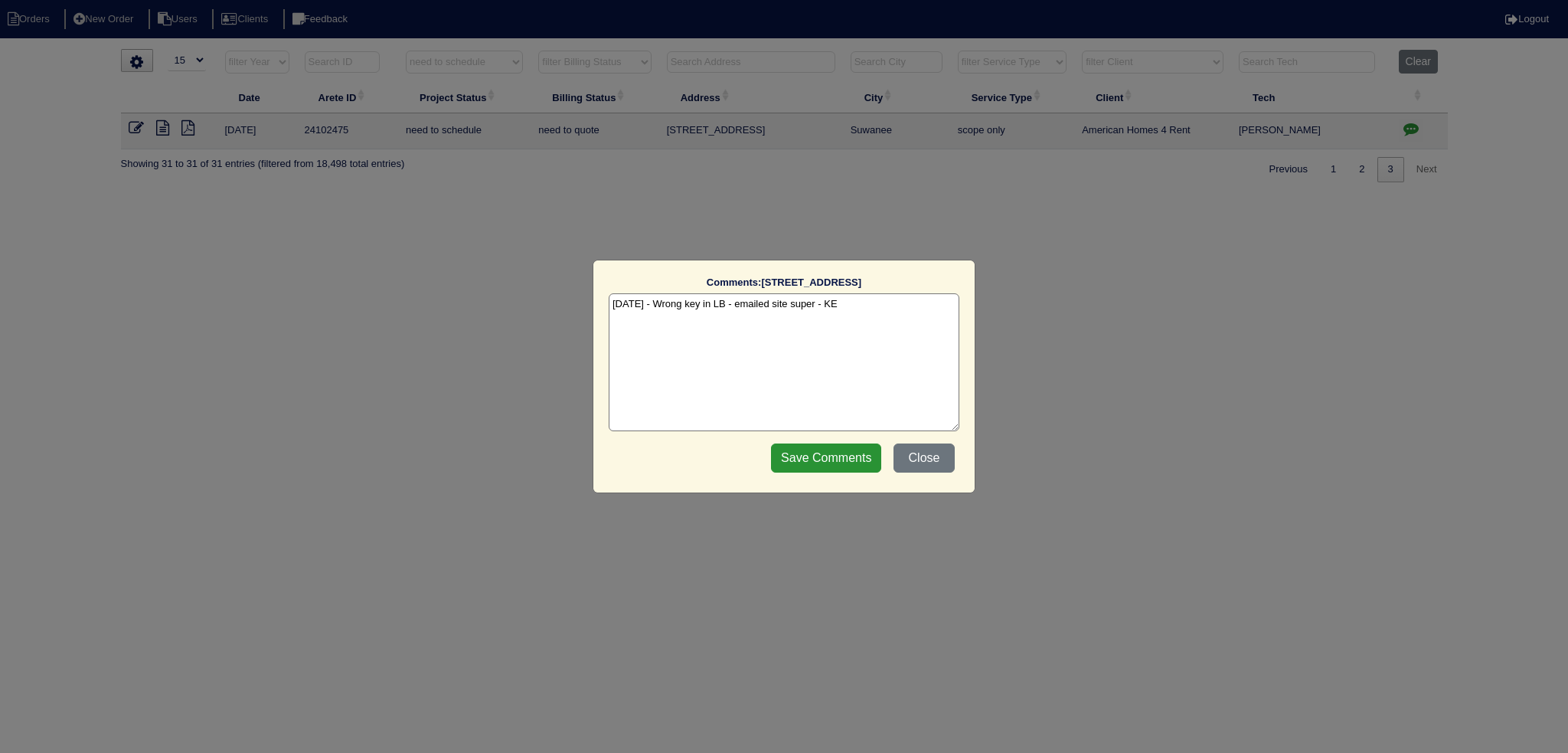
click at [1409, 120] on div "Comments: 3830 Bridle Ridge Dr The comments on file have changed since you star…" at bounding box center [784, 376] width 1568 height 753
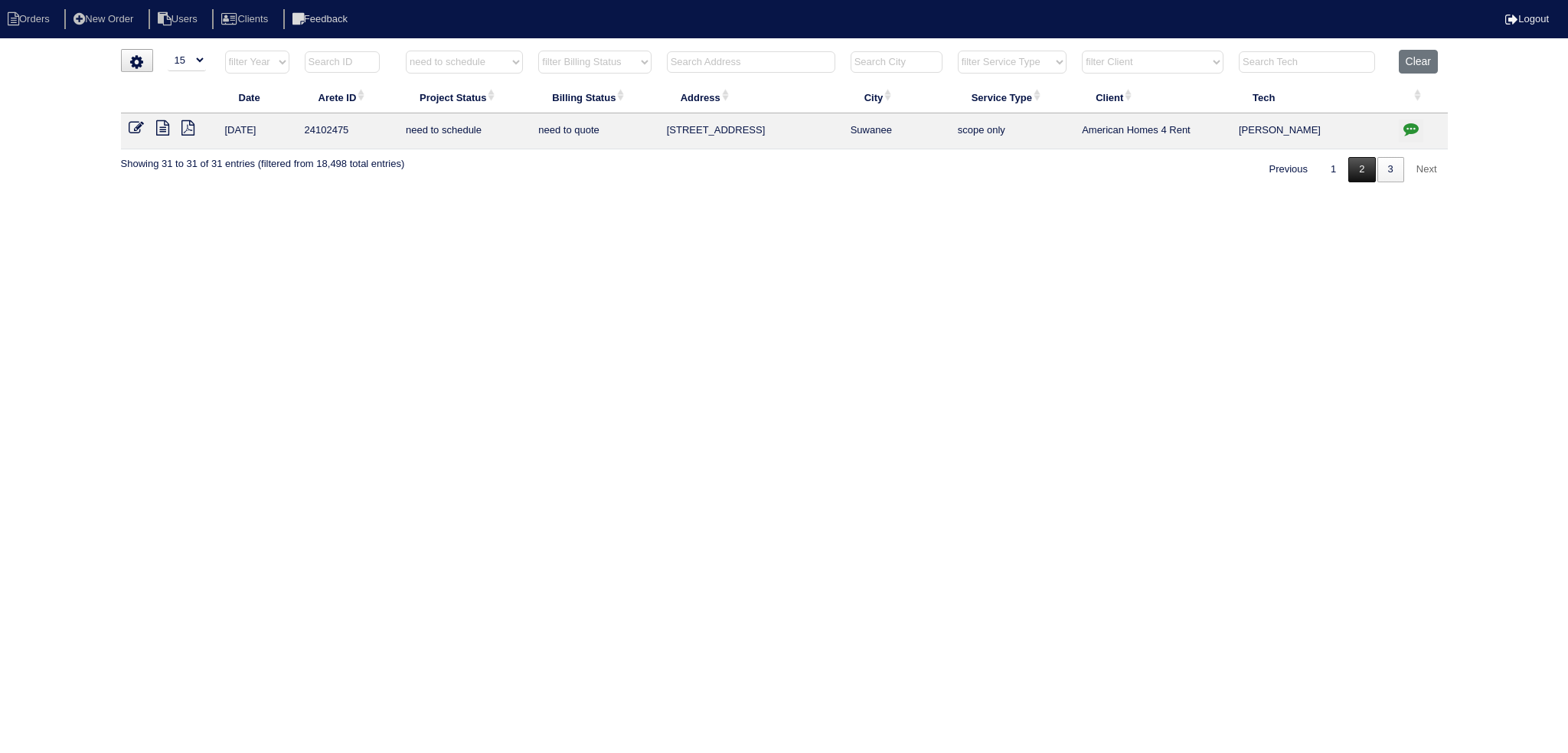
click at [1350, 162] on link "2" at bounding box center [1361, 170] width 27 height 25
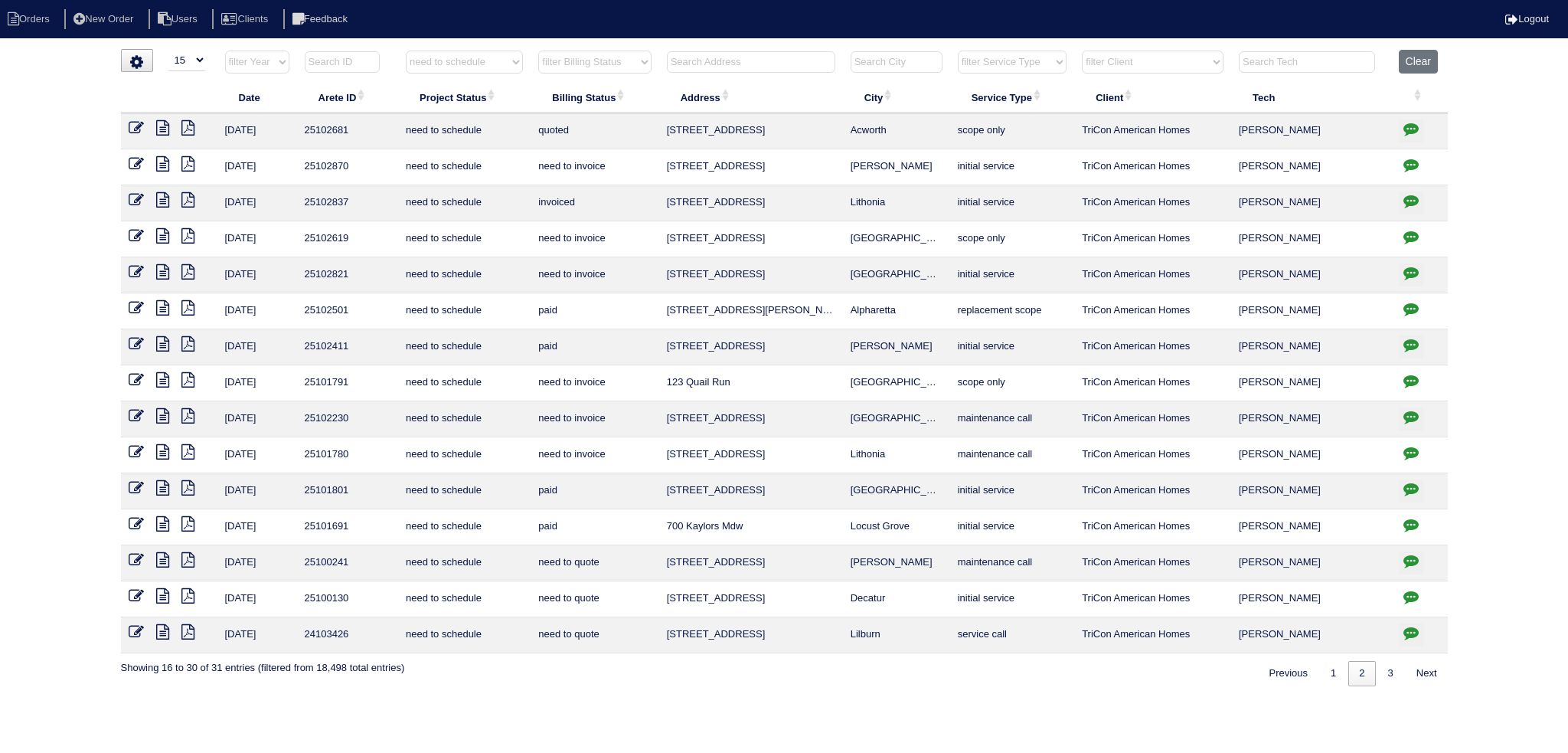
click at [1406, 234] on icon "button" at bounding box center [1411, 237] width 15 height 15
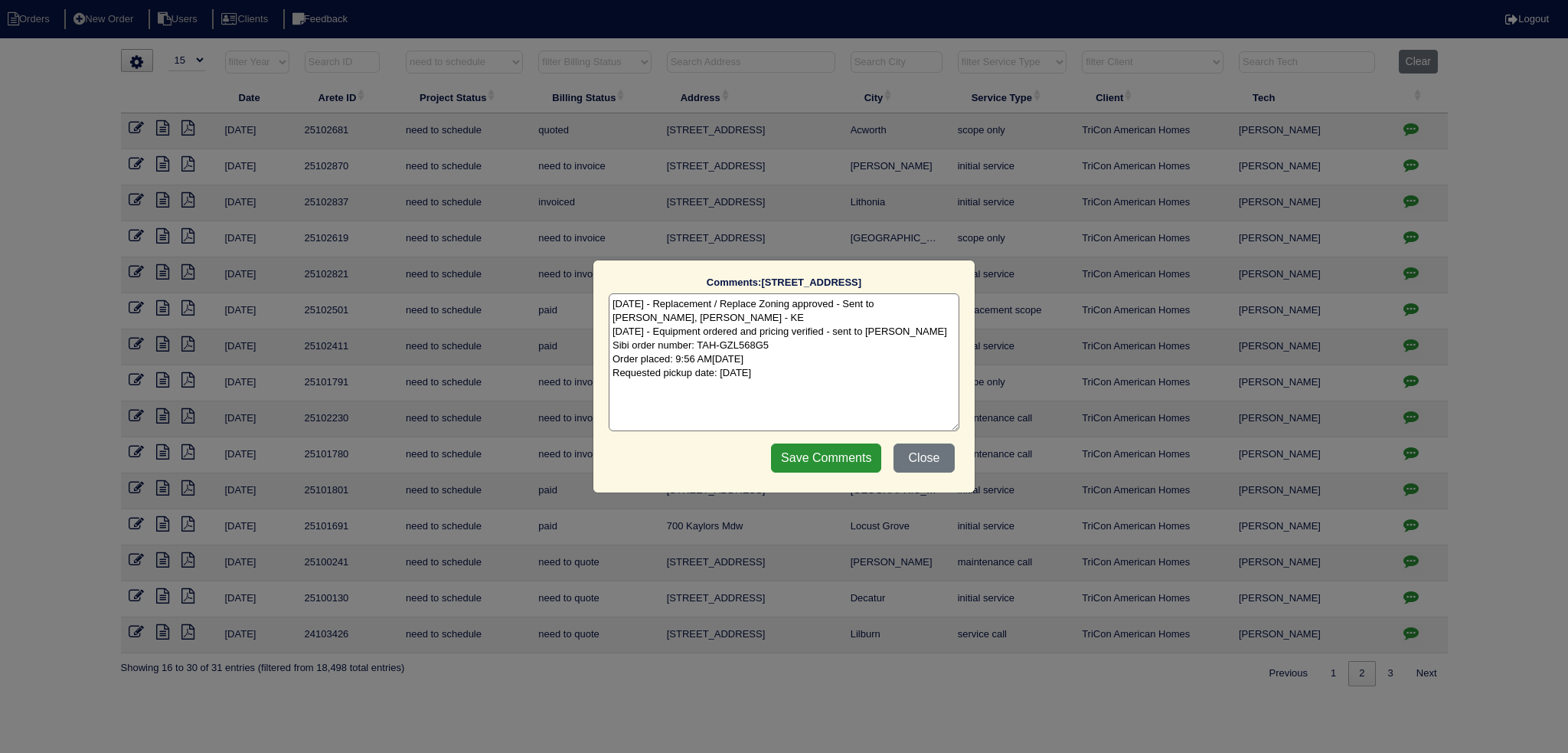
click at [1406, 232] on div "Comments: 39 Sage Ct The comments on file have changed since you started editin…" at bounding box center [784, 376] width 1568 height 753
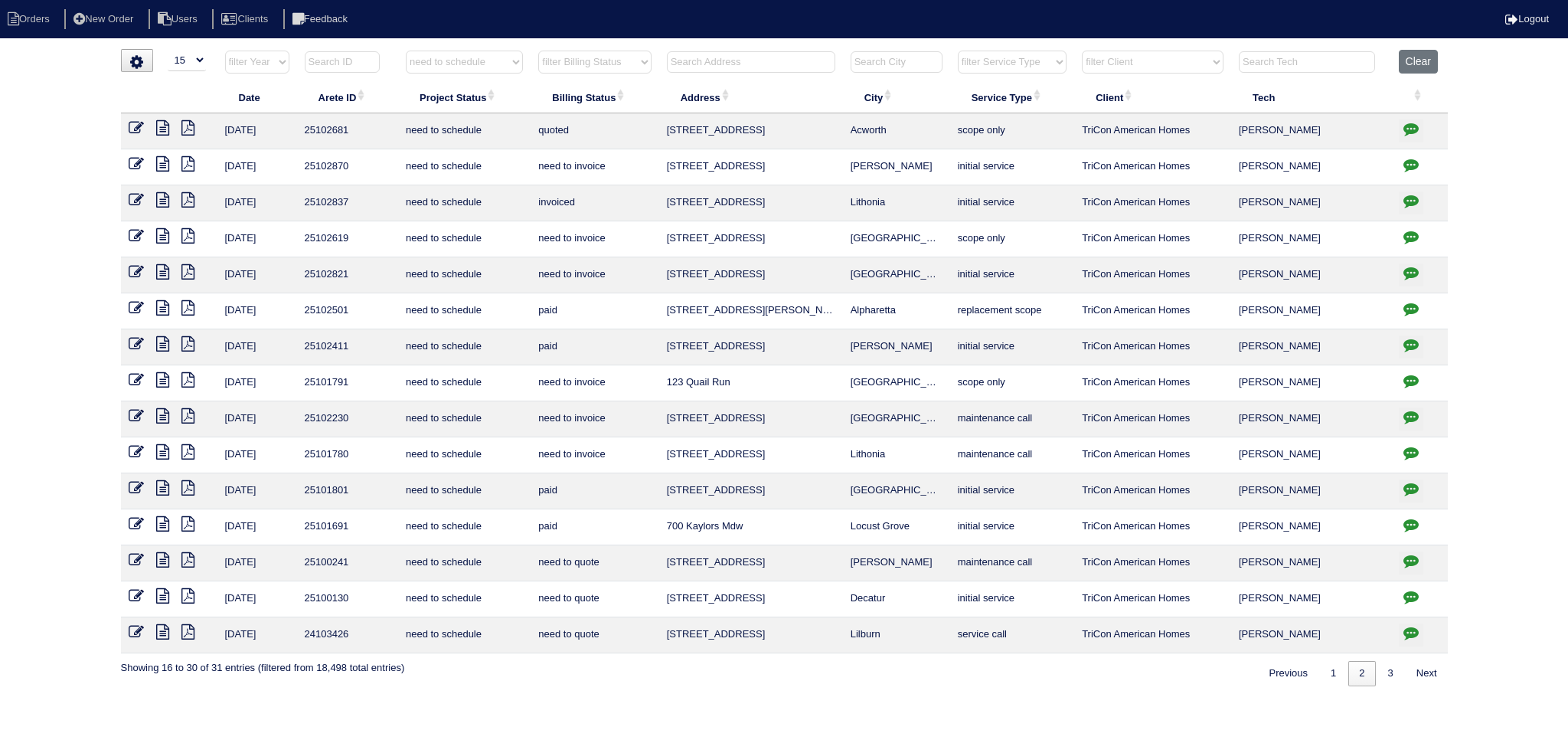
click at [158, 236] on icon at bounding box center [163, 236] width 13 height 15
click at [1406, 237] on icon "button" at bounding box center [1411, 237] width 15 height 15
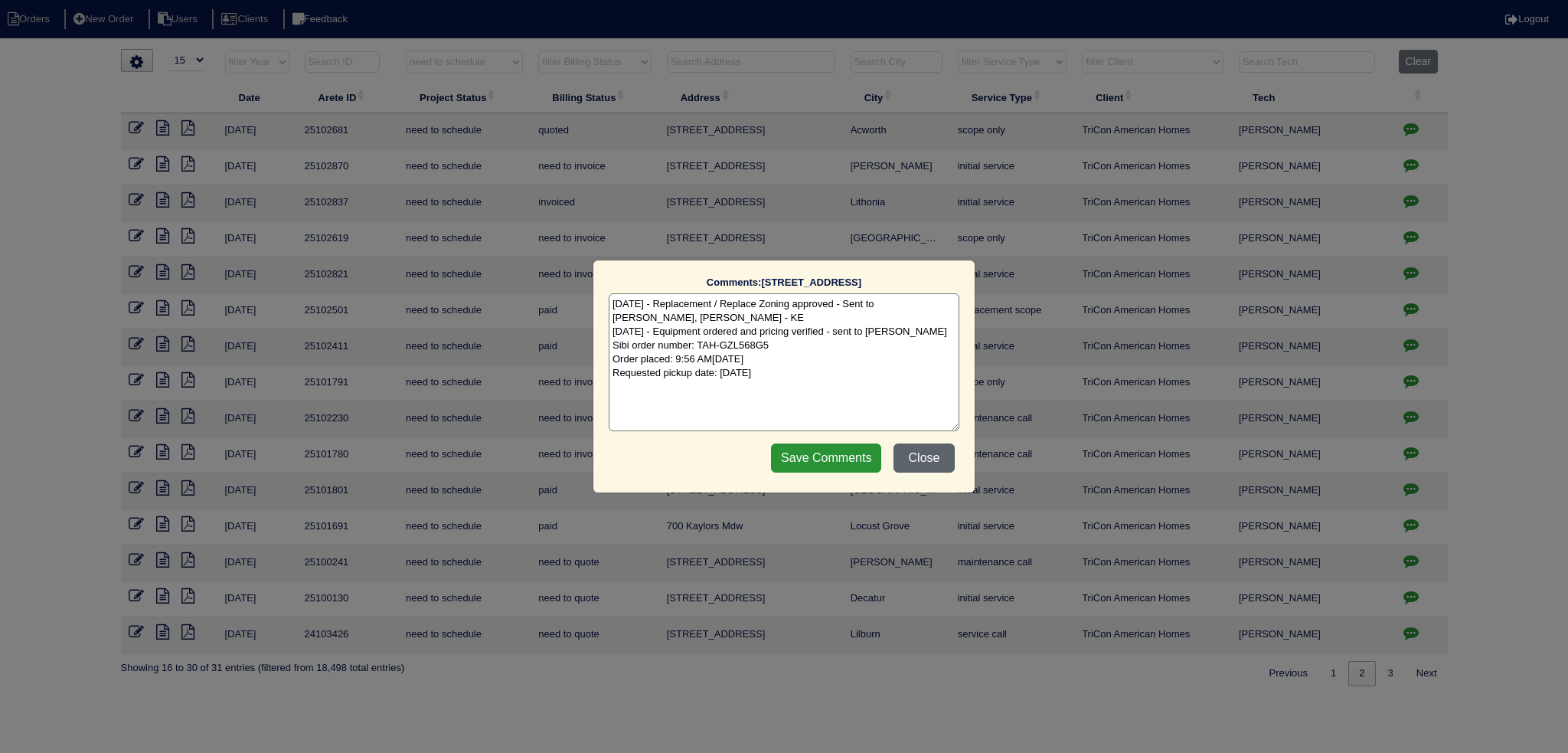
click at [934, 458] on button "Close" at bounding box center [923, 458] width 61 height 29
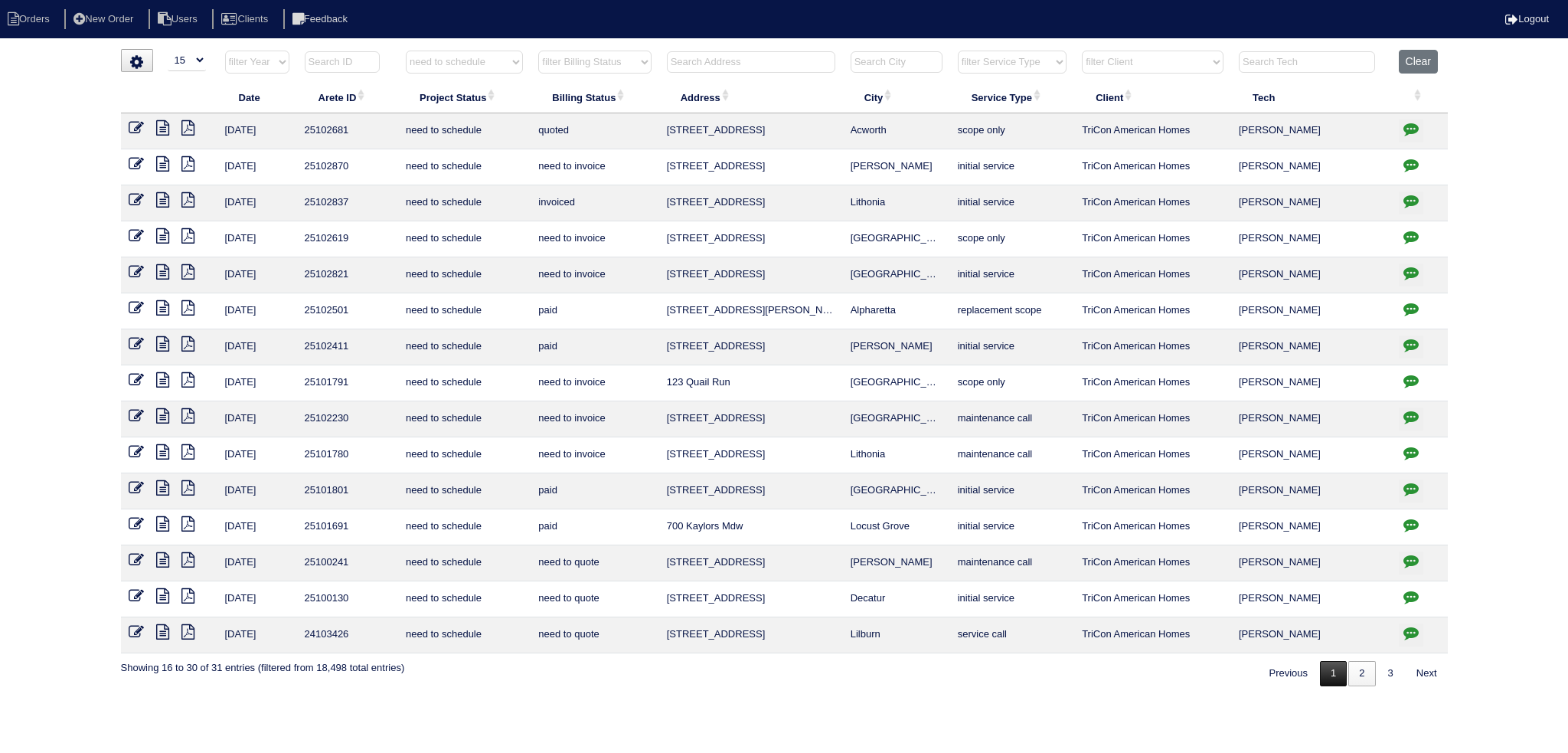
click at [1335, 665] on link "1" at bounding box center [1333, 673] width 27 height 25
select select "need to schedule"
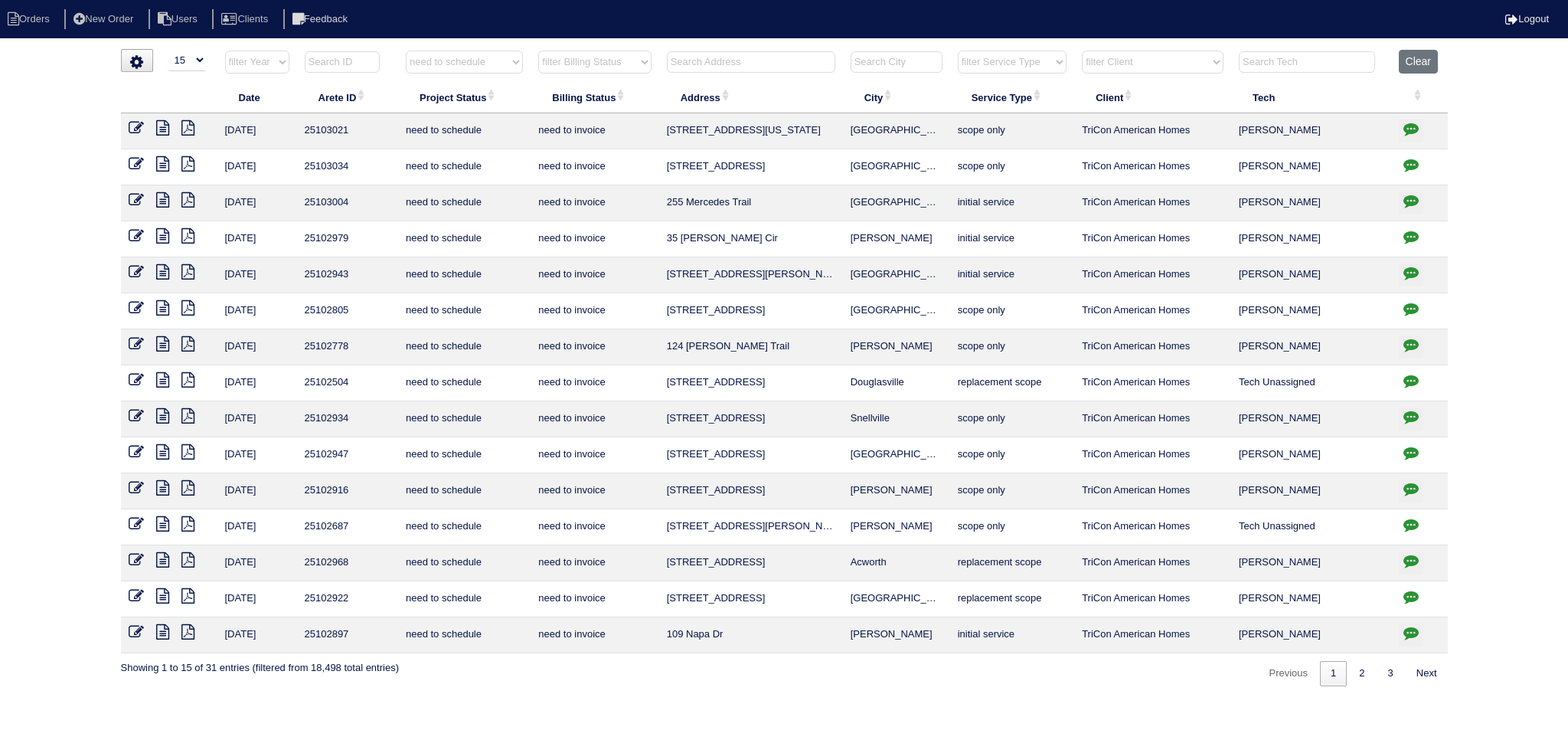
click at [159, 523] on icon at bounding box center [163, 524] width 13 height 15
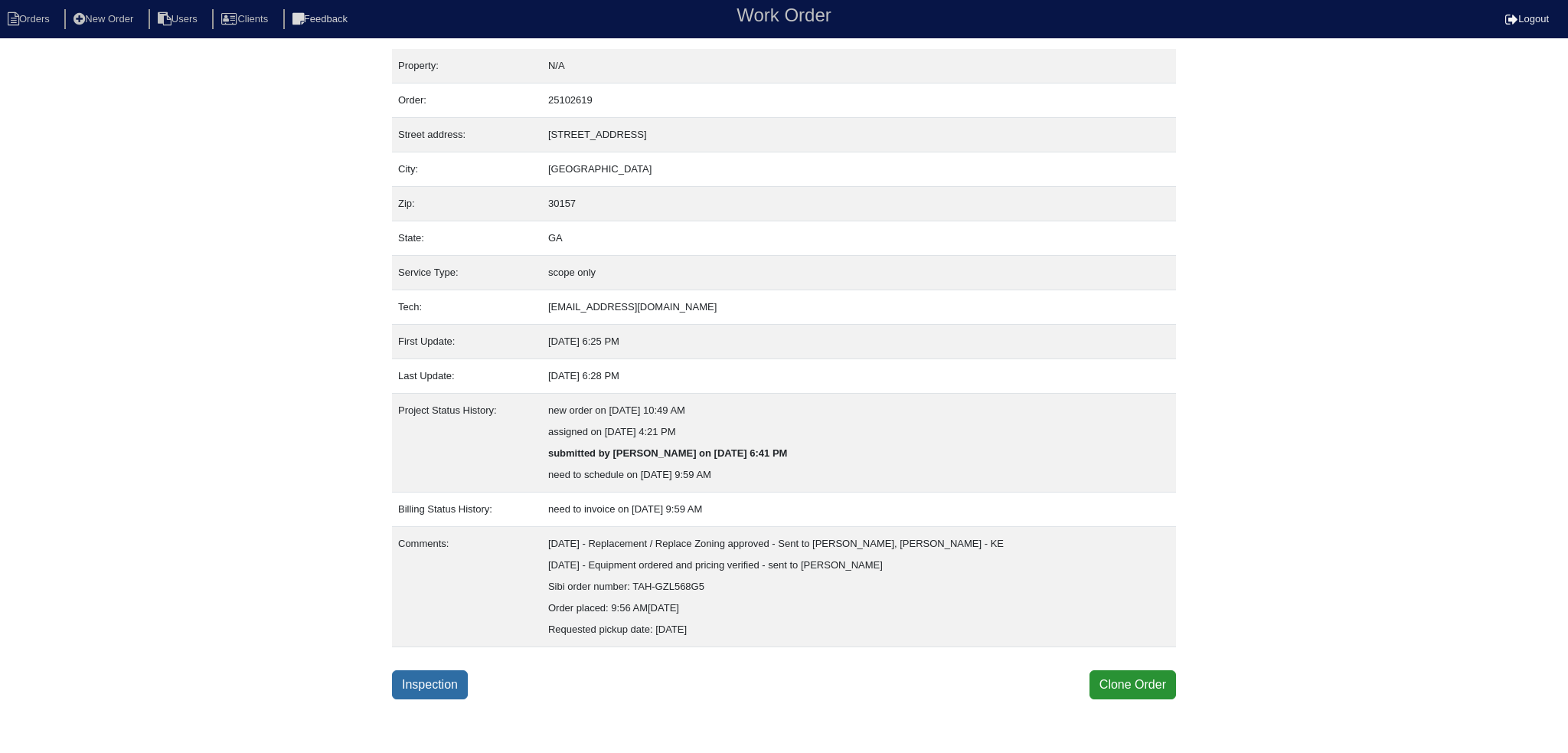
drag, startPoint x: 401, startPoint y: 707, endPoint x: 411, endPoint y: 690, distance: 19.7
click at [401, 699] on html "Orders New Order Users Clients Feedback Work Order Logout Work Order Orders New…" at bounding box center [784, 349] width 1568 height 699
click at [420, 681] on link "Inspection" at bounding box center [430, 684] width 76 height 29
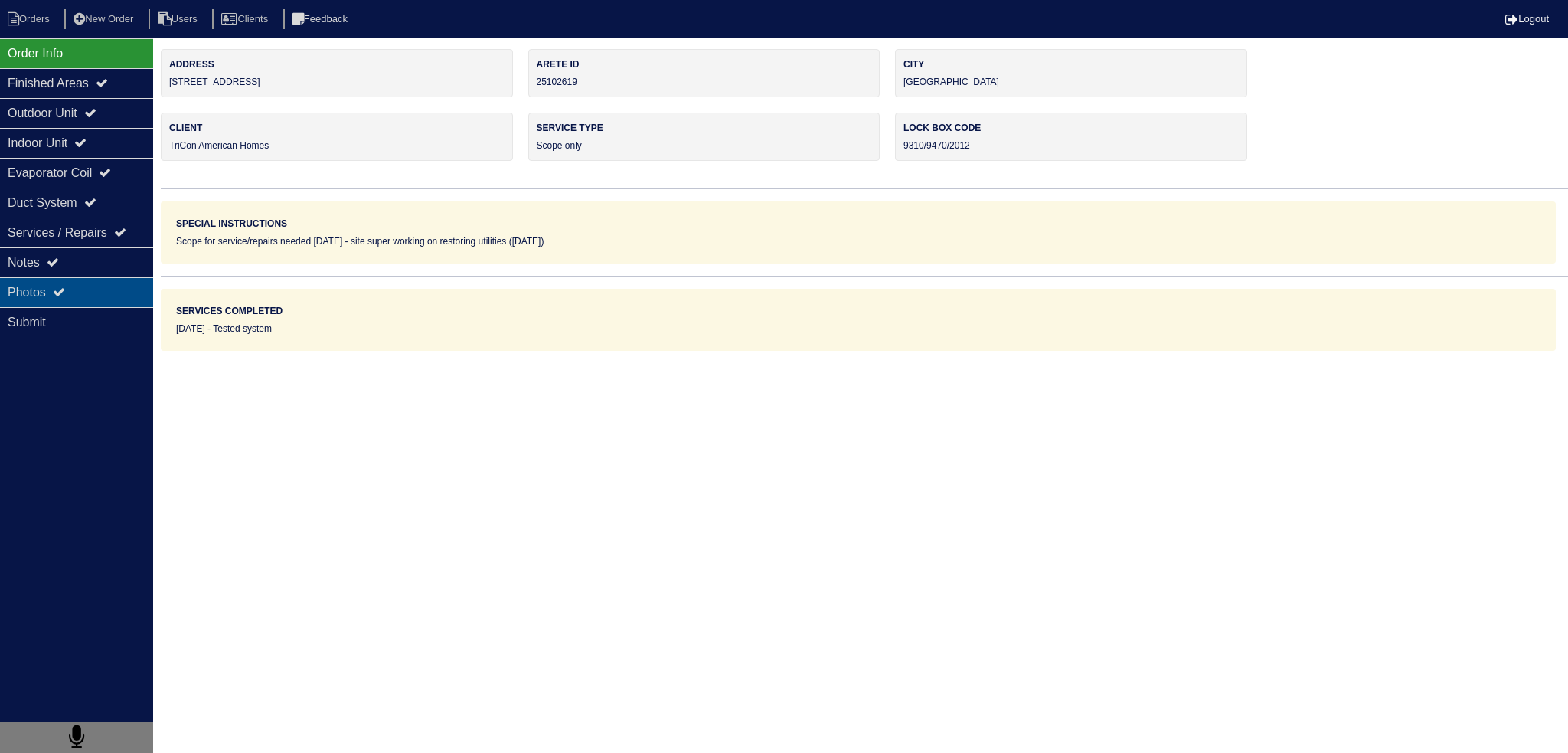
click at [111, 285] on div "Photos" at bounding box center [76, 292] width 153 height 30
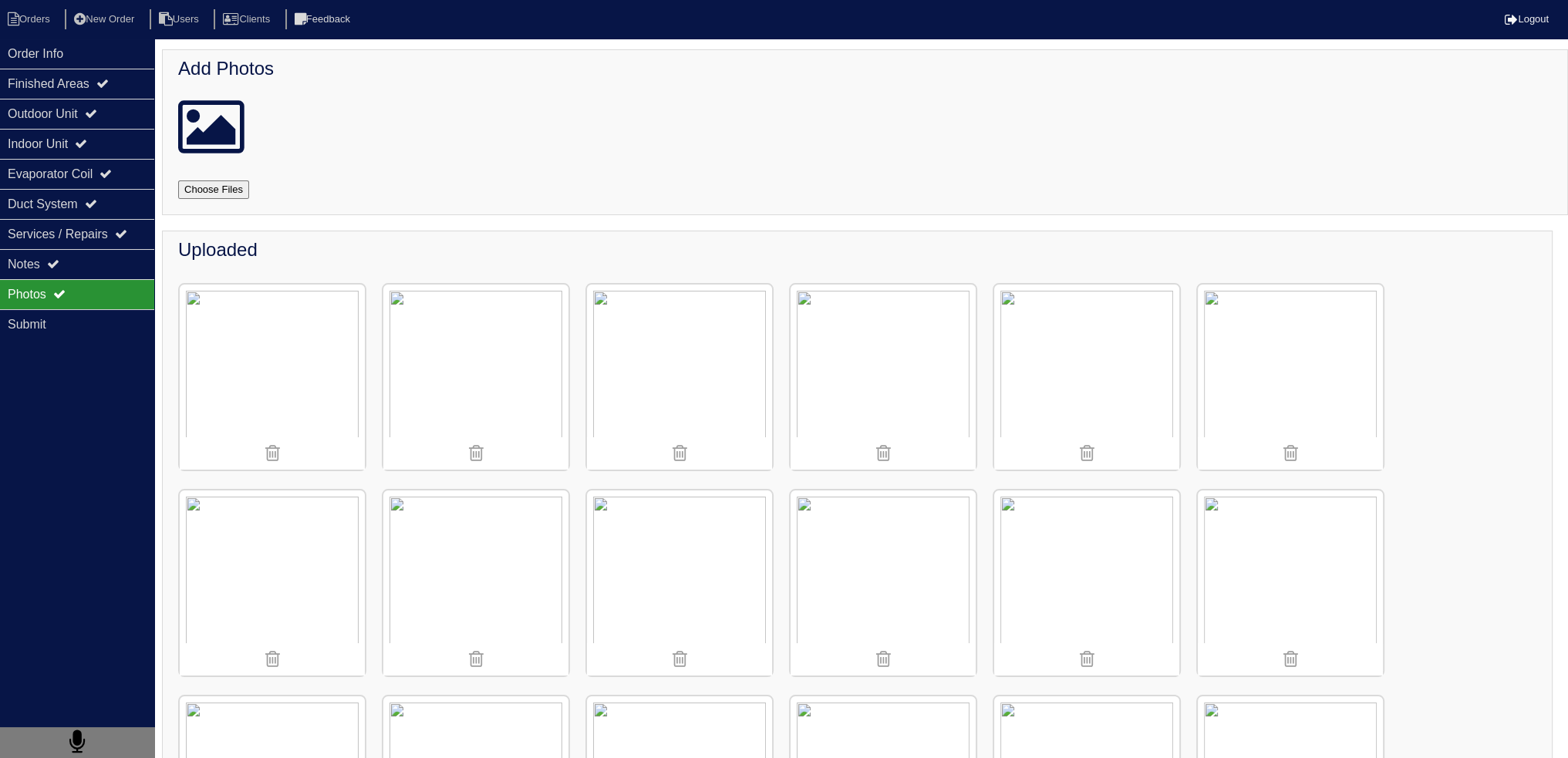
click at [109, 279] on div "Photos" at bounding box center [77, 294] width 154 height 30
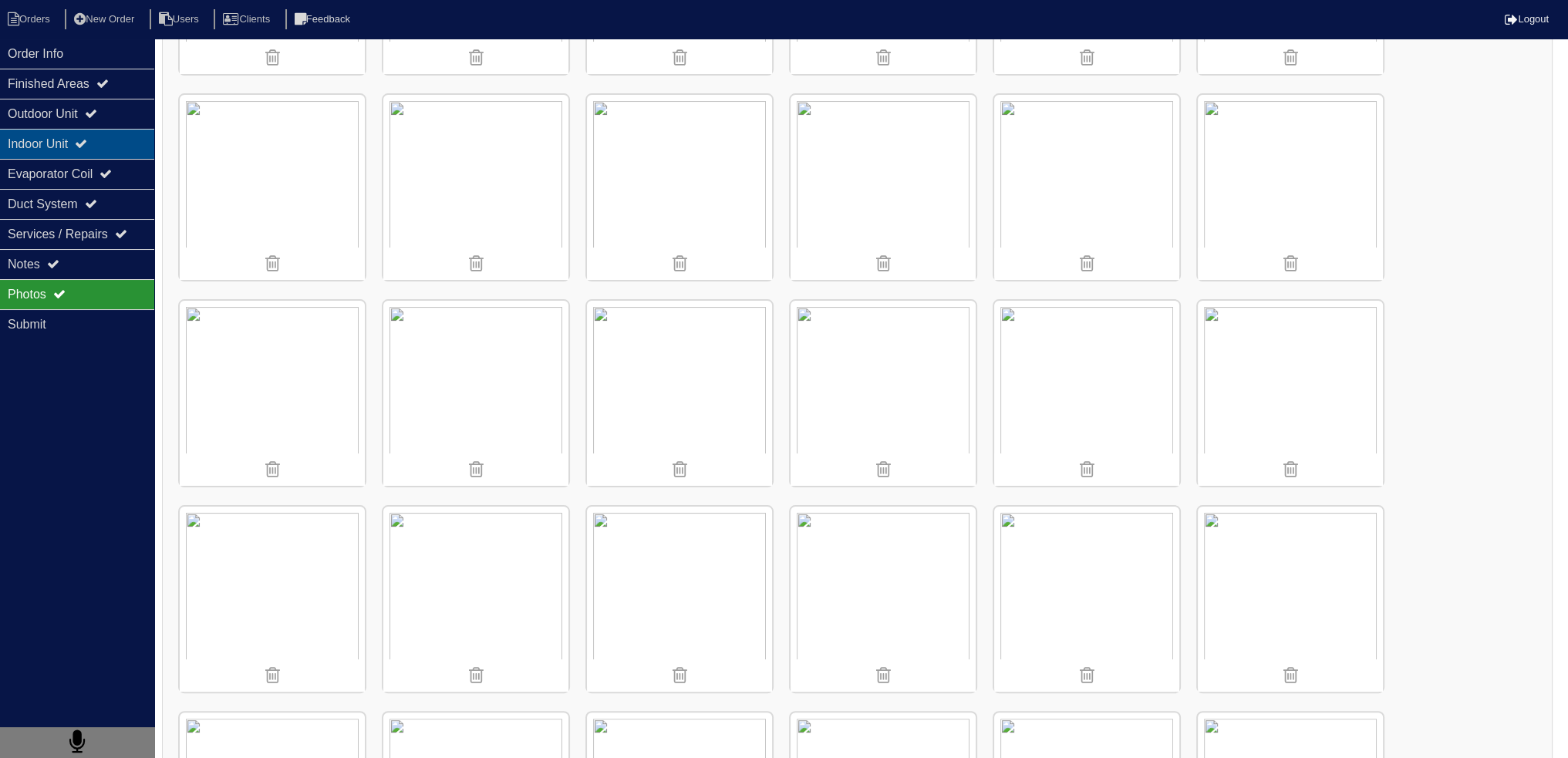
scroll to position [385, 0]
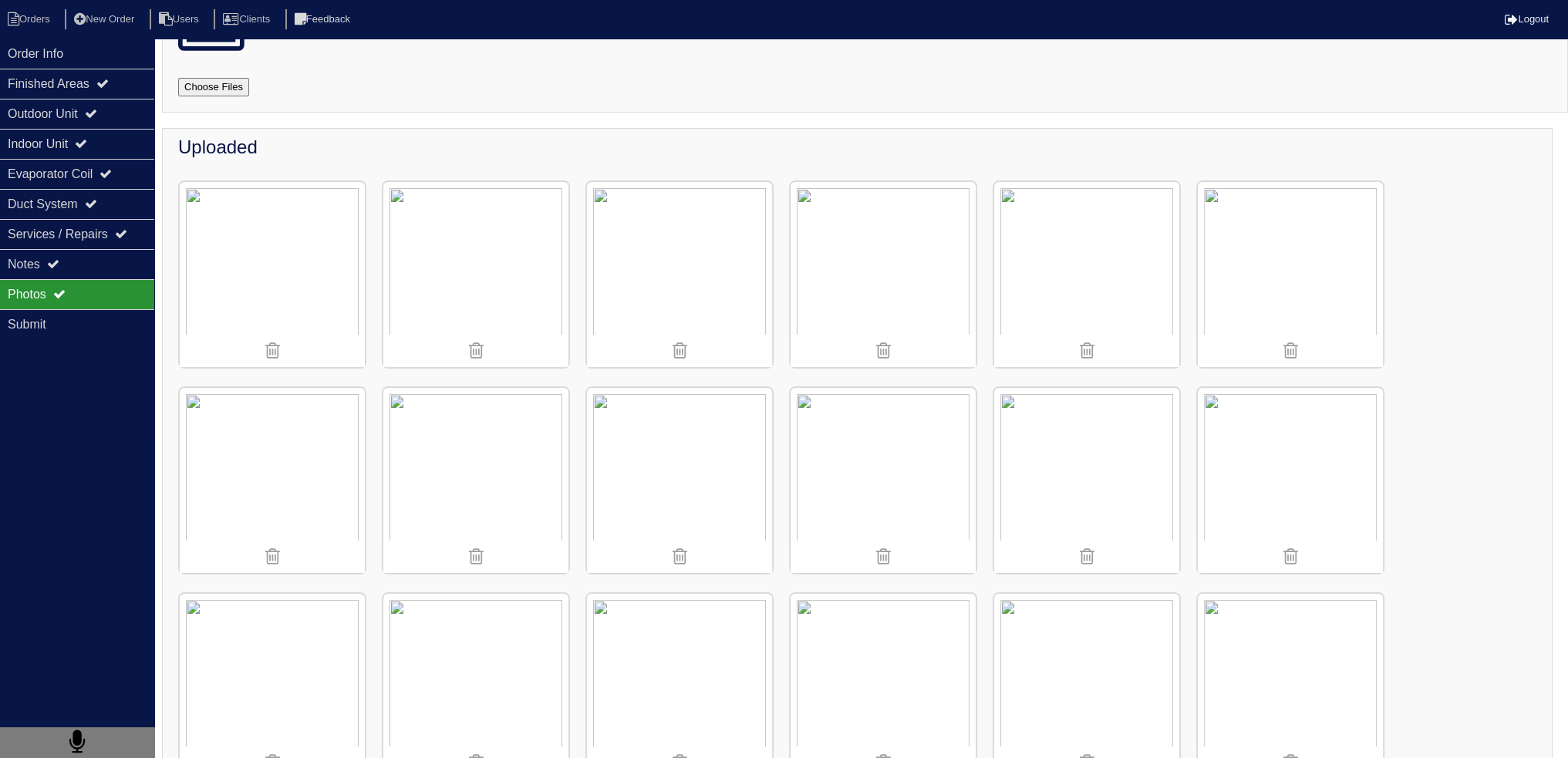
scroll to position [102, 0]
click at [100, 50] on div "Order Info" at bounding box center [77, 54] width 154 height 30
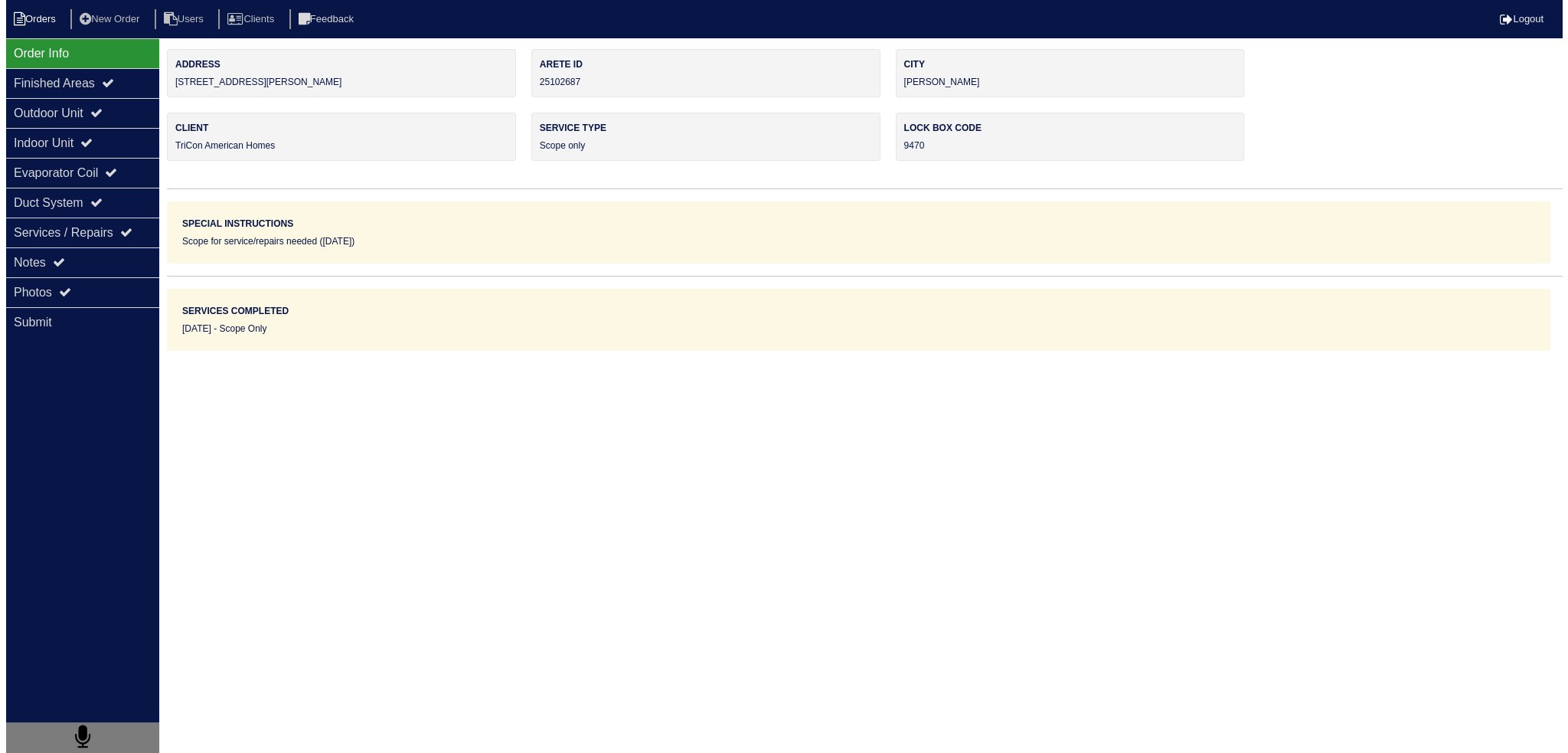
scroll to position [0, 0]
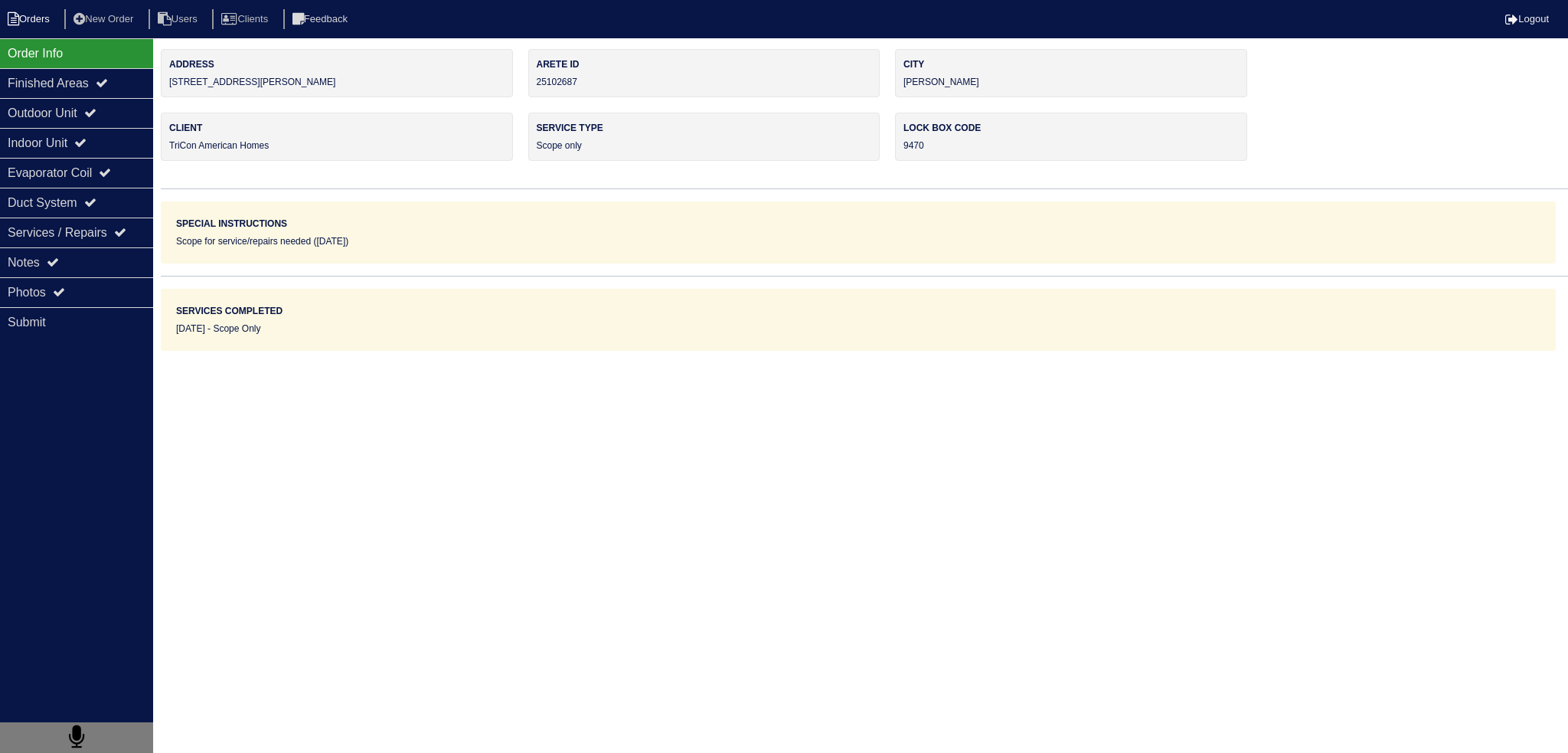
click at [28, 13] on li "Orders" at bounding box center [31, 19] width 62 height 21
select select "15"
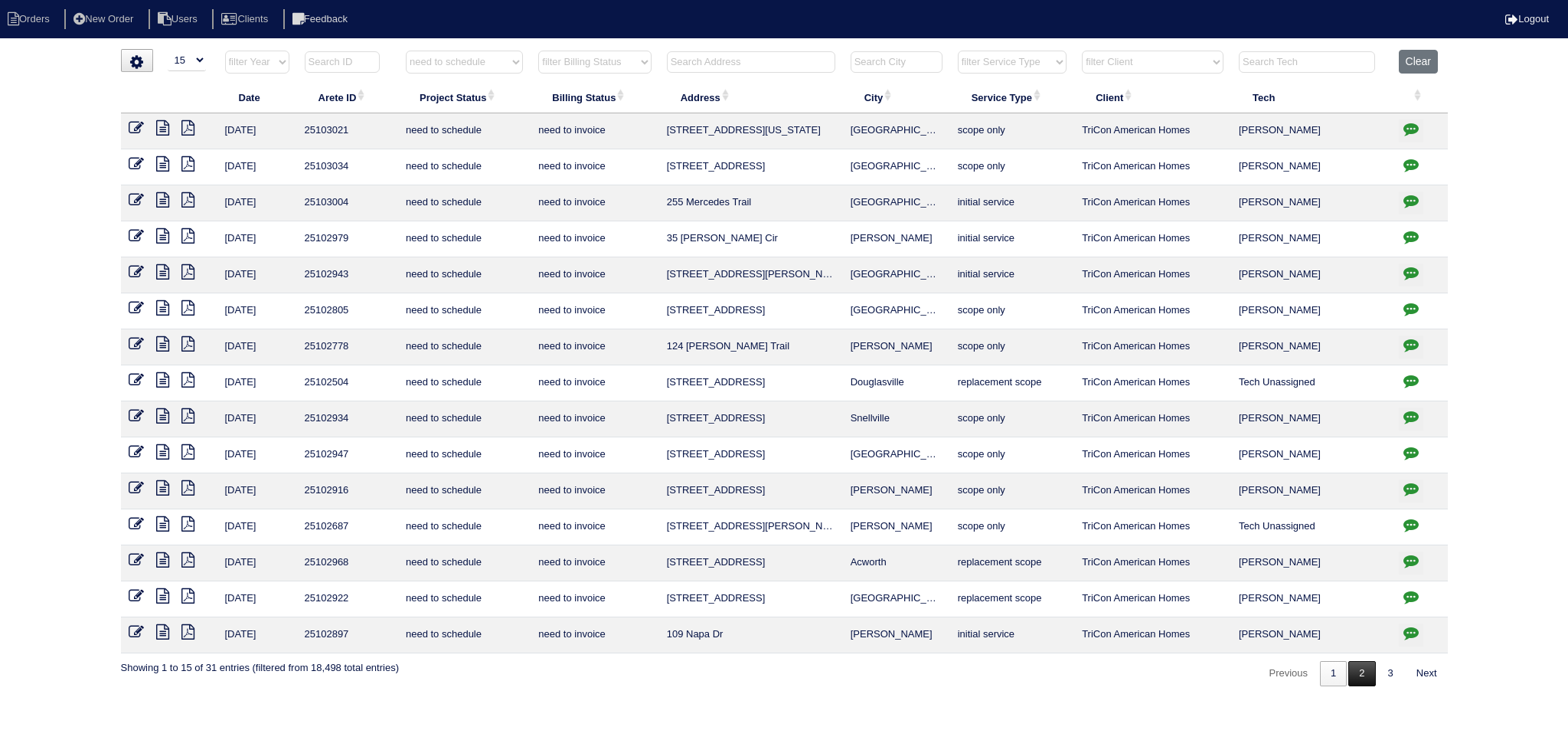
click at [1362, 664] on link "2" at bounding box center [1361, 673] width 27 height 25
select select "need to schedule"
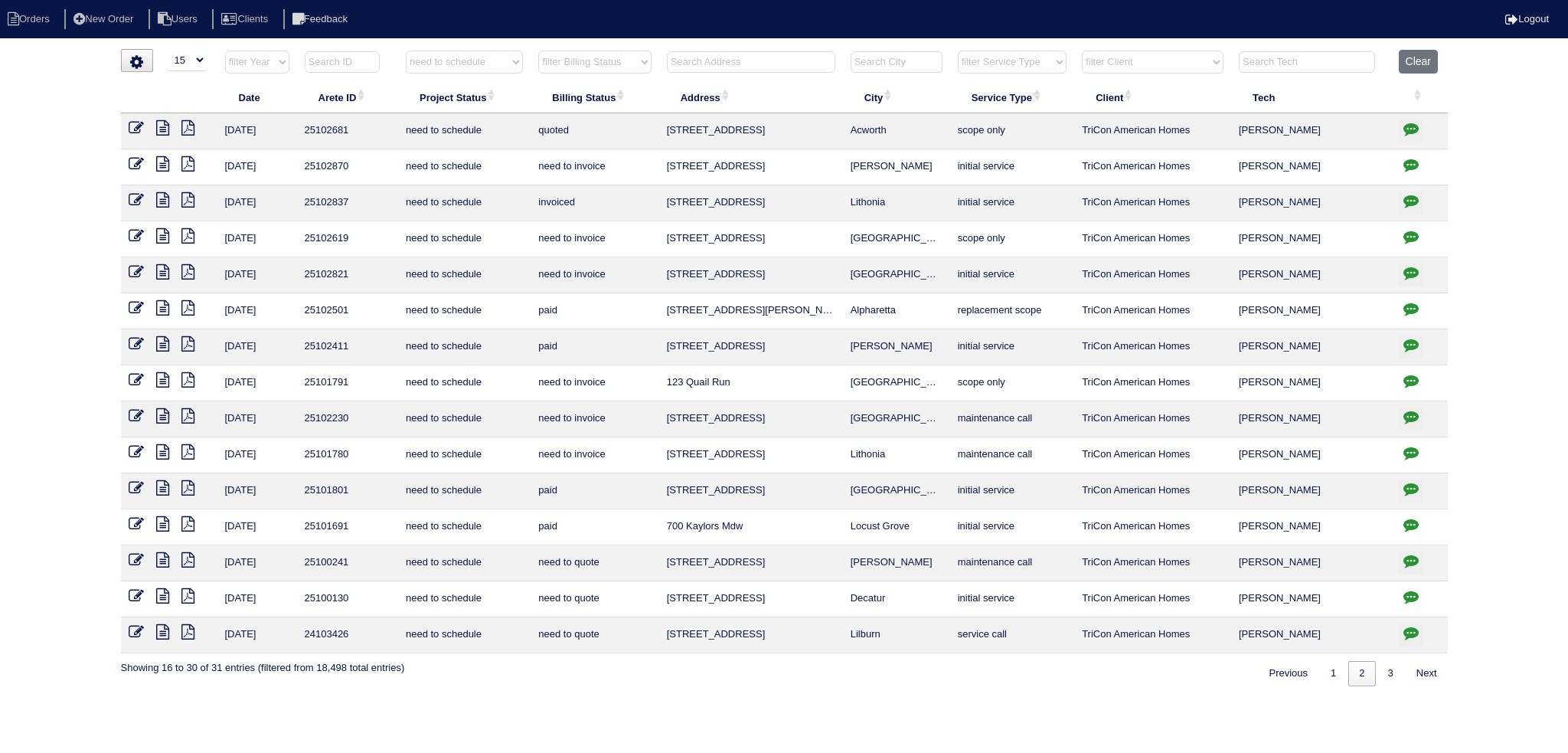
click at [729, 62] on input "text" at bounding box center [750, 62] width 169 height 22
type input "6965"
select select "need to schedule"
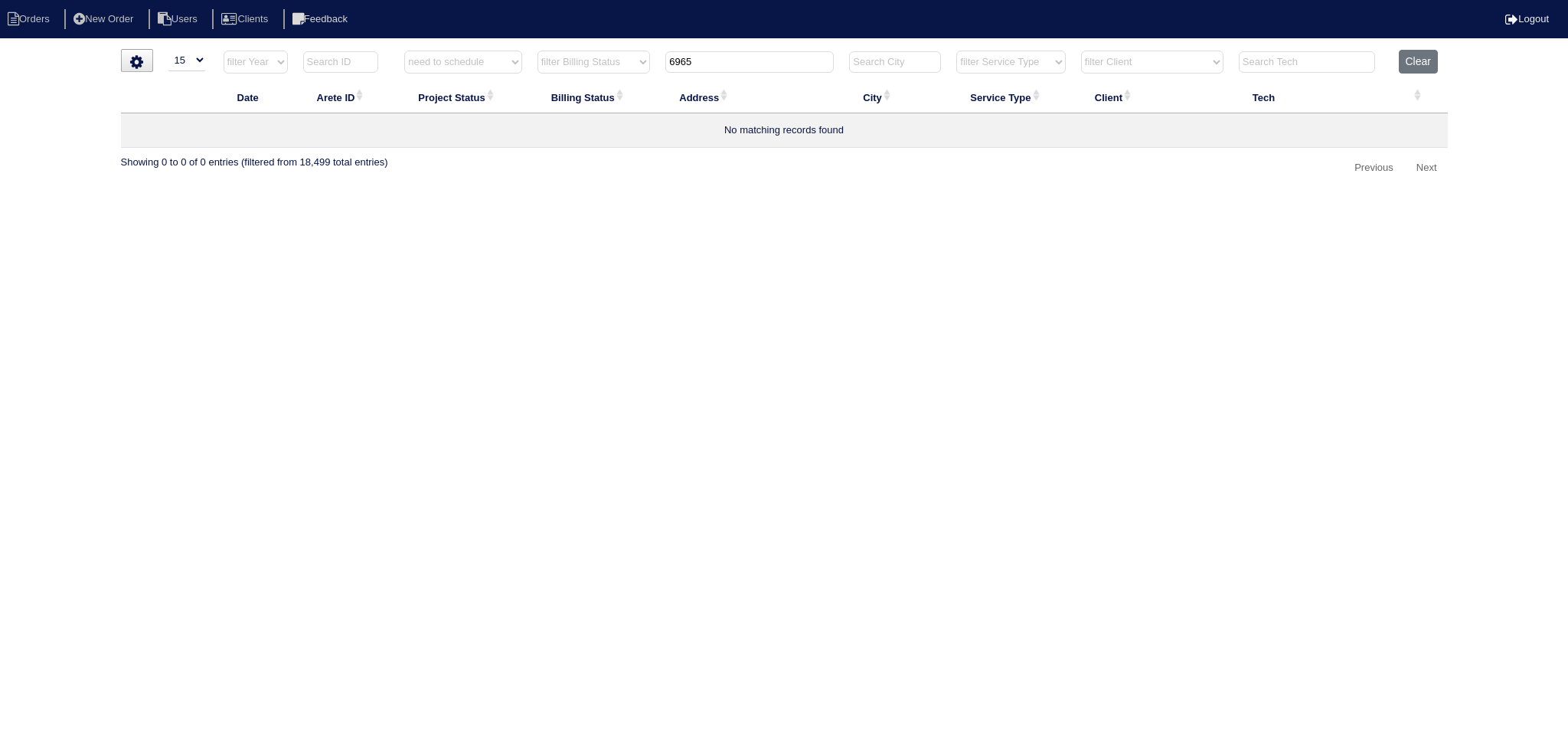
type input "6965"
drag, startPoint x: 470, startPoint y: 49, endPoint x: 473, endPoint y: 67, distance: 18.2
click at [470, 49] on html "Orders New Order Users Clients Feedback Logout Orders New Order Users Clients M…" at bounding box center [784, 98] width 1568 height 196
click at [473, 66] on select "filter Project Status -- Any Project Status -- new order assigned in progress f…" at bounding box center [463, 62] width 118 height 23
select select
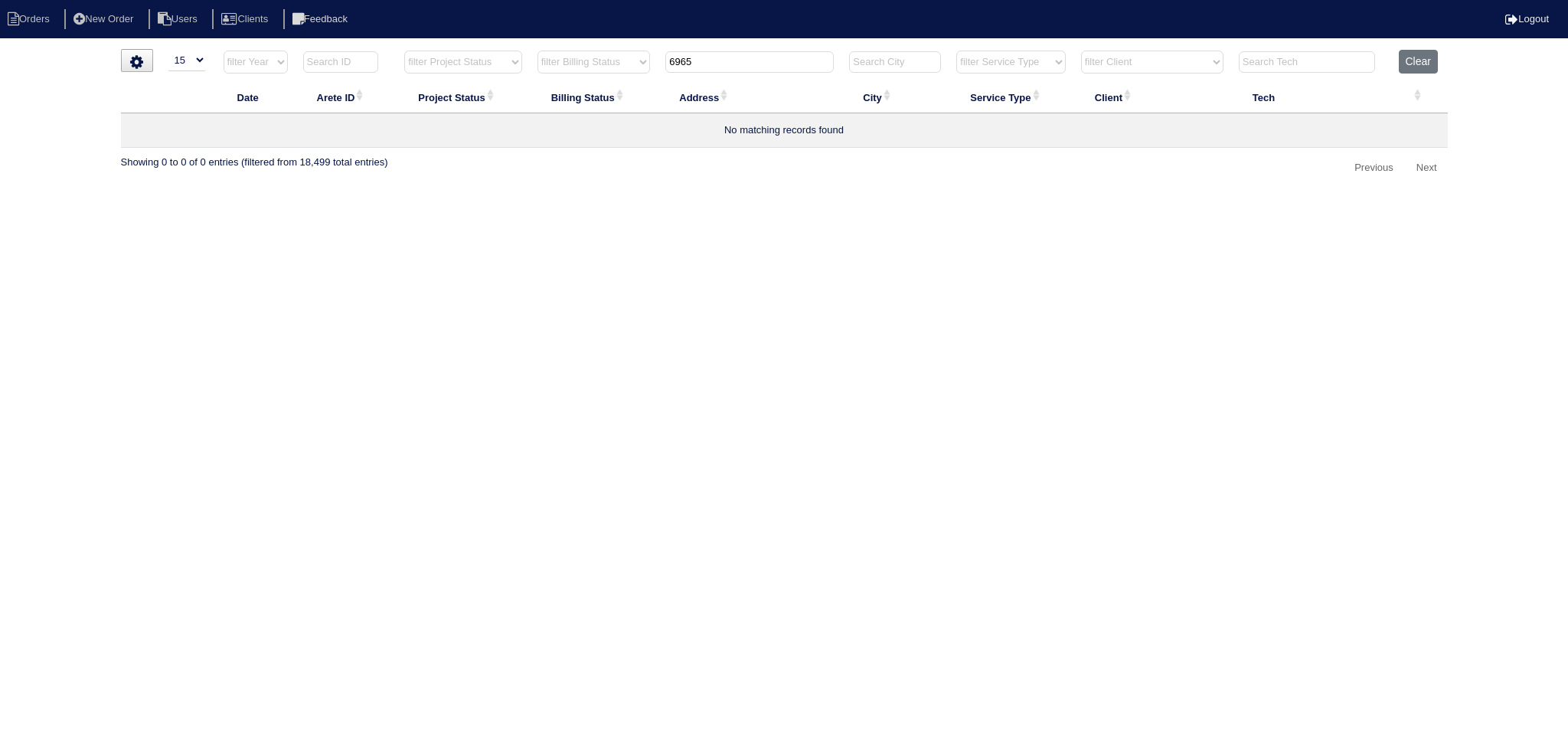
click at [405, 51] on select "filter Project Status -- Any Project Status -- new order assigned in progress f…" at bounding box center [463, 62] width 118 height 23
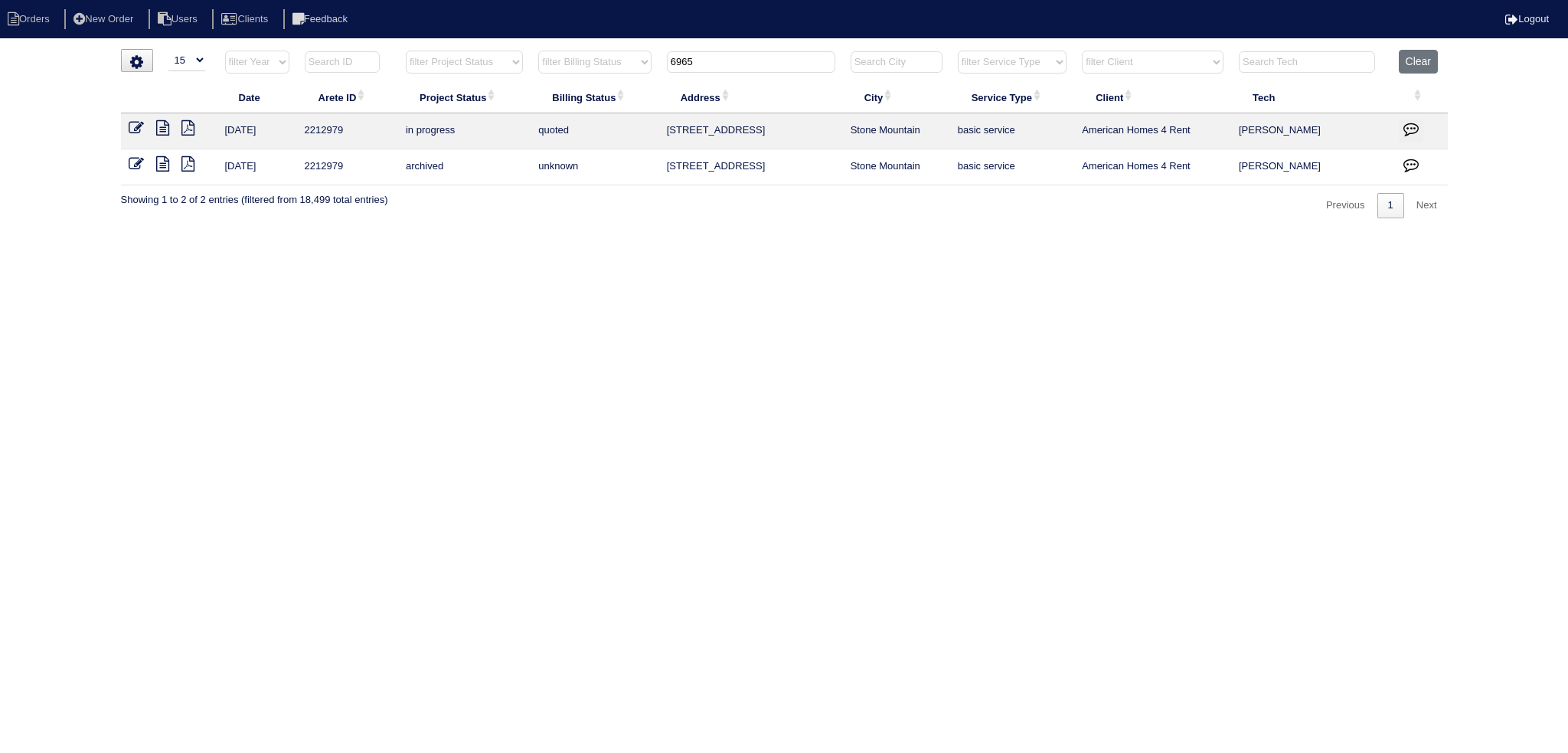
click at [730, 60] on input "6965" at bounding box center [750, 62] width 169 height 22
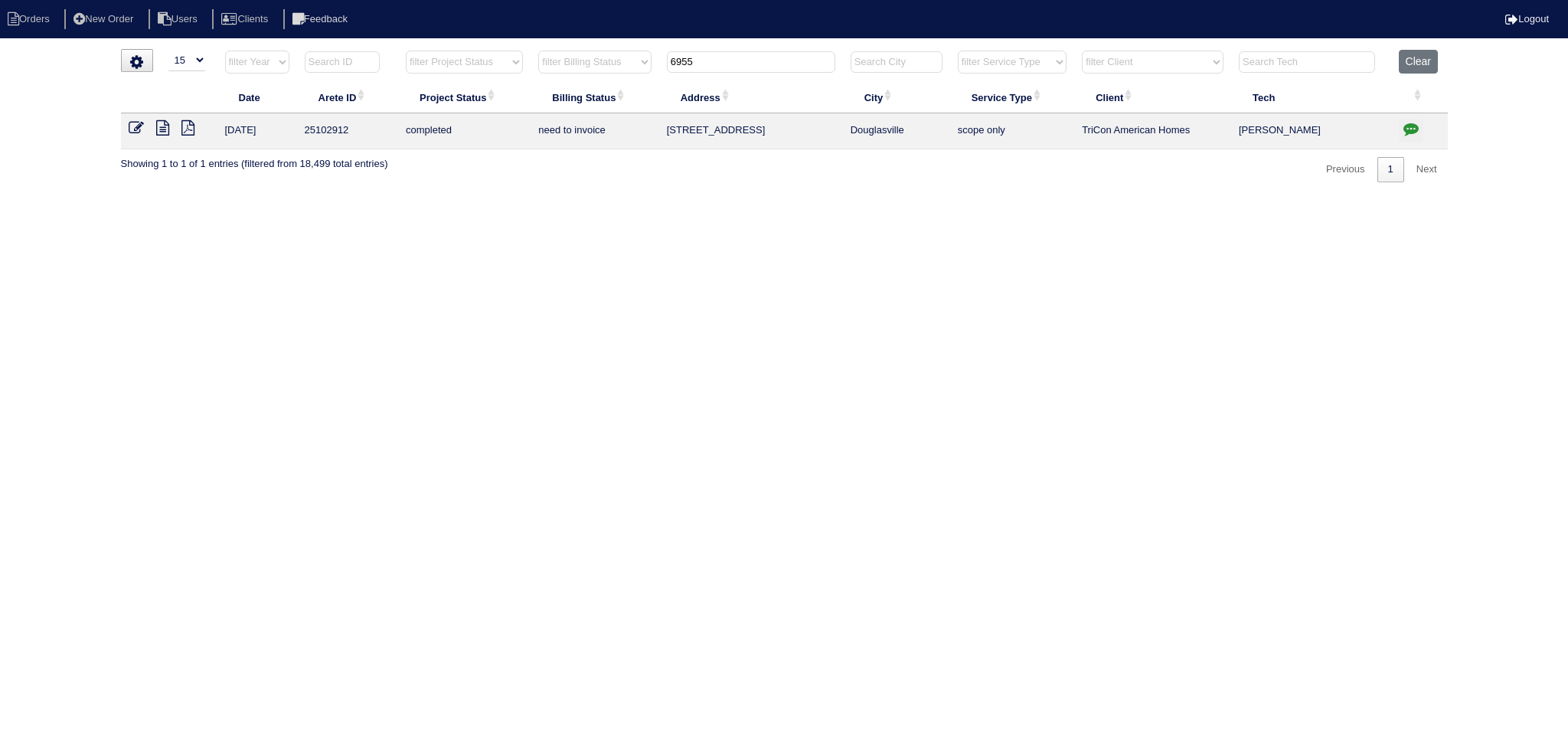
type input "6955"
click at [163, 128] on icon at bounding box center [163, 128] width 13 height 15
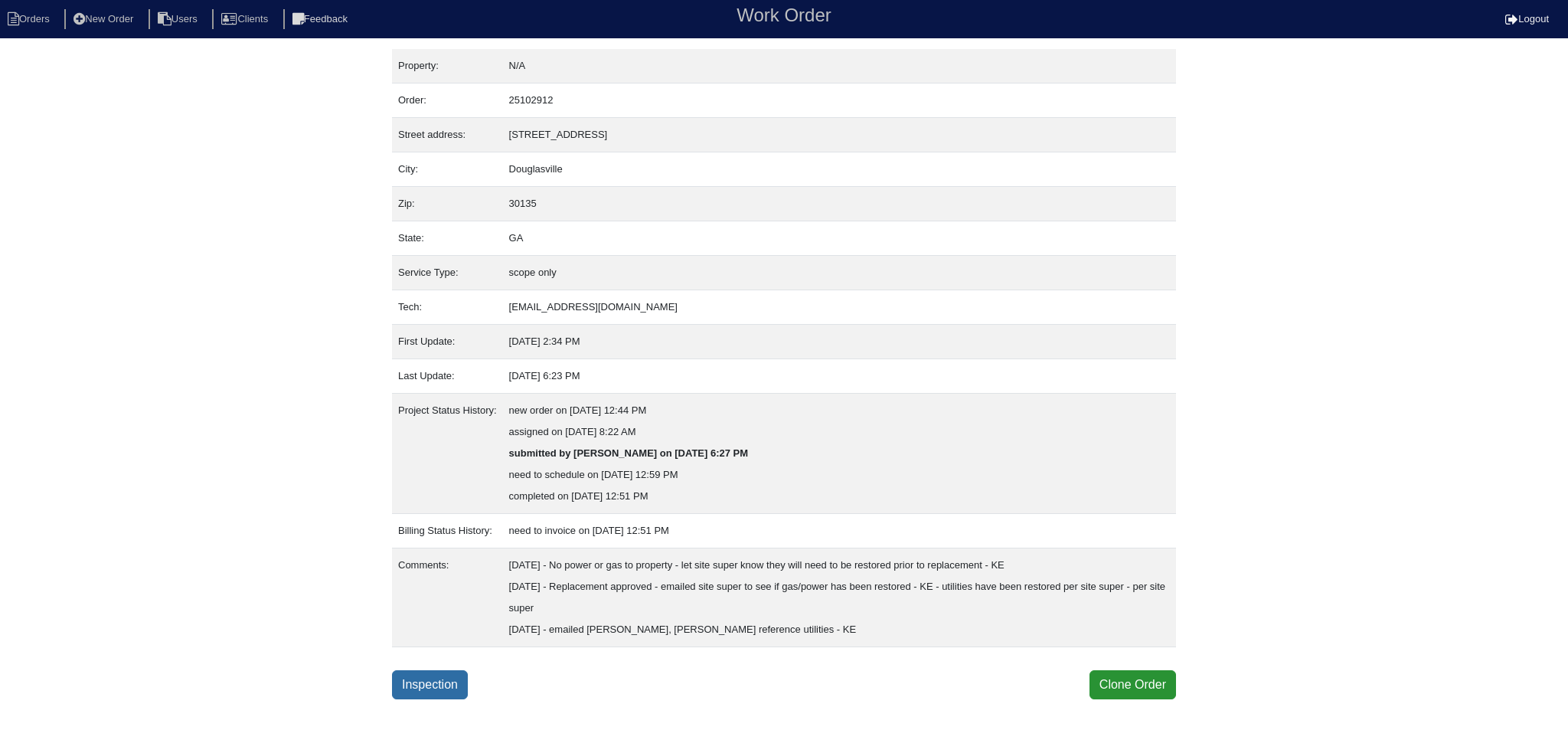
click at [460, 680] on link "Inspection" at bounding box center [430, 684] width 76 height 29
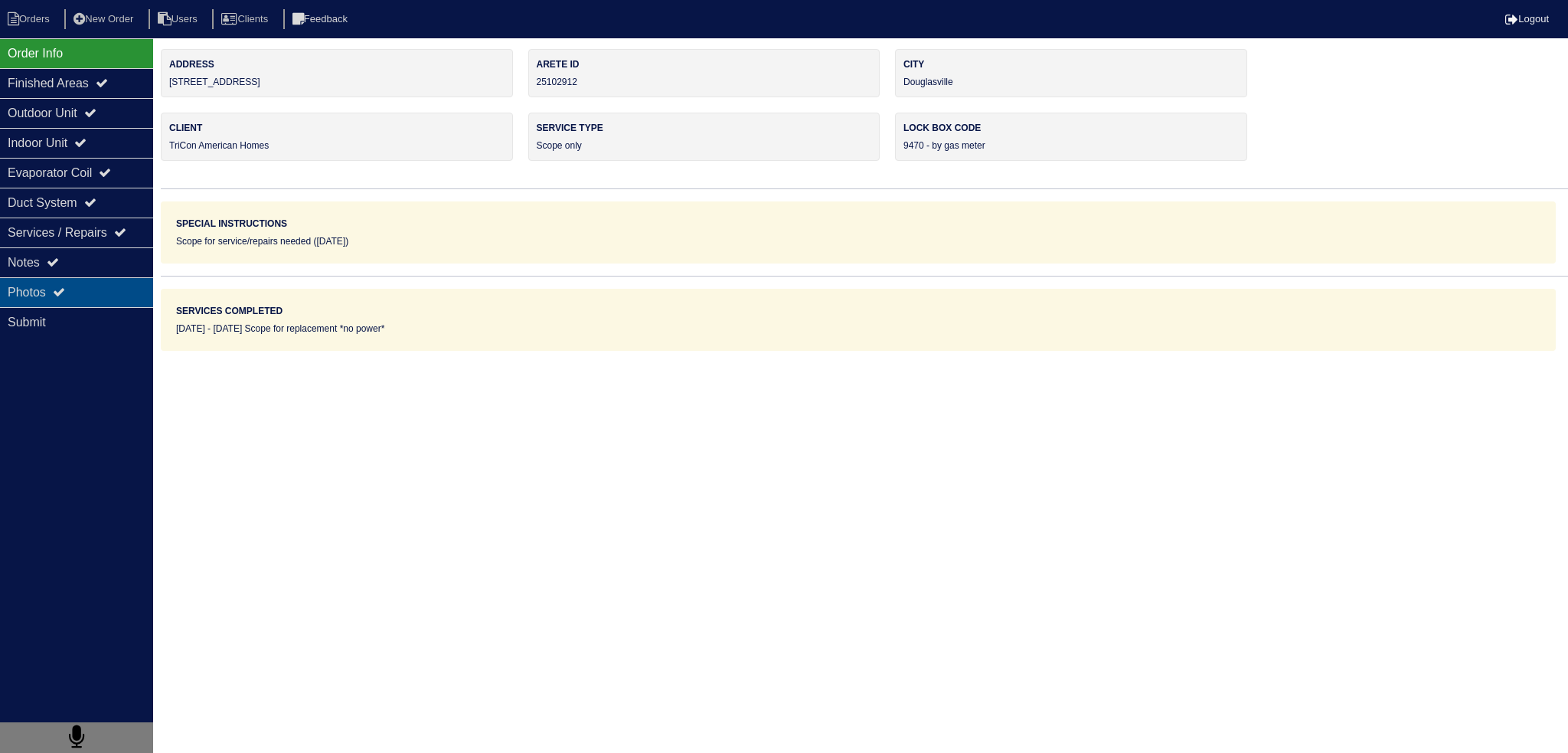
click at [89, 294] on div "Photos" at bounding box center [76, 292] width 153 height 30
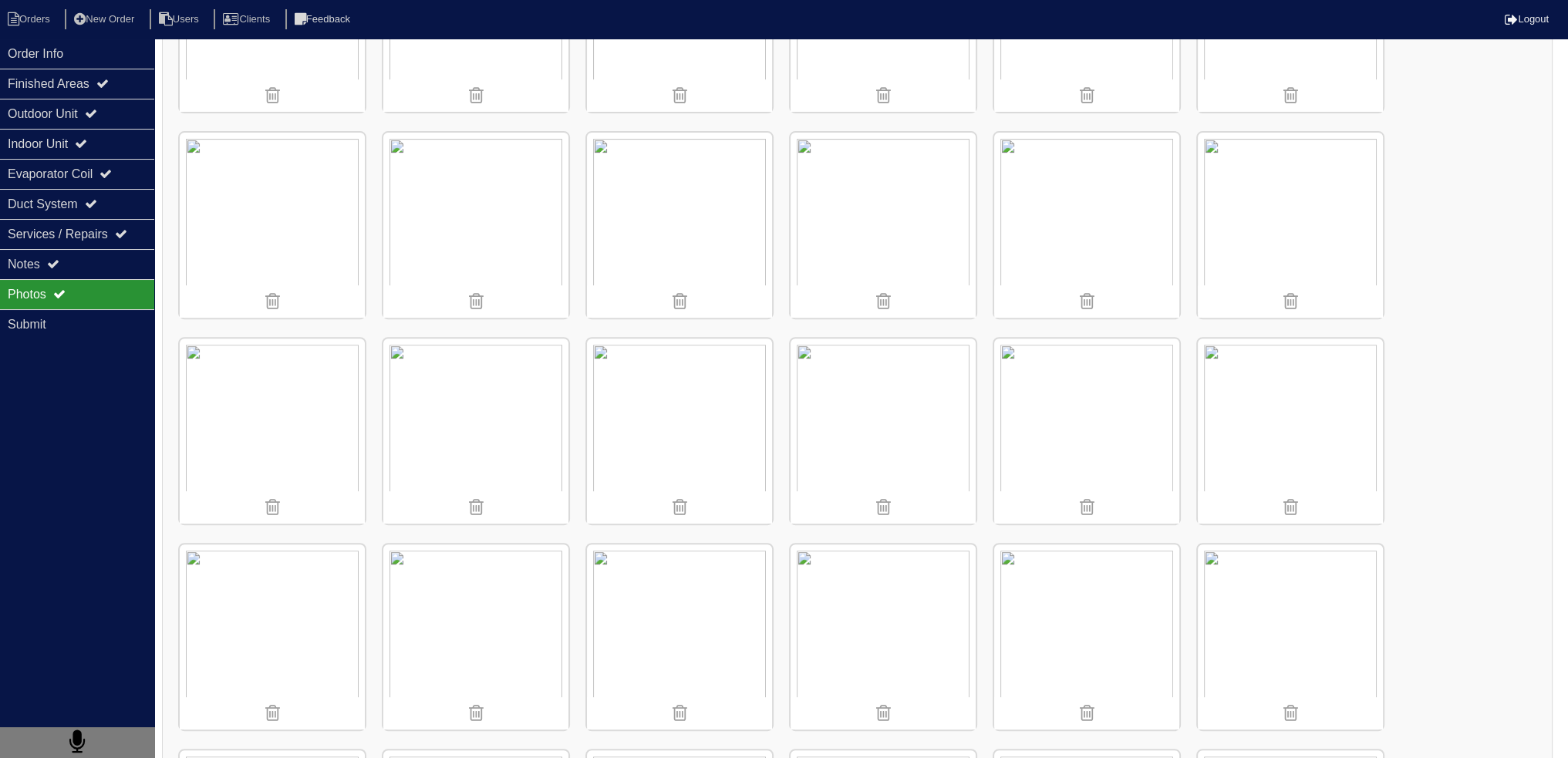
scroll to position [770, 0]
click at [880, 390] on img at bounding box center [883, 429] width 185 height 185
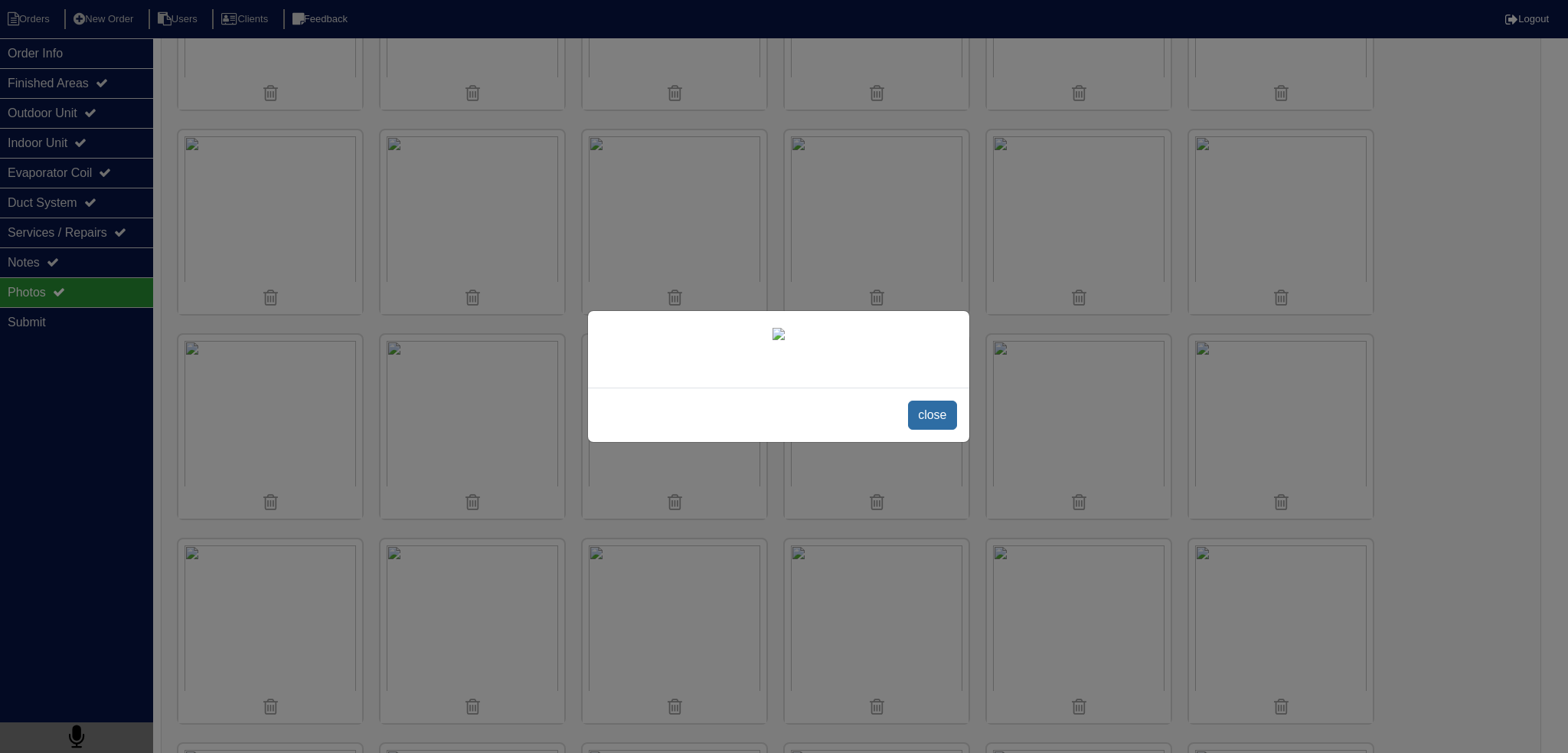
click at [944, 429] on span "close" at bounding box center [932, 415] width 49 height 29
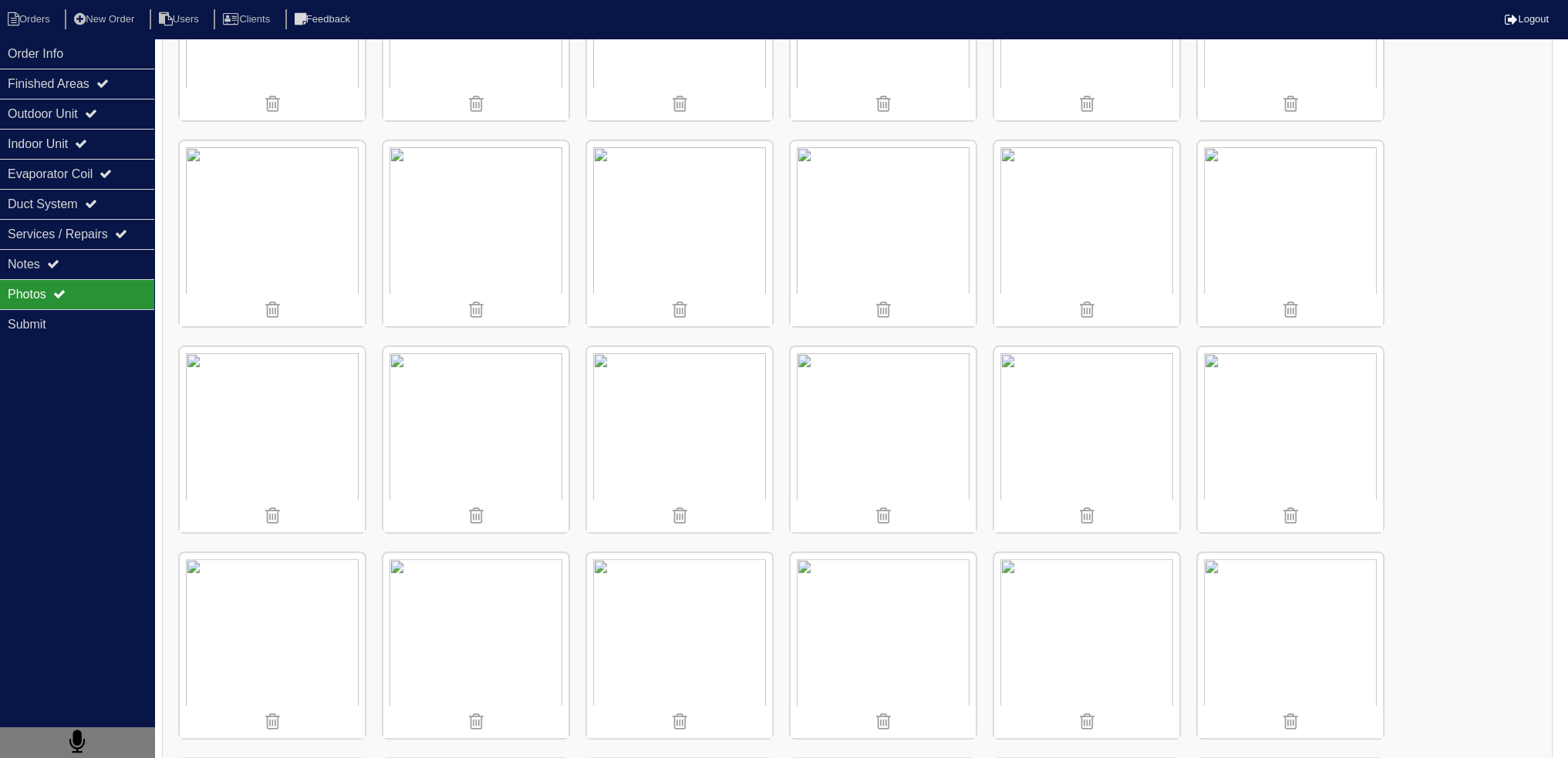
scroll to position [539, 0]
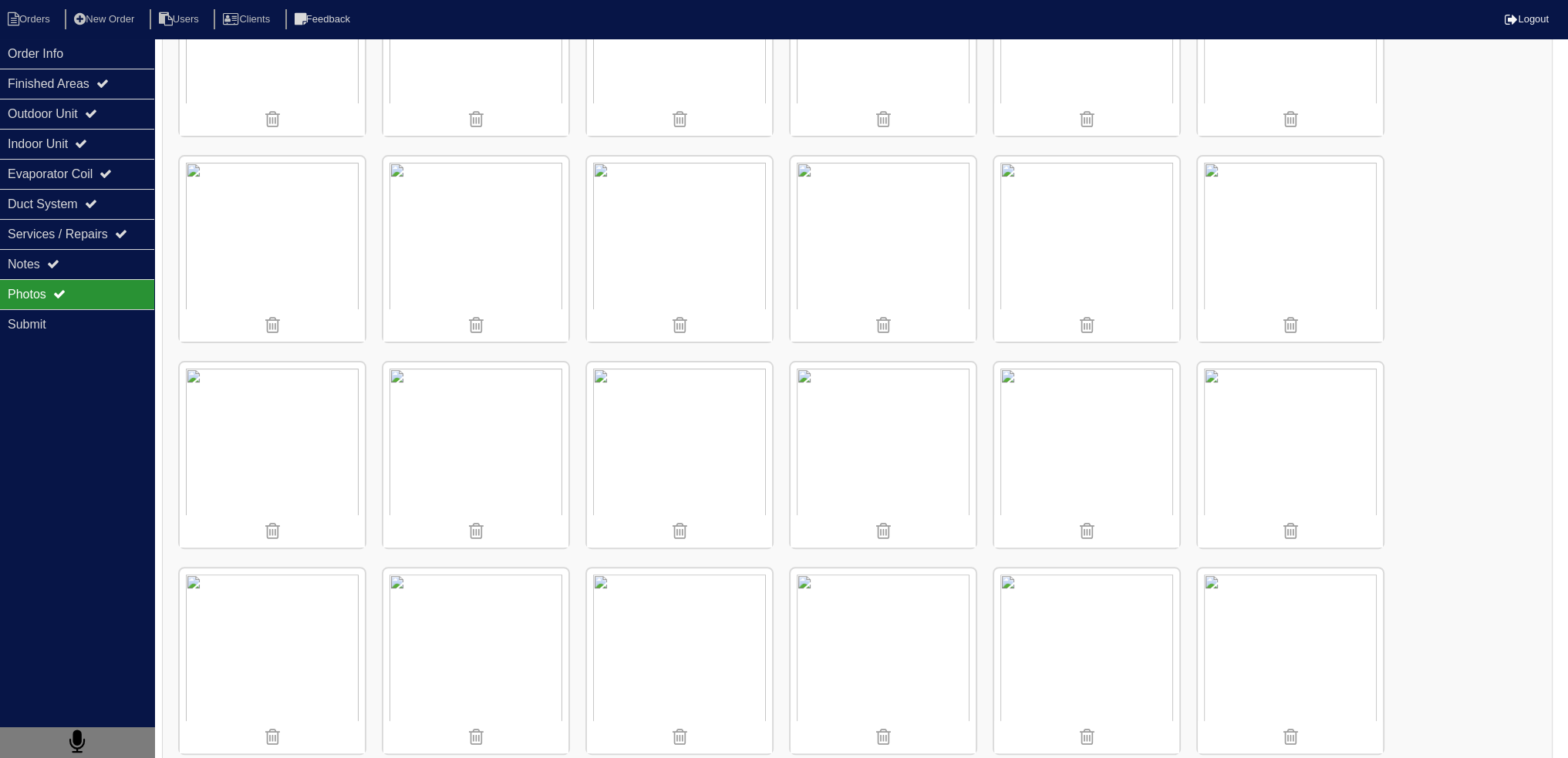
click at [1099, 241] on img at bounding box center [1087, 249] width 185 height 185
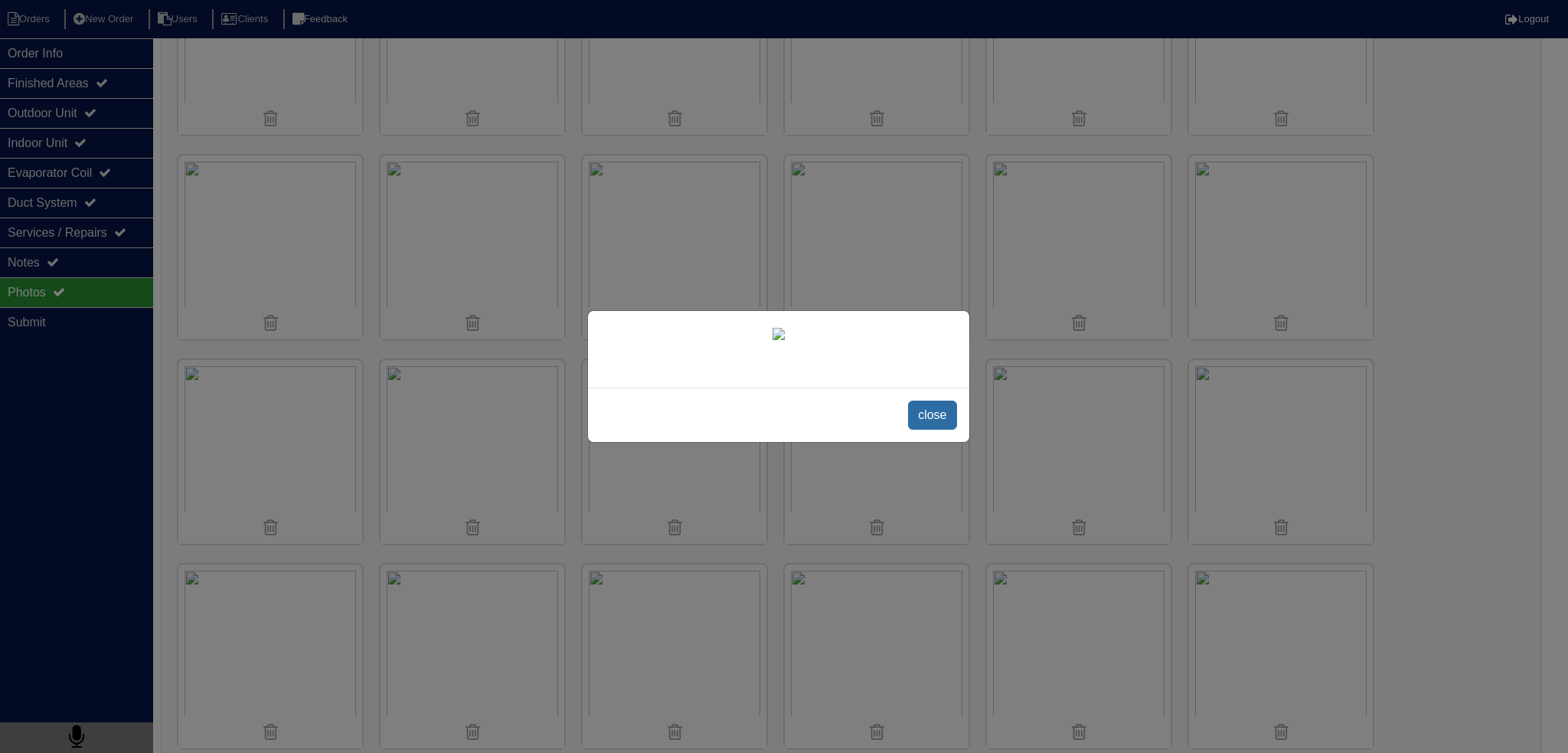
click at [924, 429] on span "close" at bounding box center [932, 415] width 49 height 29
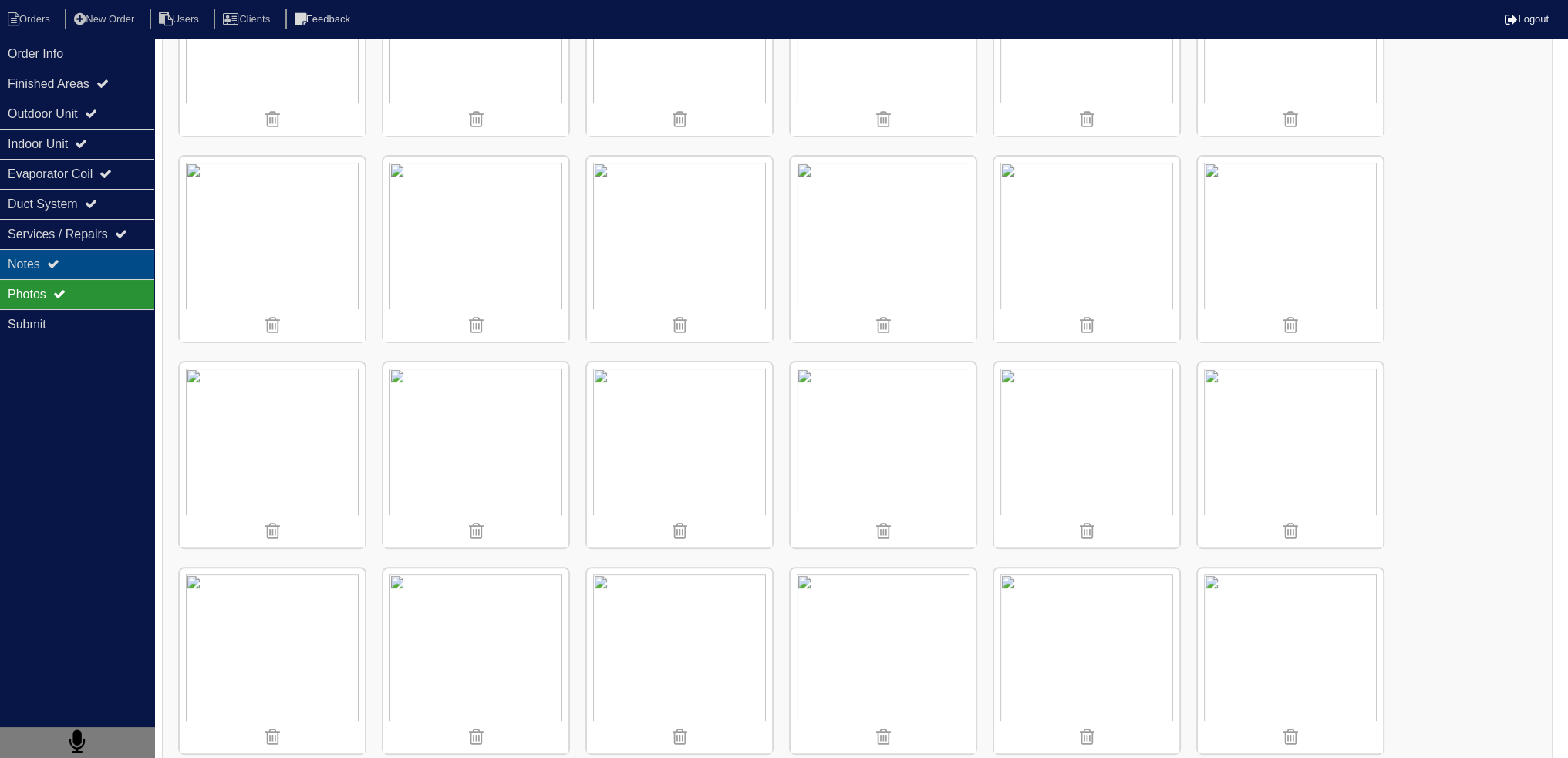
click at [3, 251] on div "Notes" at bounding box center [77, 264] width 154 height 30
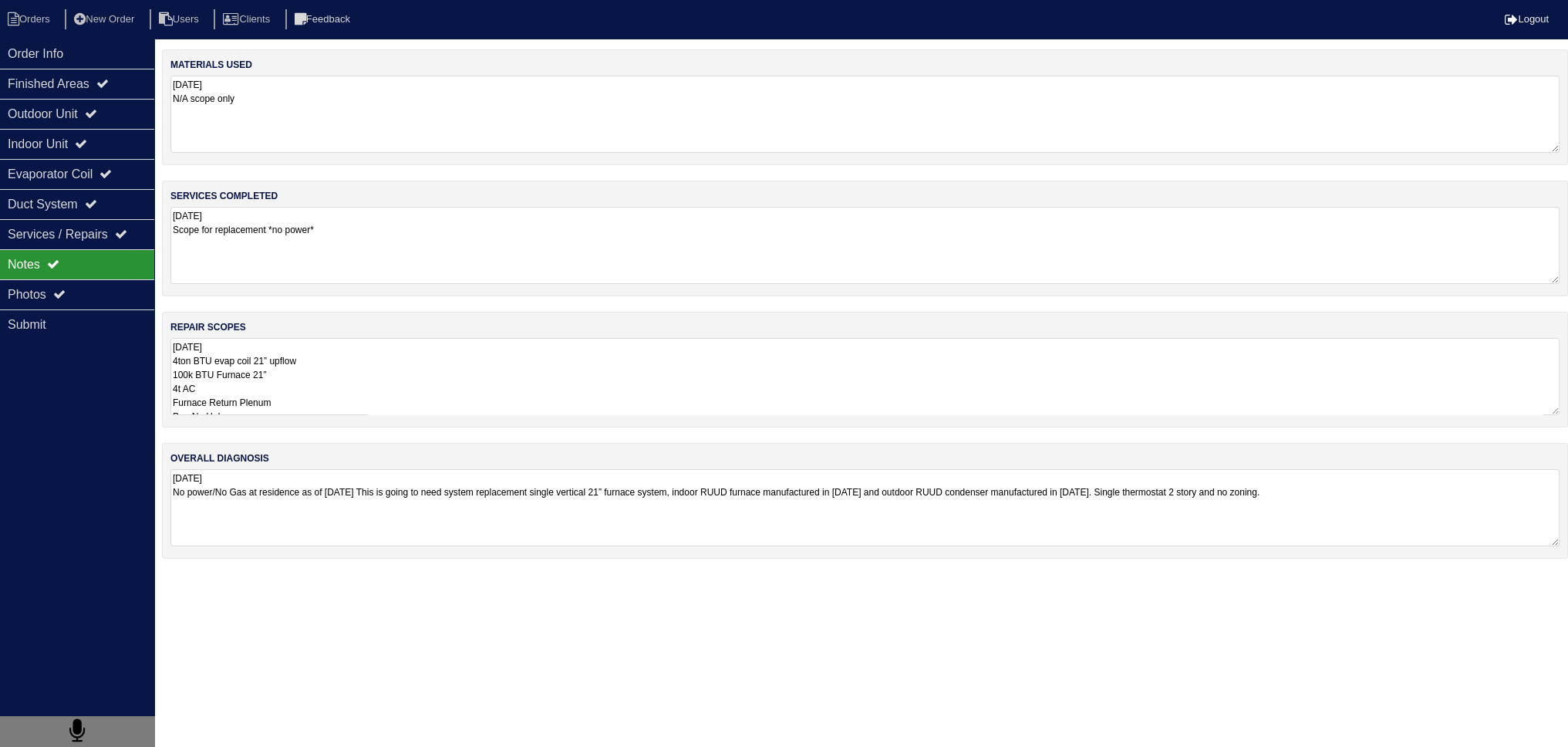
click at [283, 391] on textarea "08/08/2025 4ton BTU evap coil 21” upflow 100k BTU Furnace 21” 4t AC Furnace Ret…" at bounding box center [865, 376] width 1389 height 77
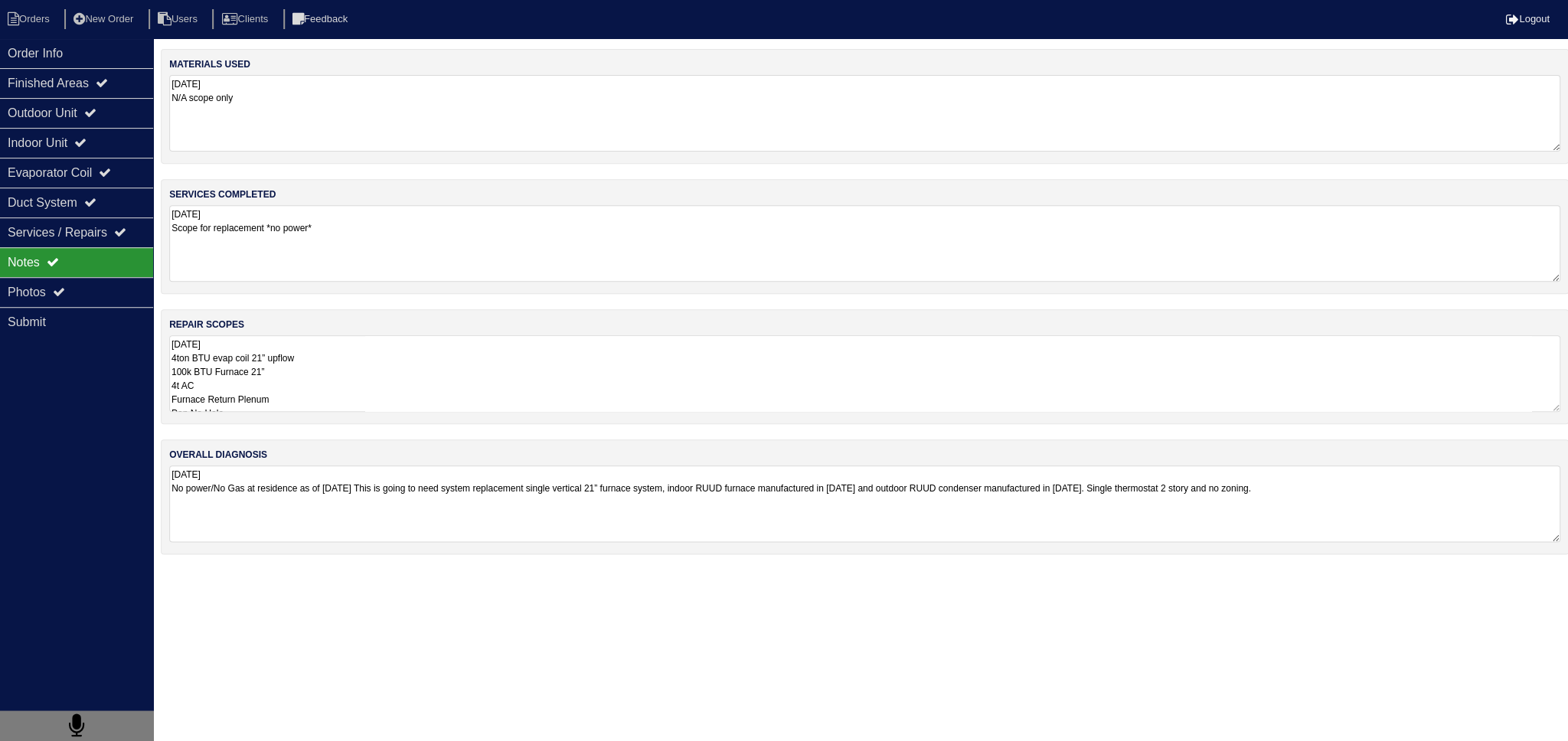
drag, startPoint x: 89, startPoint y: 290, endPoint x: 224, endPoint y: 293, distance: 135.0
click at [89, 288] on div "Photos" at bounding box center [76, 292] width 153 height 30
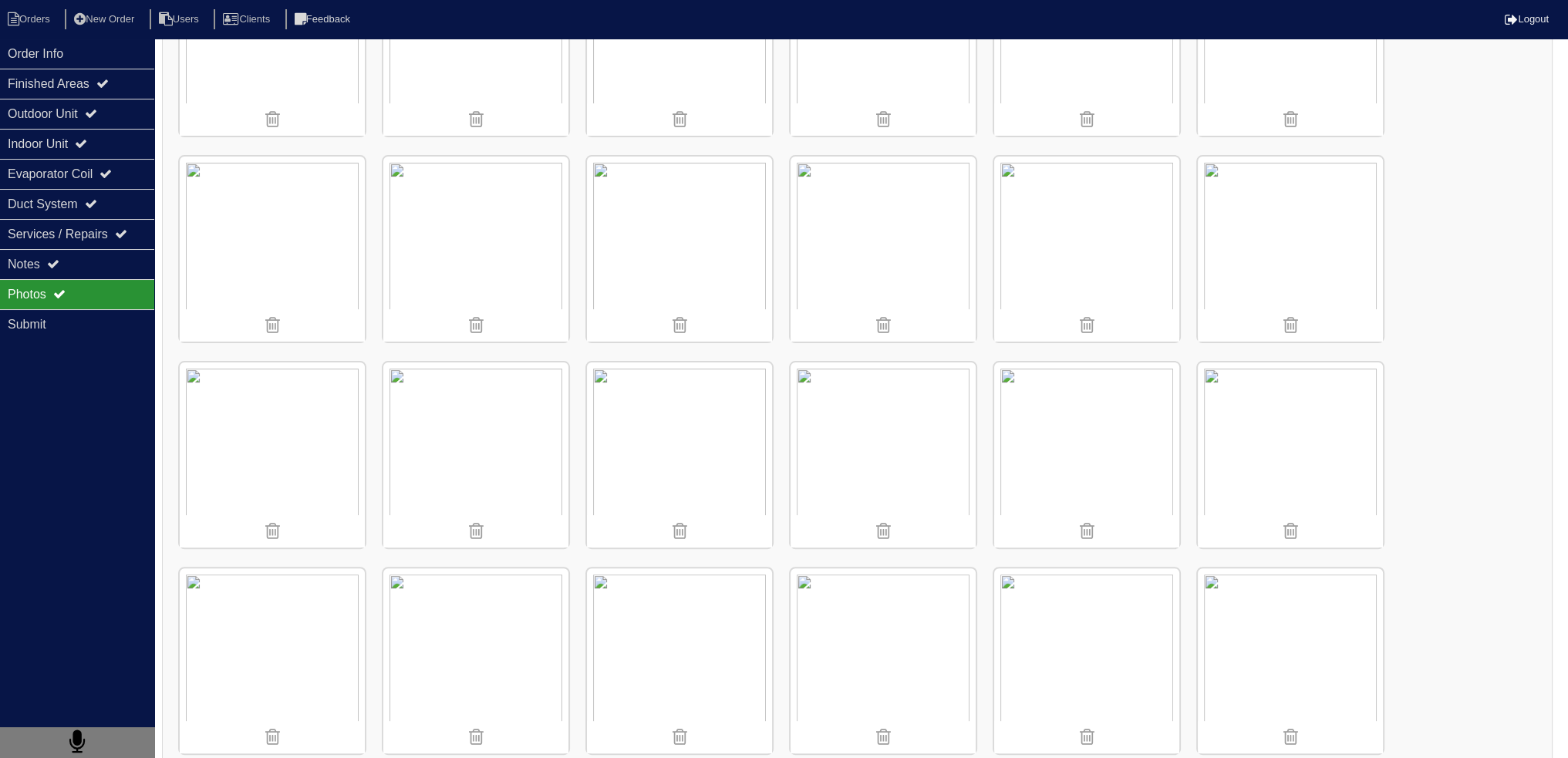
scroll to position [486, 0]
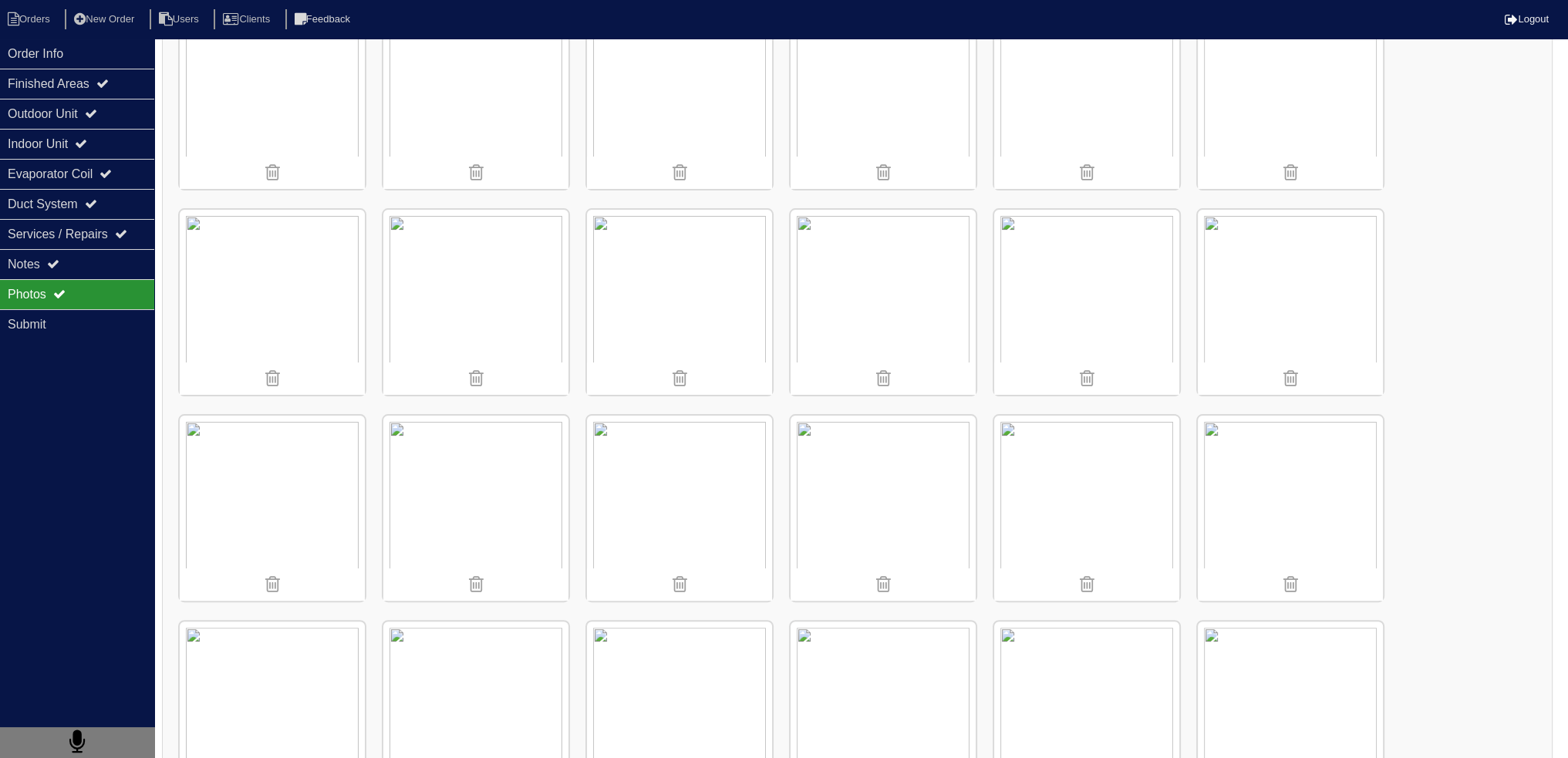
click at [1091, 286] on img at bounding box center [1087, 302] width 185 height 185
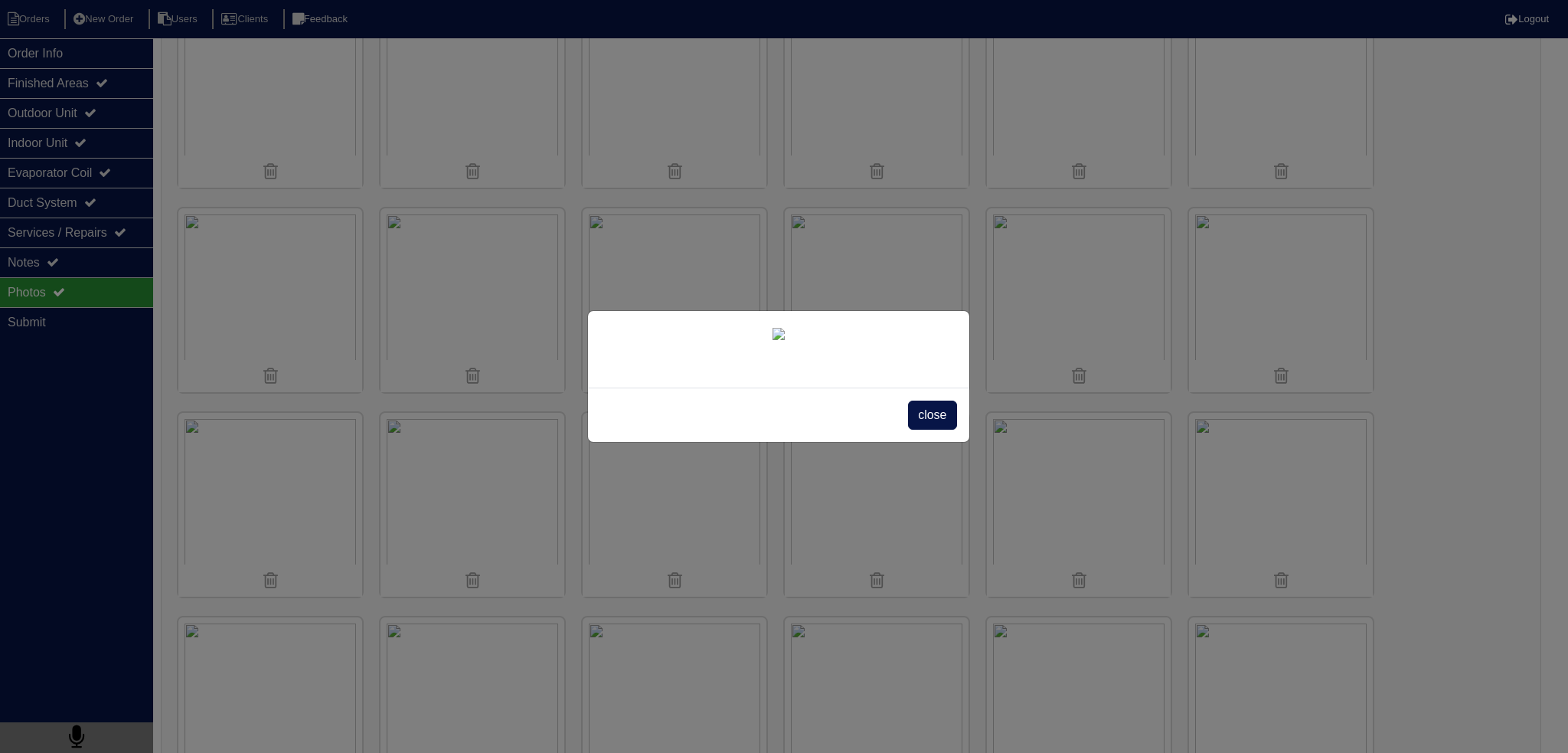
click at [942, 429] on span "close" at bounding box center [932, 415] width 49 height 29
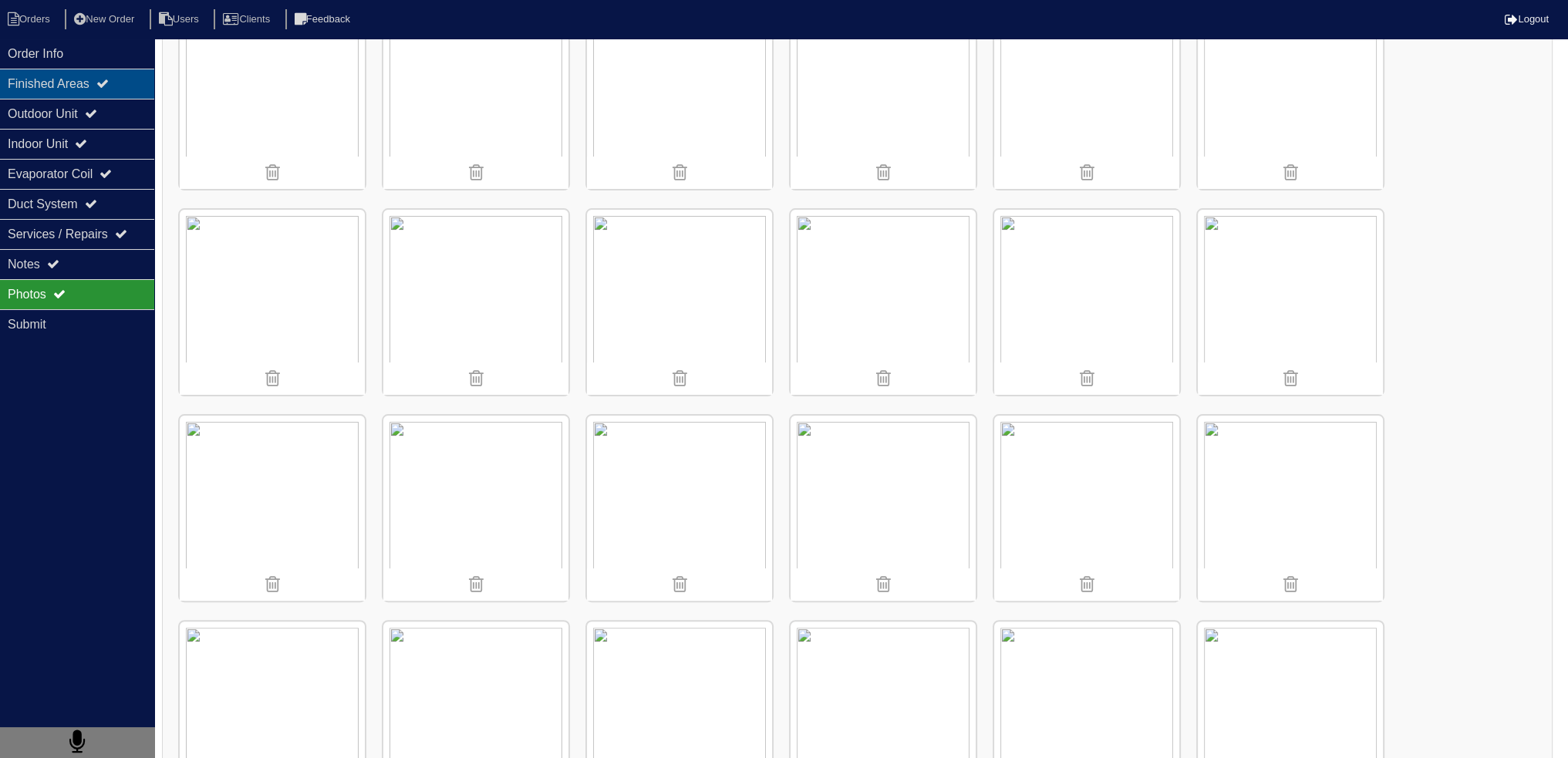
click at [98, 70] on div "Finished Areas" at bounding box center [77, 83] width 154 height 30
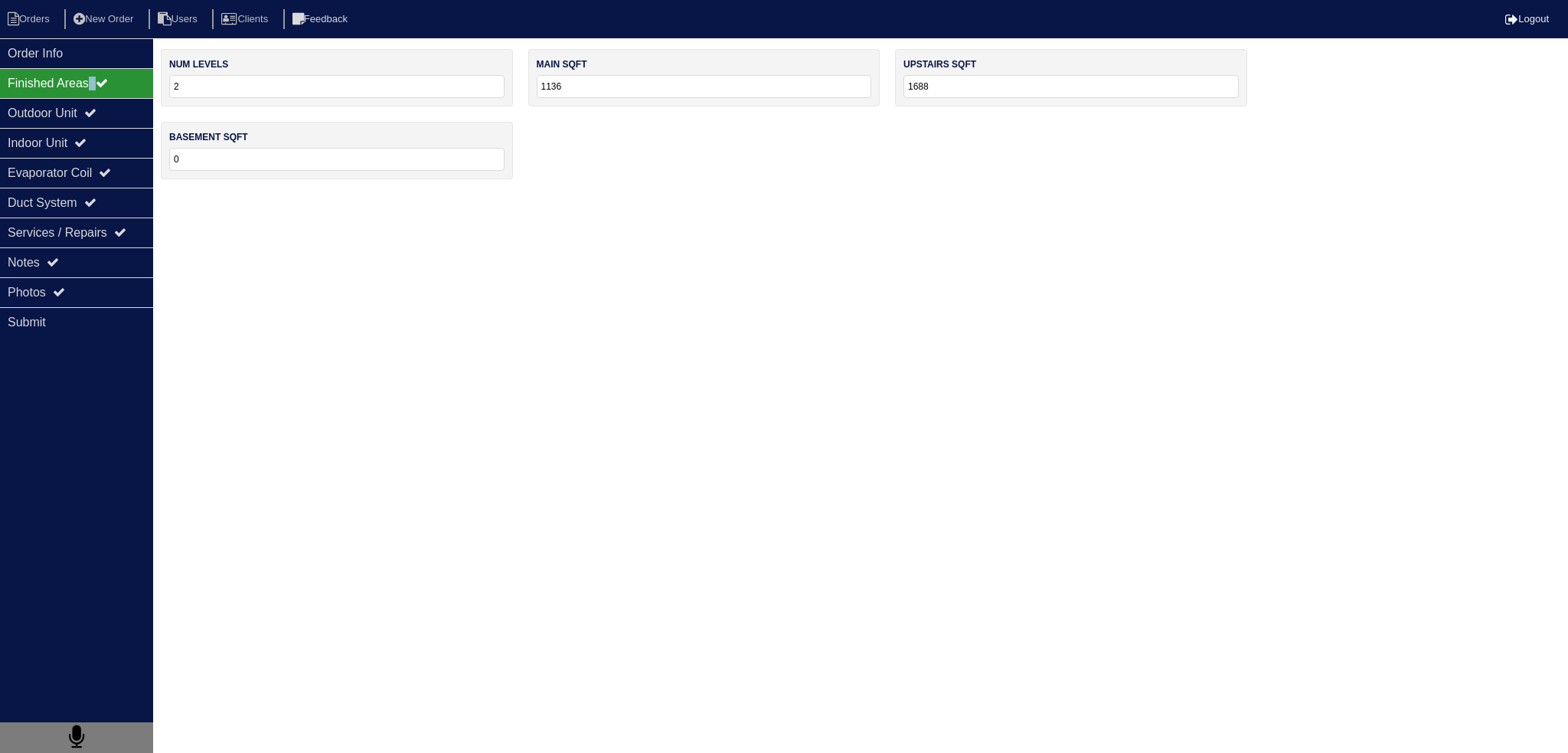
click at [98, 69] on div "Finished Areas" at bounding box center [76, 82] width 153 height 30
click at [96, 60] on div "Order Info" at bounding box center [76, 53] width 153 height 30
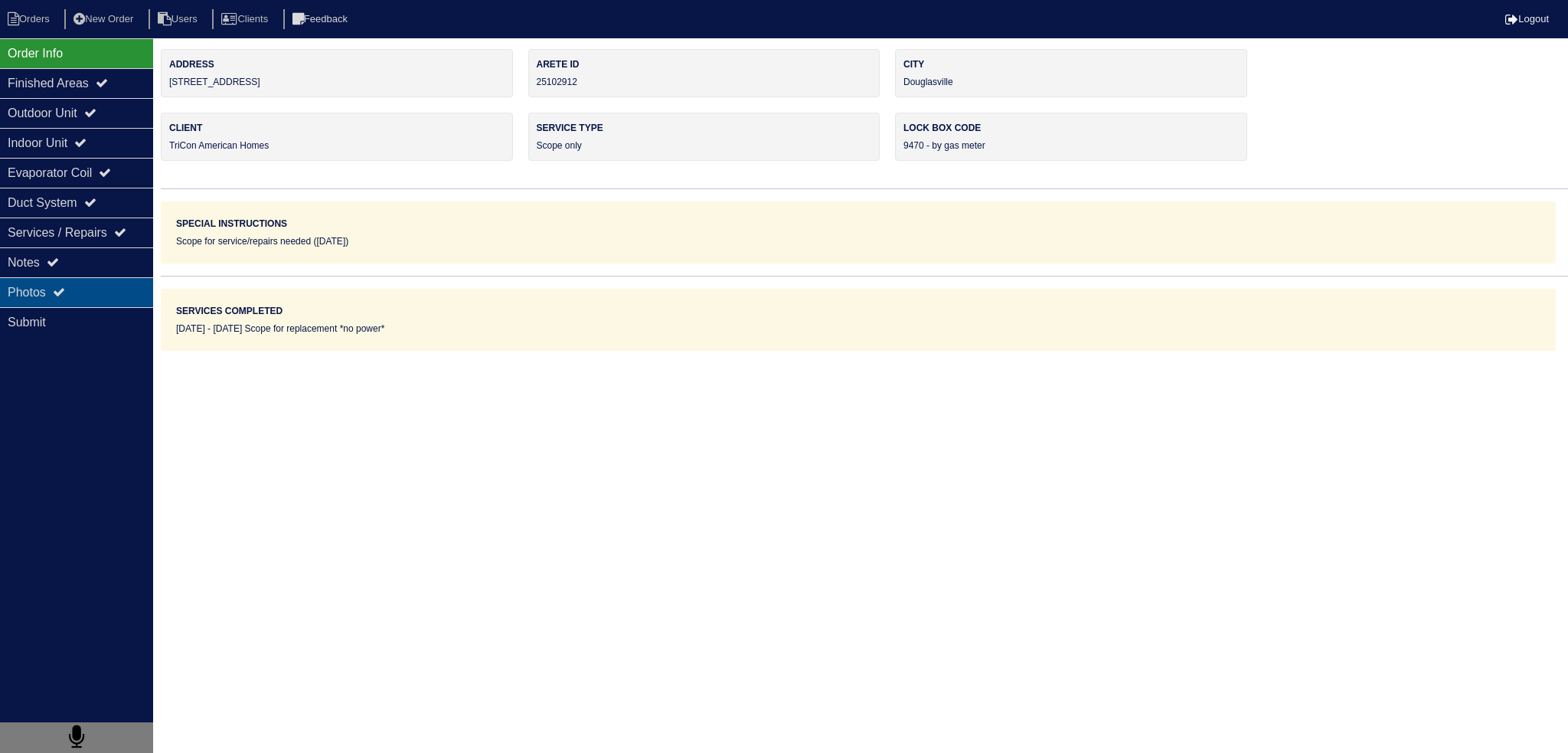
click at [89, 287] on div "Photos" at bounding box center [76, 292] width 153 height 30
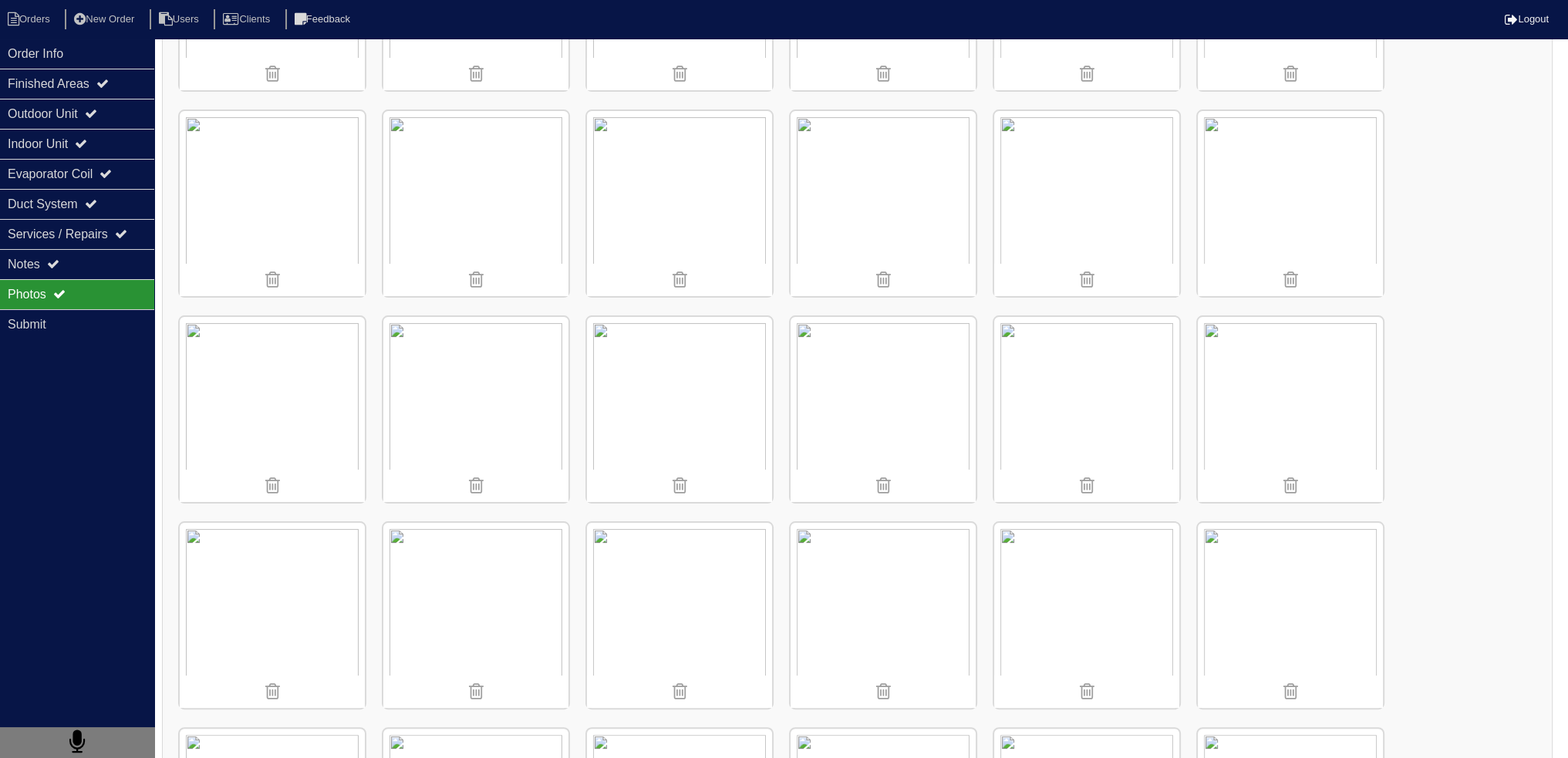
scroll to position [386, 0]
click at [1094, 397] on img at bounding box center [1087, 403] width 185 height 185
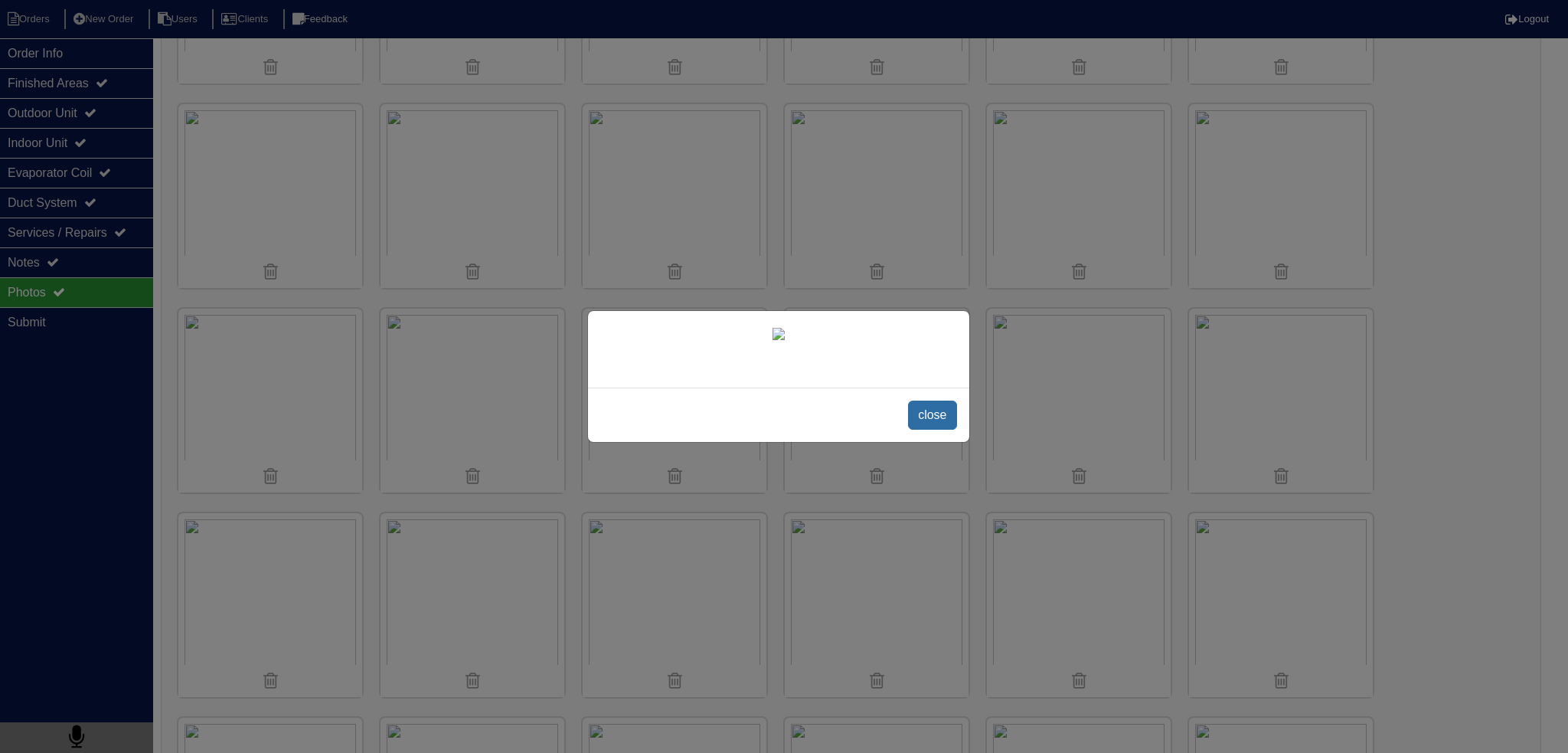
click at [920, 429] on span "close" at bounding box center [932, 415] width 49 height 29
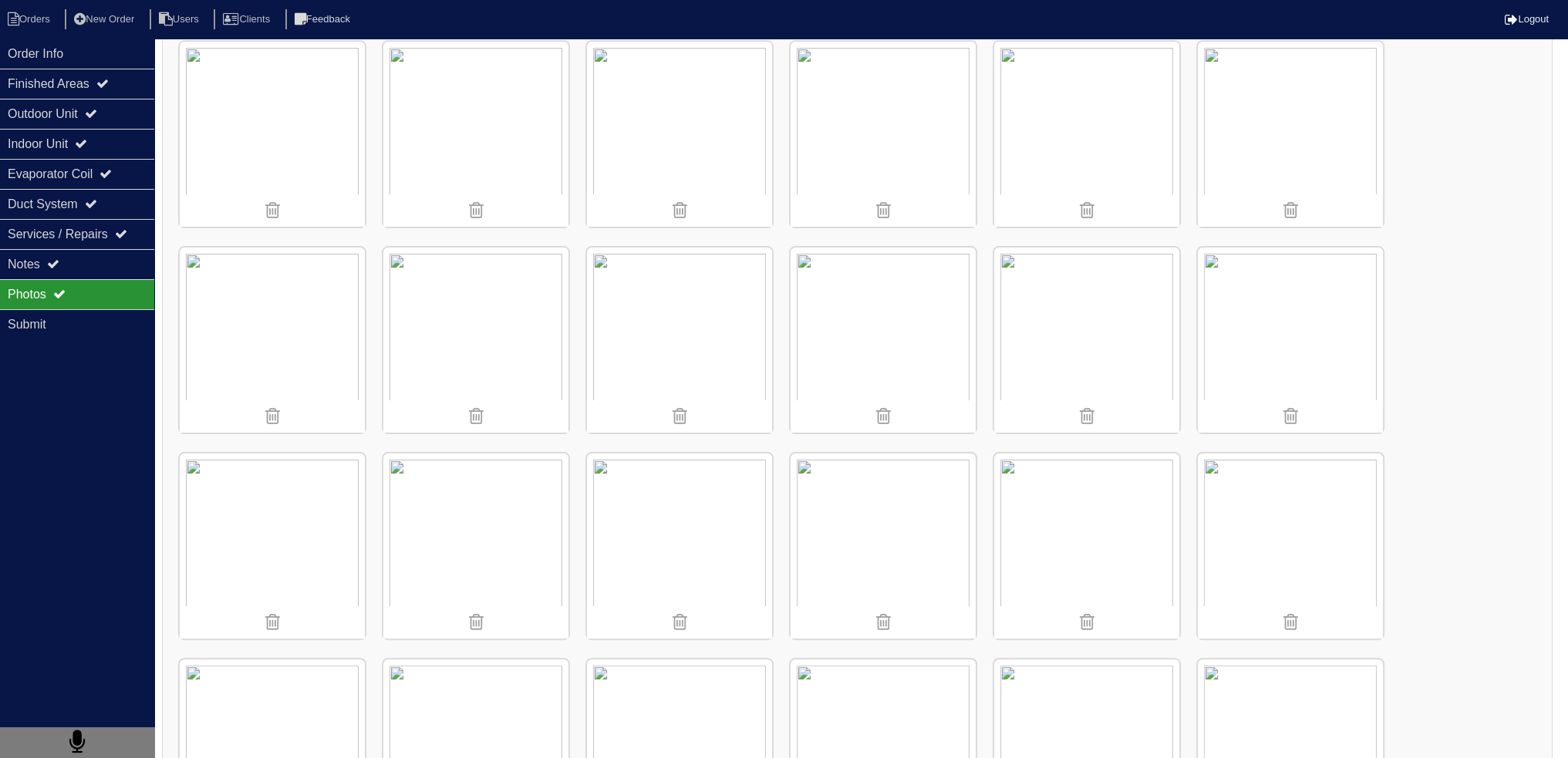
scroll to position [178, 0]
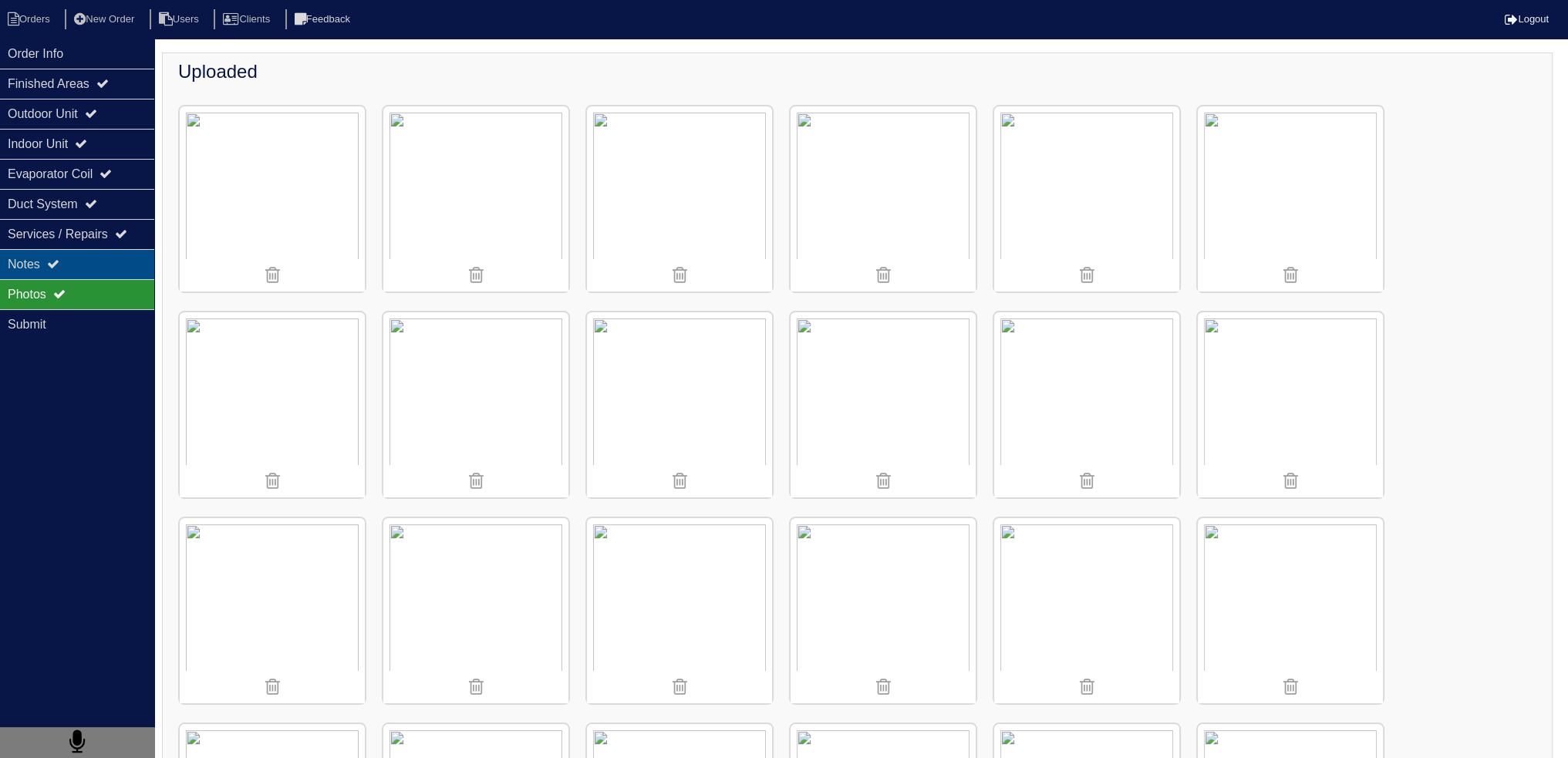
click at [78, 265] on div "Notes" at bounding box center [77, 264] width 154 height 30
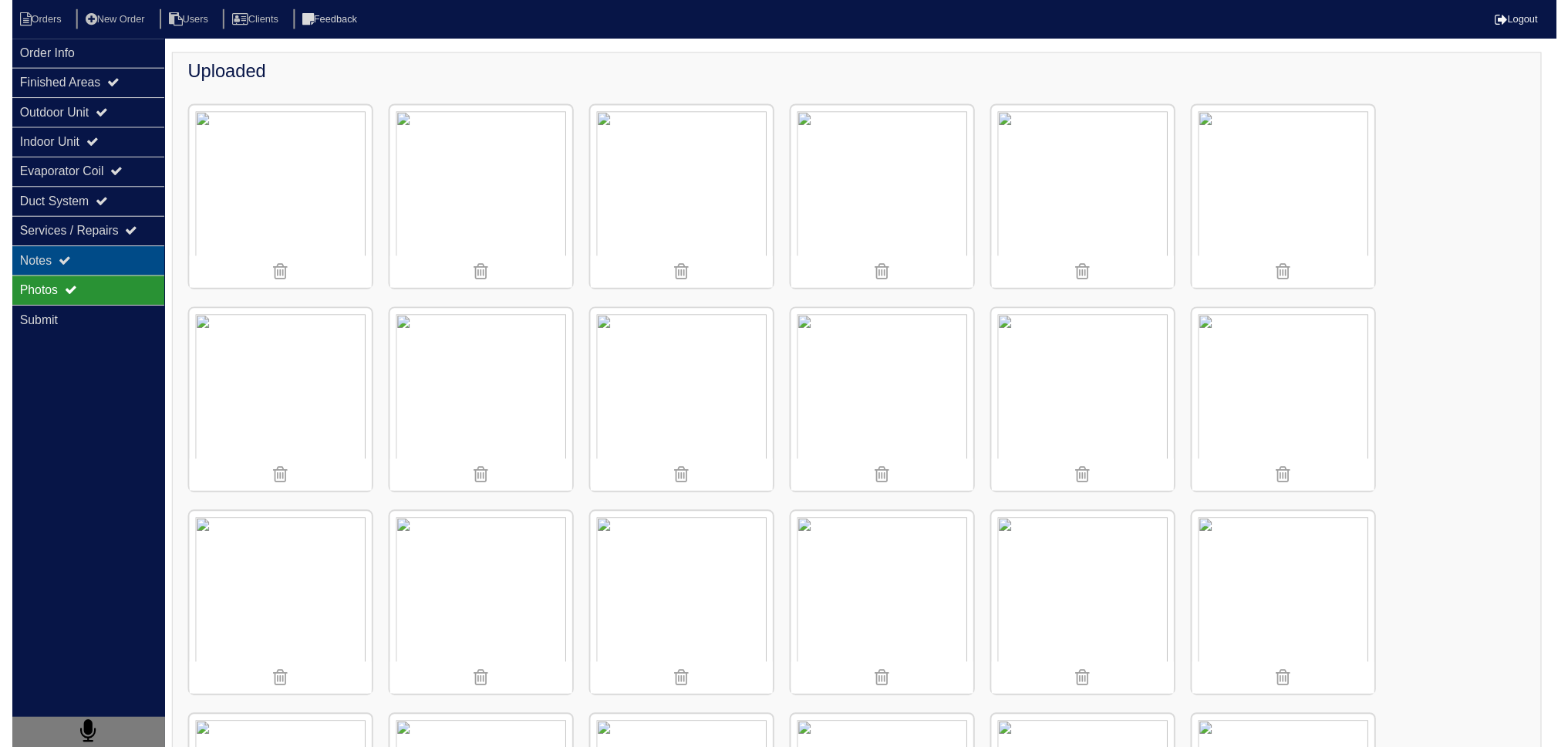
scroll to position [0, 0]
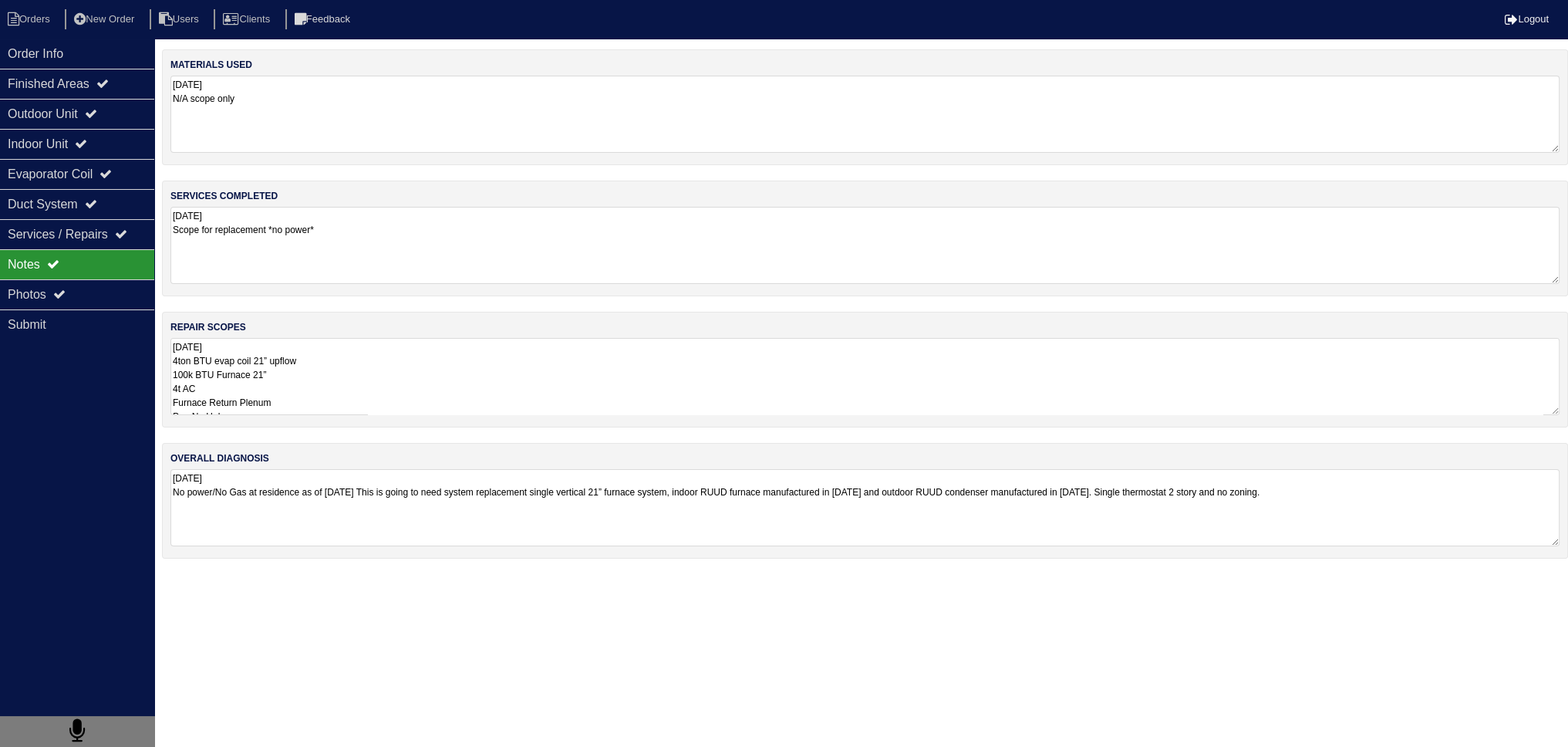
click at [350, 374] on textarea "08/08/2025 4ton BTU evap coil 21” upflow 100k BTU Furnace 21” 4t AC Furnace Ret…" at bounding box center [865, 376] width 1389 height 77
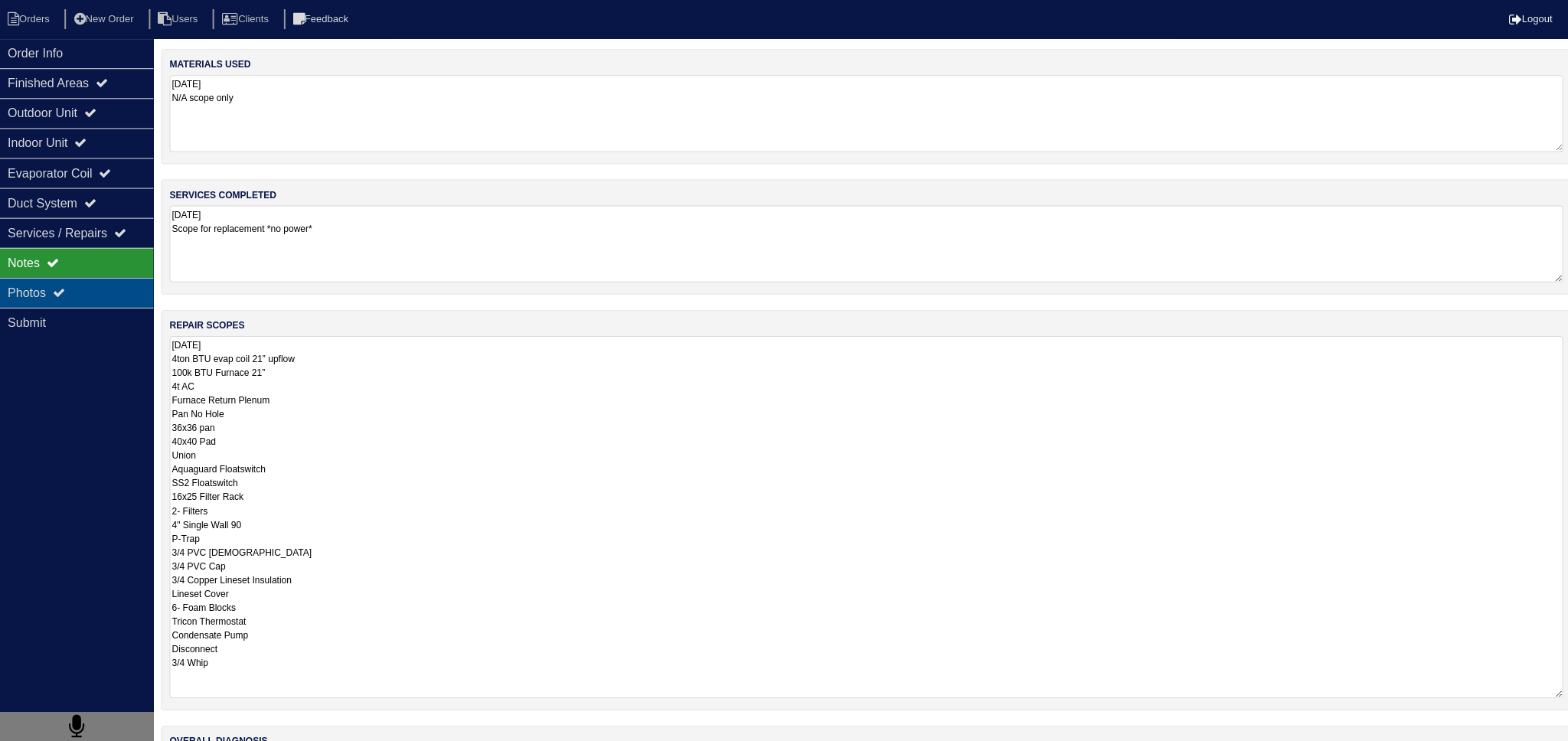
click at [82, 297] on div "Photos" at bounding box center [76, 292] width 153 height 30
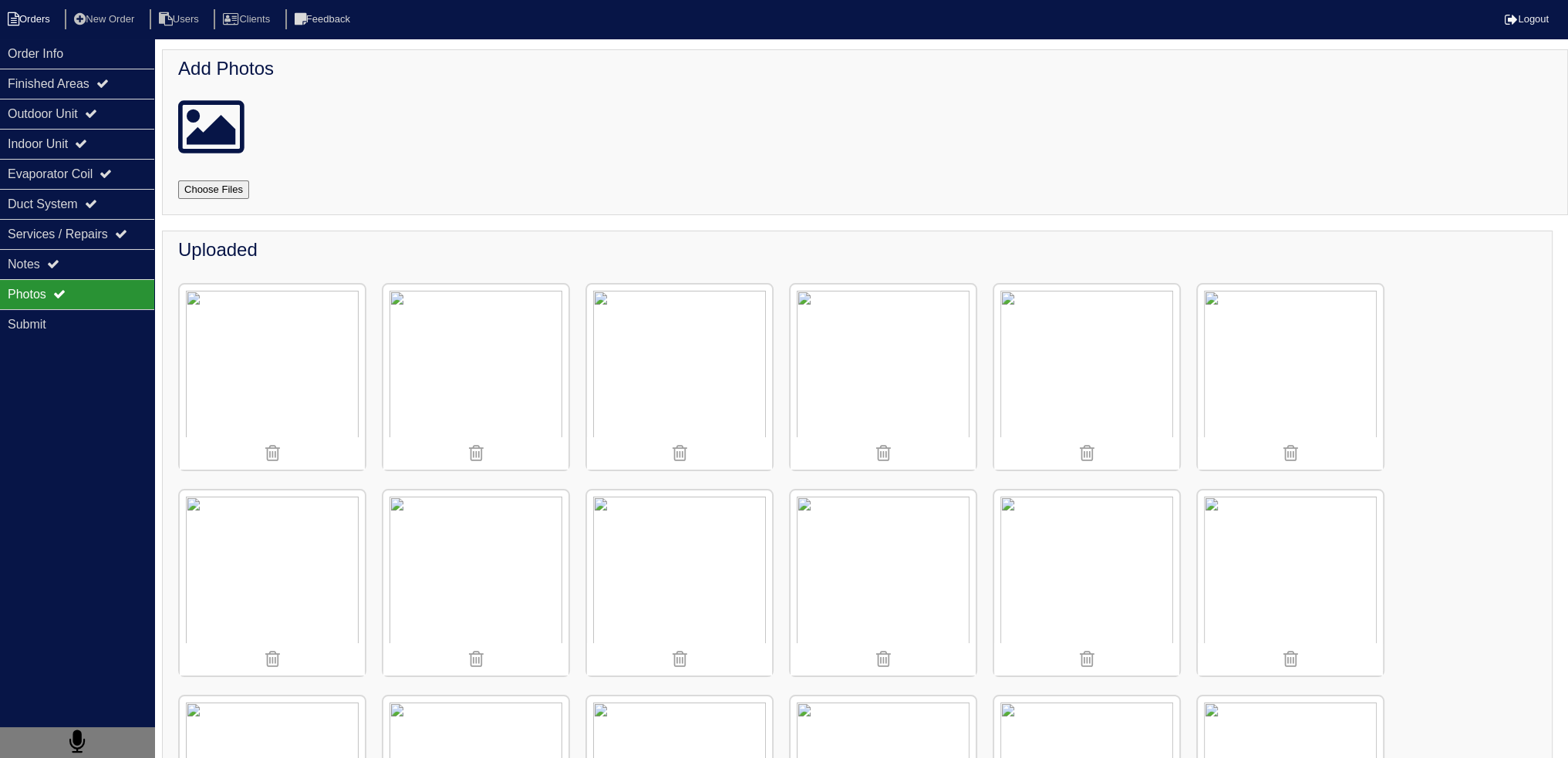
click at [48, 26] on li "Orders" at bounding box center [31, 19] width 62 height 21
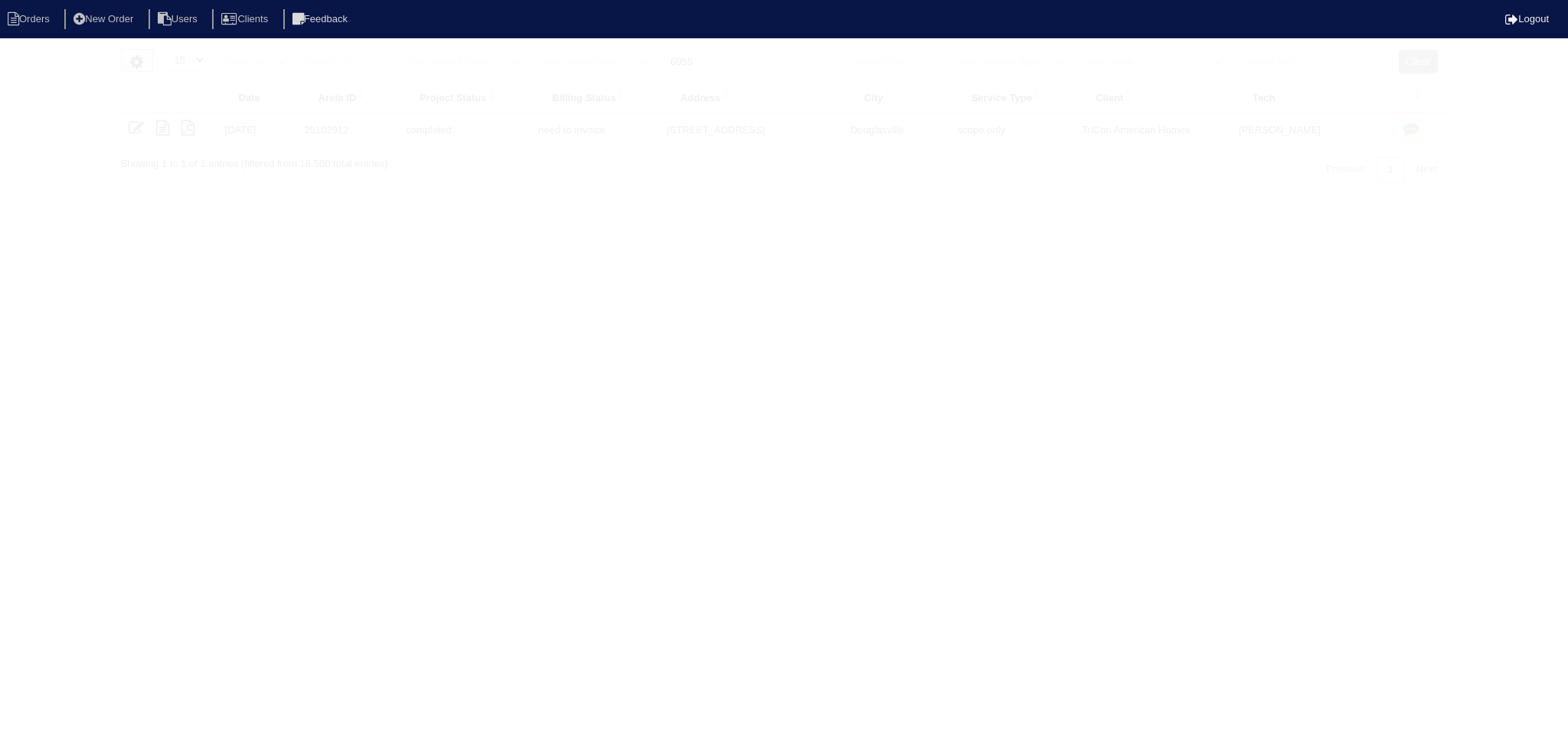
select select "15"
click at [764, 62] on input "6955" at bounding box center [750, 62] width 169 height 22
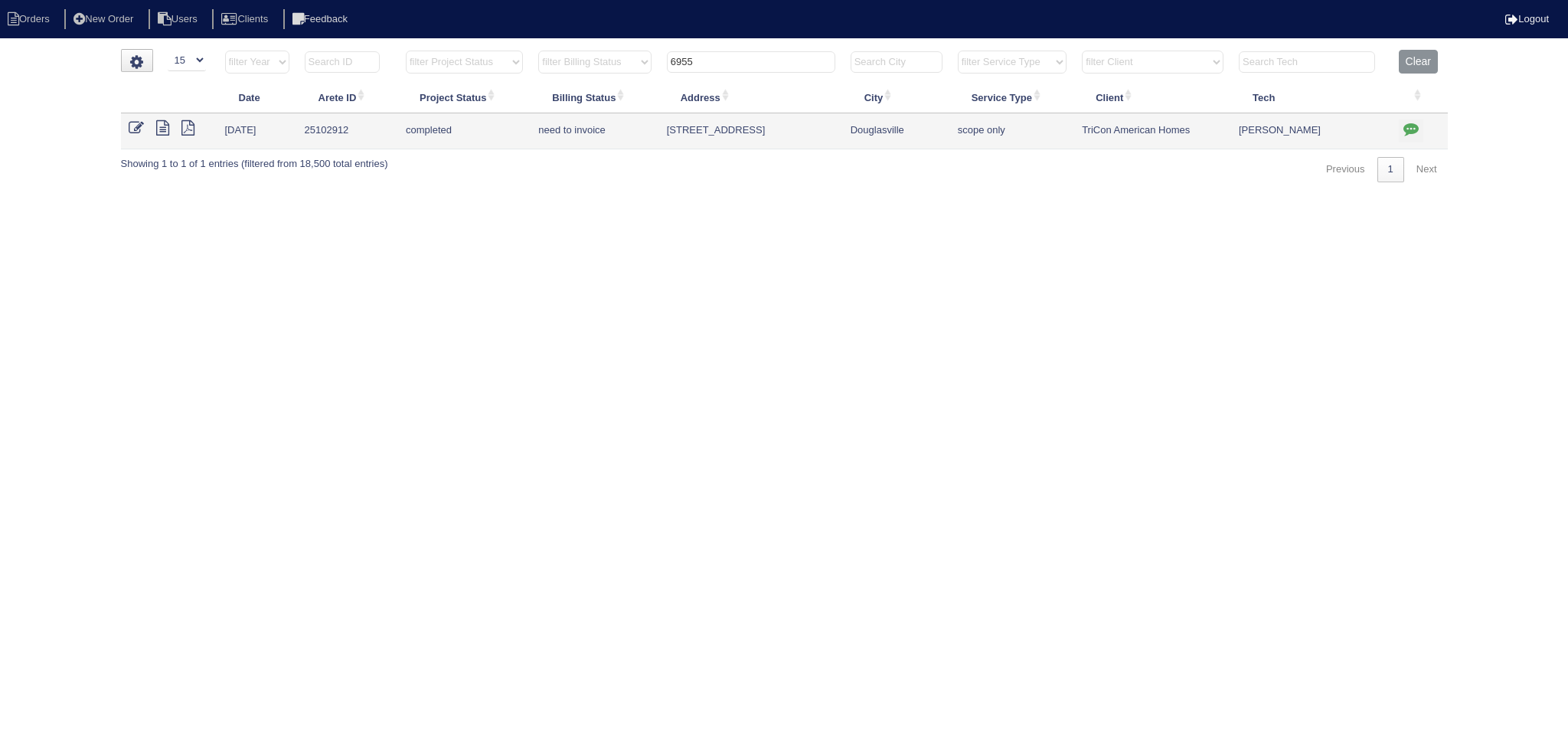
click at [764, 60] on input "6955" at bounding box center [750, 62] width 169 height 22
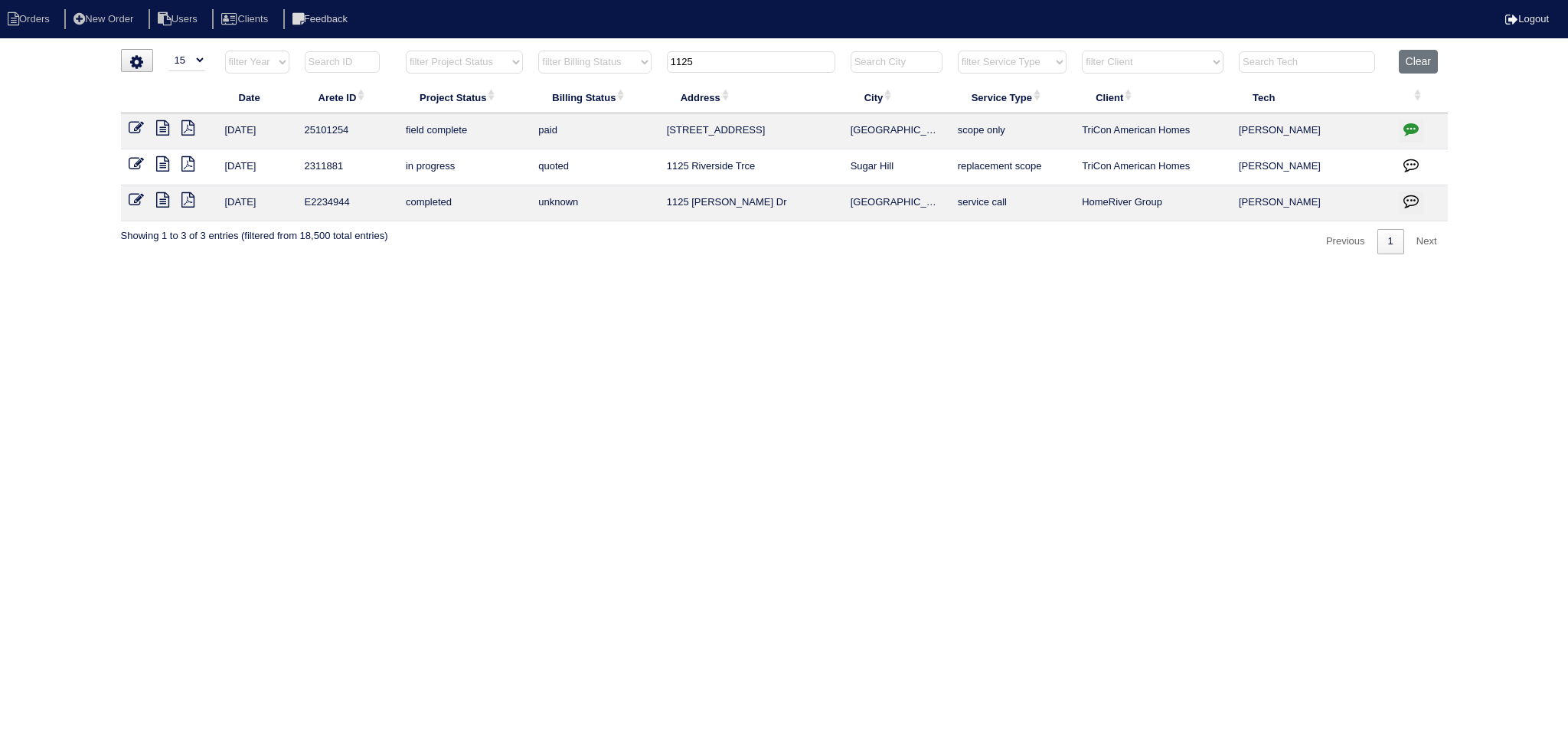
drag, startPoint x: 677, startPoint y: 59, endPoint x: 616, endPoint y: 59, distance: 61.0
click at [613, 59] on tr "filter Year -- Any Year -- 2025 2024 2023 2022 2021 2020 2019 filter Project St…" at bounding box center [784, 66] width 1327 height 32
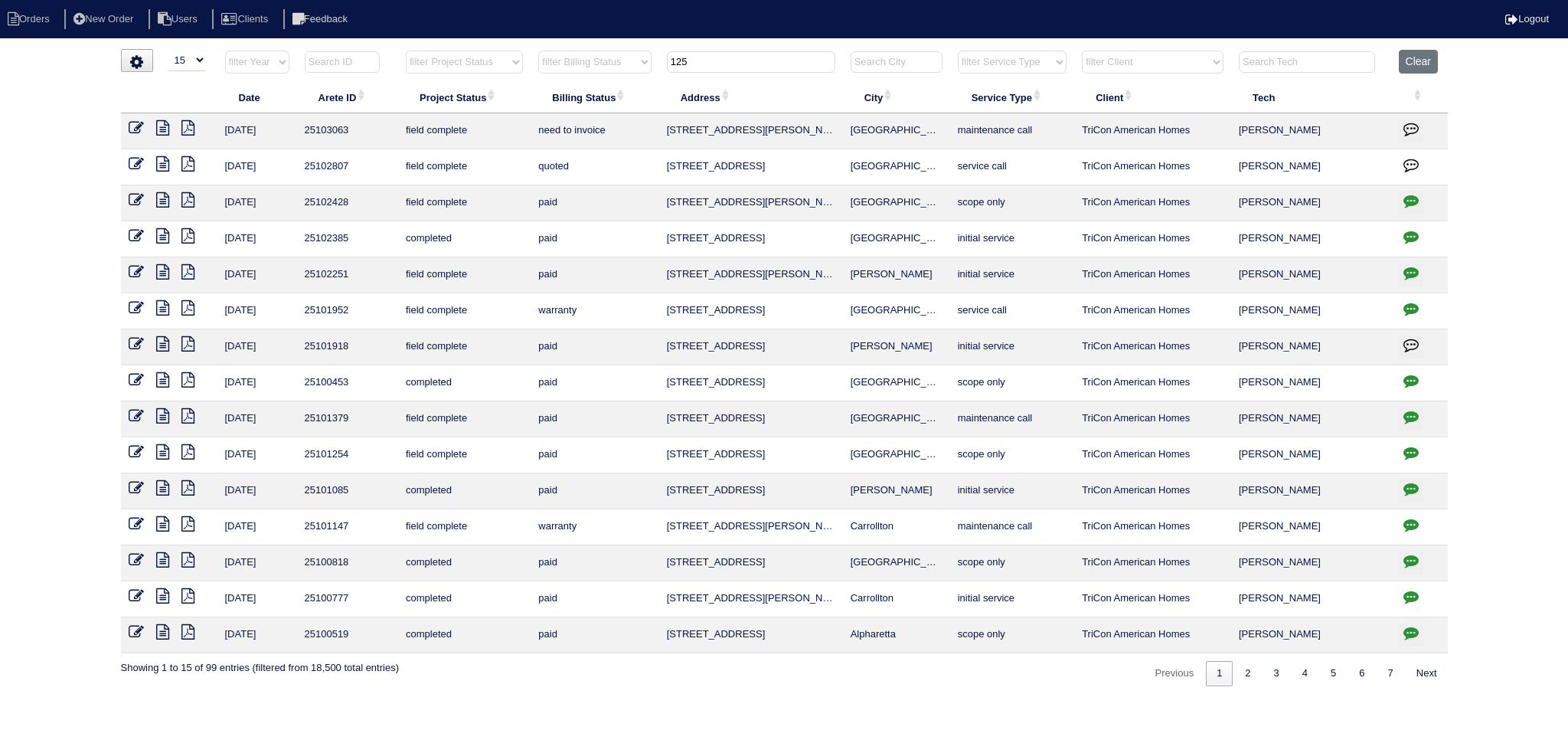
type input "125"
click at [166, 130] on icon at bounding box center [163, 128] width 13 height 15
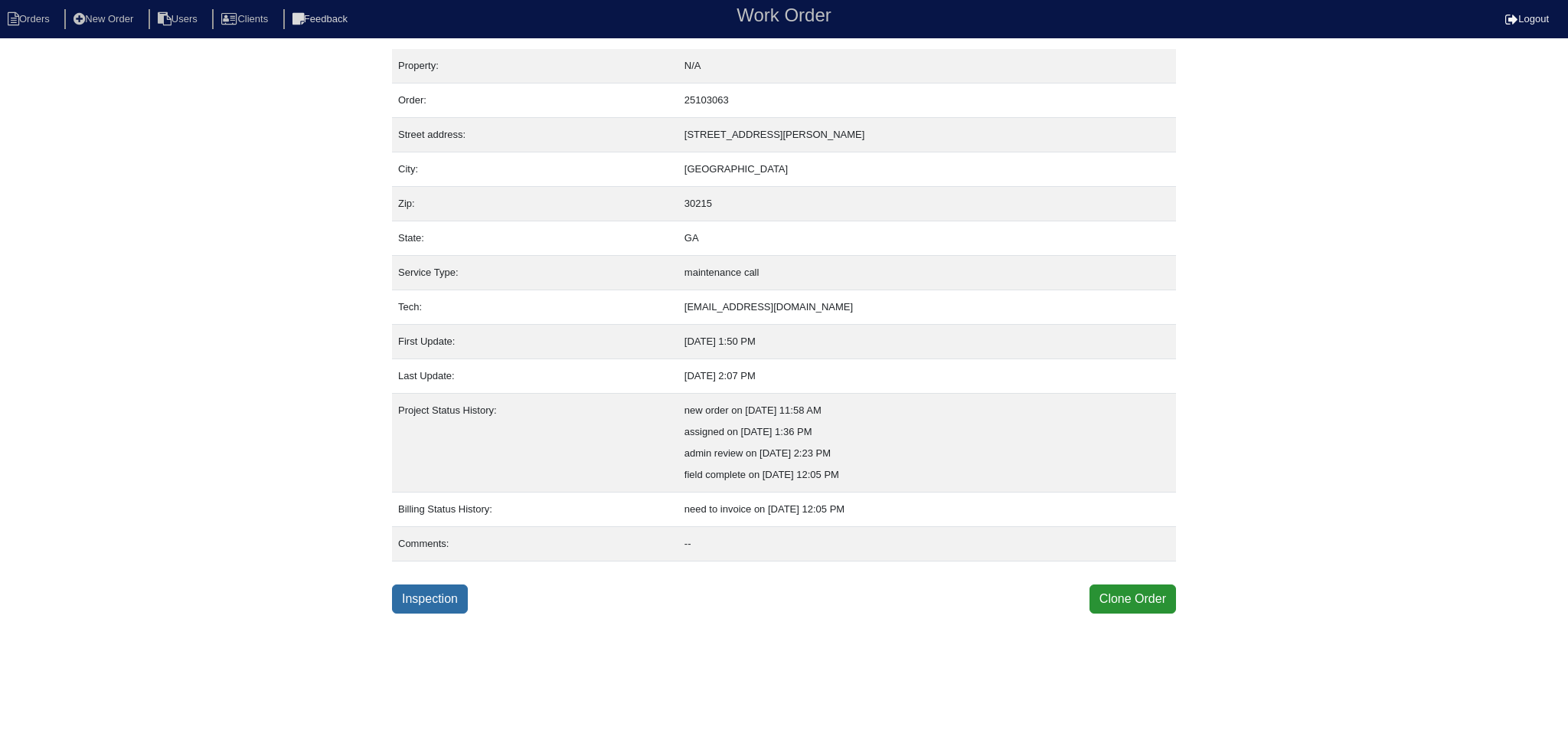
click at [444, 609] on link "Inspection" at bounding box center [430, 599] width 76 height 29
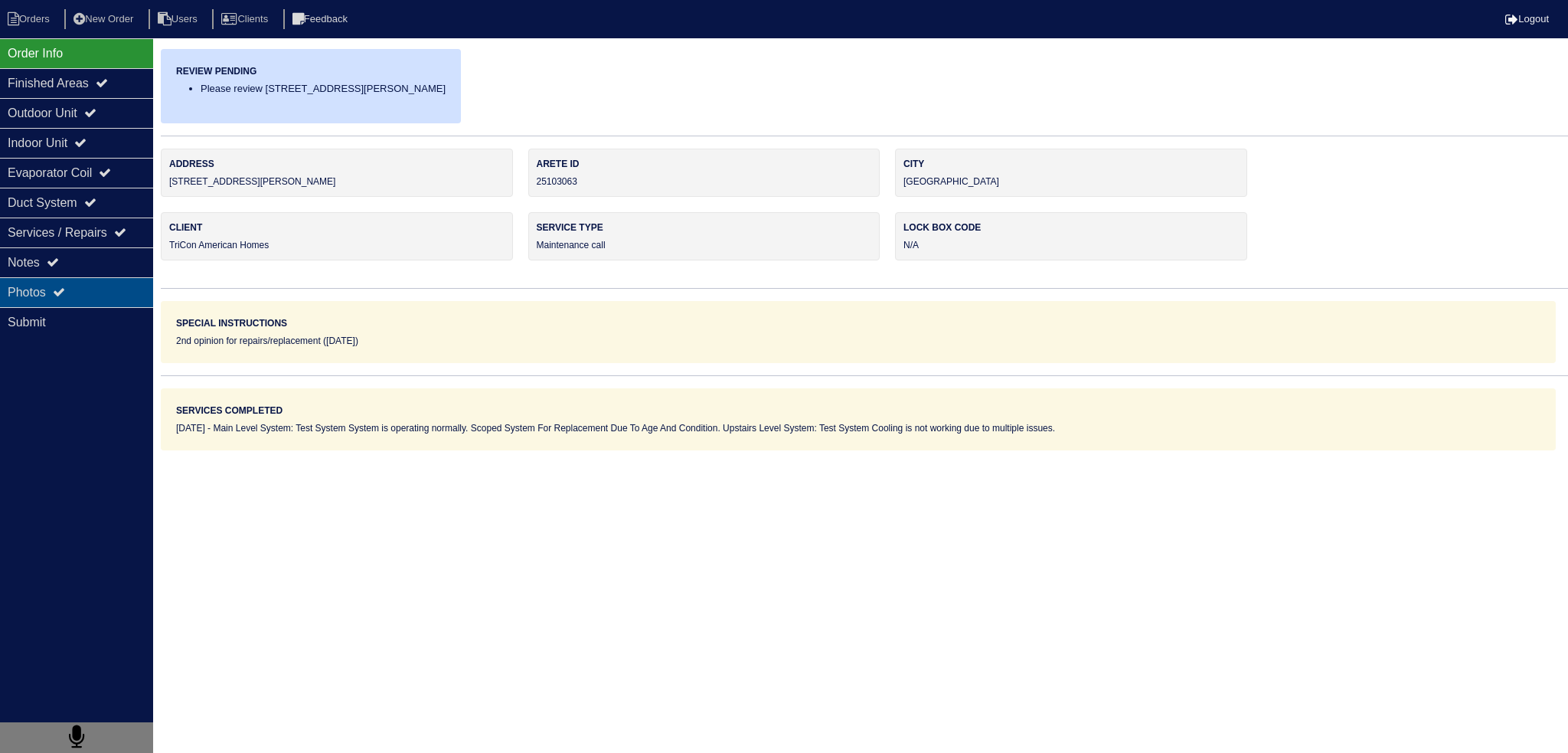
click at [96, 291] on div "Photos" at bounding box center [76, 292] width 153 height 30
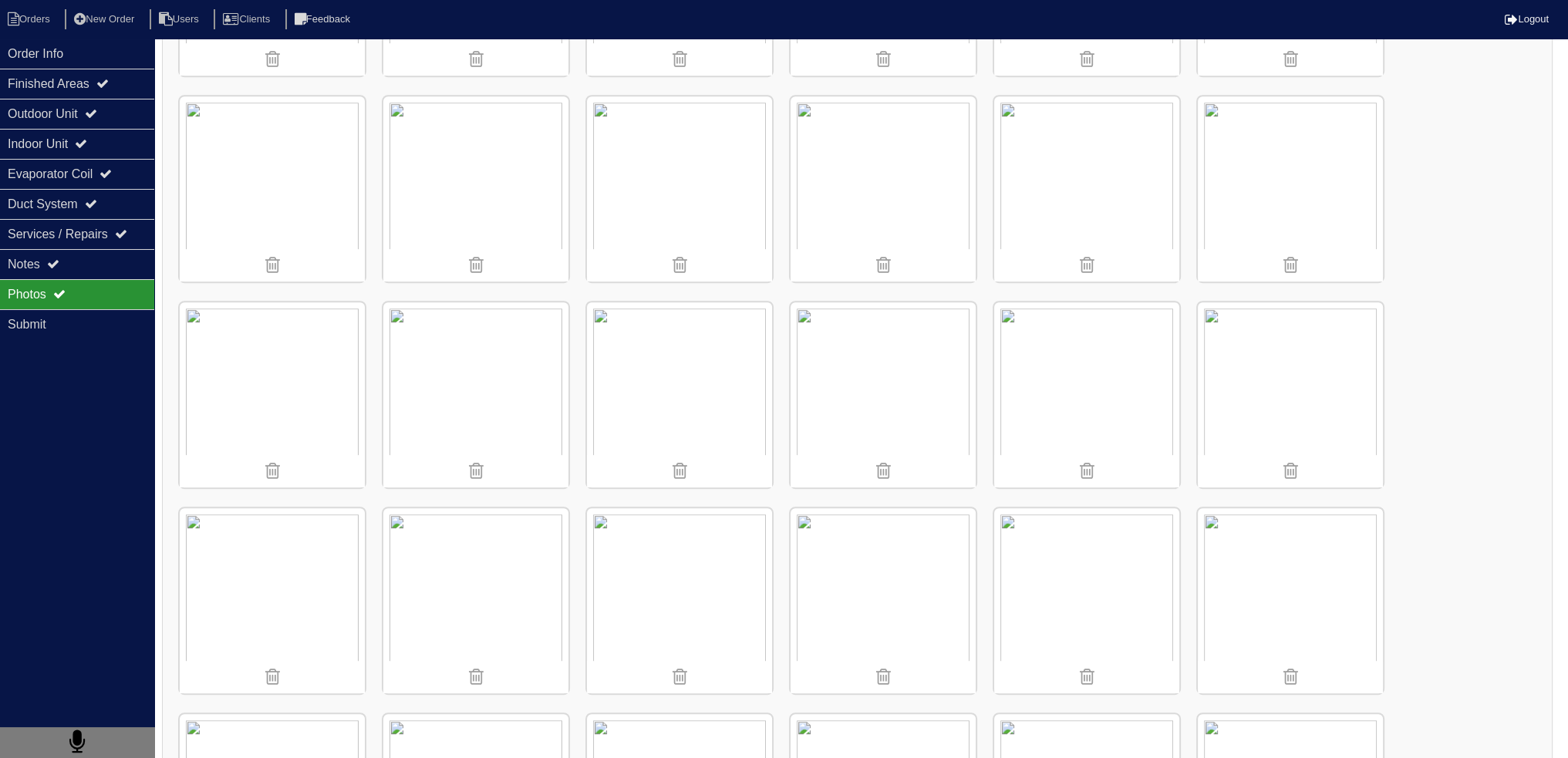
scroll to position [1002, 0]
click at [907, 172] on img at bounding box center [883, 198] width 185 height 185
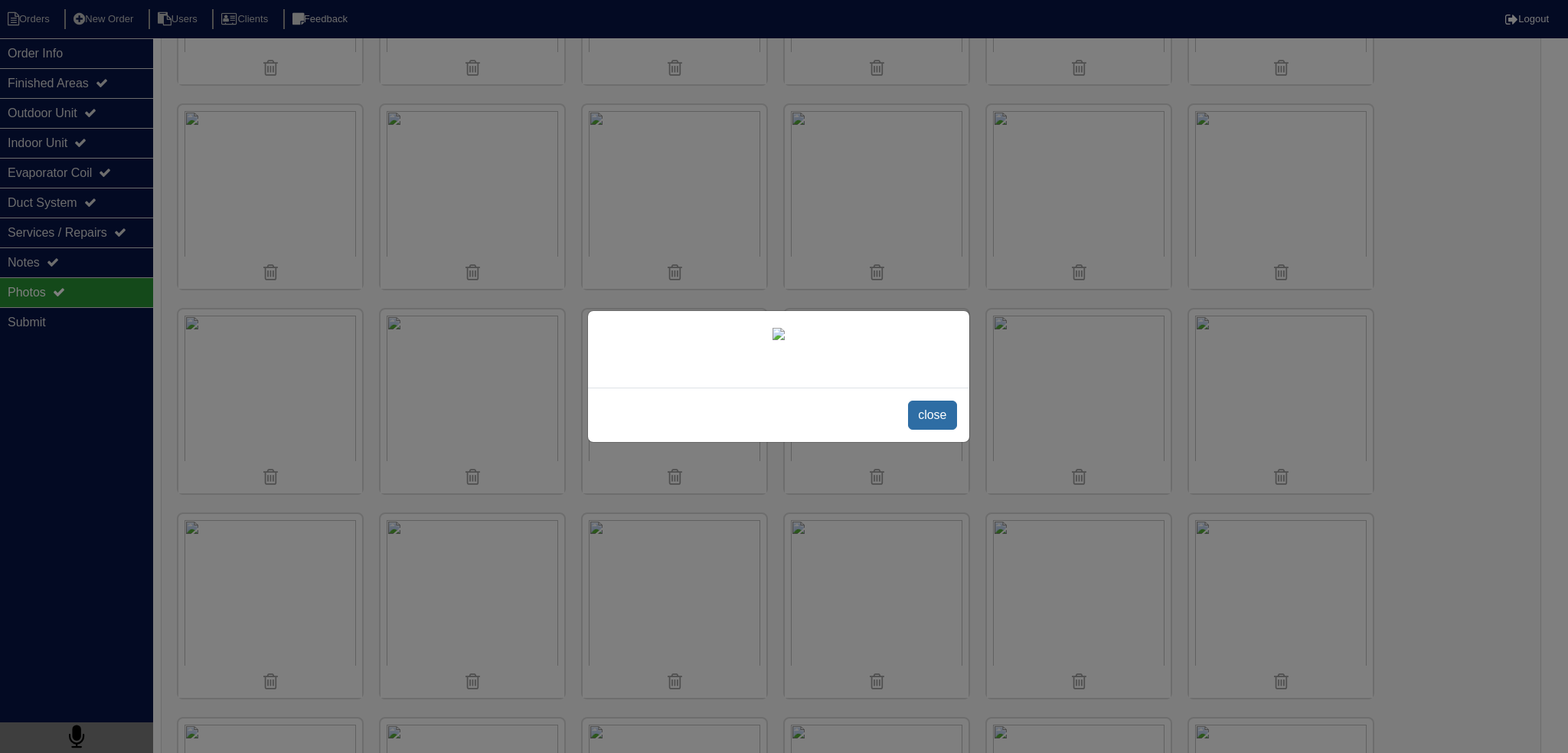
click at [946, 429] on span "close" at bounding box center [932, 415] width 49 height 29
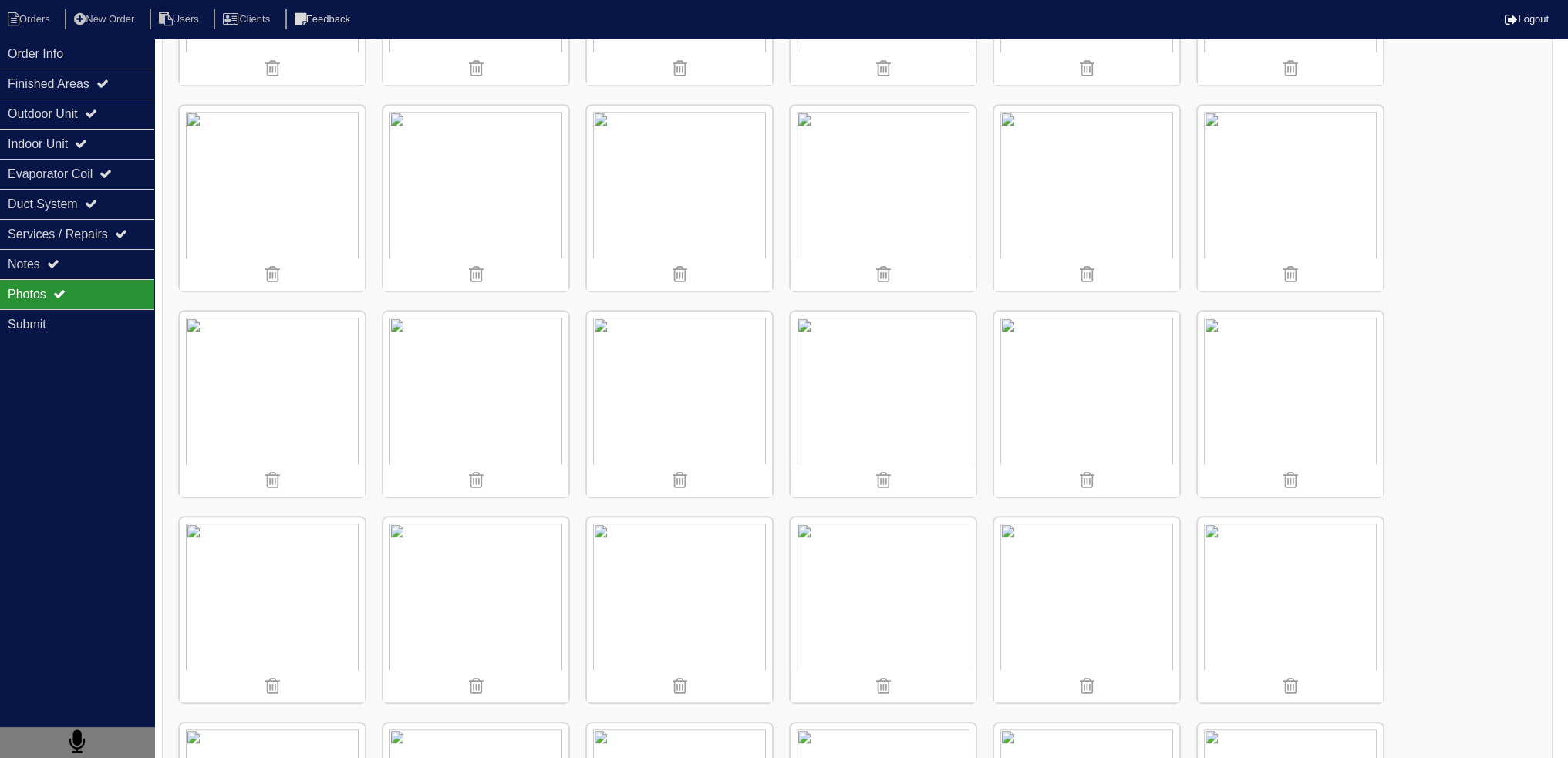
click at [296, 396] on img at bounding box center [272, 403] width 185 height 185
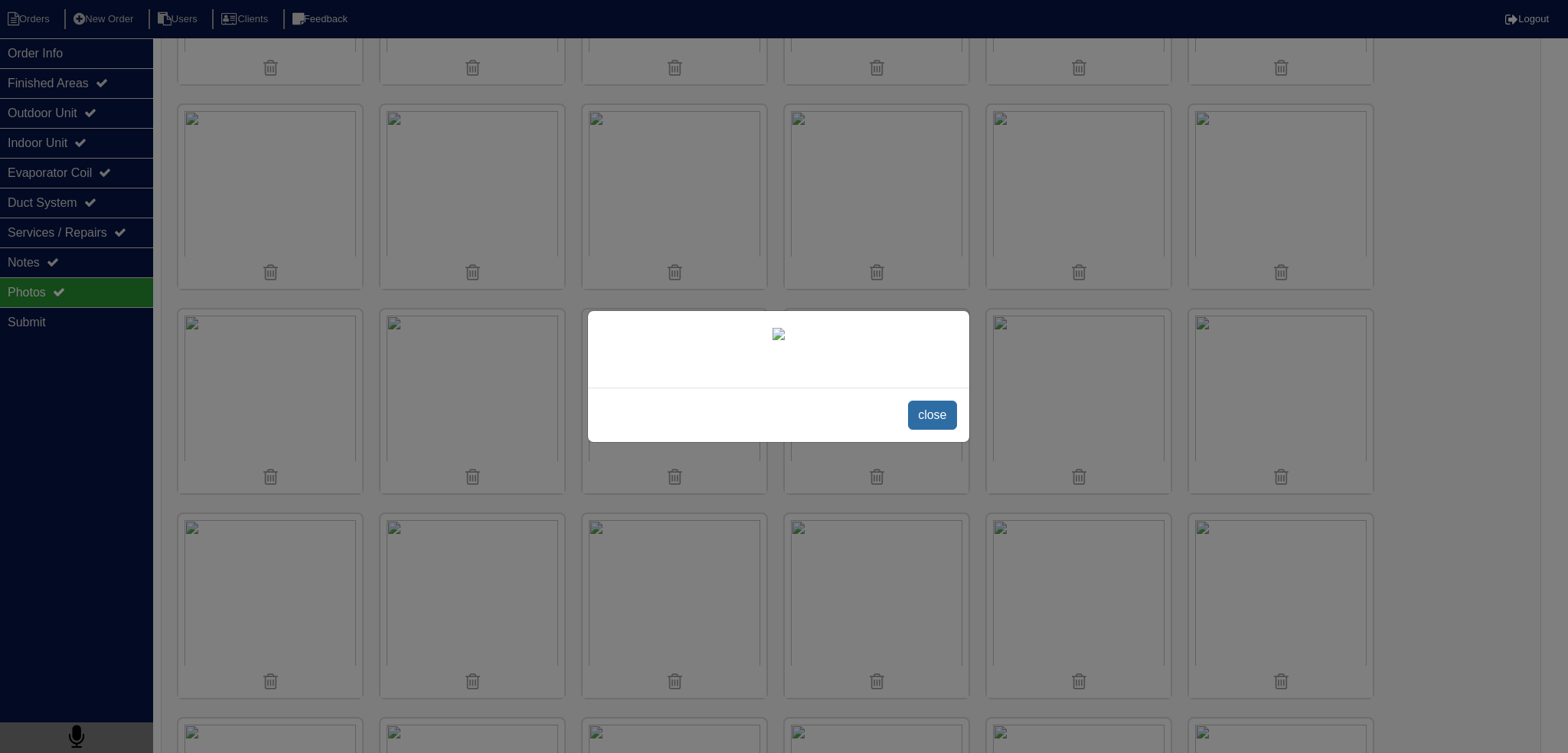
click at [926, 429] on span "close" at bounding box center [932, 415] width 49 height 29
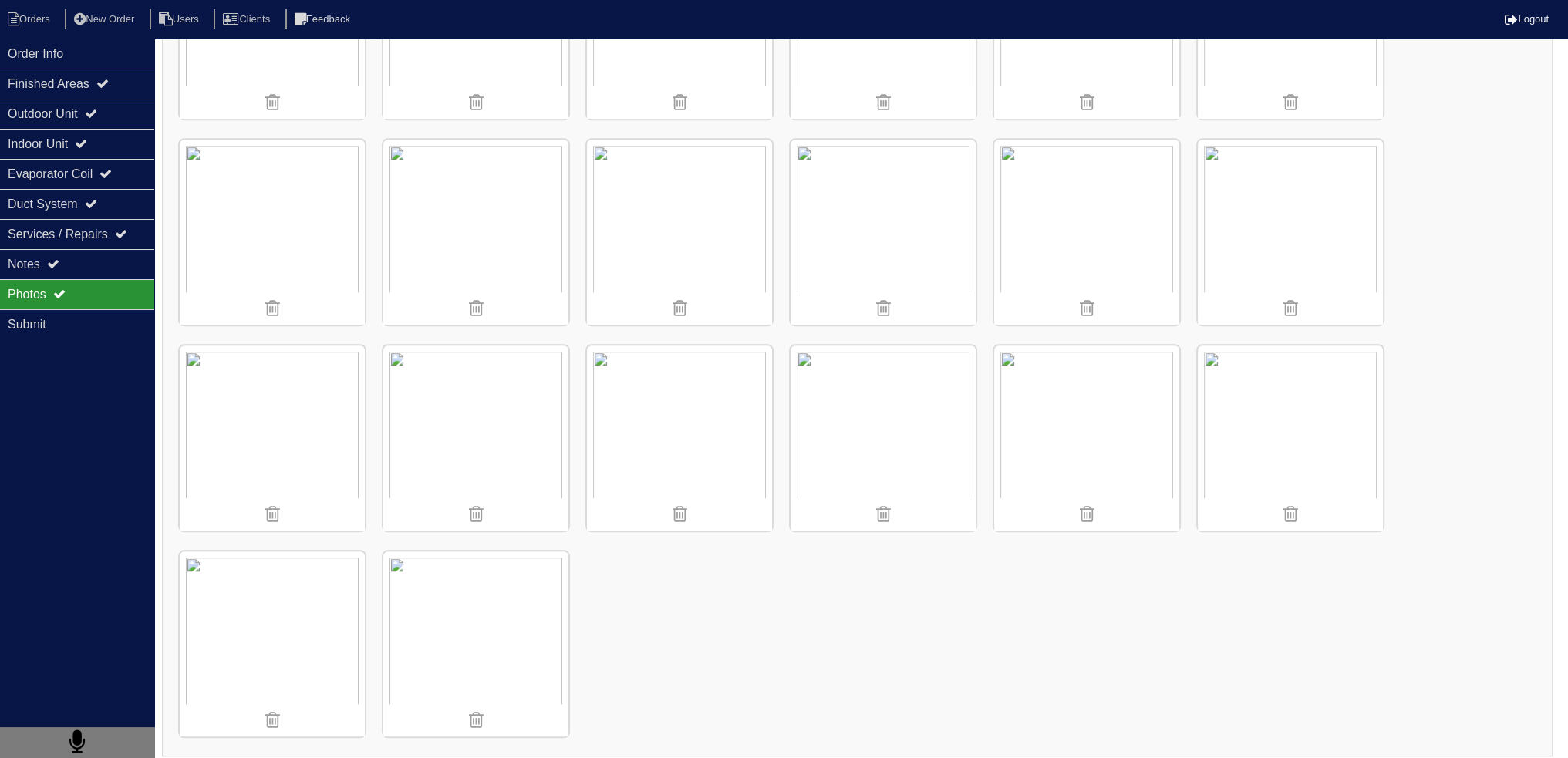
scroll to position [1384, 0]
click at [325, 610] on img at bounding box center [272, 639] width 185 height 185
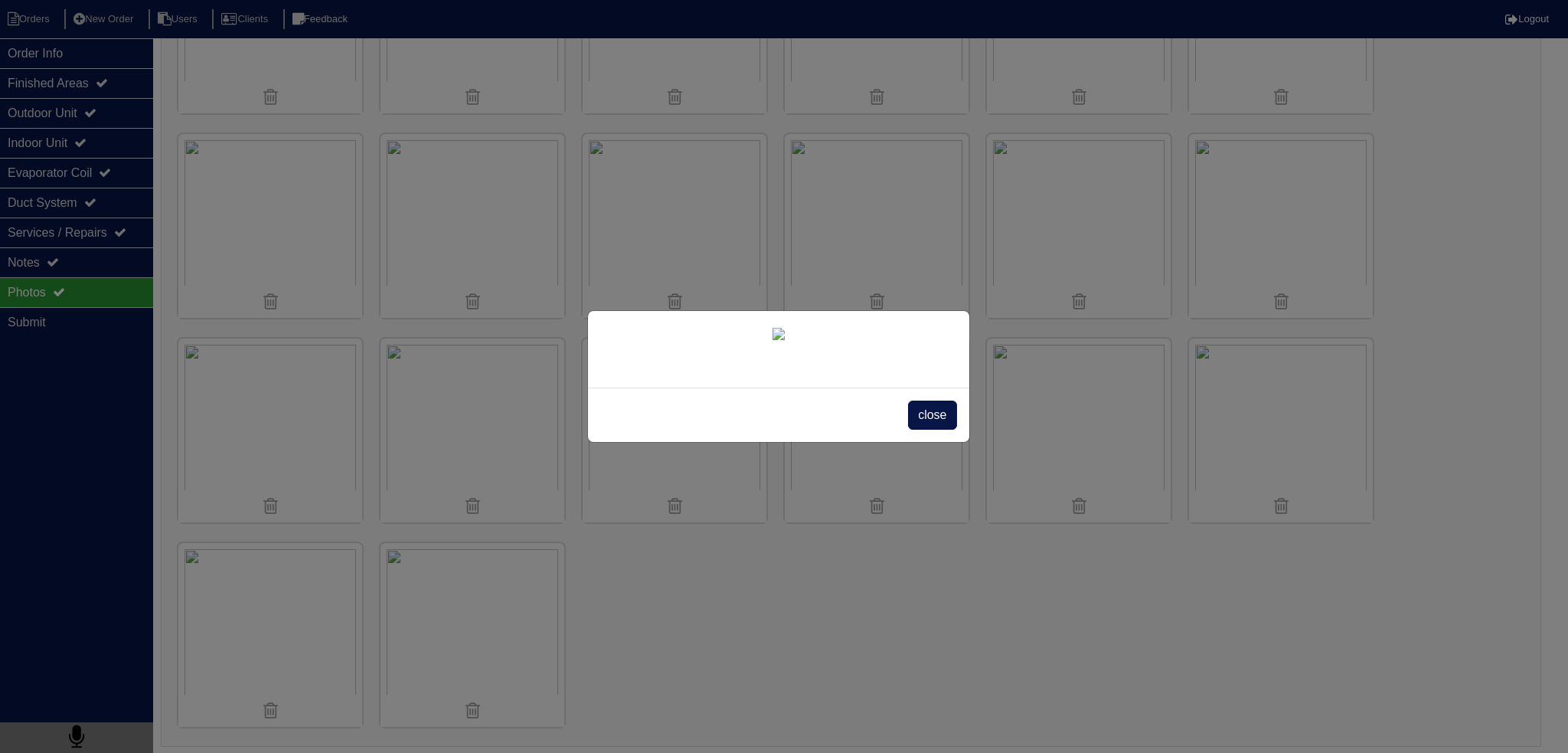
drag, startPoint x: 948, startPoint y: 526, endPoint x: 959, endPoint y: 529, distance: 11.4
click at [950, 429] on span "close" at bounding box center [932, 415] width 49 height 29
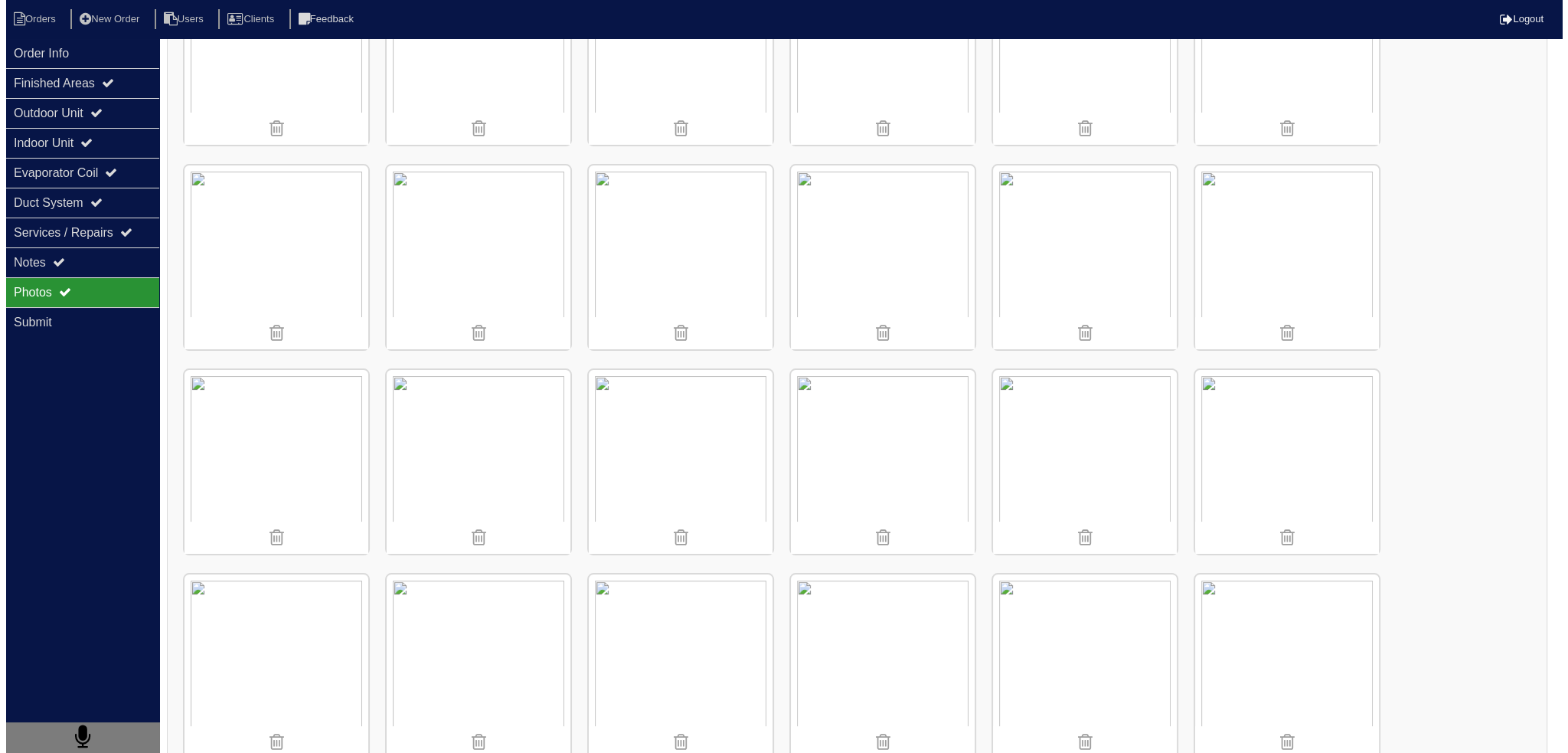
scroll to position [0, 0]
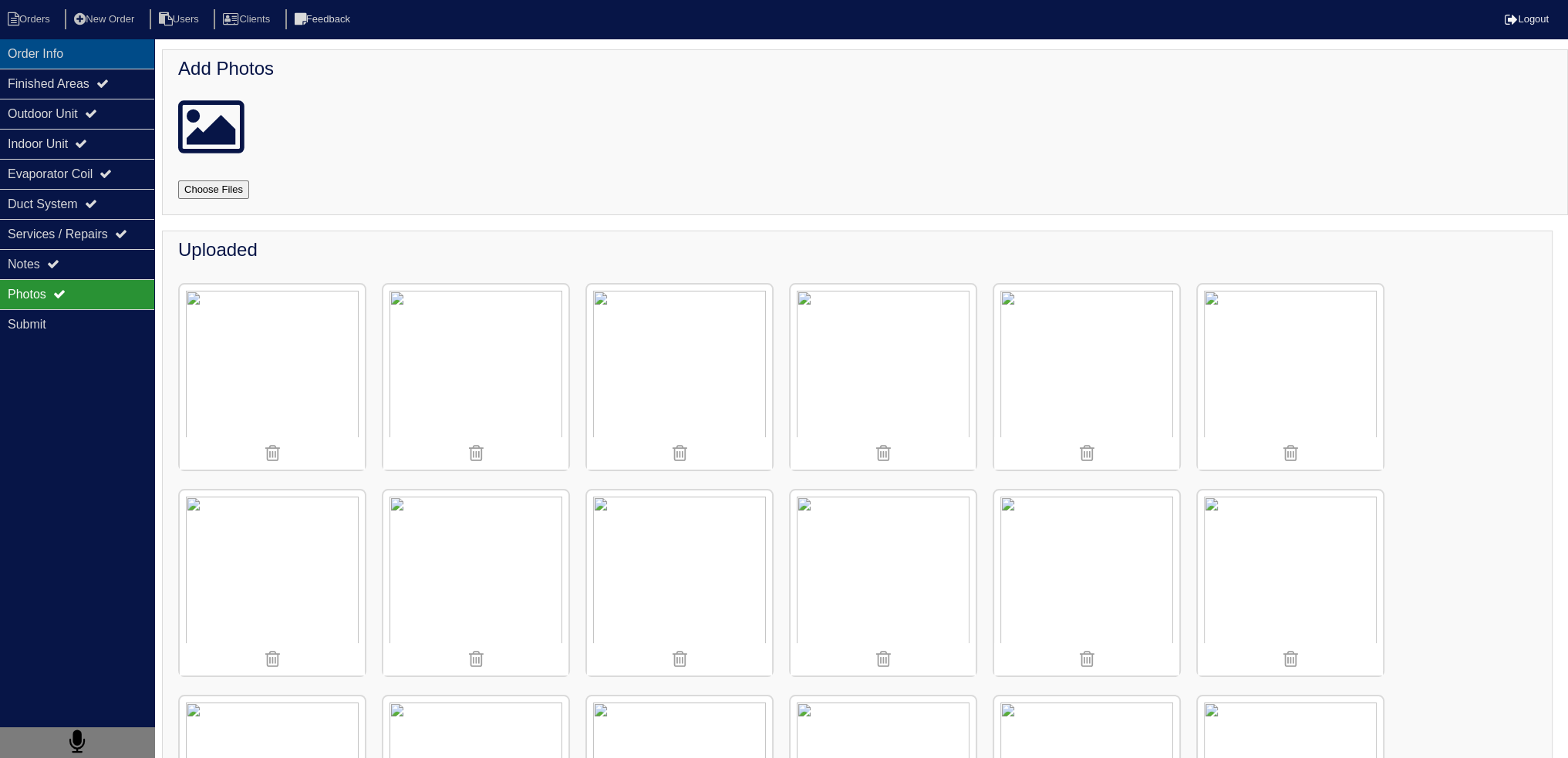
click at [113, 61] on div "Order Info" at bounding box center [77, 54] width 154 height 30
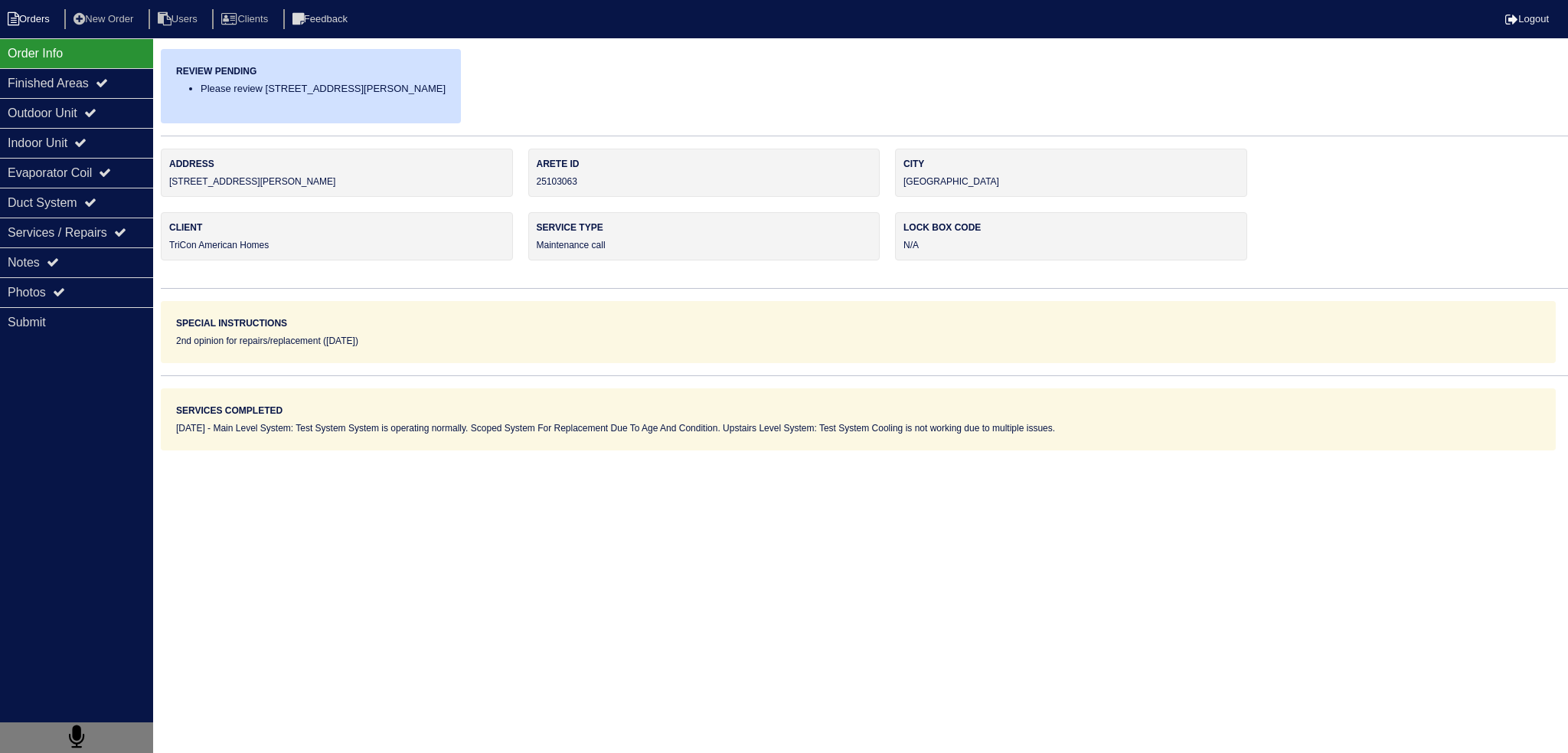
click at [50, 21] on li "Orders" at bounding box center [31, 19] width 62 height 21
select select "15"
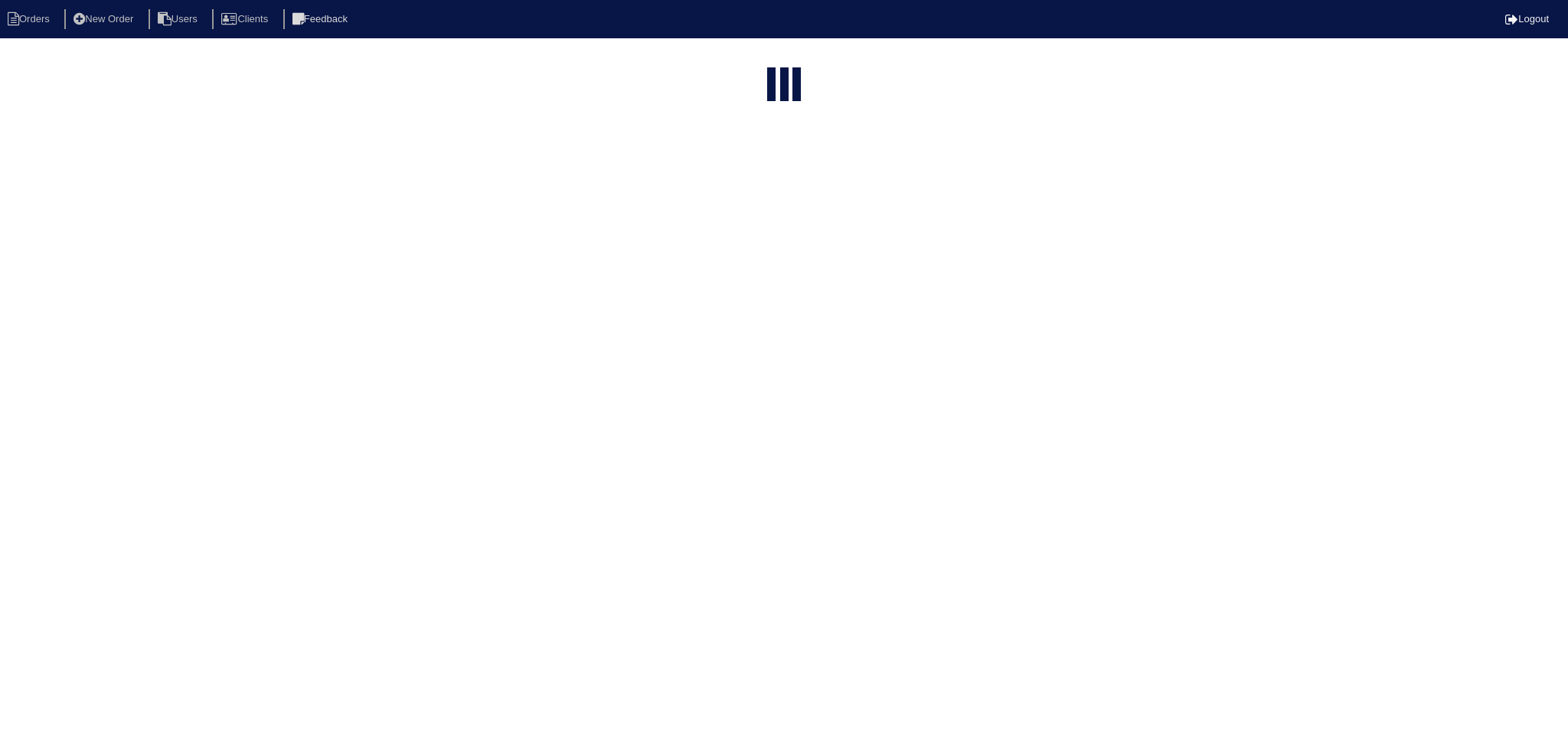
type input "125"
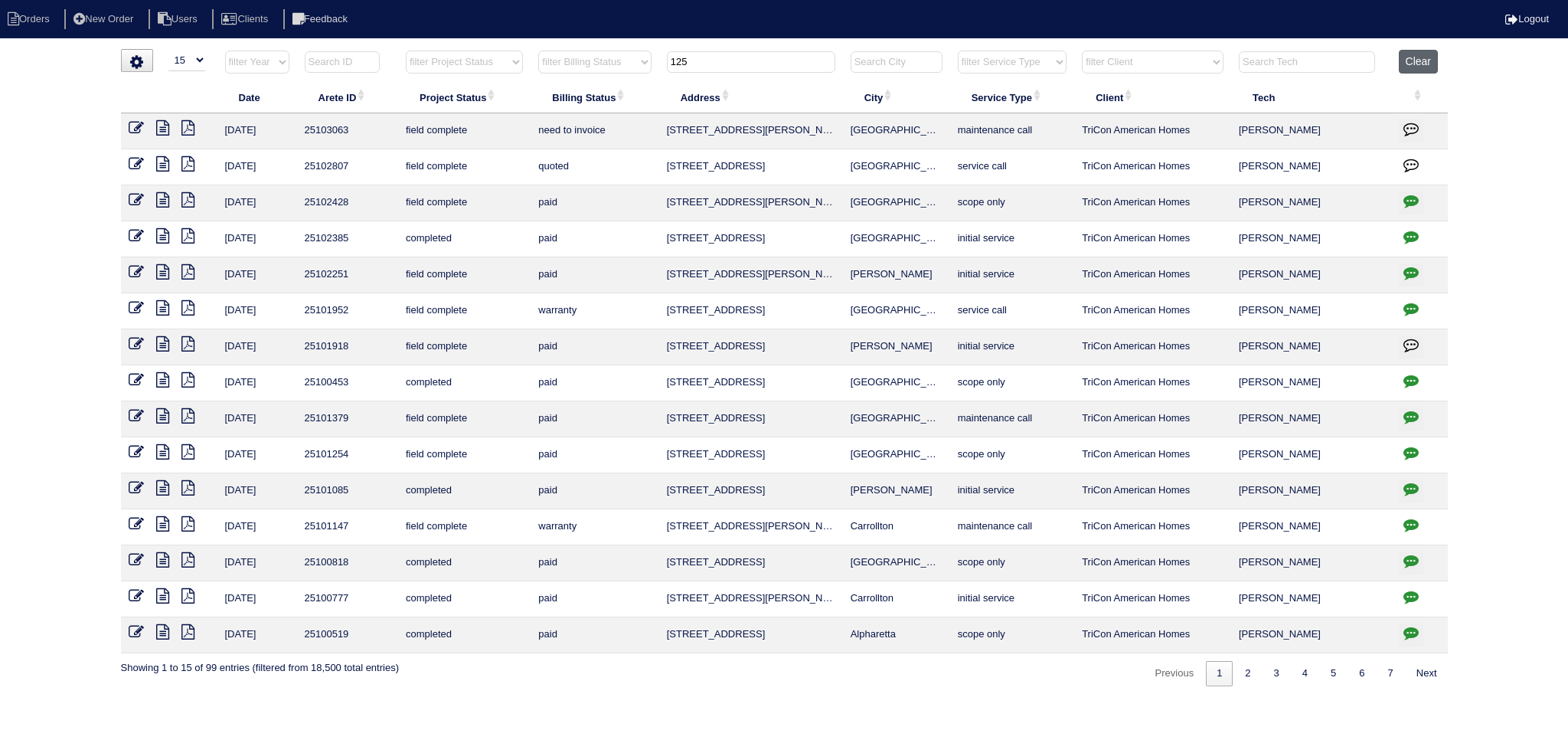
click at [1438, 63] on button "Clear" at bounding box center [1418, 62] width 39 height 24
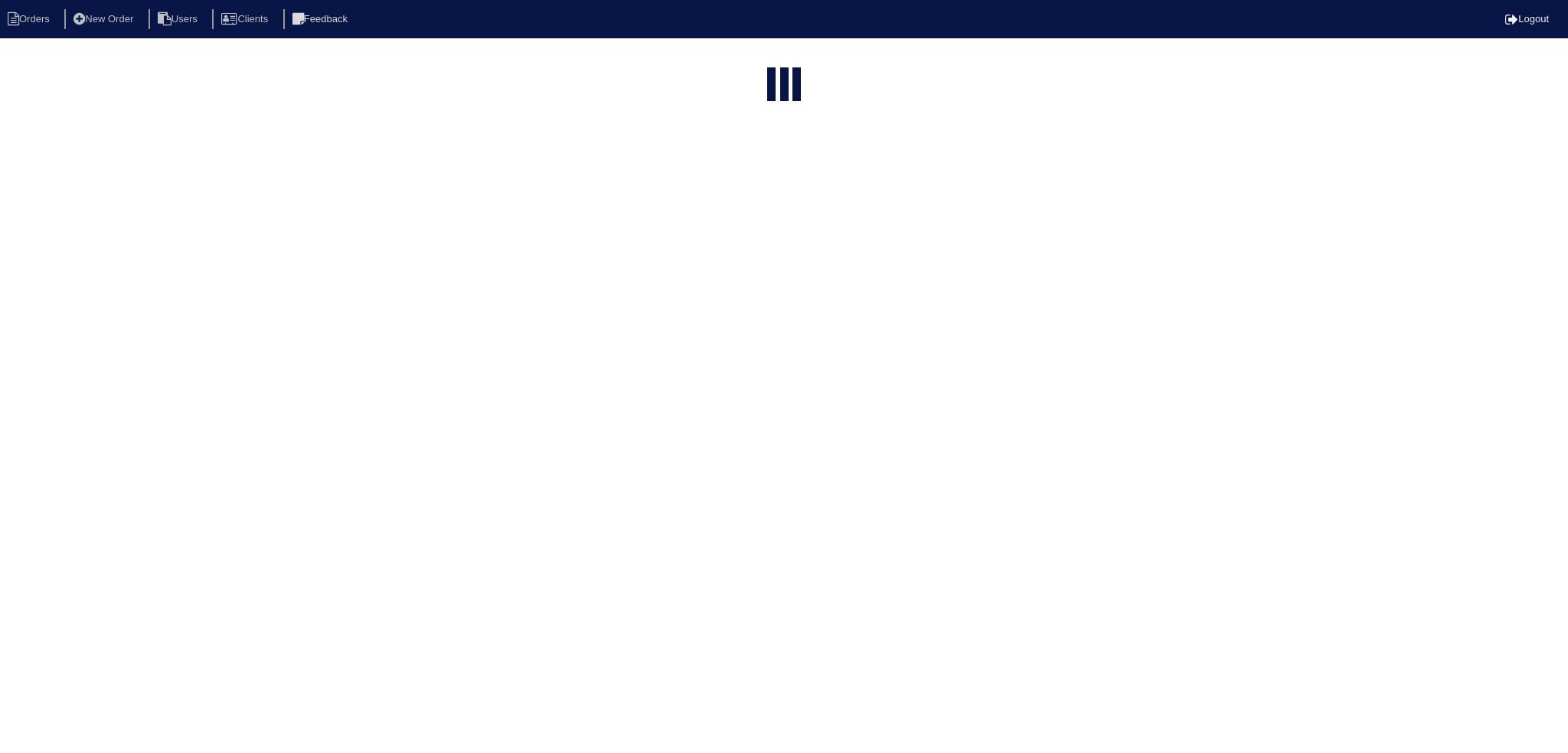
select select "15"
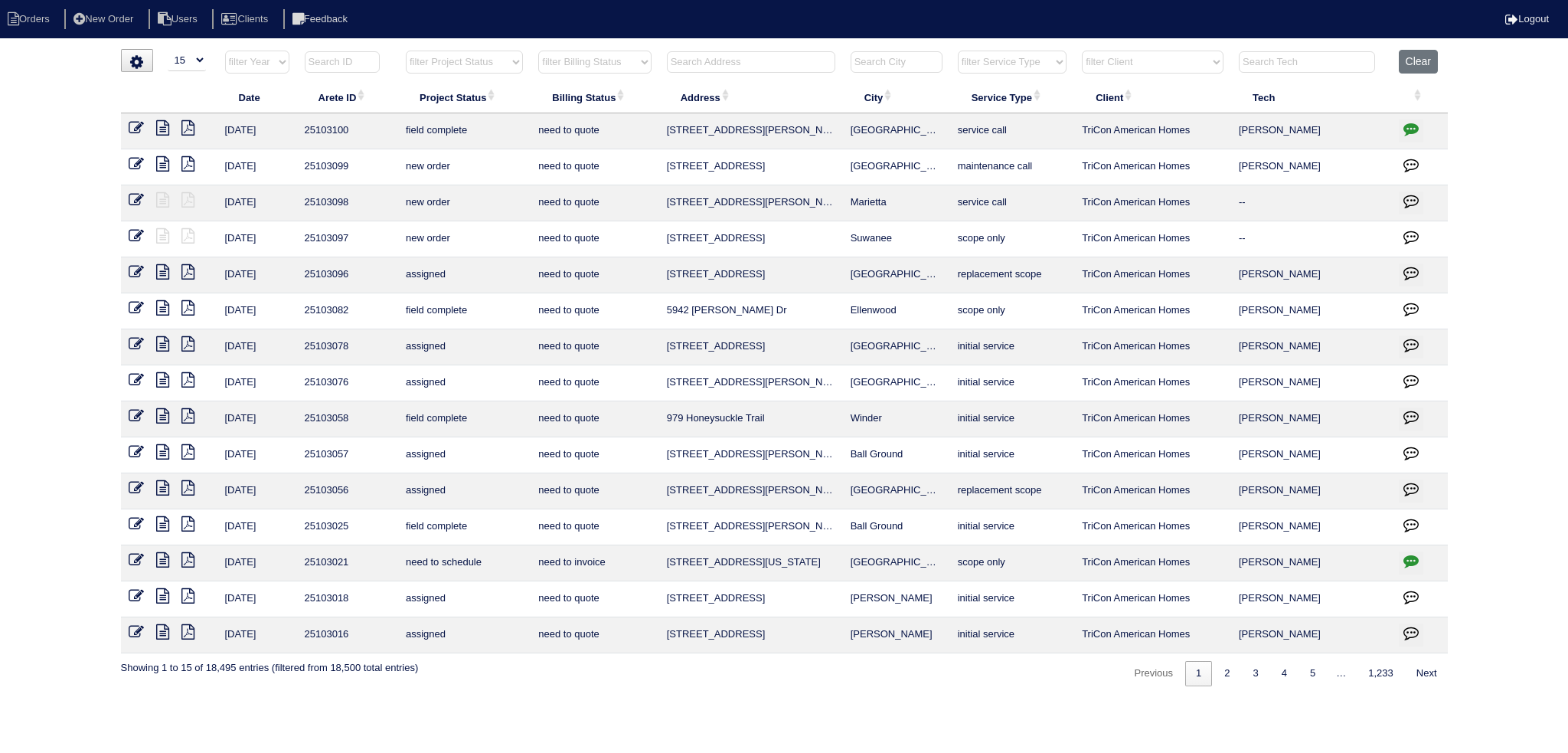
click at [707, 69] on input "text" at bounding box center [750, 62] width 169 height 22
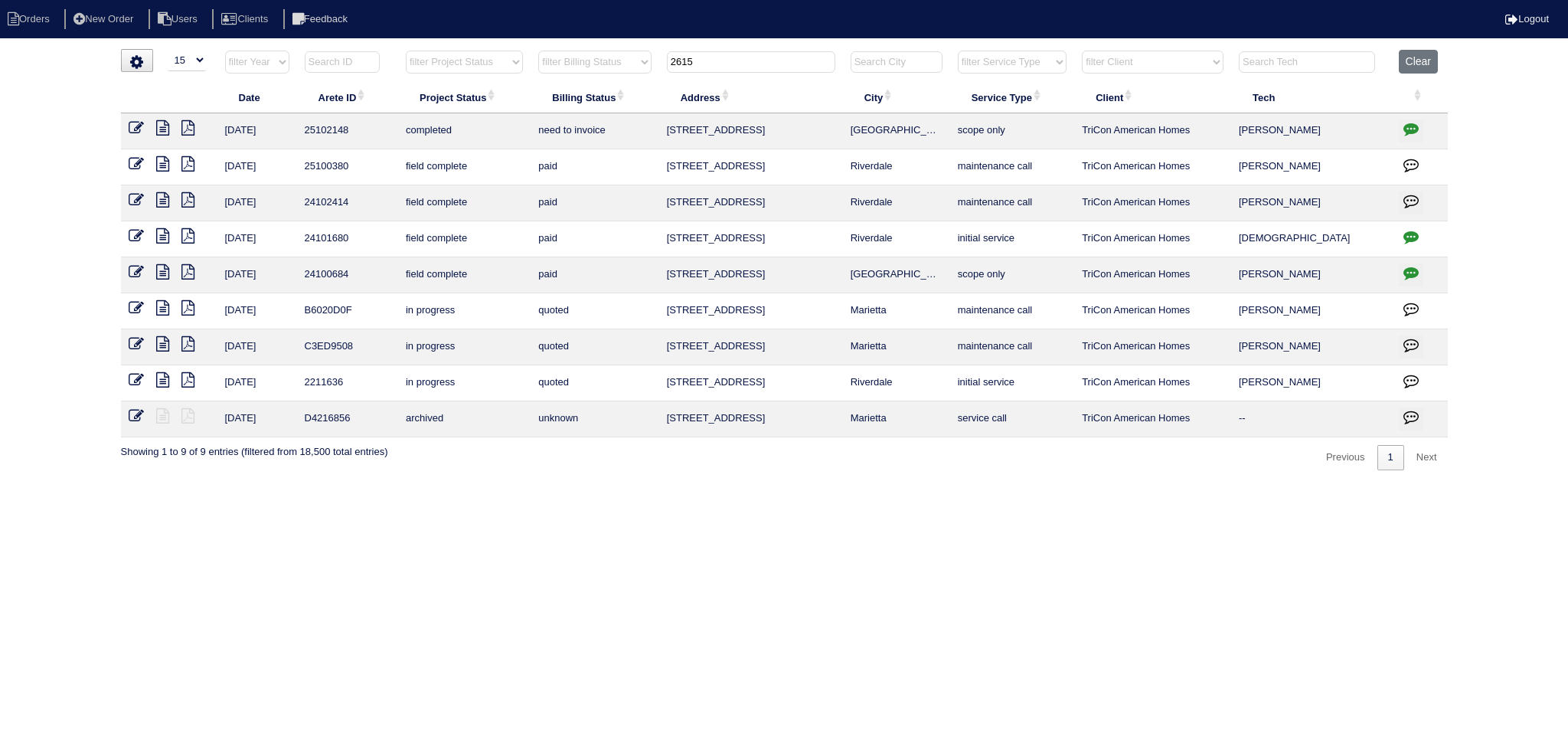
type input "2615"
click at [1406, 128] on icon "button" at bounding box center [1411, 129] width 15 height 15
type textarea "[DATE] - Replace Main/Service US approved - Sent to [PERSON_NAME], [PERSON_NAME…"
